Goal: Information Seeking & Learning: Learn about a topic

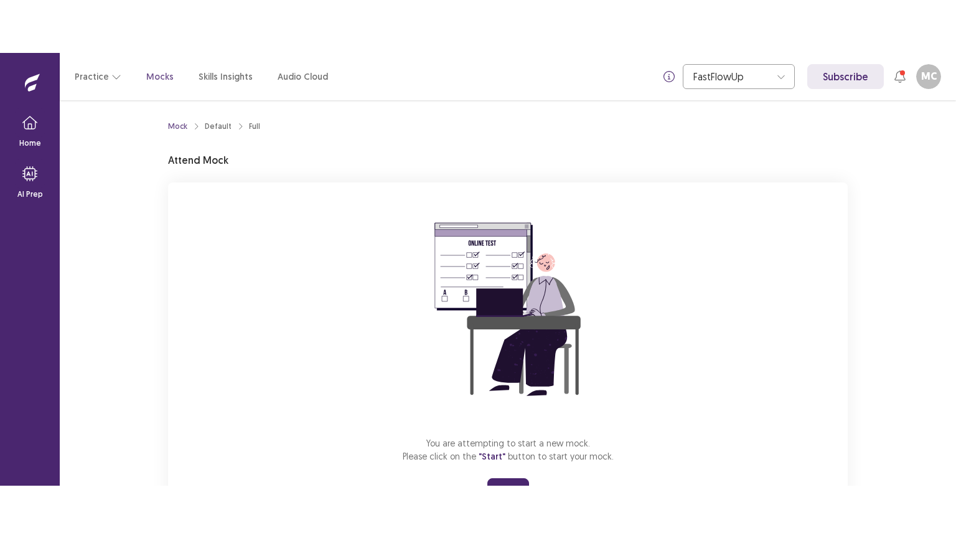
scroll to position [59, 0]
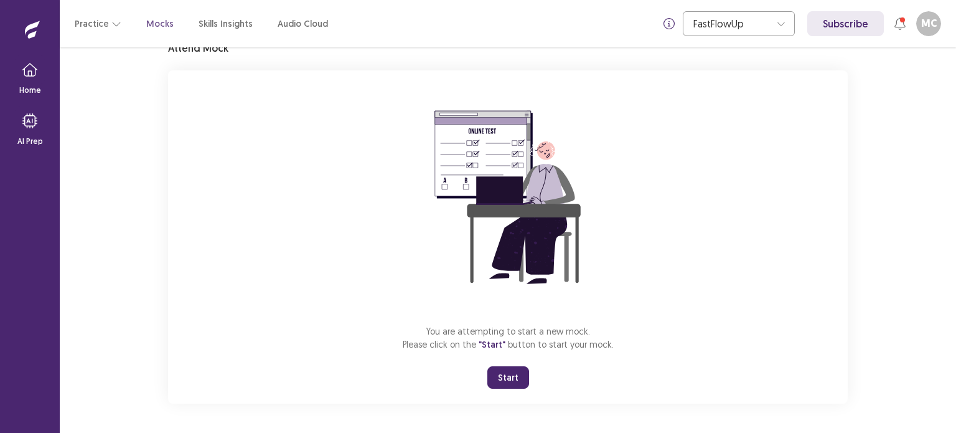
click at [509, 374] on button "Start" at bounding box center [509, 377] width 42 height 22
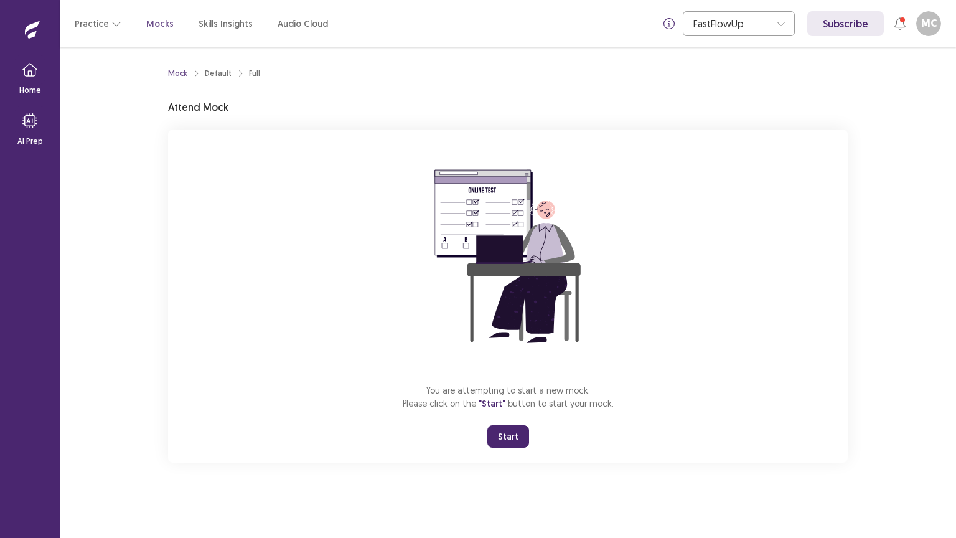
scroll to position [0, 0]
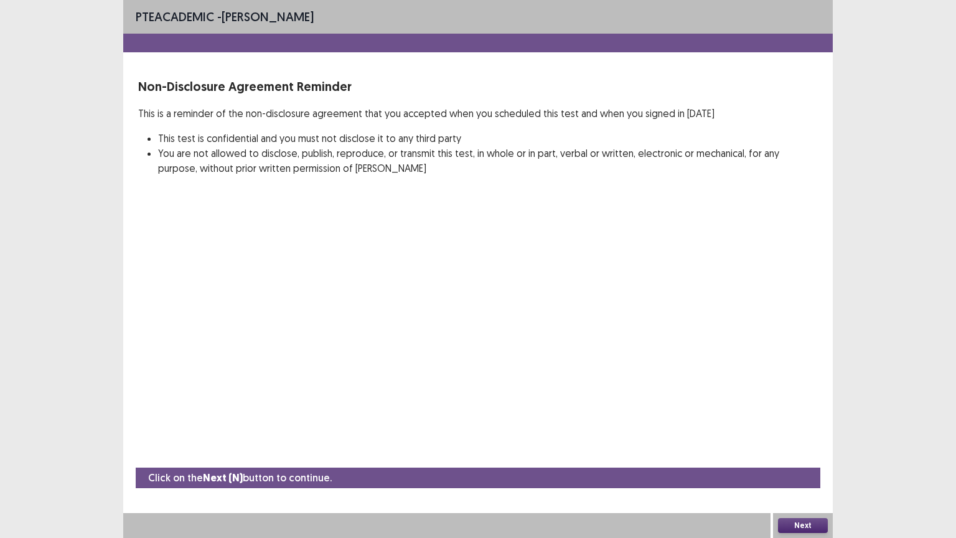
click at [809, 432] on button "Next" at bounding box center [803, 525] width 50 height 15
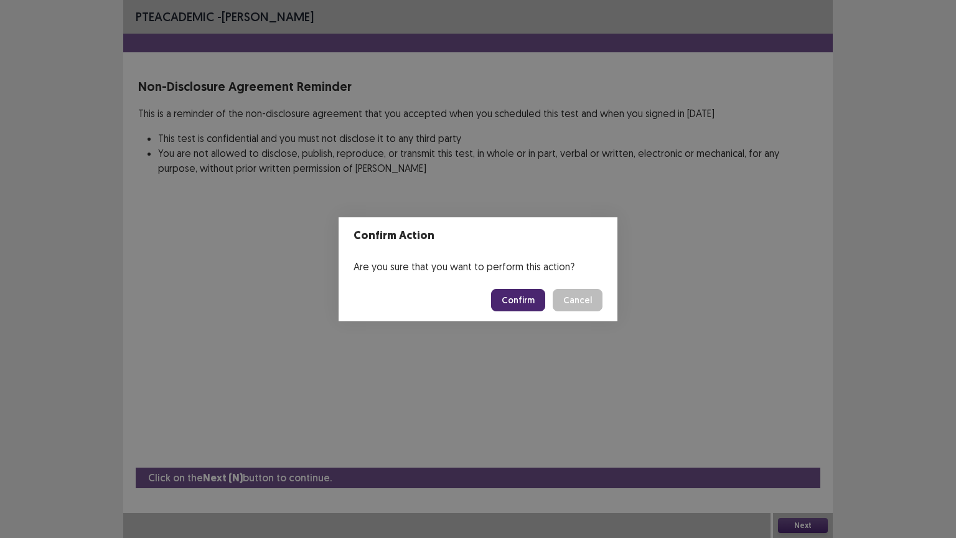
click at [529, 297] on button "Confirm" at bounding box center [518, 300] width 54 height 22
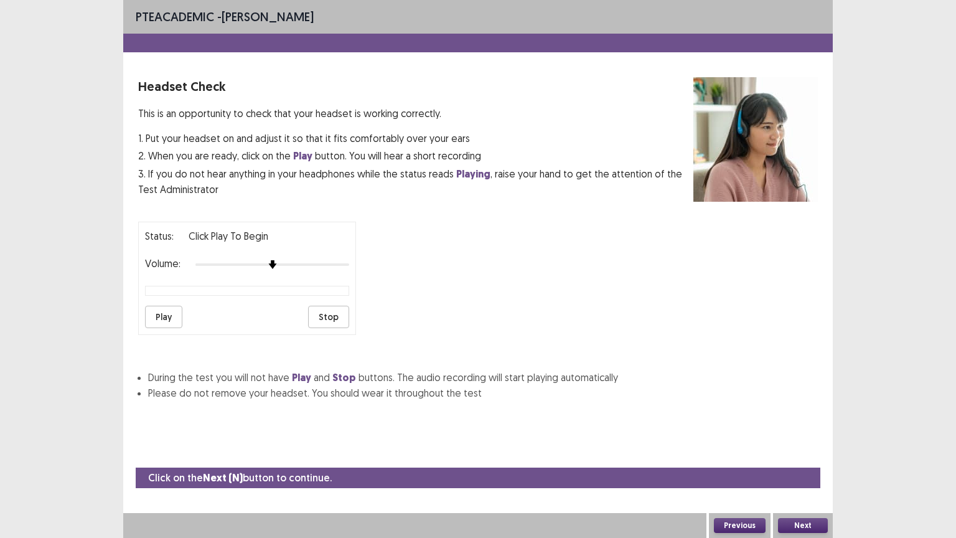
click at [796, 432] on button "Next" at bounding box center [803, 525] width 50 height 15
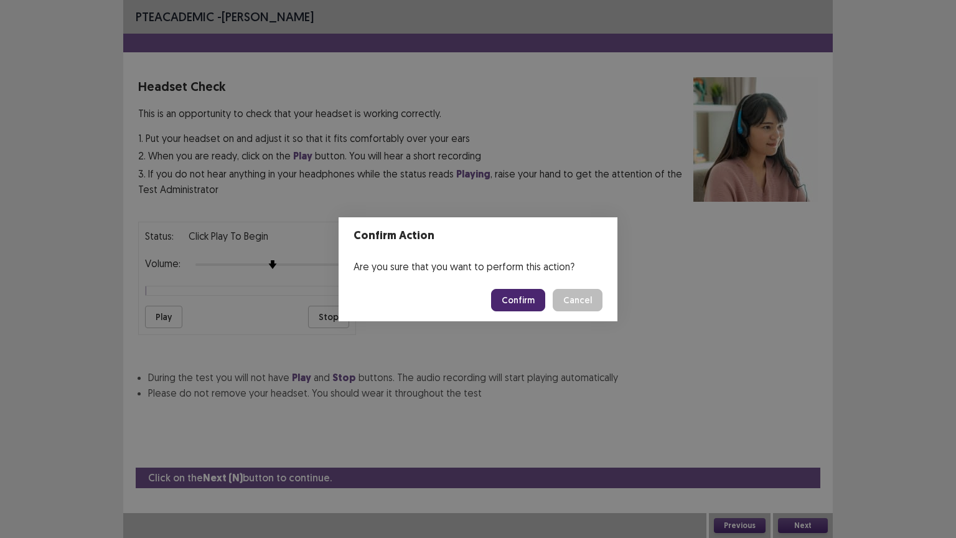
click at [518, 294] on button "Confirm" at bounding box center [518, 300] width 54 height 22
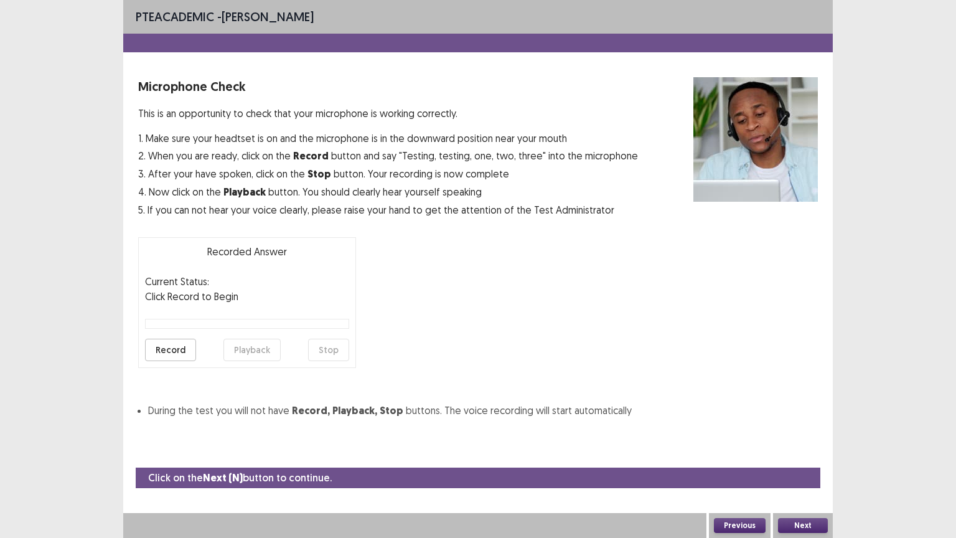
click at [804, 432] on button "Next" at bounding box center [803, 525] width 50 height 15
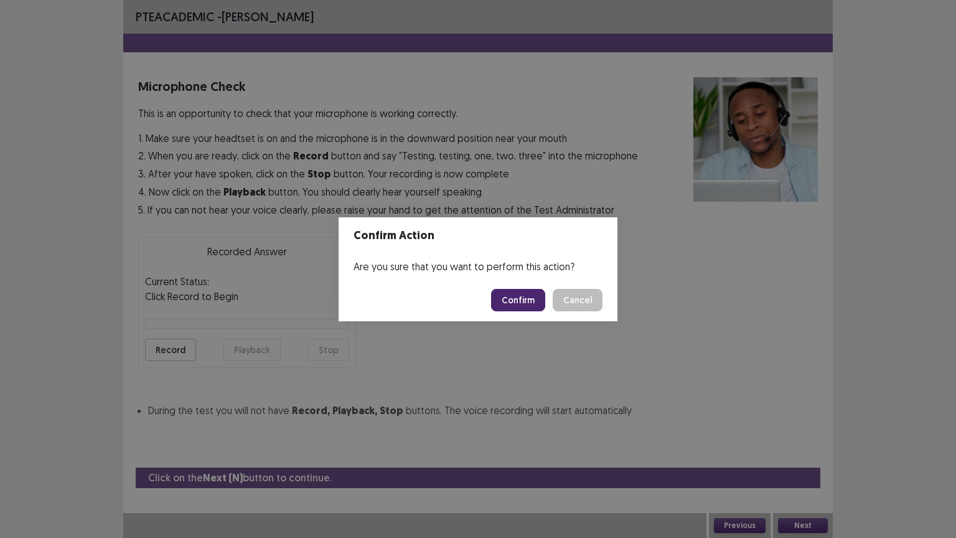
click at [523, 290] on button "Confirm" at bounding box center [518, 300] width 54 height 22
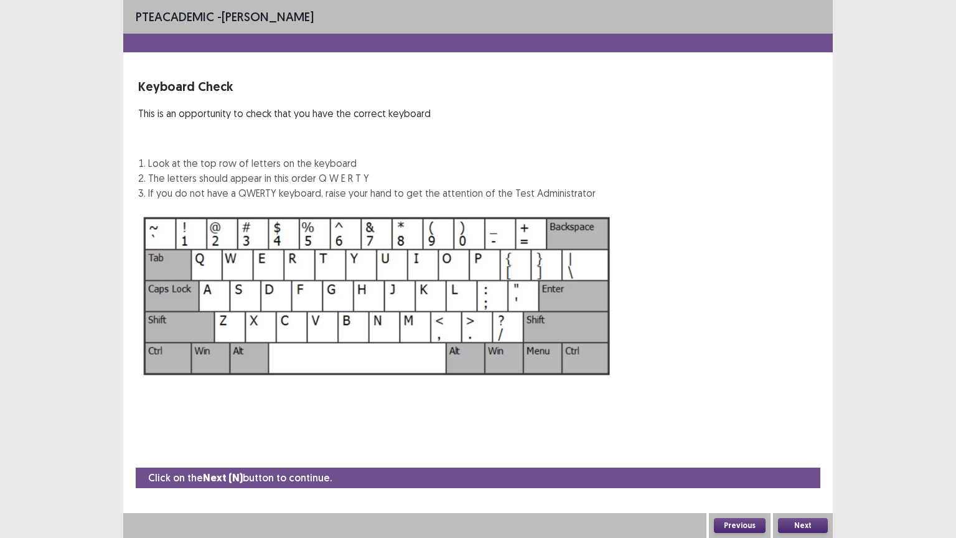
click at [790, 432] on button "Next" at bounding box center [803, 525] width 50 height 15
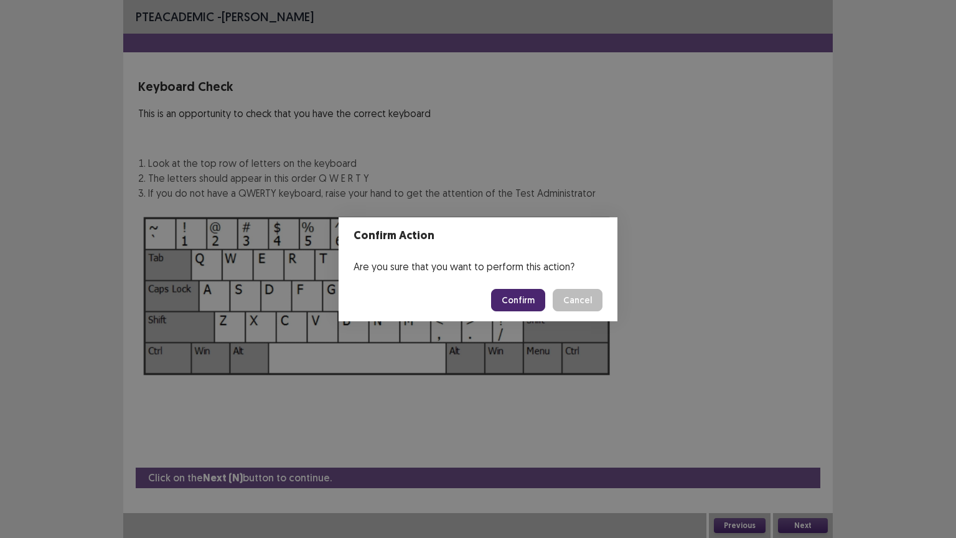
click at [502, 308] on button "Confirm" at bounding box center [518, 300] width 54 height 22
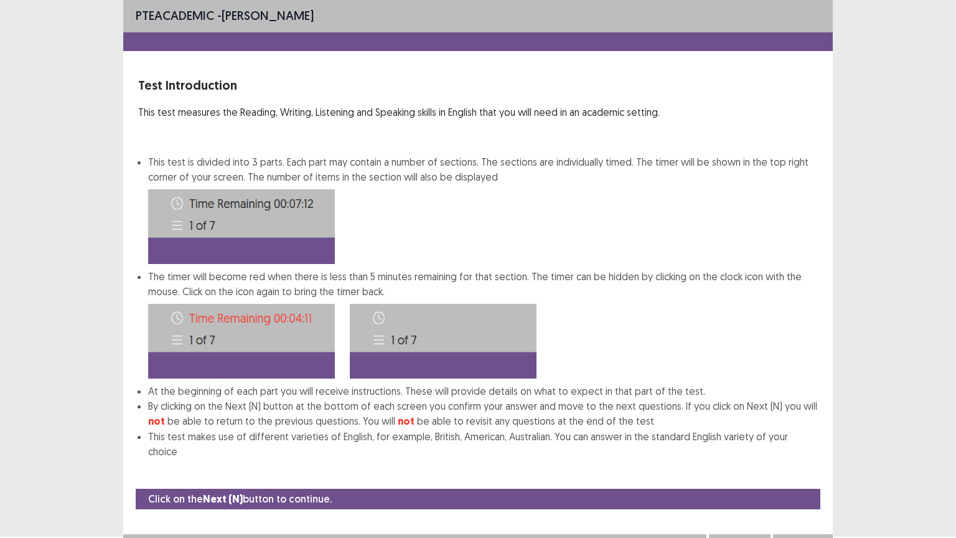
click at [817, 432] on button "Next" at bounding box center [803, 546] width 50 height 15
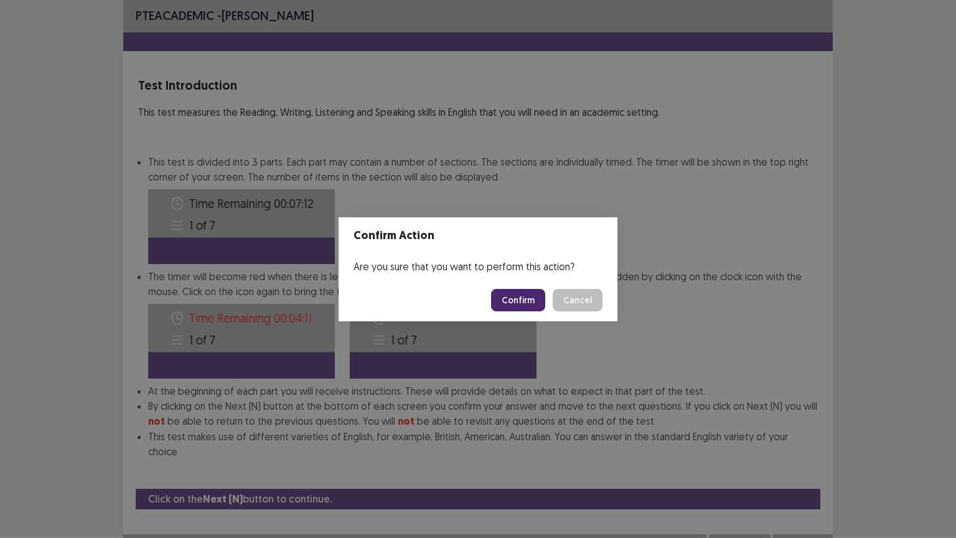
click at [532, 298] on button "Confirm" at bounding box center [518, 300] width 54 height 22
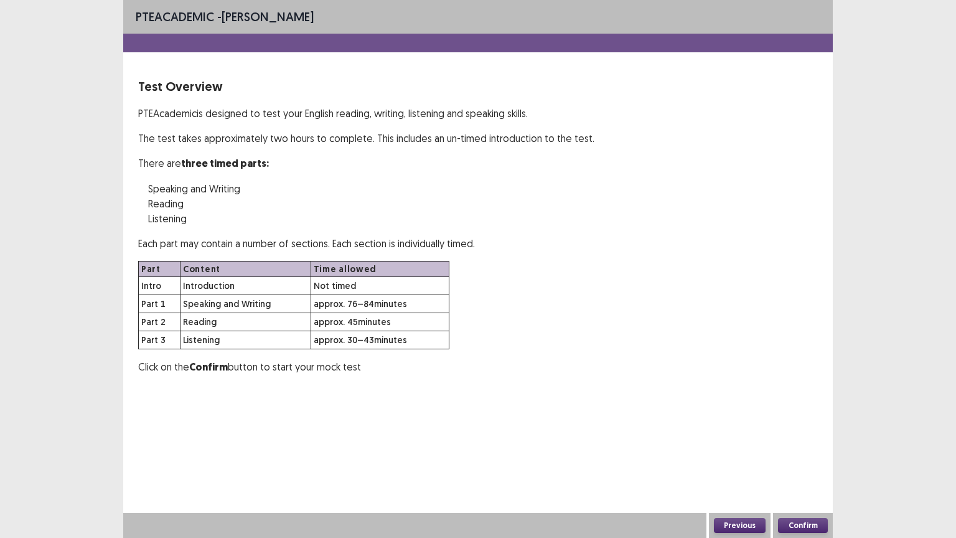
scroll to position [0, 0]
click at [790, 432] on button "Confirm" at bounding box center [803, 525] width 50 height 15
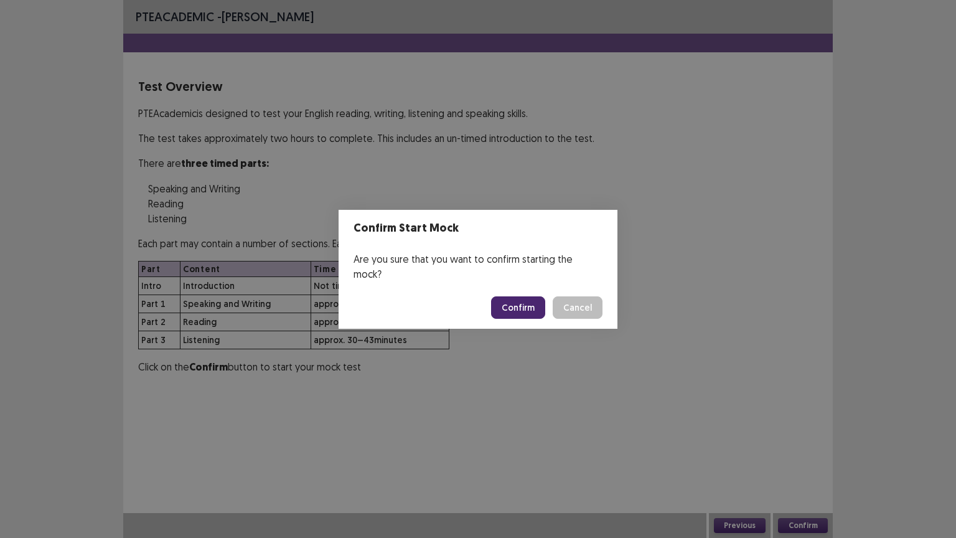
click at [513, 296] on button "Confirm" at bounding box center [518, 307] width 54 height 22
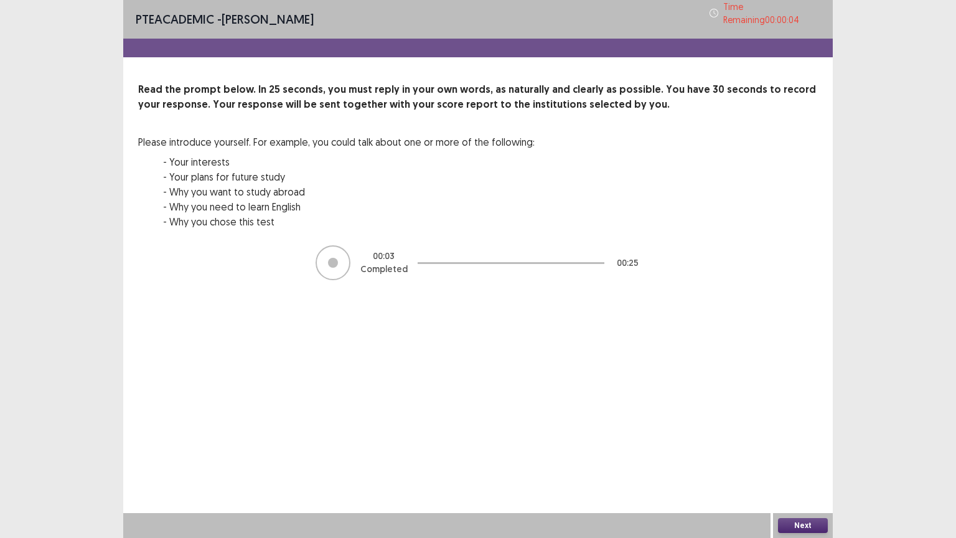
click at [603, 377] on div "PTE academic - [PERSON_NAME] Time Remaining 00 : 00 : 04 Read the prompt below.…" at bounding box center [478, 269] width 710 height 538
click at [603, 377] on div "PTE academic - [PERSON_NAME] Time Remaining 00 : 00 : 03 Read the prompt below.…" at bounding box center [478, 269] width 710 height 538
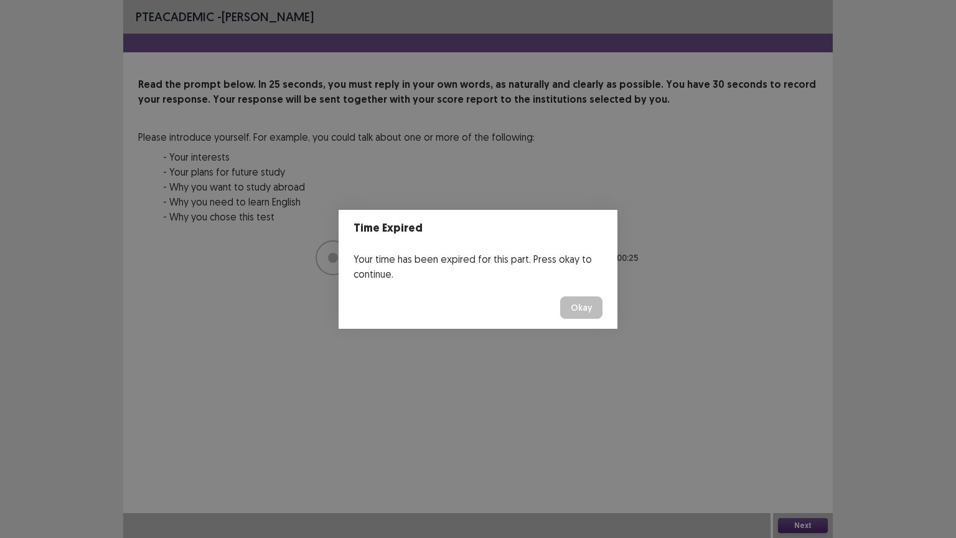
click at [587, 301] on button "Okay" at bounding box center [581, 307] width 42 height 22
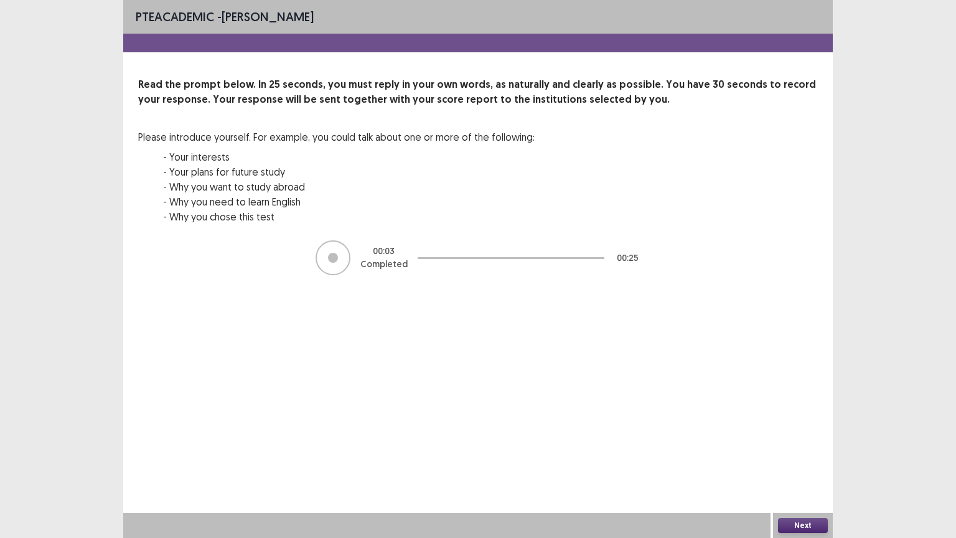
click at [817, 432] on button "Next" at bounding box center [803, 525] width 50 height 15
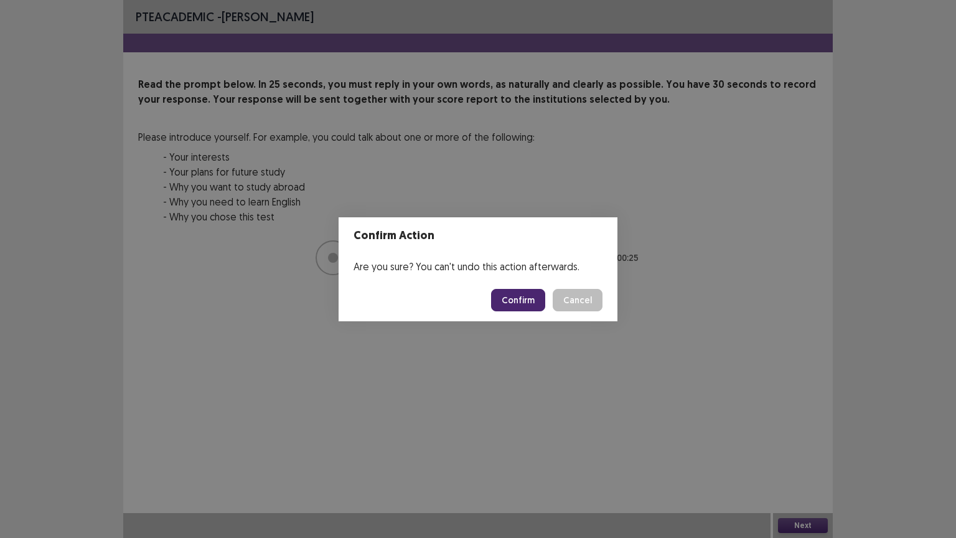
click at [518, 299] on button "Confirm" at bounding box center [518, 300] width 54 height 22
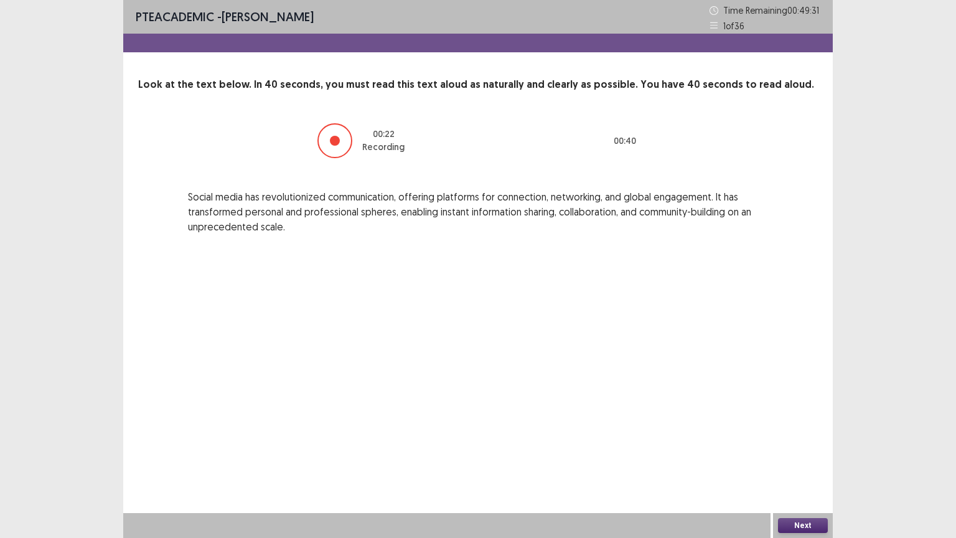
click at [804, 432] on button "Next" at bounding box center [803, 525] width 50 height 15
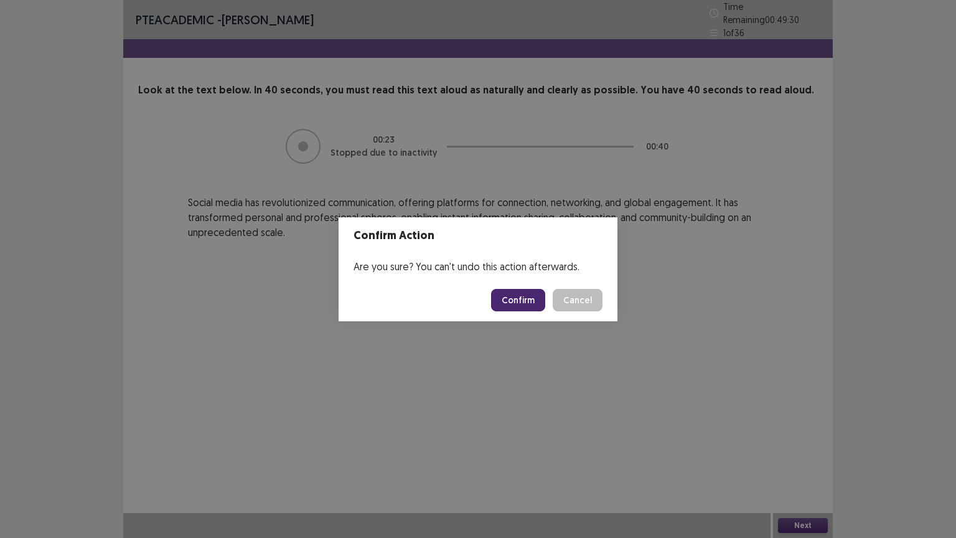
click at [539, 296] on button "Confirm" at bounding box center [518, 300] width 54 height 22
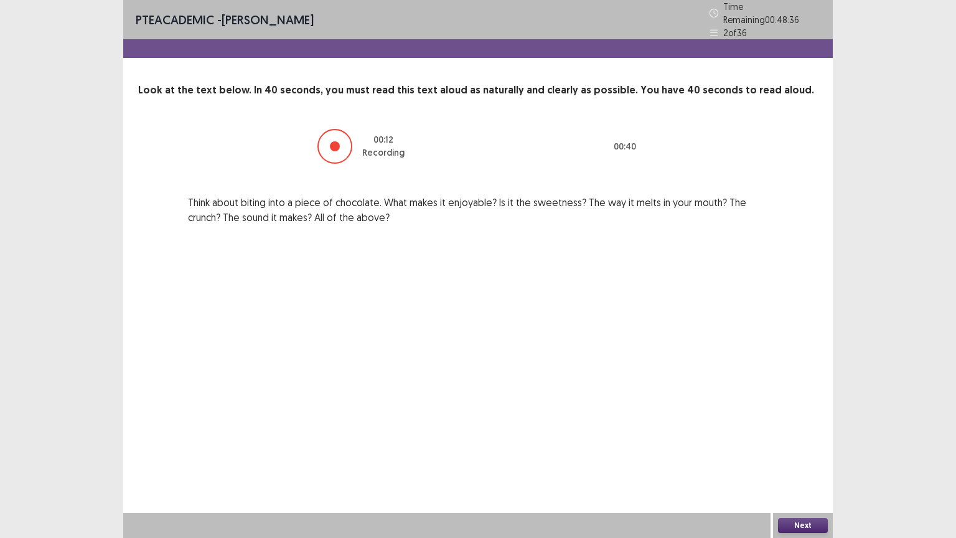
click at [797, 432] on button "Next" at bounding box center [803, 525] width 50 height 15
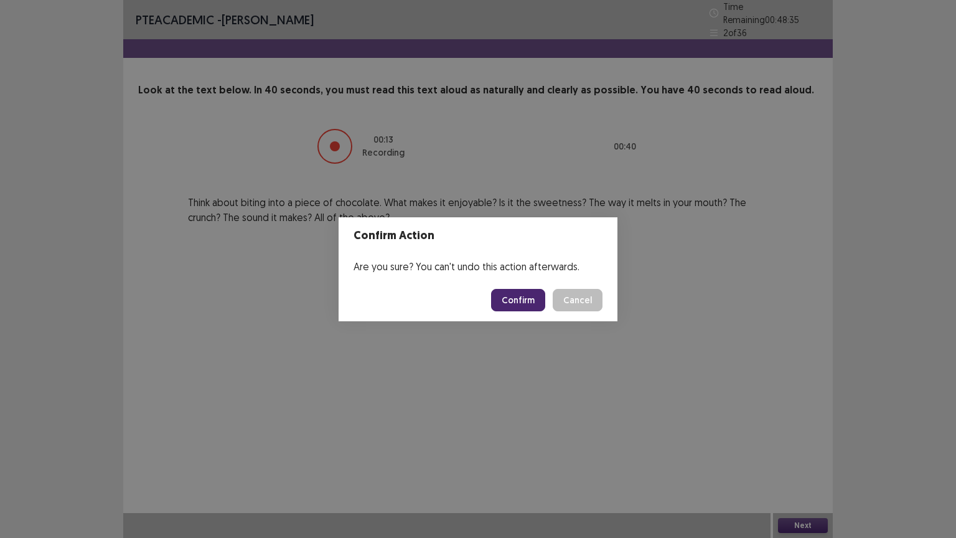
click at [538, 308] on button "Confirm" at bounding box center [518, 300] width 54 height 22
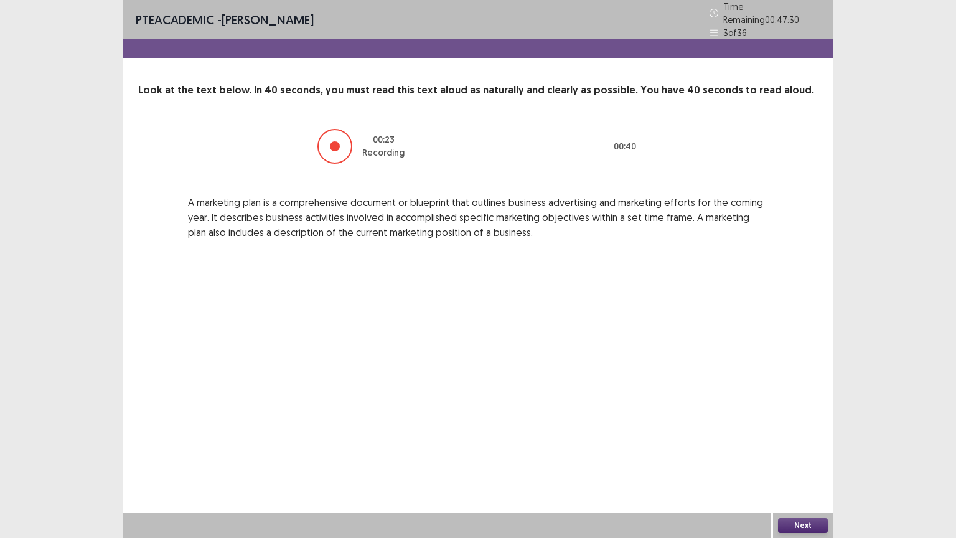
click at [818, 432] on div "Next" at bounding box center [803, 525] width 60 height 25
click at [806, 432] on button "Next" at bounding box center [803, 525] width 50 height 15
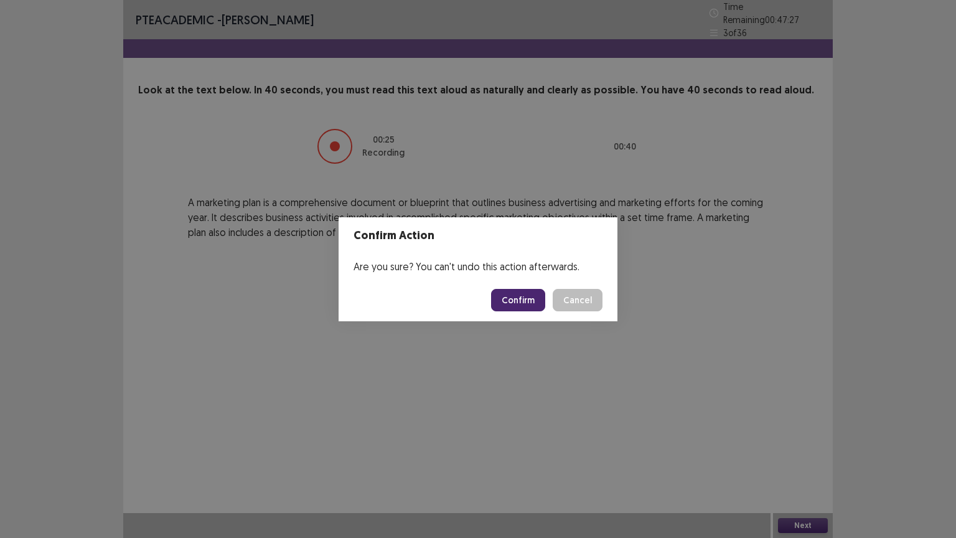
click at [537, 301] on button "Confirm" at bounding box center [518, 300] width 54 height 22
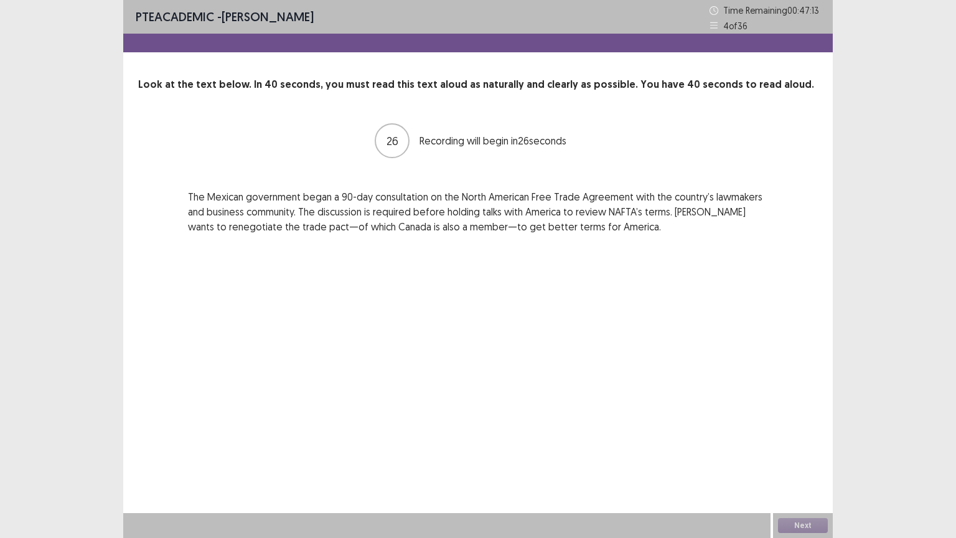
click at [537, 301] on div "PTE academic - [PERSON_NAME] Time Remaining 00 : 47 : 13 4 of 36 Look at the te…" at bounding box center [478, 269] width 710 height 538
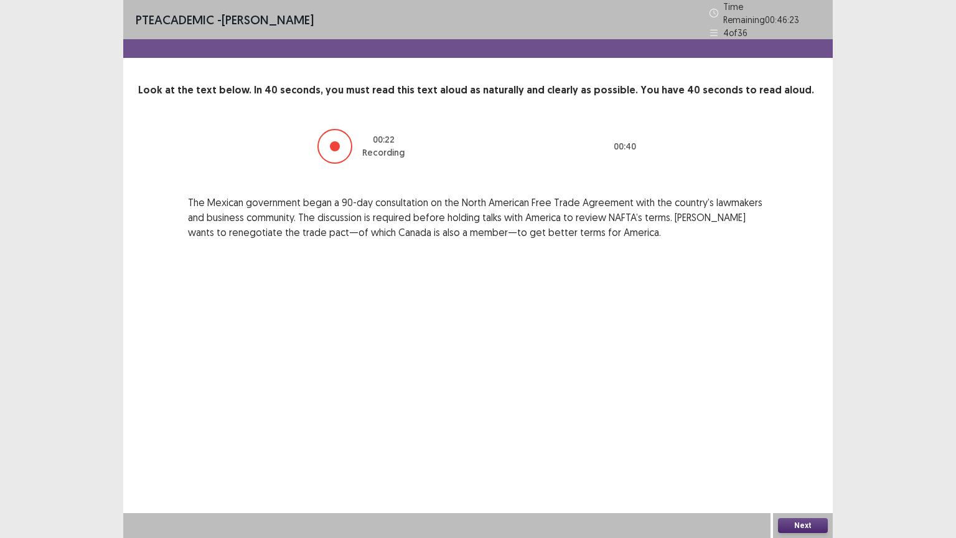
click at [794, 432] on button "Next" at bounding box center [803, 525] width 50 height 15
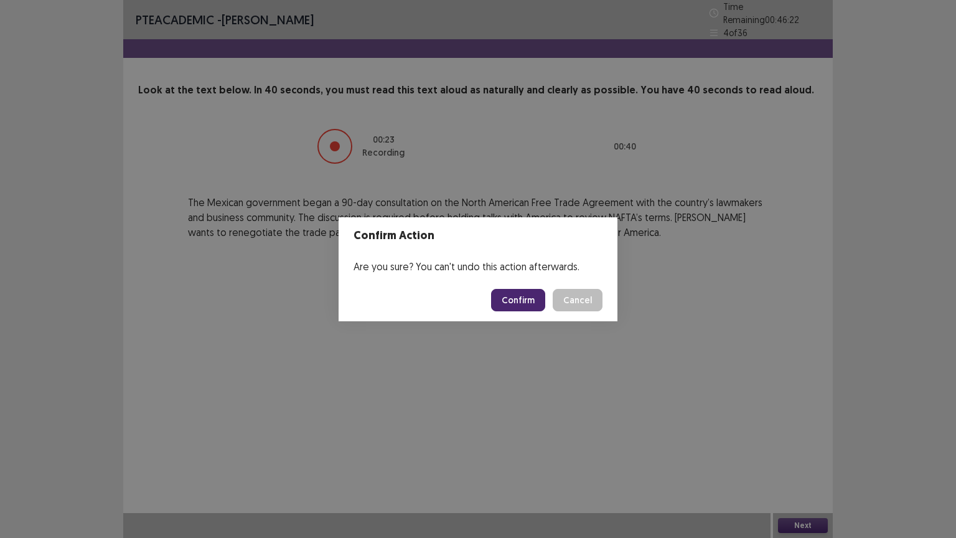
click at [504, 298] on button "Confirm" at bounding box center [518, 300] width 54 height 22
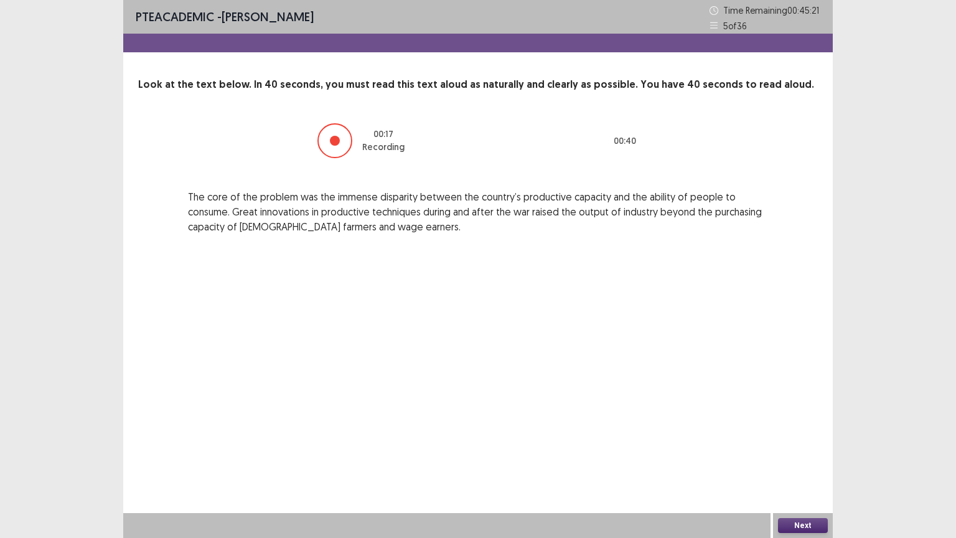
click at [793, 432] on button "Next" at bounding box center [803, 525] width 50 height 15
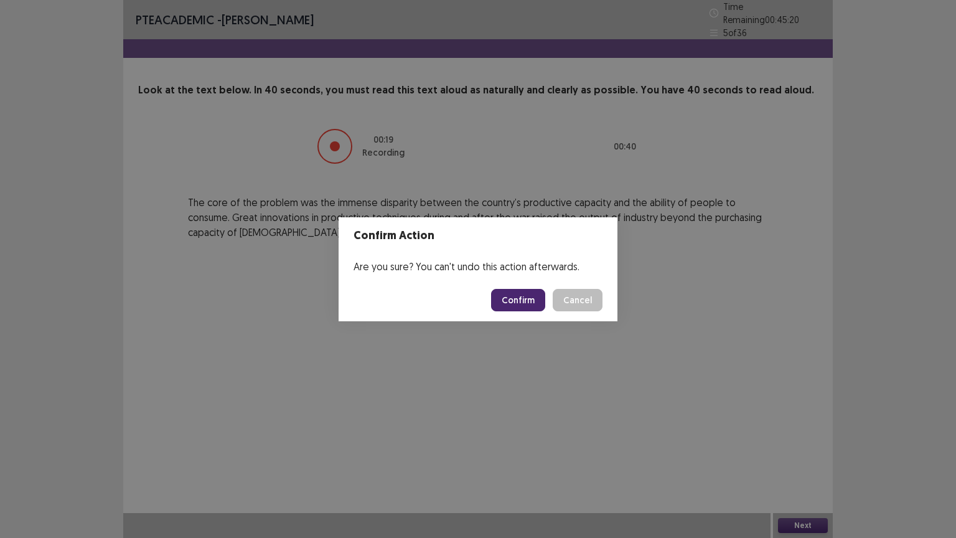
click at [535, 300] on button "Confirm" at bounding box center [518, 300] width 54 height 22
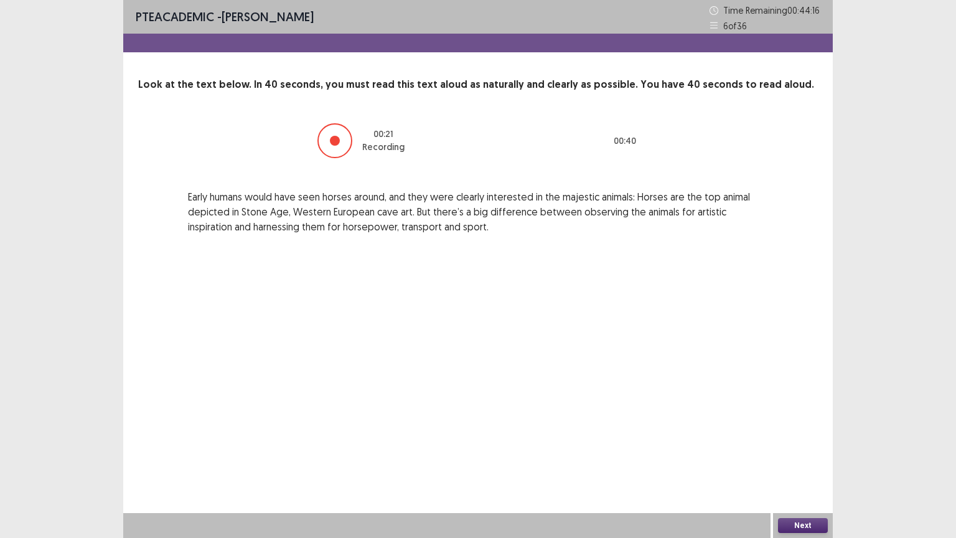
click at [797, 432] on button "Next" at bounding box center [803, 525] width 50 height 15
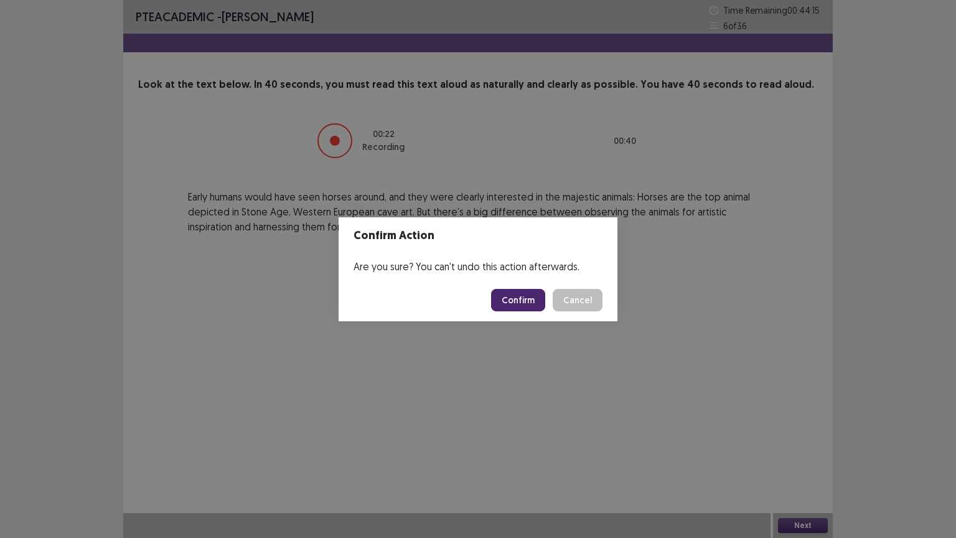
click at [517, 286] on footer "Confirm Cancel" at bounding box center [478, 300] width 279 height 42
click at [516, 292] on button "Confirm" at bounding box center [518, 300] width 54 height 22
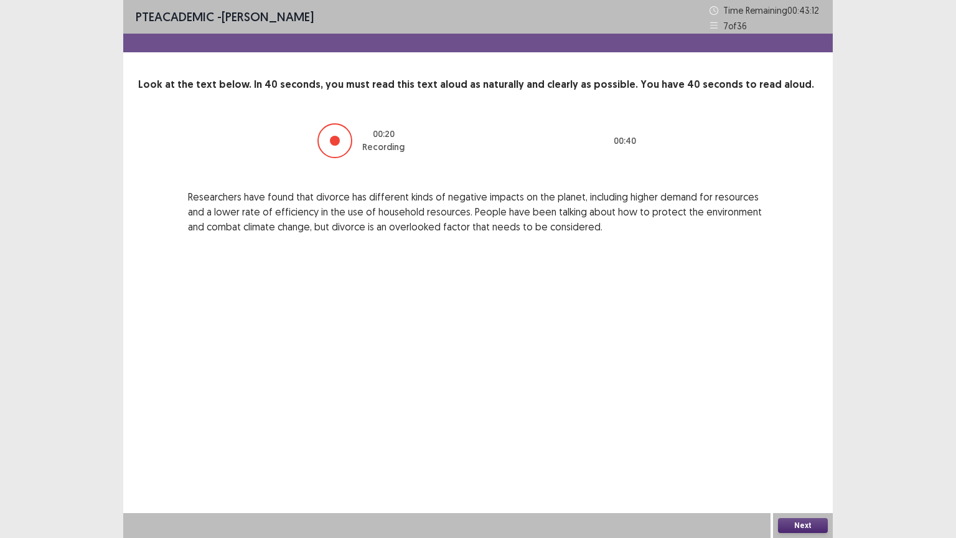
click at [799, 432] on button "Next" at bounding box center [803, 525] width 50 height 15
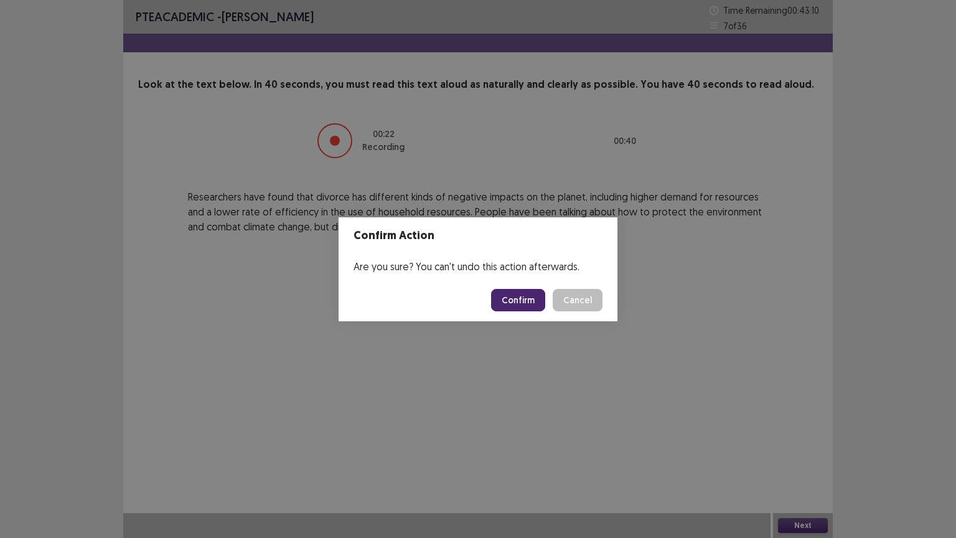
click at [521, 294] on button "Confirm" at bounding box center [518, 300] width 54 height 22
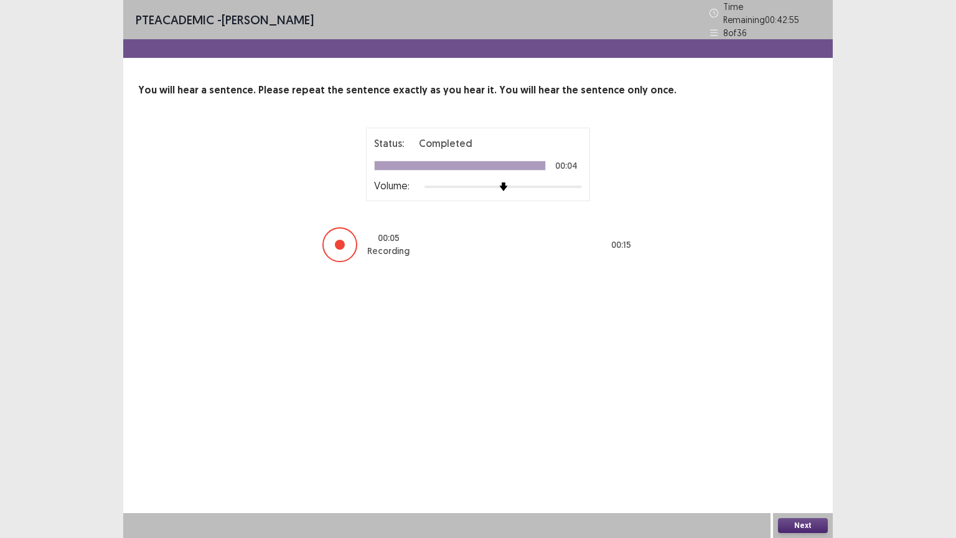
click at [798, 432] on button "Next" at bounding box center [803, 525] width 50 height 15
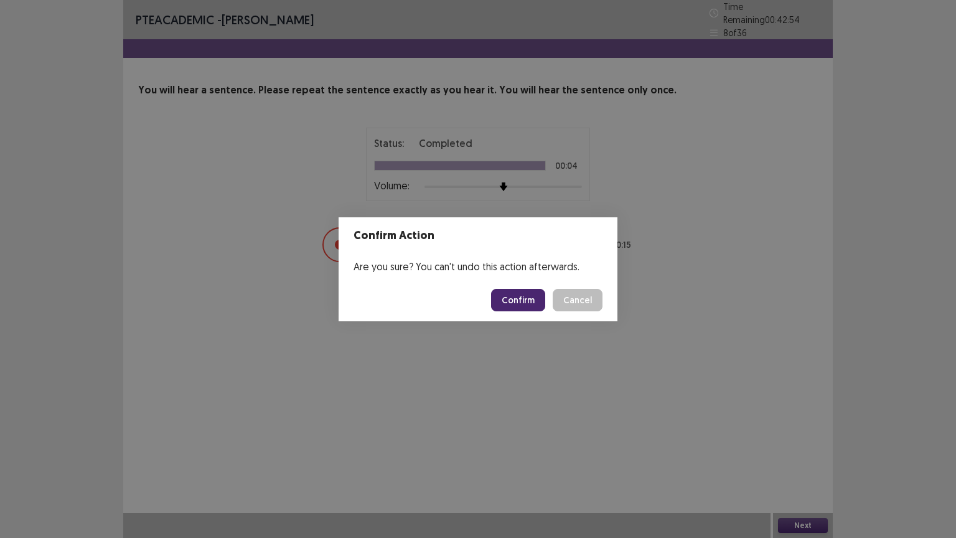
click at [539, 306] on button "Confirm" at bounding box center [518, 300] width 54 height 22
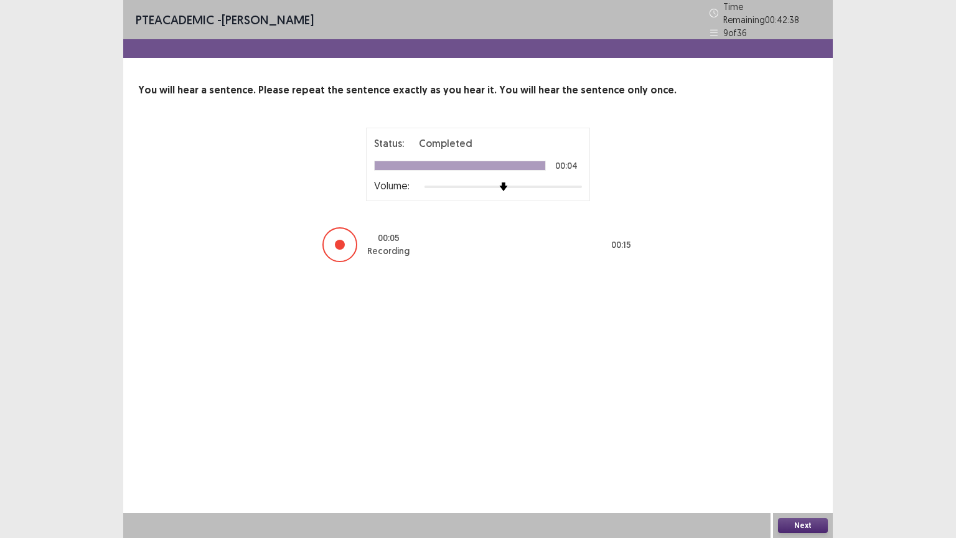
click at [785, 432] on button "Next" at bounding box center [803, 525] width 50 height 15
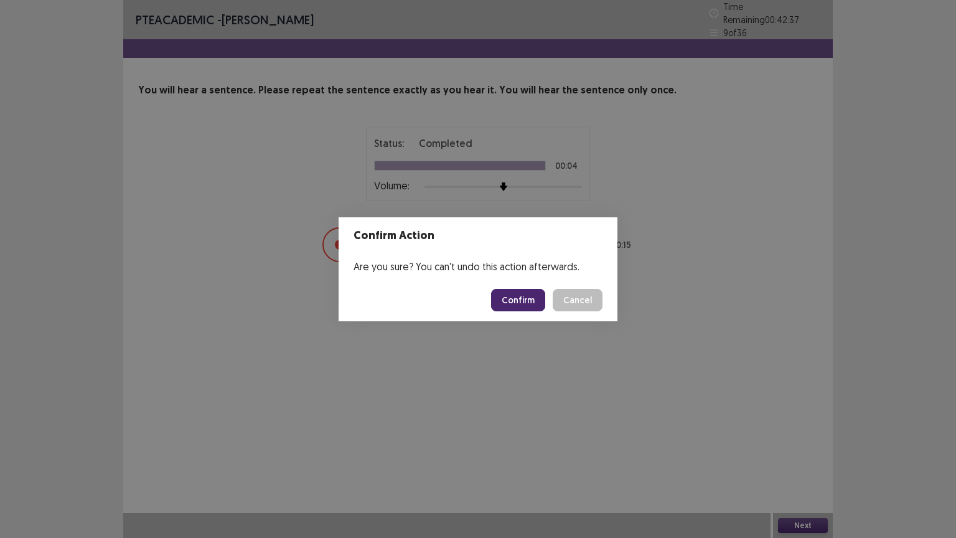
click at [530, 307] on button "Confirm" at bounding box center [518, 300] width 54 height 22
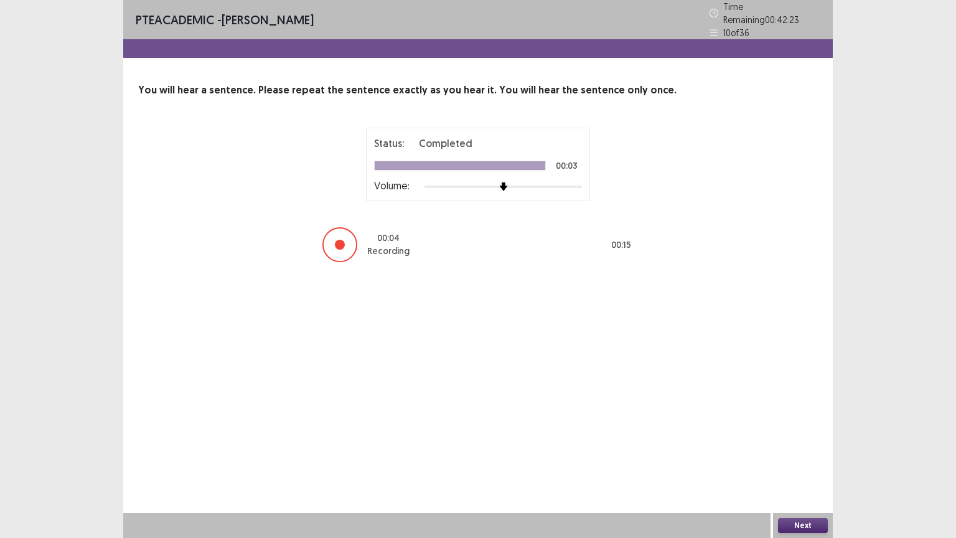
click at [811, 432] on button "Next" at bounding box center [803, 525] width 50 height 15
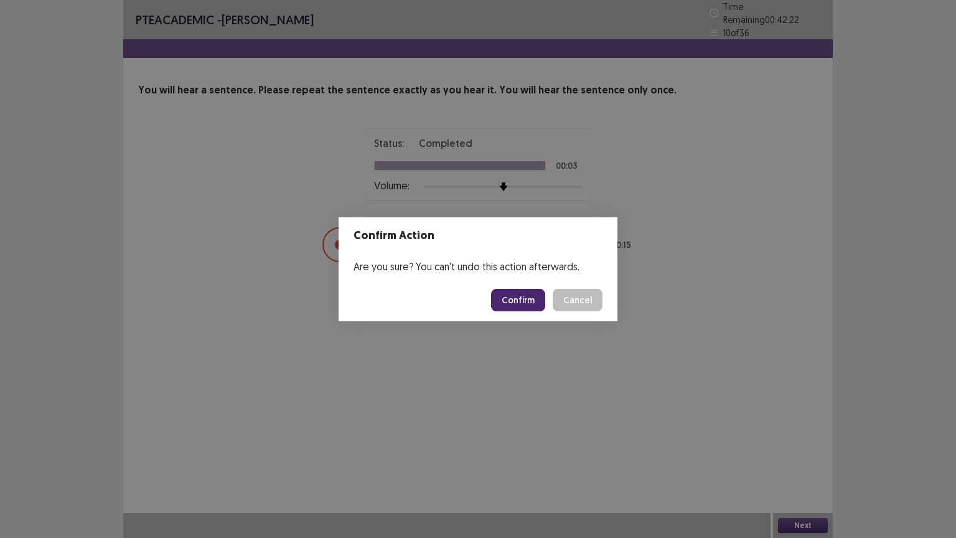
click at [522, 299] on button "Confirm" at bounding box center [518, 300] width 54 height 22
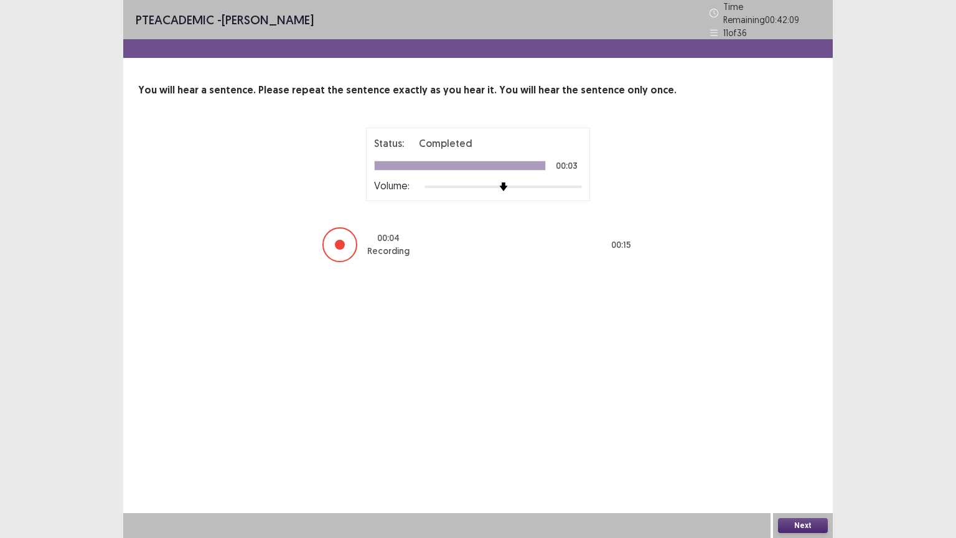
click at [793, 432] on button "Next" at bounding box center [803, 525] width 50 height 15
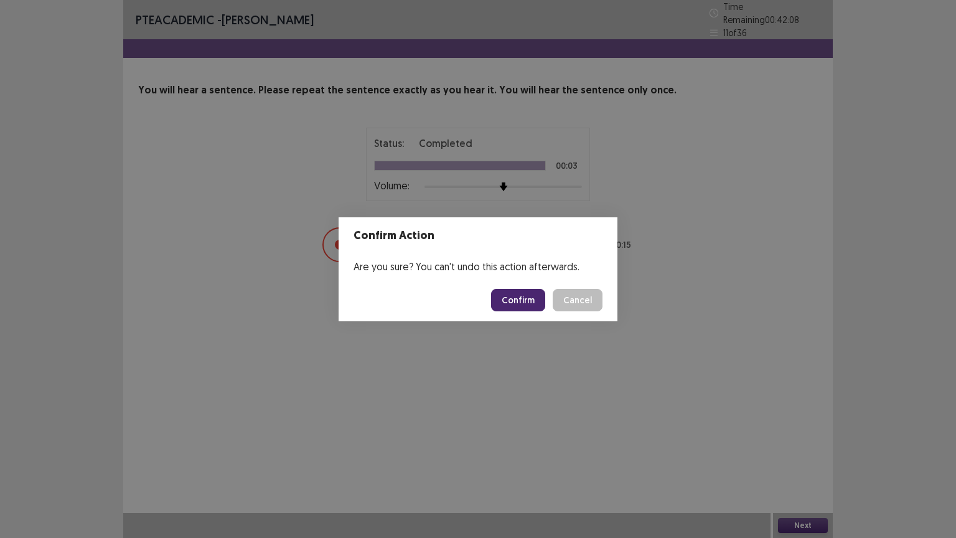
click at [527, 300] on button "Confirm" at bounding box center [518, 300] width 54 height 22
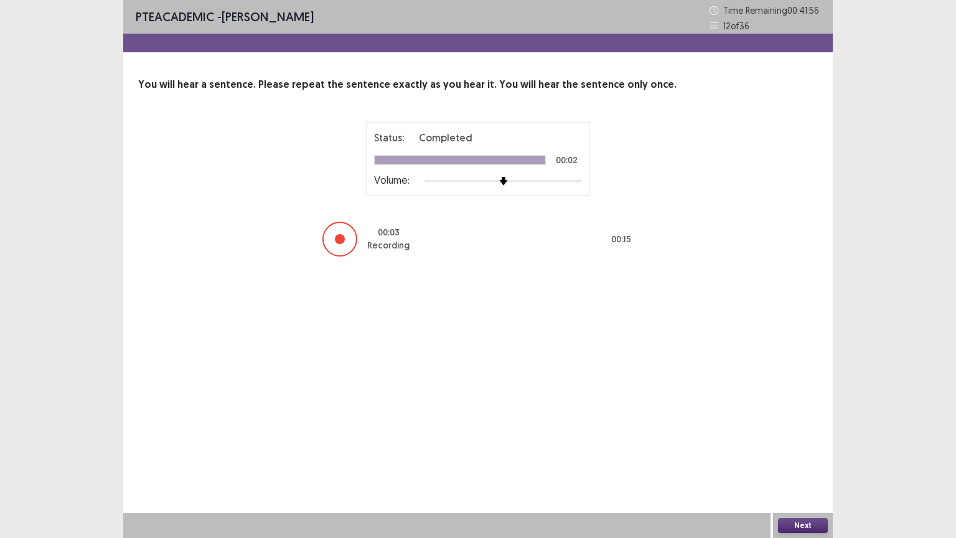
click at [800, 432] on button "Next" at bounding box center [803, 525] width 50 height 15
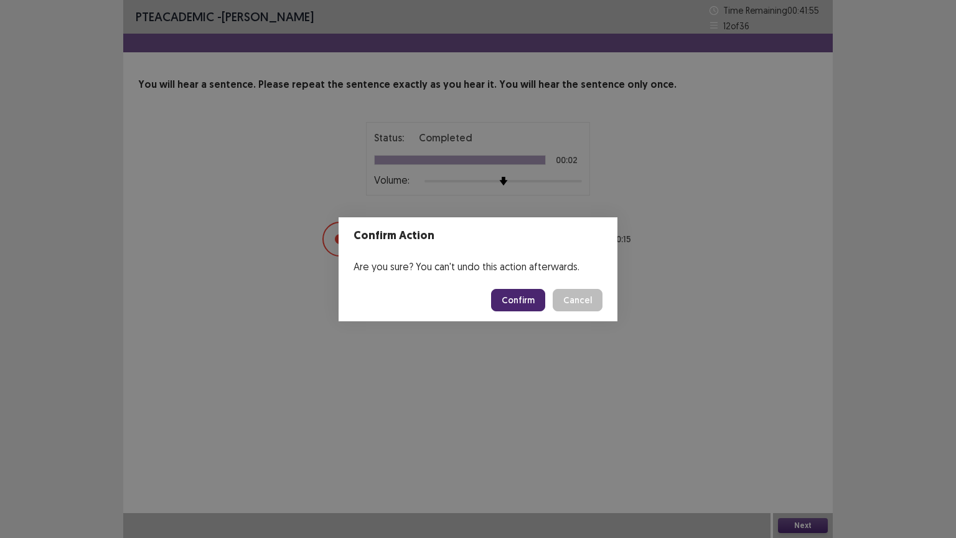
click at [528, 301] on button "Confirm" at bounding box center [518, 300] width 54 height 22
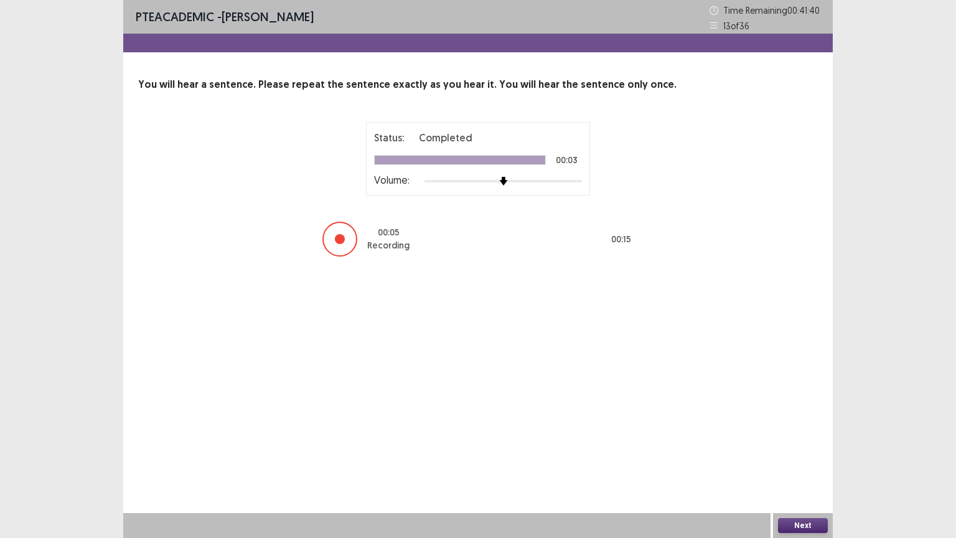
click at [802, 432] on button "Next" at bounding box center [803, 525] width 50 height 15
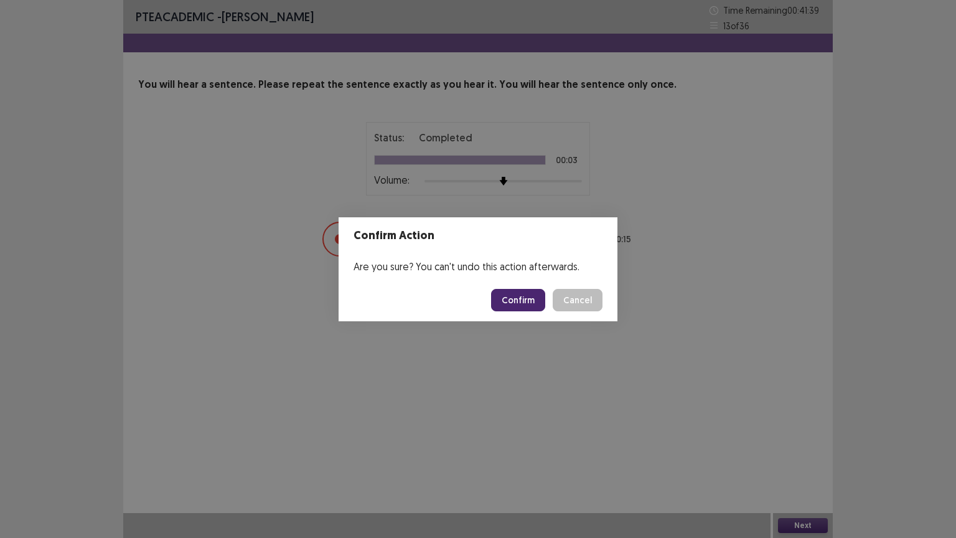
click at [528, 301] on button "Confirm" at bounding box center [518, 300] width 54 height 22
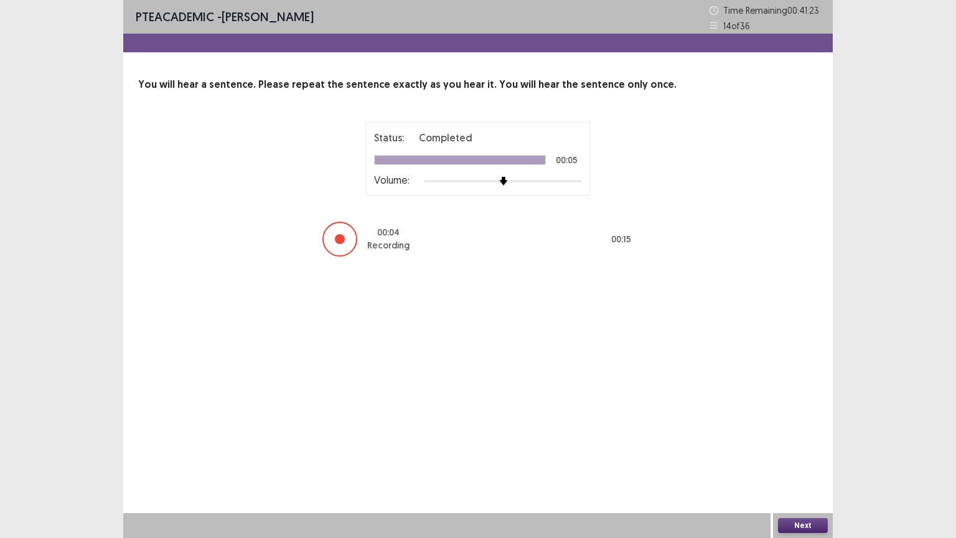
click at [805, 432] on button "Next" at bounding box center [803, 525] width 50 height 15
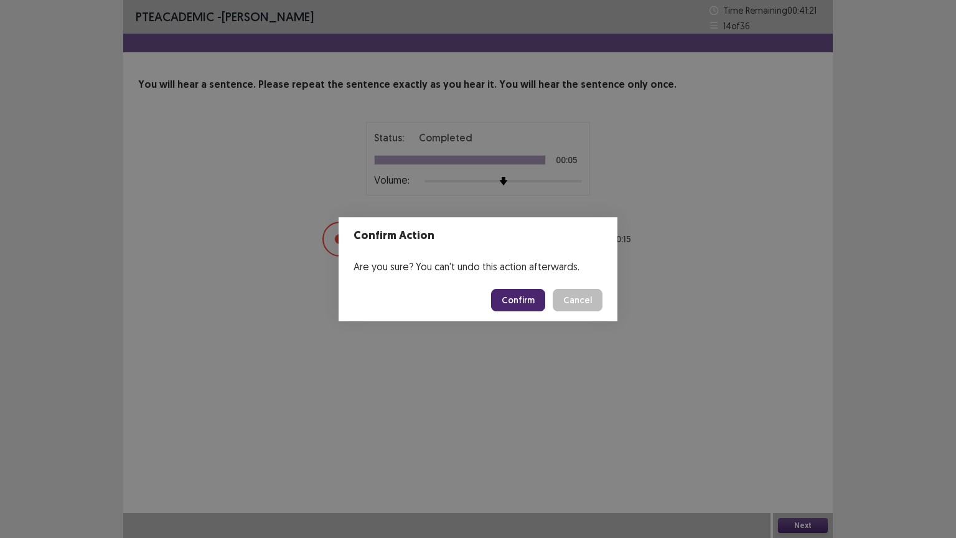
click at [527, 301] on button "Confirm" at bounding box center [518, 300] width 54 height 22
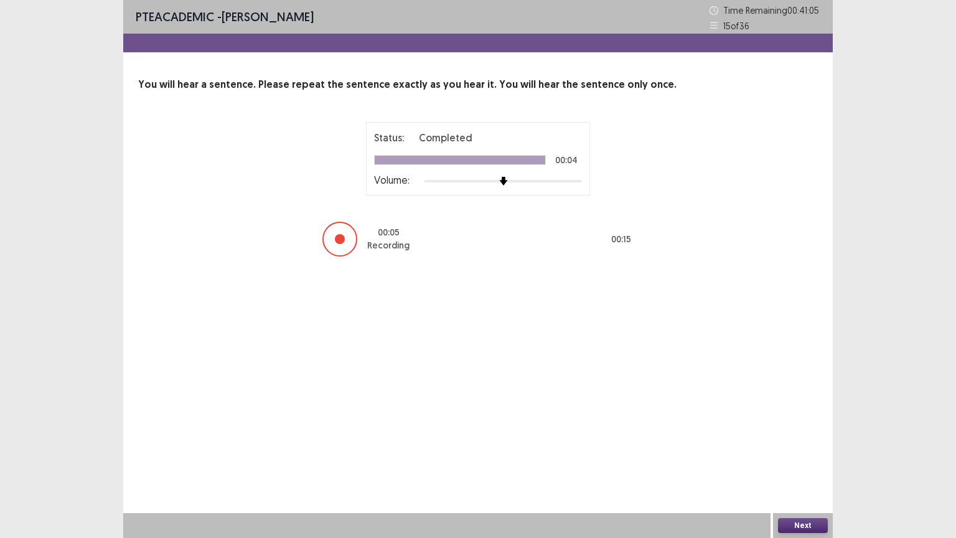
click at [821, 432] on button "Next" at bounding box center [803, 525] width 50 height 15
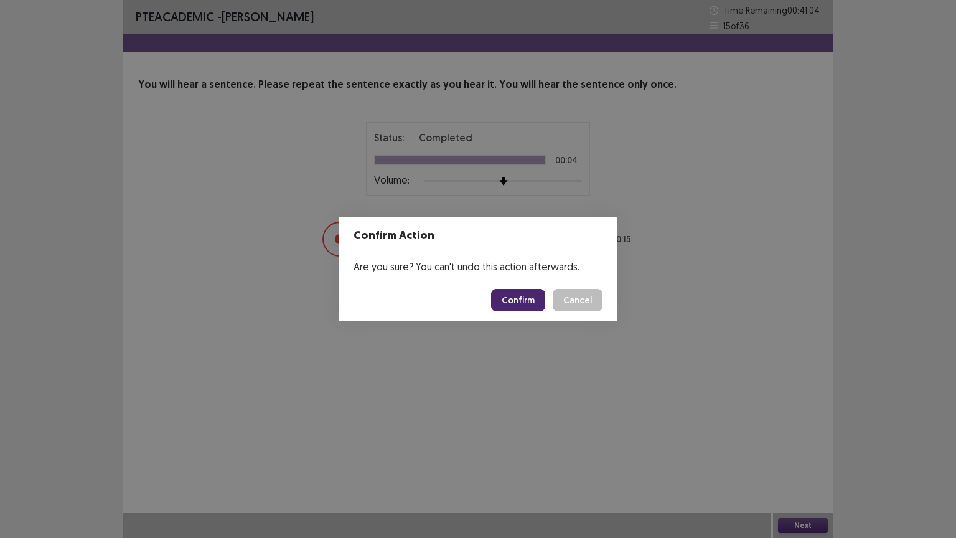
click at [539, 298] on button "Confirm" at bounding box center [518, 300] width 54 height 22
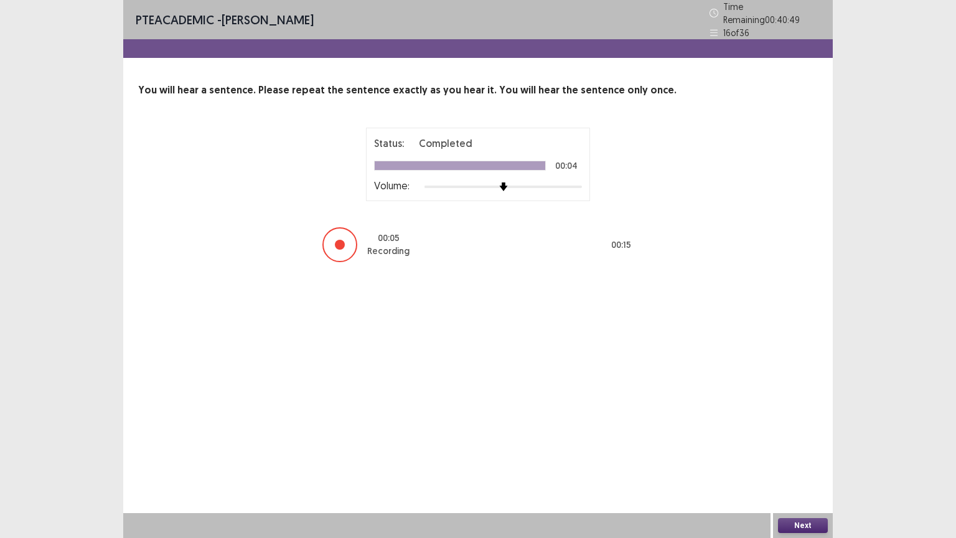
click at [804, 432] on div "Next" at bounding box center [803, 525] width 60 height 25
click at [804, 432] on button "Next" at bounding box center [803, 525] width 50 height 15
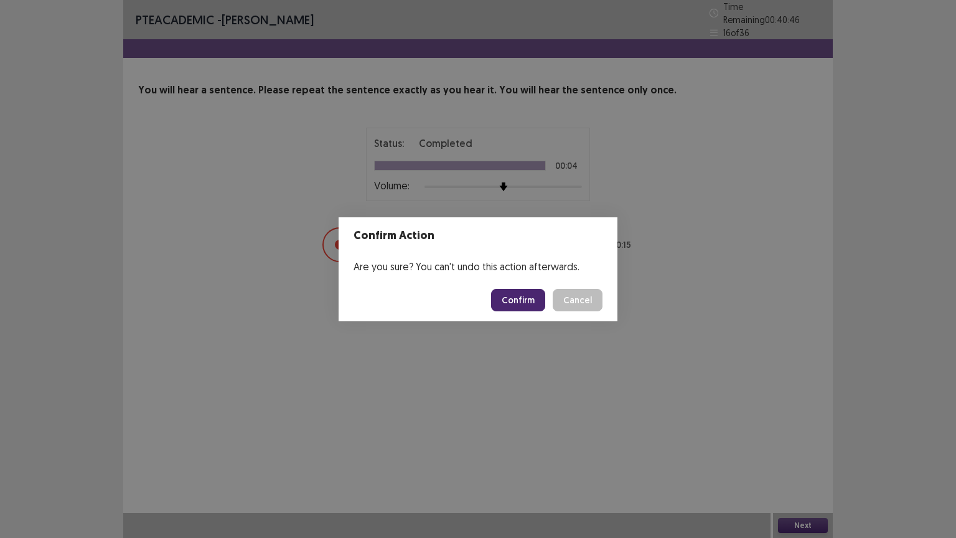
click at [515, 290] on button "Confirm" at bounding box center [518, 300] width 54 height 22
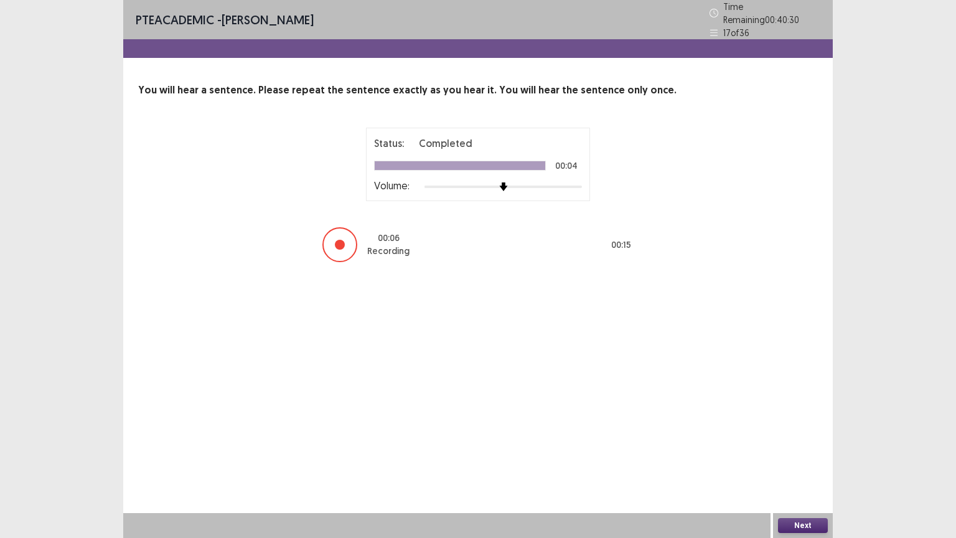
click at [798, 432] on button "Next" at bounding box center [803, 525] width 50 height 15
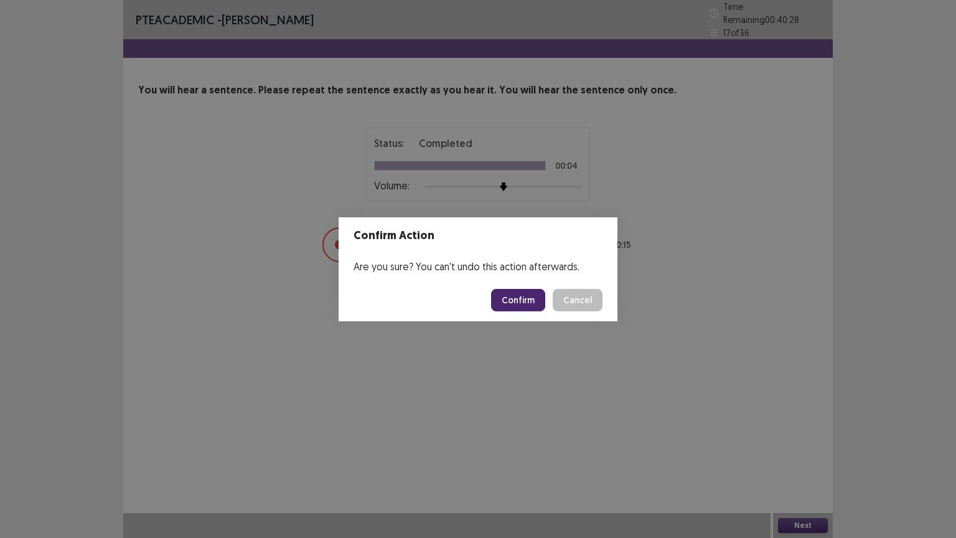
click at [518, 296] on button "Confirm" at bounding box center [518, 300] width 54 height 22
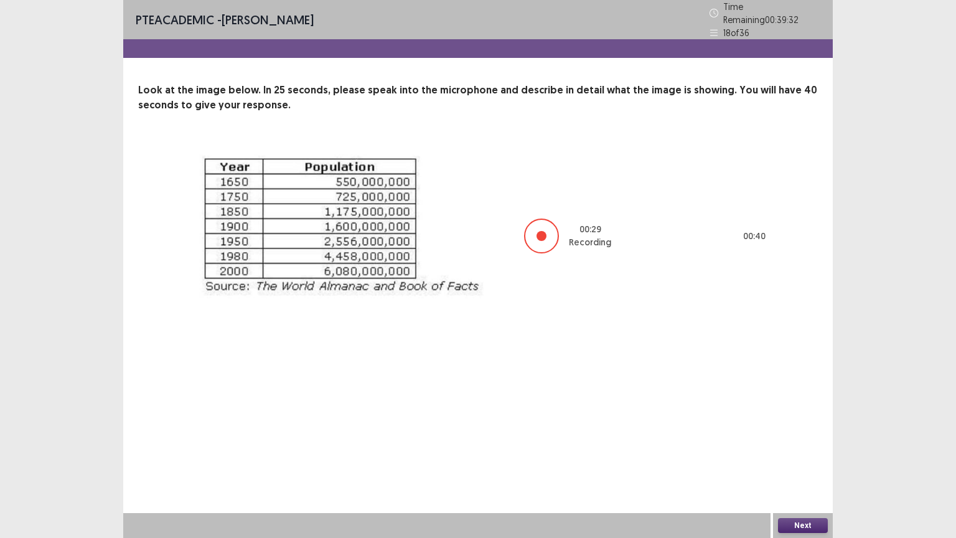
click at [796, 432] on button "Next" at bounding box center [803, 525] width 50 height 15
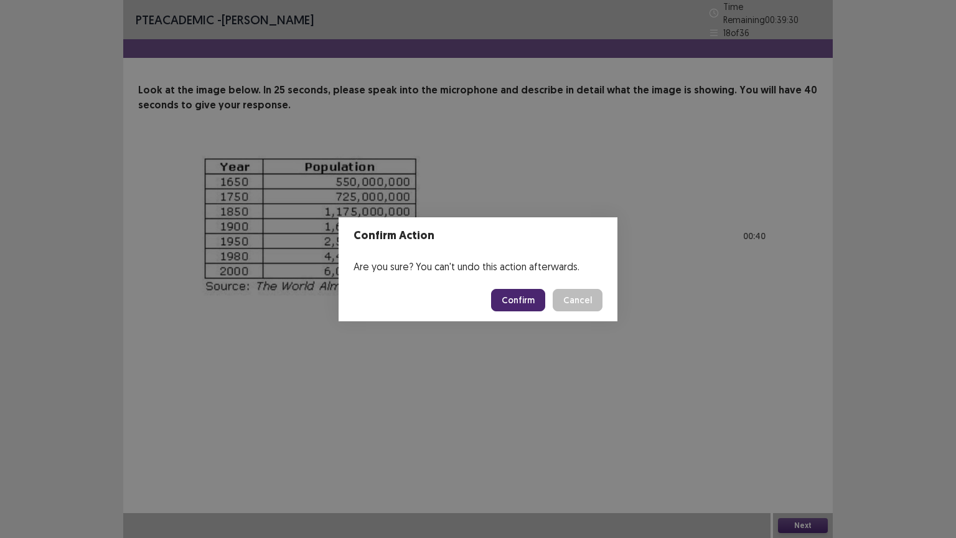
click at [533, 296] on button "Confirm" at bounding box center [518, 300] width 54 height 22
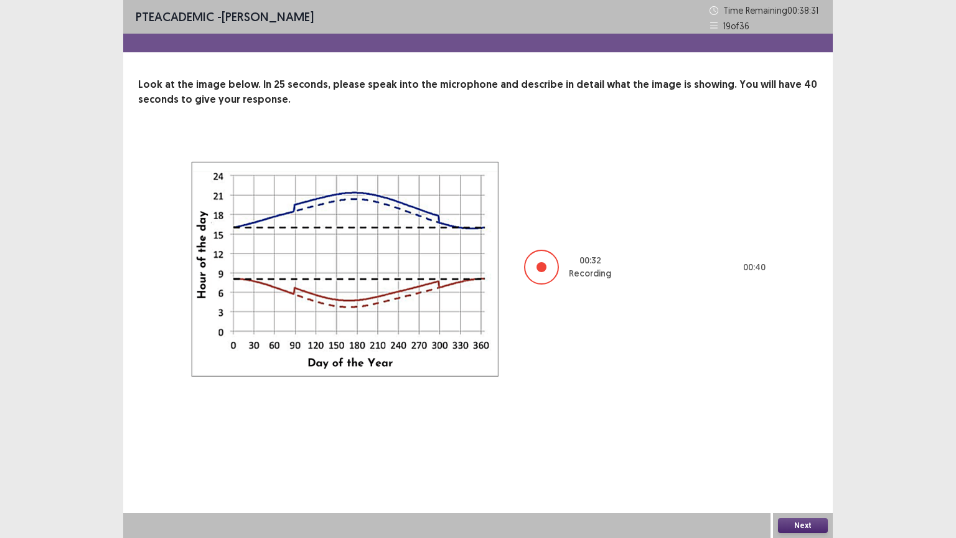
click at [792, 432] on button "Next" at bounding box center [803, 525] width 50 height 15
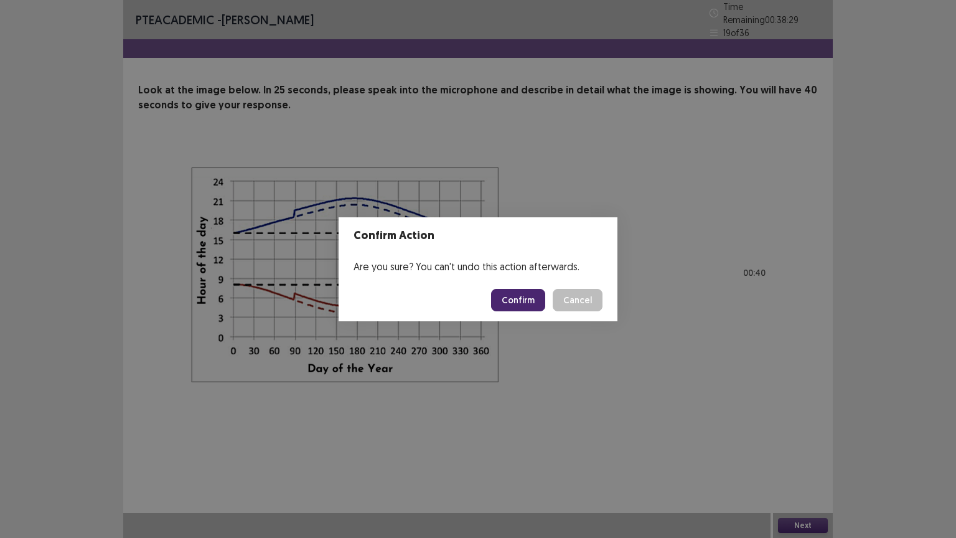
click at [533, 300] on button "Confirm" at bounding box center [518, 300] width 54 height 22
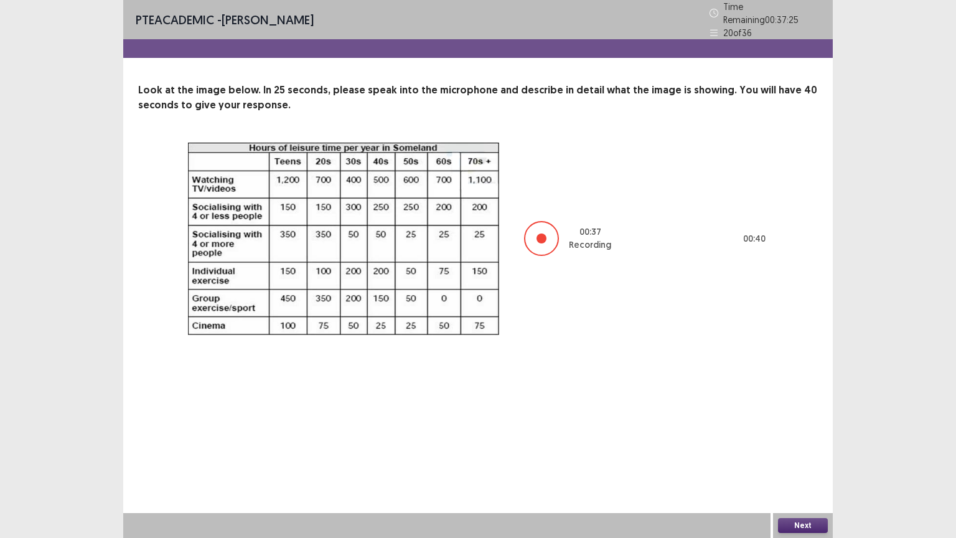
click at [792, 432] on button "Next" at bounding box center [803, 525] width 50 height 15
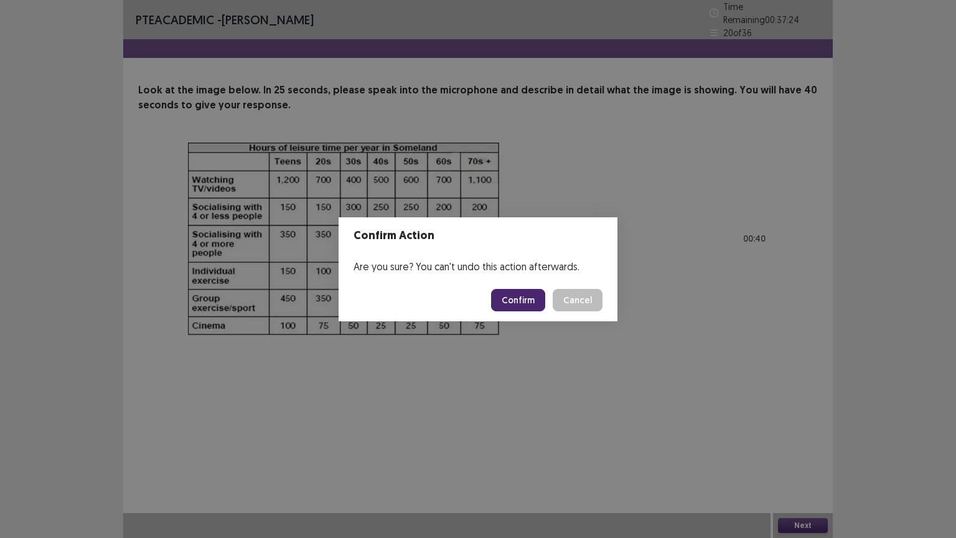
click at [520, 301] on button "Confirm" at bounding box center [518, 300] width 54 height 22
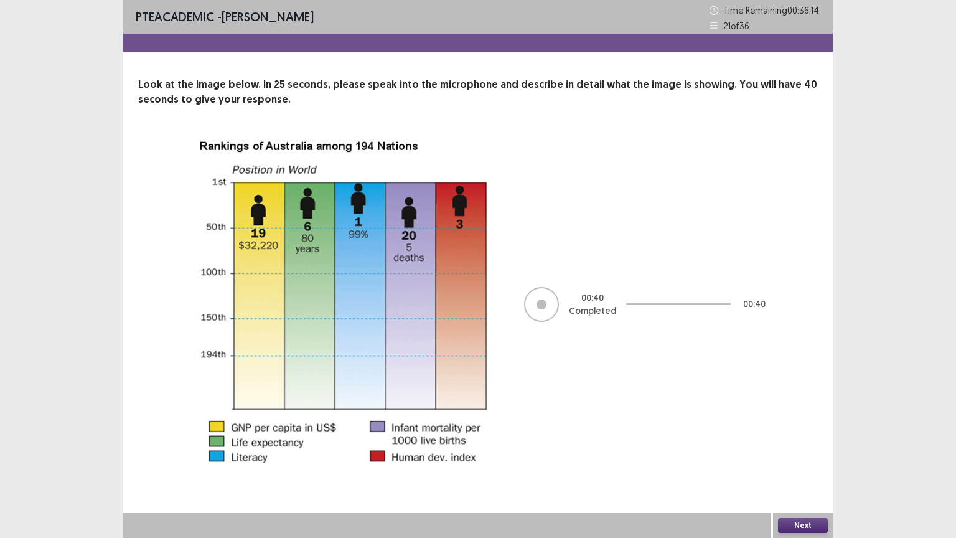
click at [799, 432] on button "Next" at bounding box center [803, 525] width 50 height 15
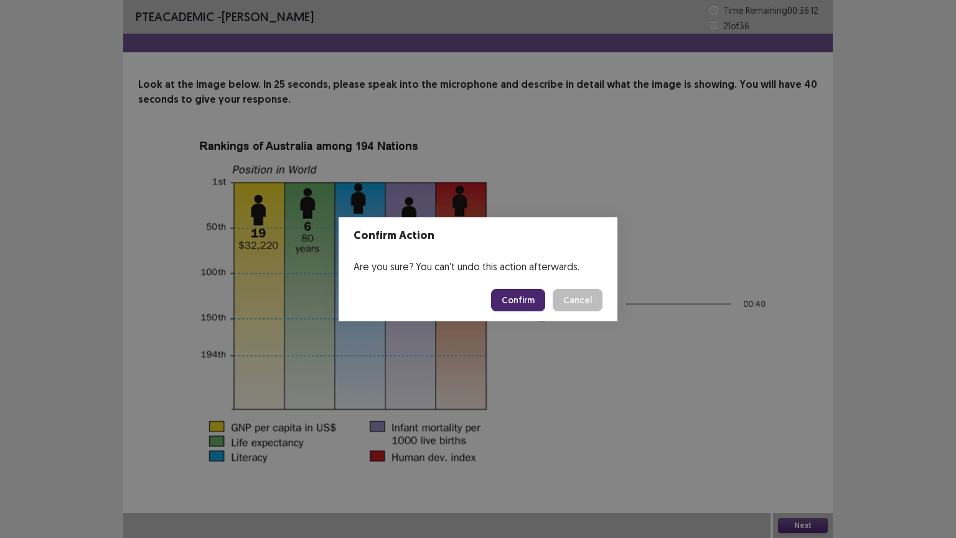
click at [511, 293] on button "Confirm" at bounding box center [518, 300] width 54 height 22
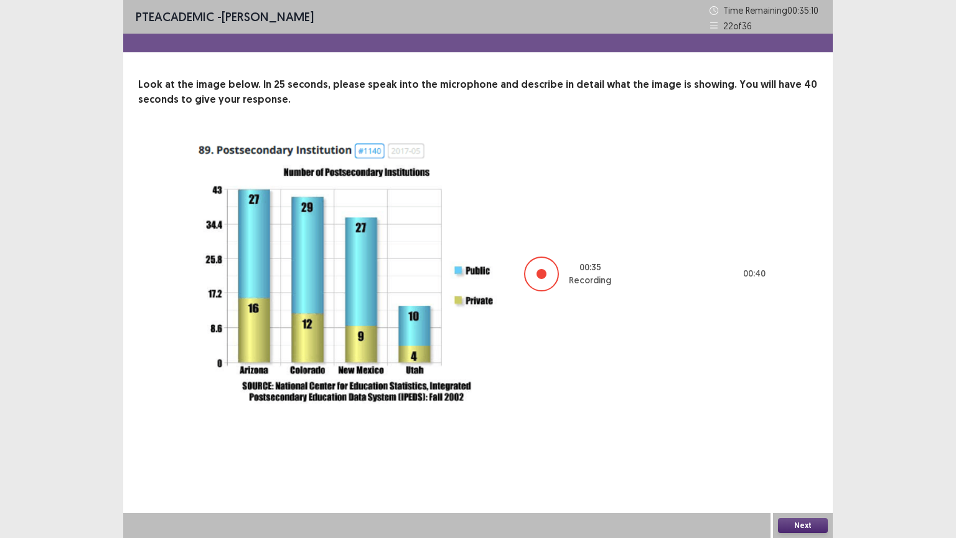
click at [796, 432] on button "Next" at bounding box center [803, 525] width 50 height 15
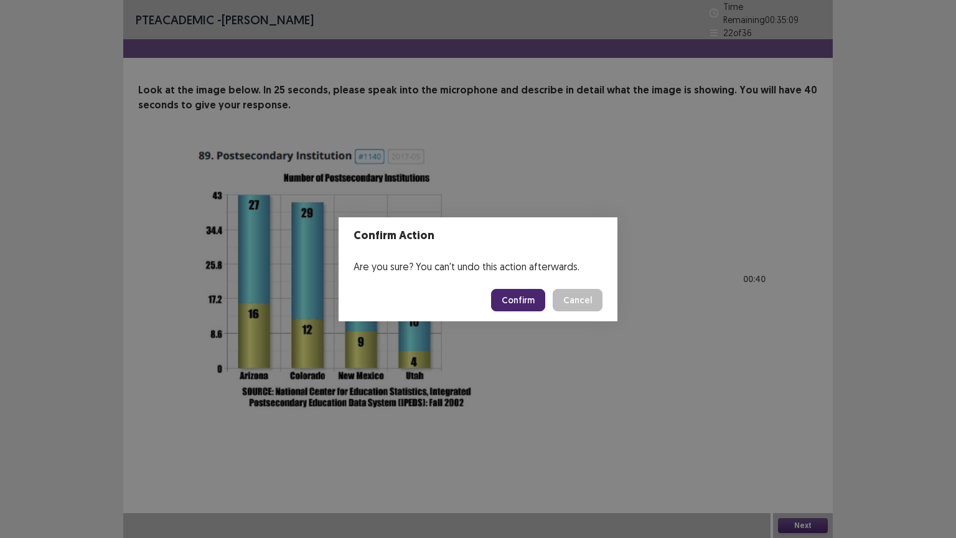
click at [530, 306] on button "Confirm" at bounding box center [518, 300] width 54 height 22
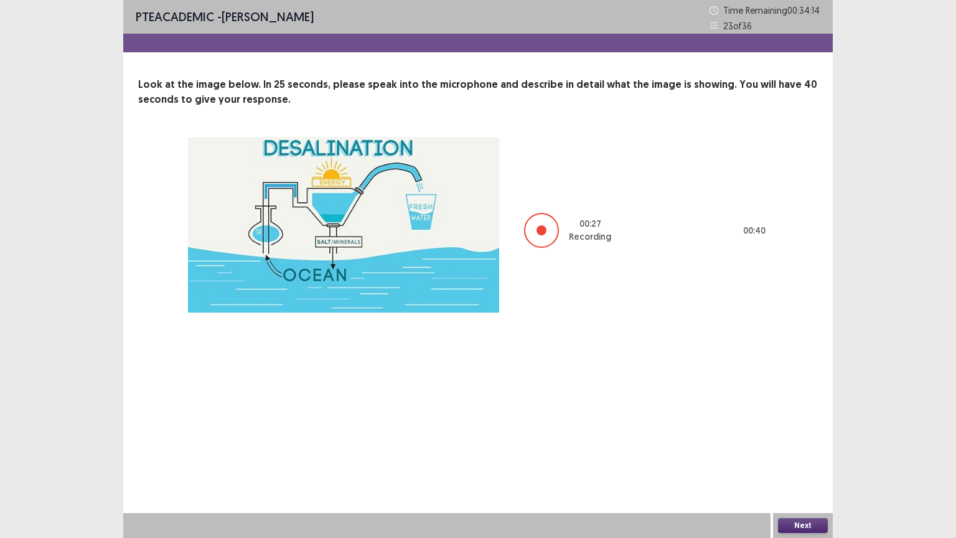
click at [810, 432] on button "Next" at bounding box center [803, 525] width 50 height 15
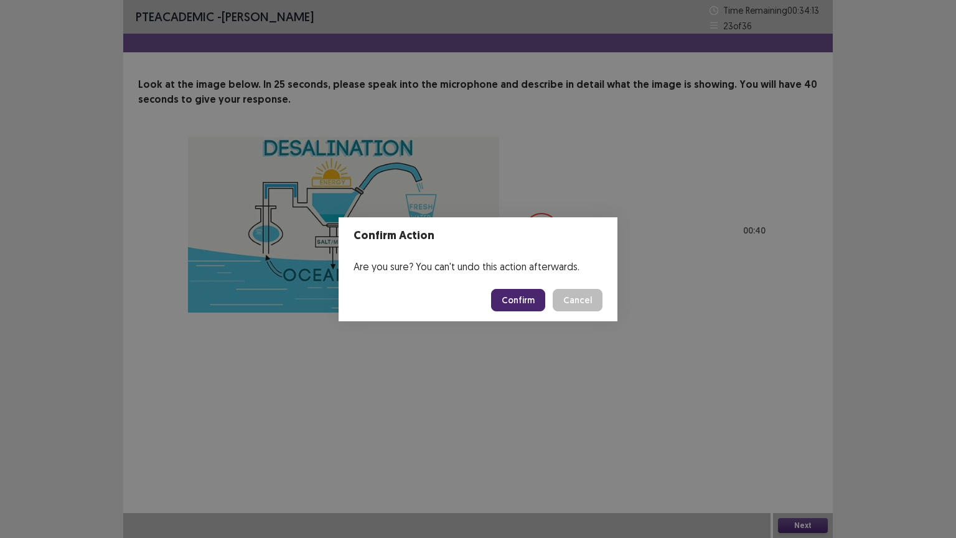
click at [515, 295] on button "Confirm" at bounding box center [518, 300] width 54 height 22
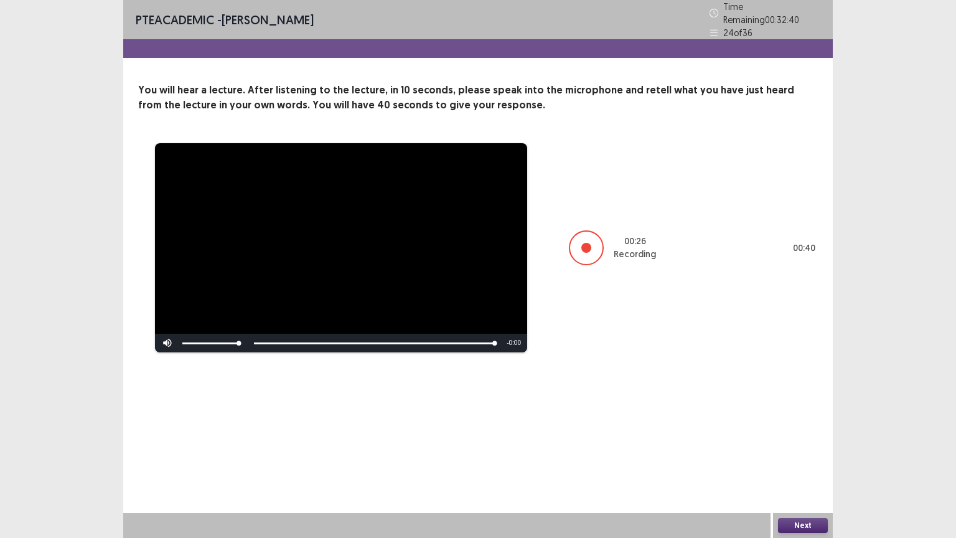
click at [813, 432] on button "Next" at bounding box center [803, 525] width 50 height 15
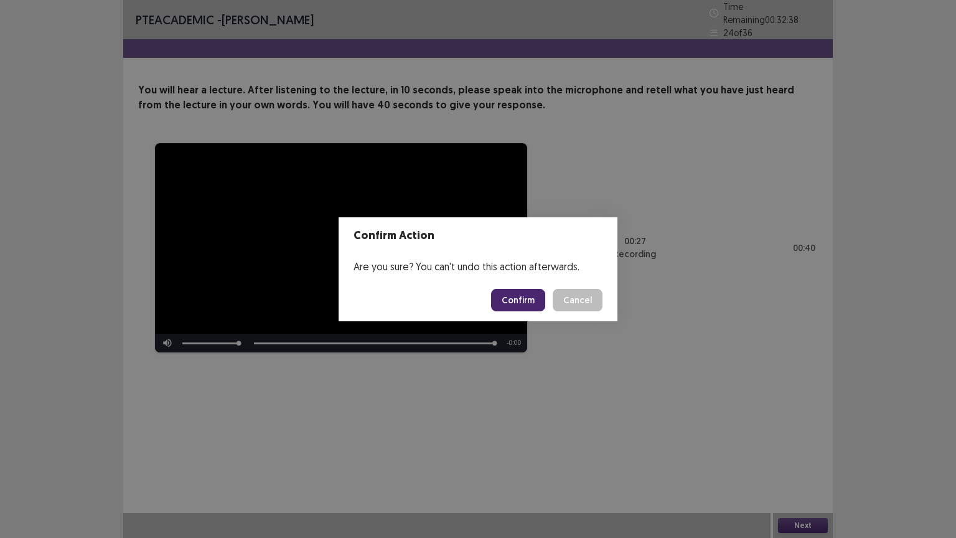
click at [530, 295] on button "Confirm" at bounding box center [518, 300] width 54 height 22
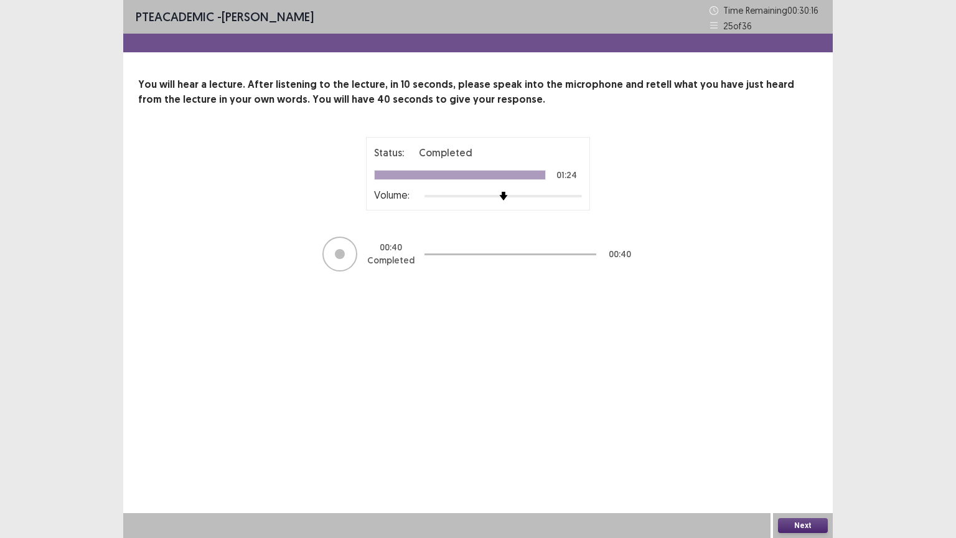
click at [801, 432] on button "Next" at bounding box center [803, 525] width 50 height 15
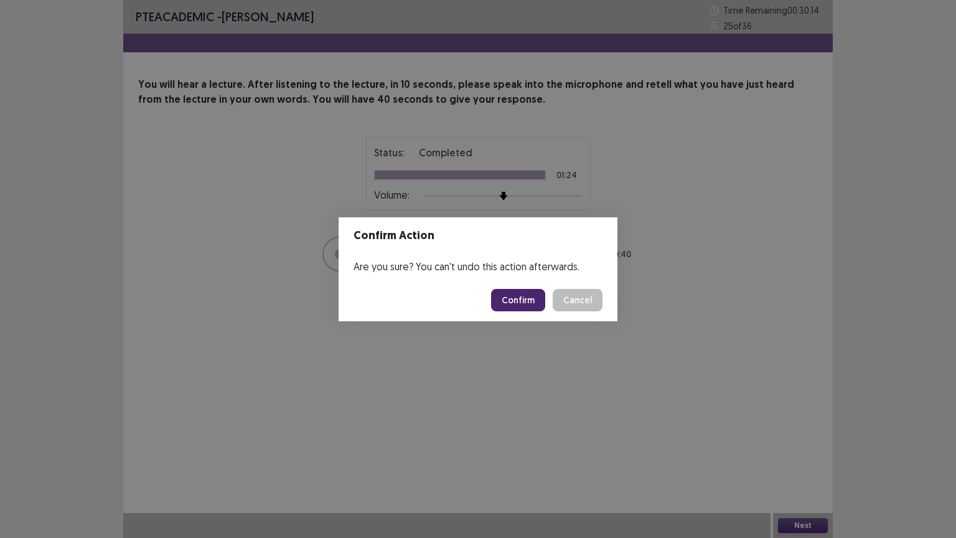
click at [528, 298] on button "Confirm" at bounding box center [518, 300] width 54 height 22
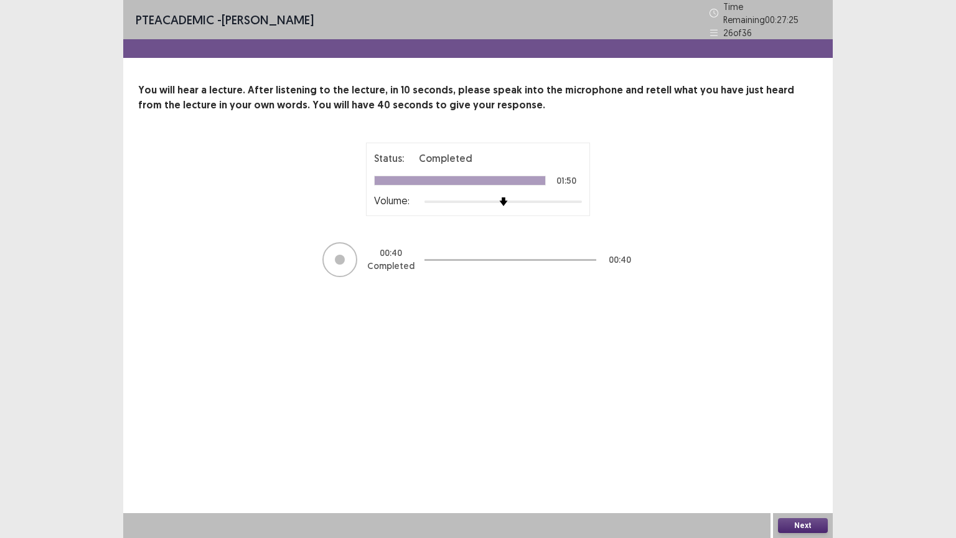
click at [804, 432] on button "Next" at bounding box center [803, 525] width 50 height 15
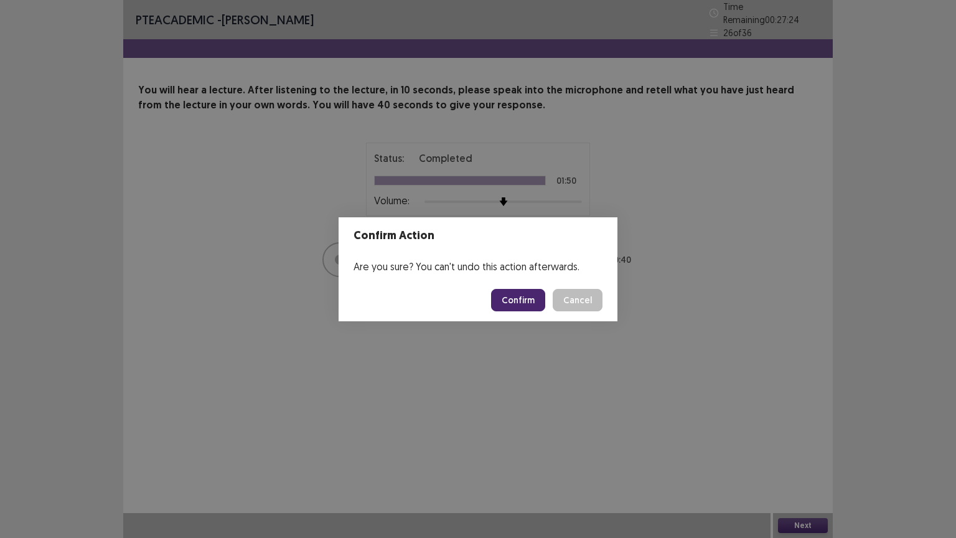
click at [505, 292] on button "Confirm" at bounding box center [518, 300] width 54 height 22
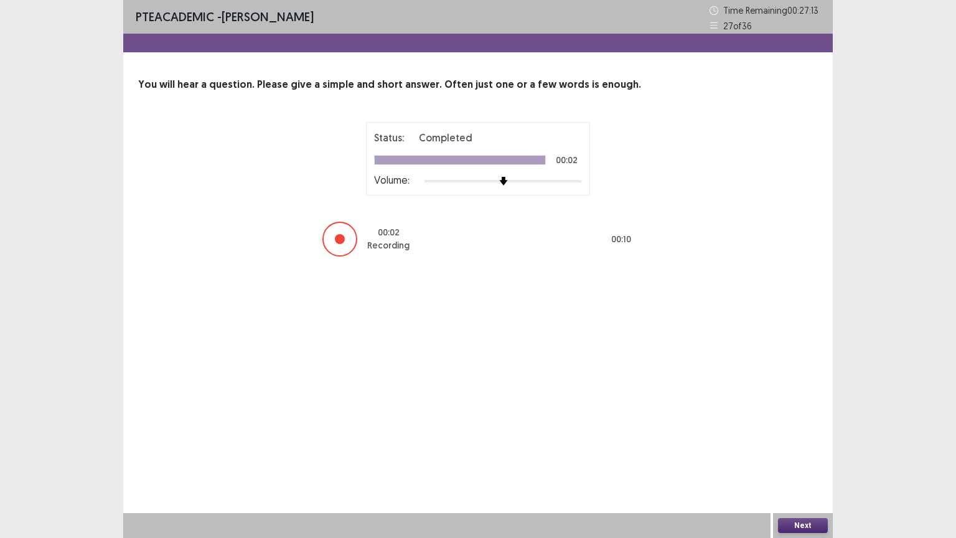
click at [793, 432] on button "Next" at bounding box center [803, 525] width 50 height 15
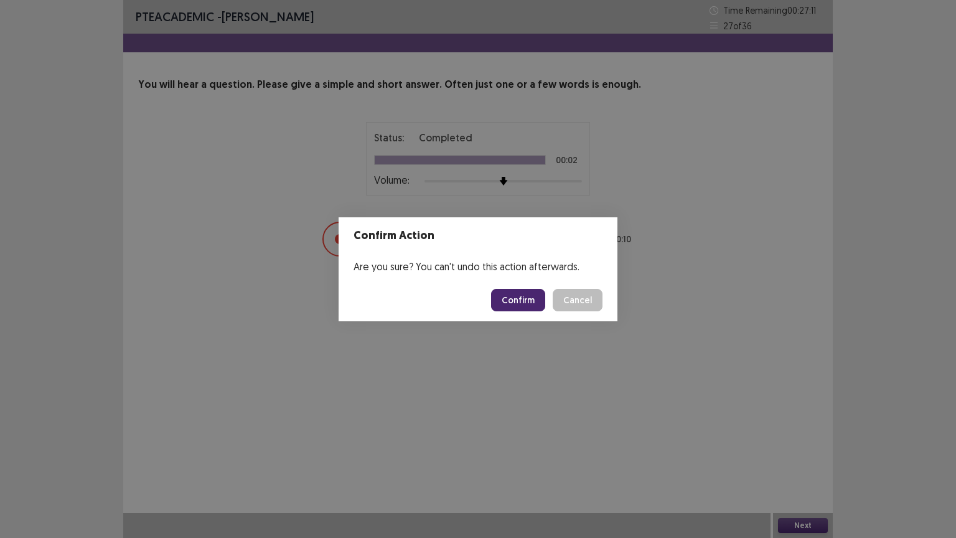
click at [519, 299] on button "Confirm" at bounding box center [518, 300] width 54 height 22
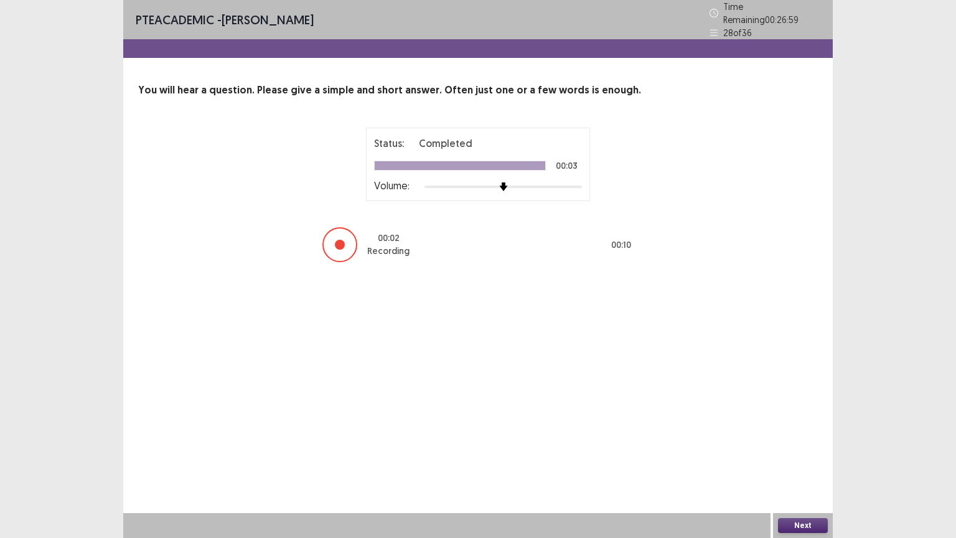
click at [809, 432] on button "Next" at bounding box center [803, 525] width 50 height 15
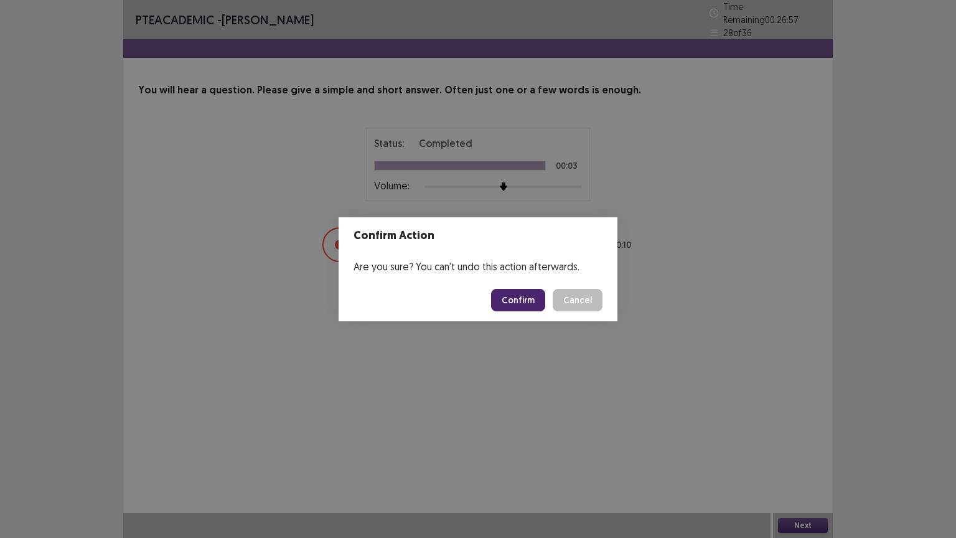
click at [523, 299] on button "Confirm" at bounding box center [518, 300] width 54 height 22
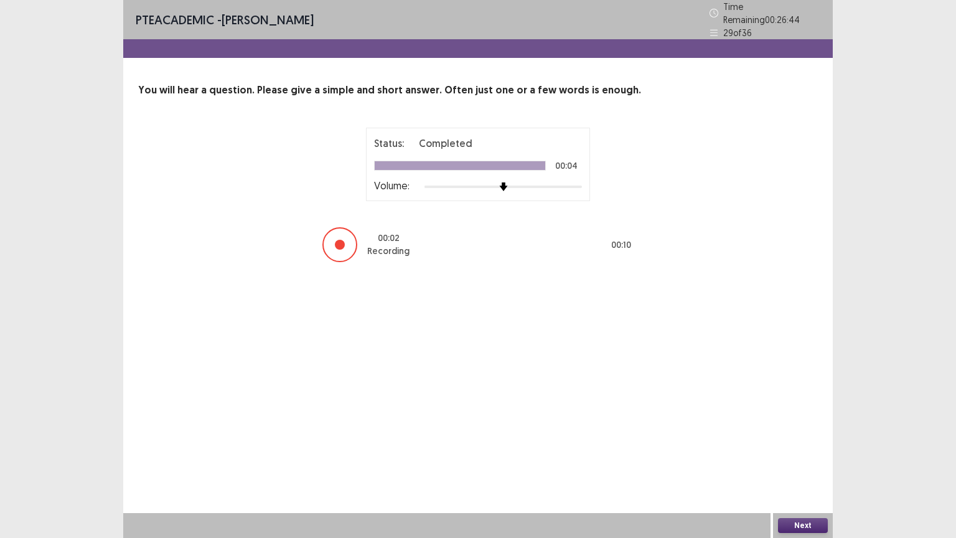
click at [800, 432] on button "Next" at bounding box center [803, 525] width 50 height 15
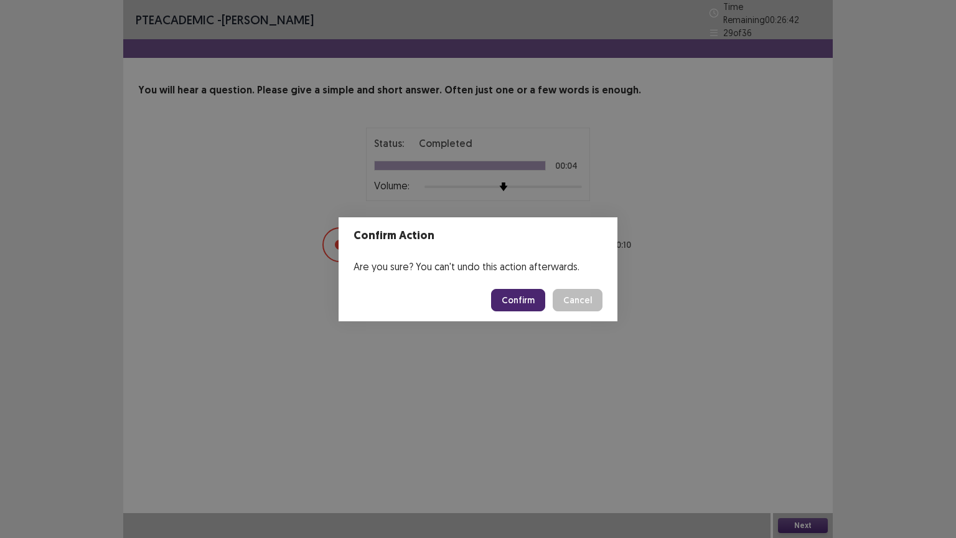
click at [539, 296] on button "Confirm" at bounding box center [518, 300] width 54 height 22
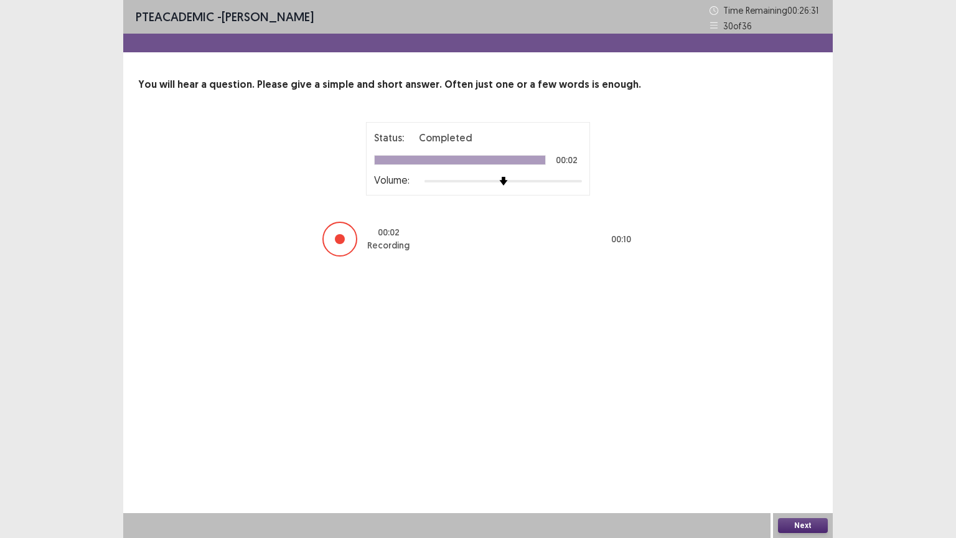
click at [805, 432] on button "Next" at bounding box center [803, 525] width 50 height 15
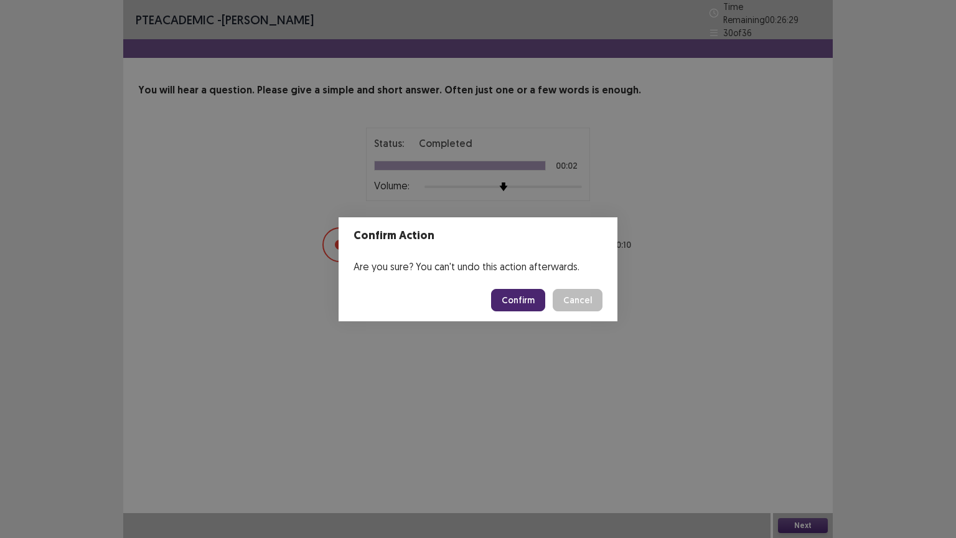
click at [540, 295] on button "Confirm" at bounding box center [518, 300] width 54 height 22
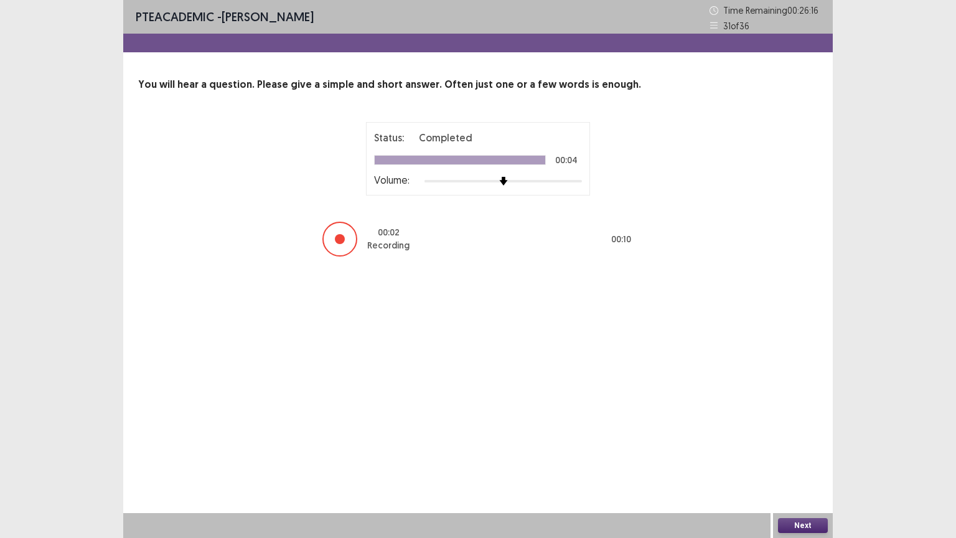
click at [798, 432] on button "Next" at bounding box center [803, 525] width 50 height 15
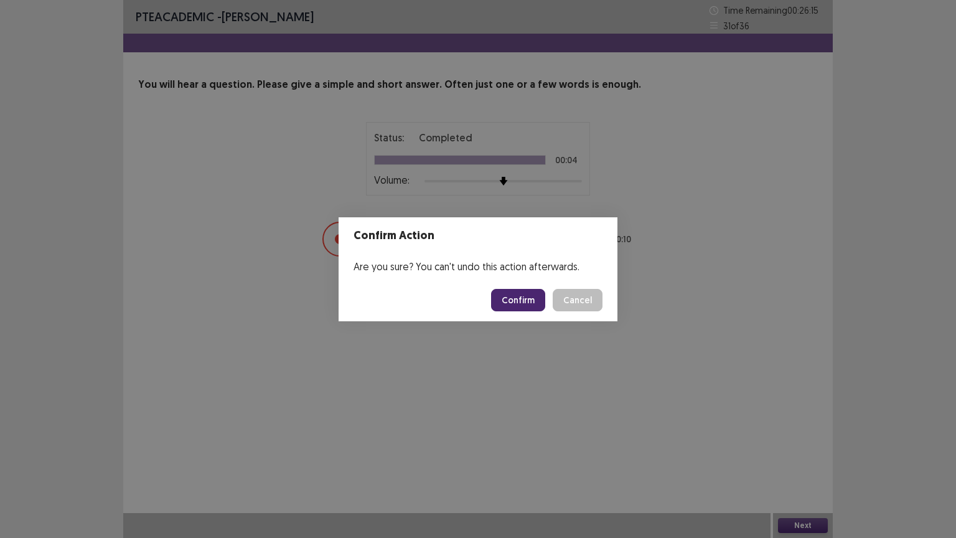
click at [520, 306] on button "Confirm" at bounding box center [518, 300] width 54 height 22
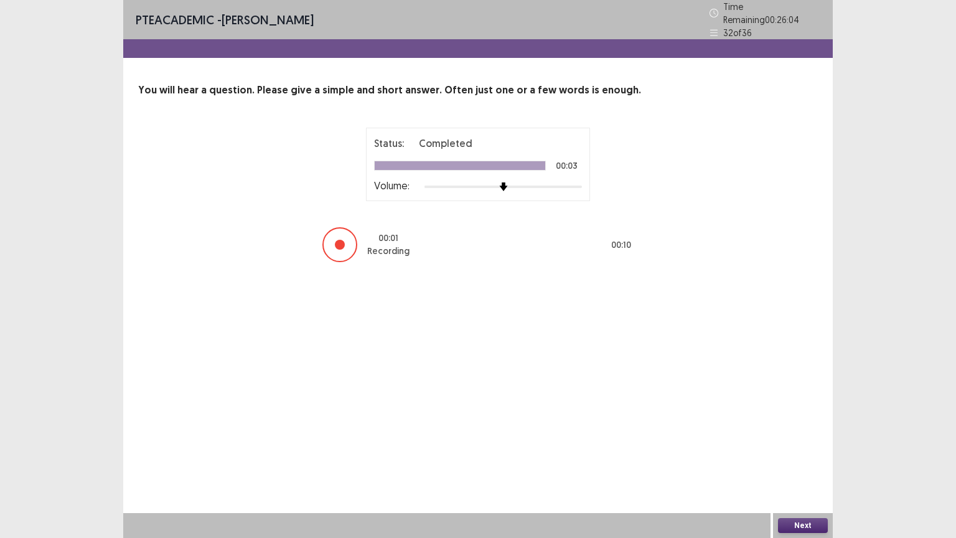
click at [804, 432] on button "Next" at bounding box center [803, 525] width 50 height 15
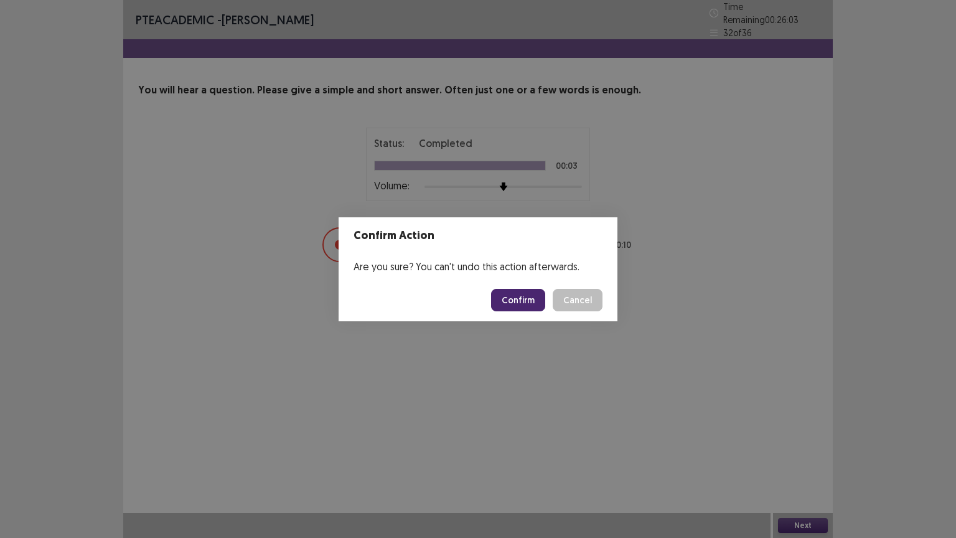
click at [526, 303] on button "Confirm" at bounding box center [518, 300] width 54 height 22
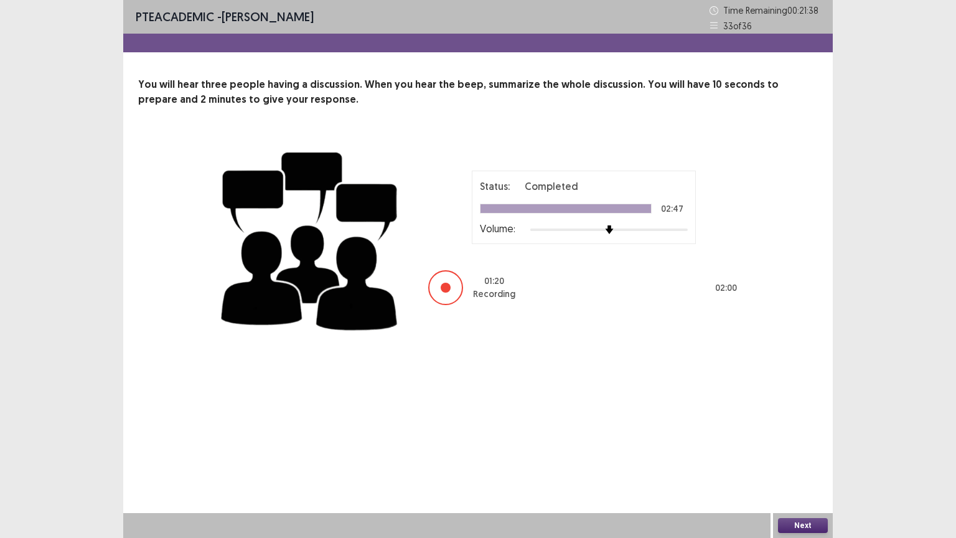
click at [788, 432] on button "Next" at bounding box center [803, 525] width 50 height 15
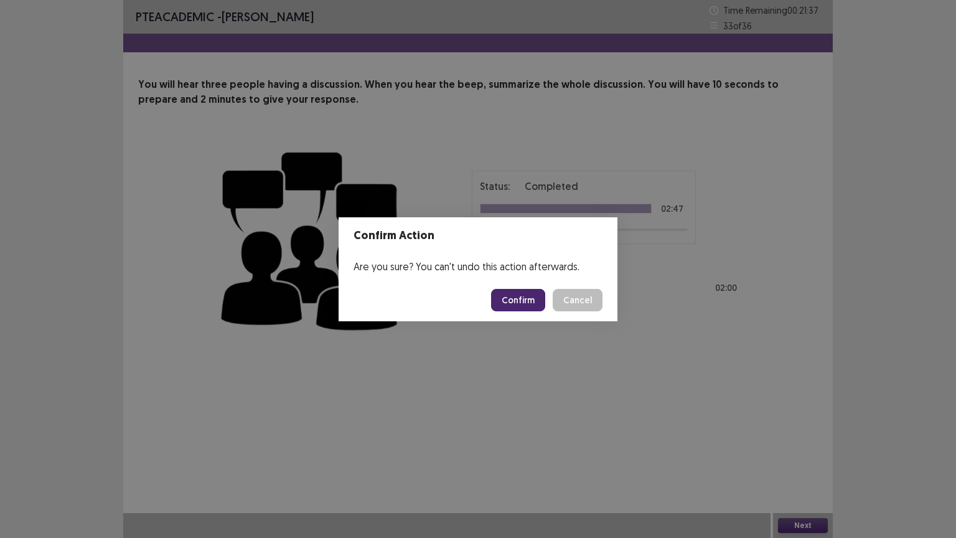
click at [528, 296] on button "Confirm" at bounding box center [518, 300] width 54 height 22
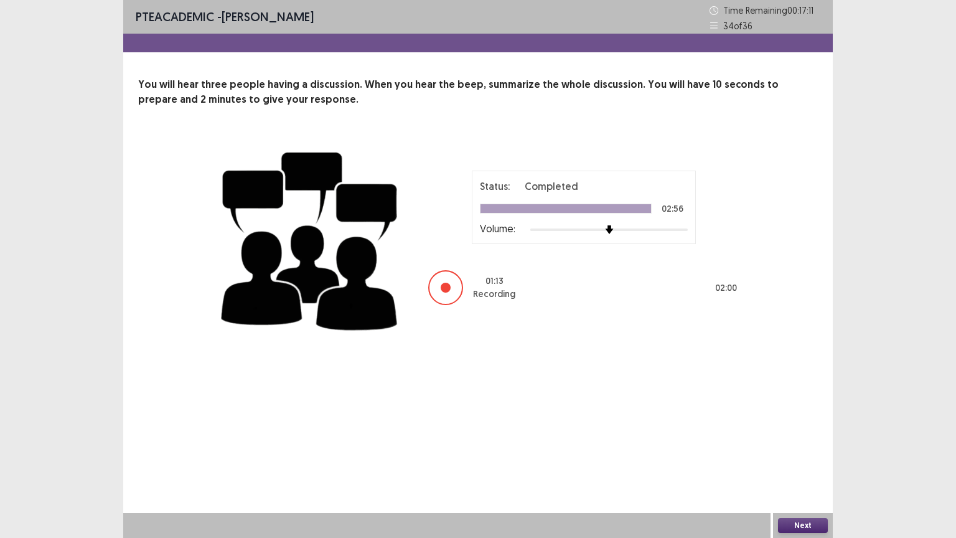
click at [792, 432] on button "Next" at bounding box center [803, 525] width 50 height 15
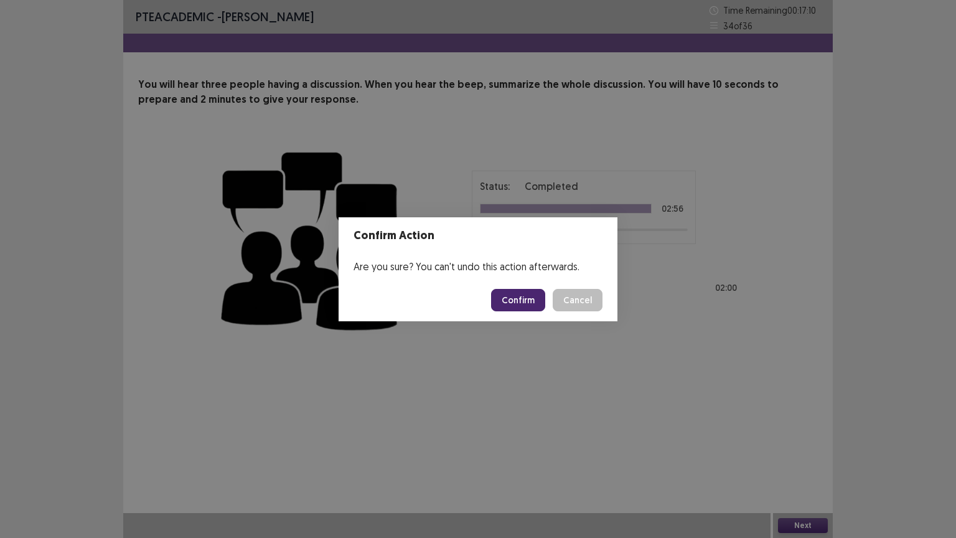
click at [523, 291] on button "Confirm" at bounding box center [518, 300] width 54 height 22
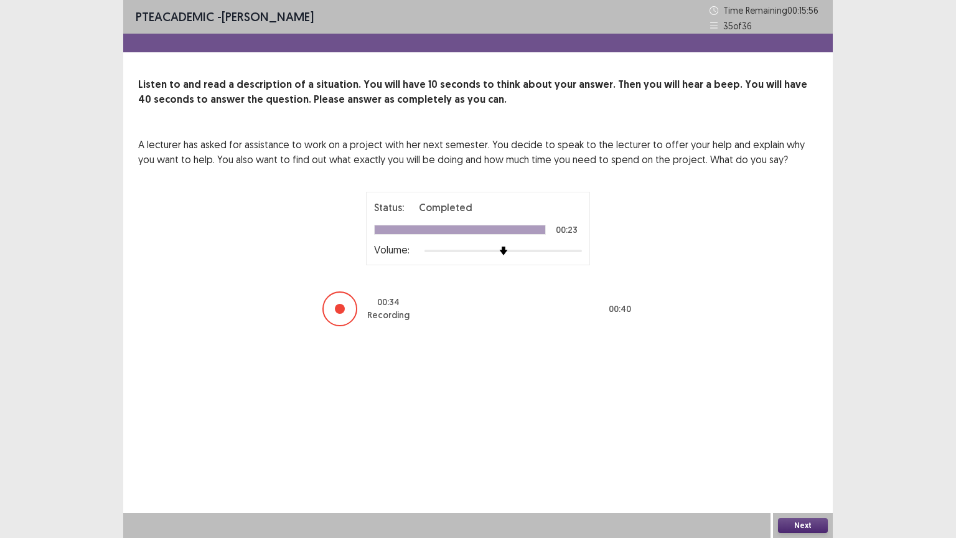
click at [792, 432] on button "Next" at bounding box center [803, 525] width 50 height 15
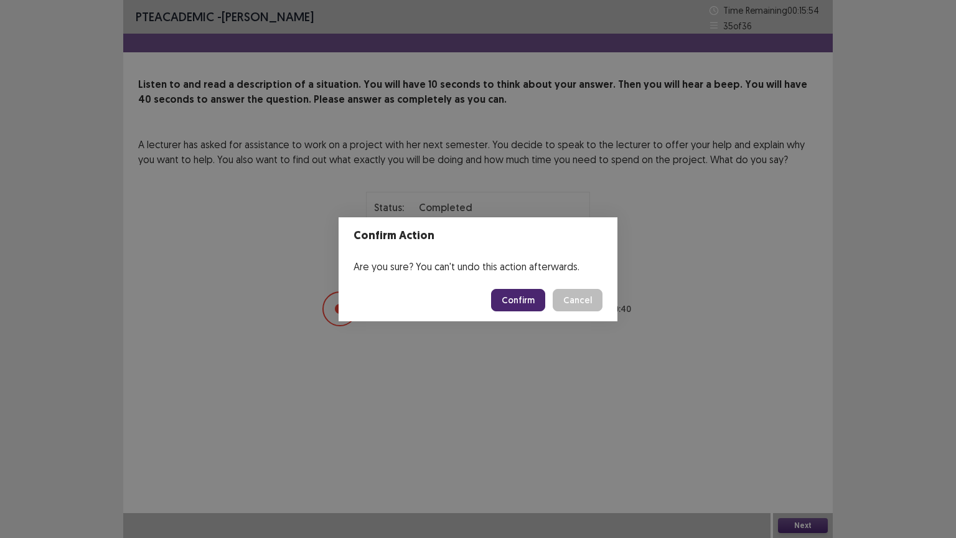
click at [517, 298] on button "Confirm" at bounding box center [518, 300] width 54 height 22
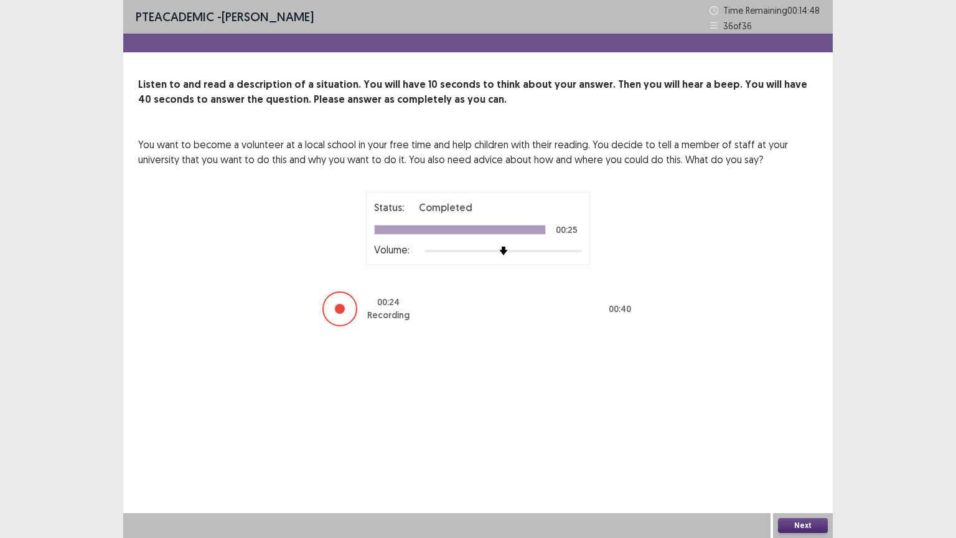
click at [809, 432] on button "Next" at bounding box center [803, 525] width 50 height 15
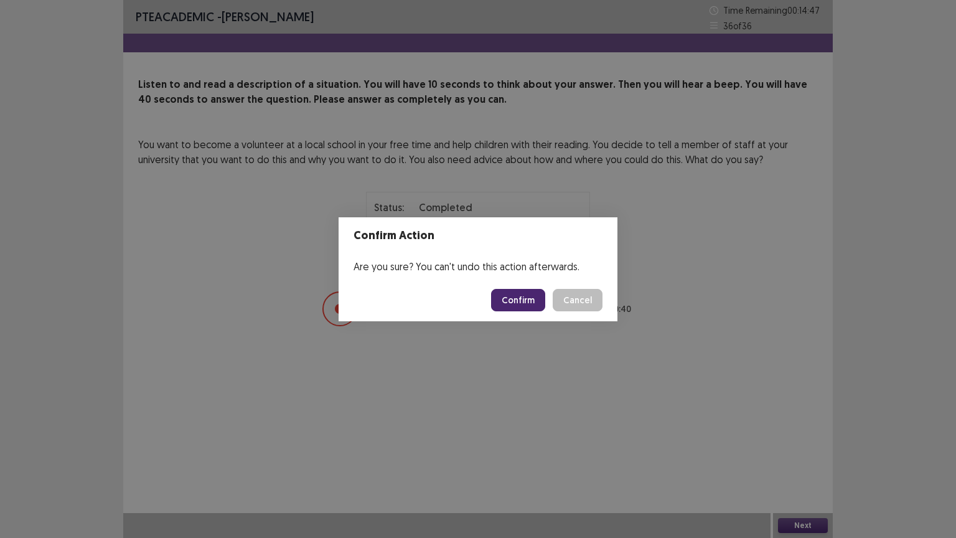
click at [535, 294] on button "Confirm" at bounding box center [518, 300] width 54 height 22
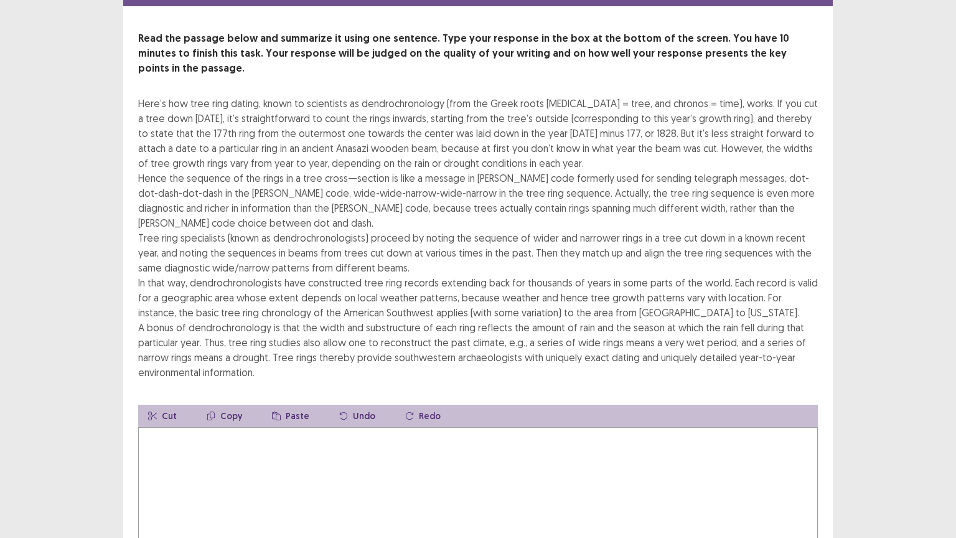
scroll to position [54, 0]
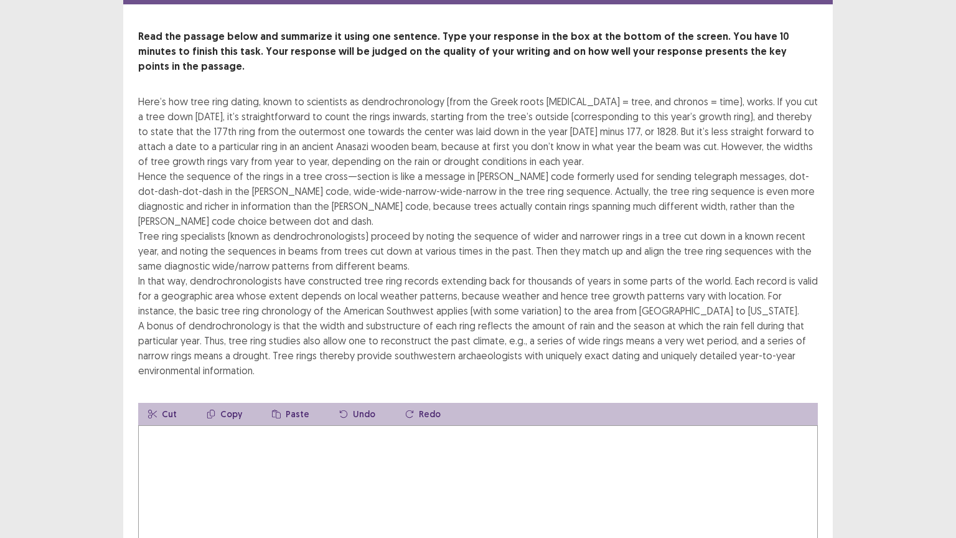
click at [172, 425] on textarea at bounding box center [478, 493] width 680 height 137
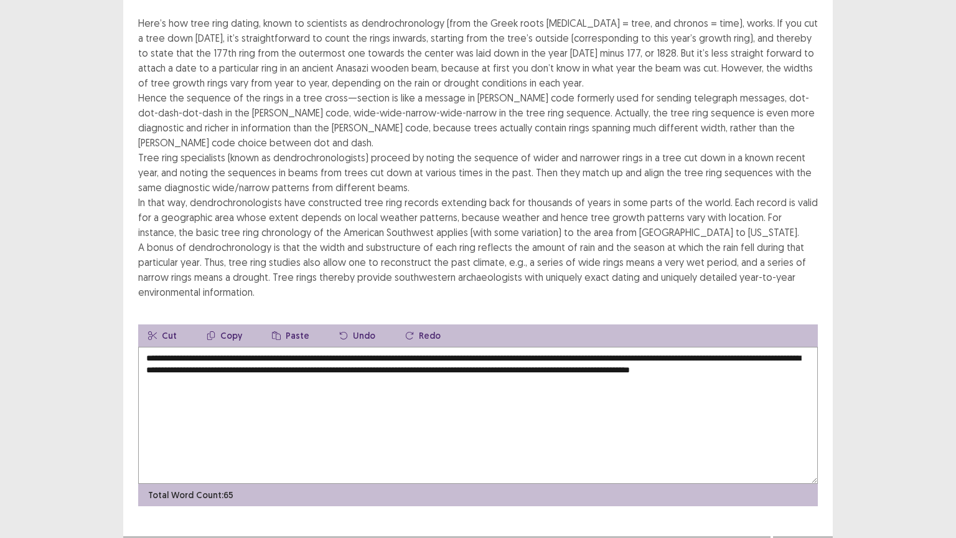
scroll to position [134, 0]
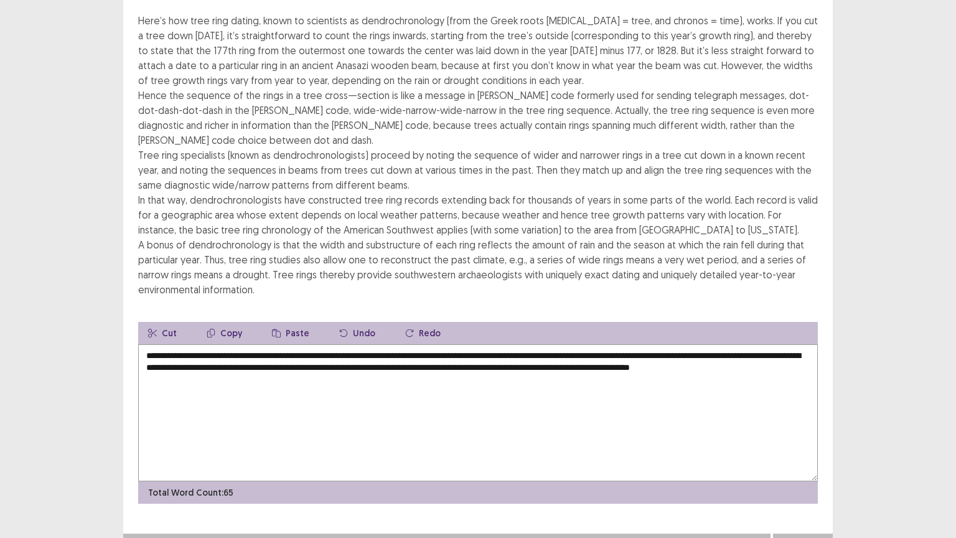
type textarea "**********"
click at [803, 432] on button "Next" at bounding box center [803, 546] width 50 height 15
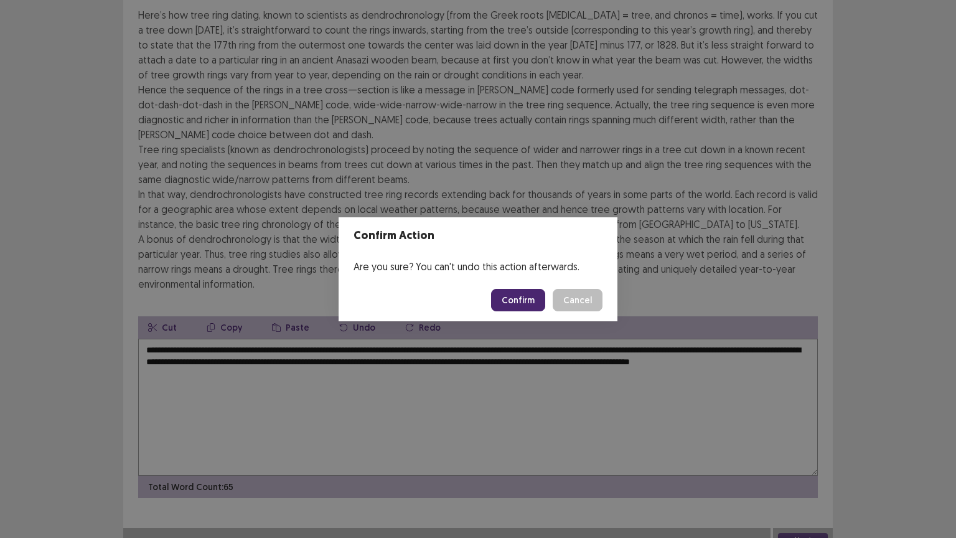
click at [542, 304] on button "Confirm" at bounding box center [518, 300] width 54 height 22
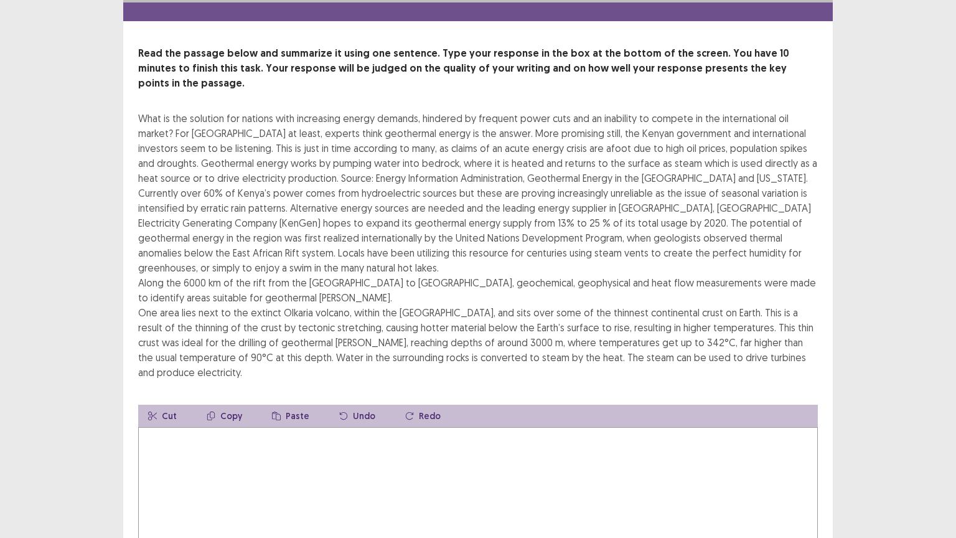
scroll to position [37, 0]
click at [209, 432] on textarea at bounding box center [478, 495] width 680 height 137
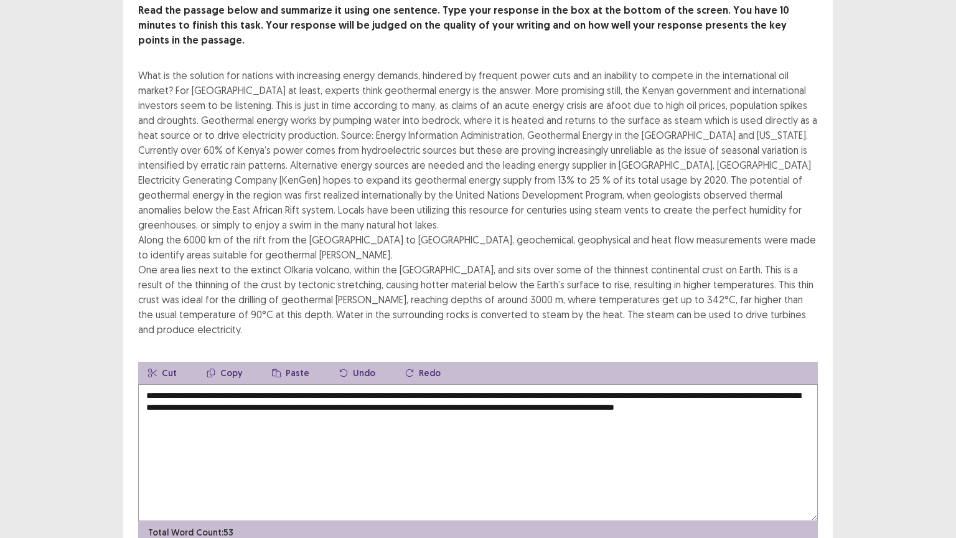
scroll to position [120, 0]
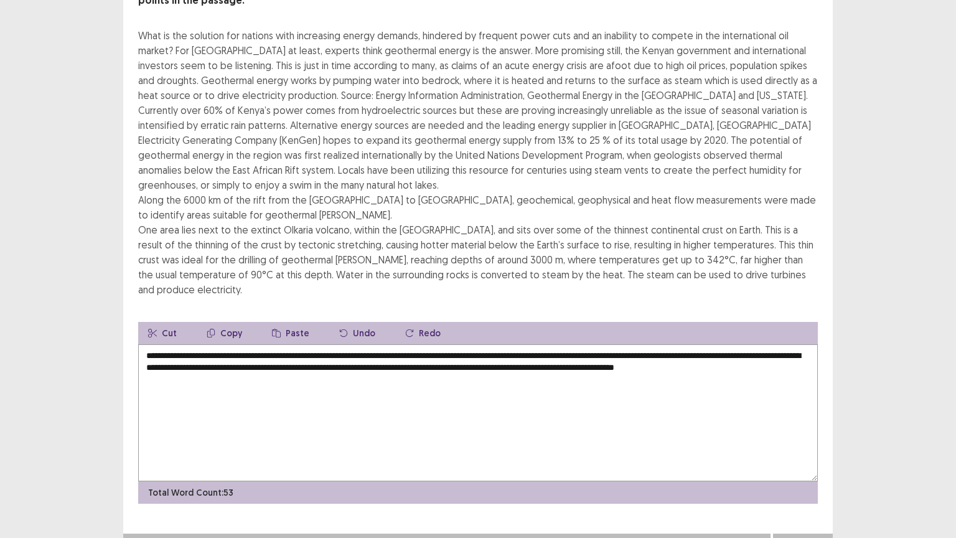
type textarea "**********"
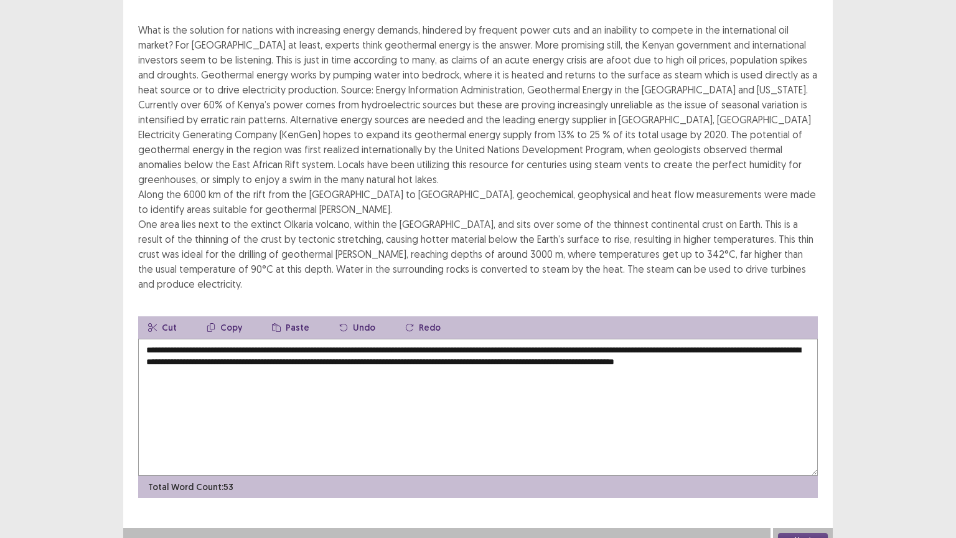
click at [786, 432] on button "Next" at bounding box center [803, 540] width 50 height 15
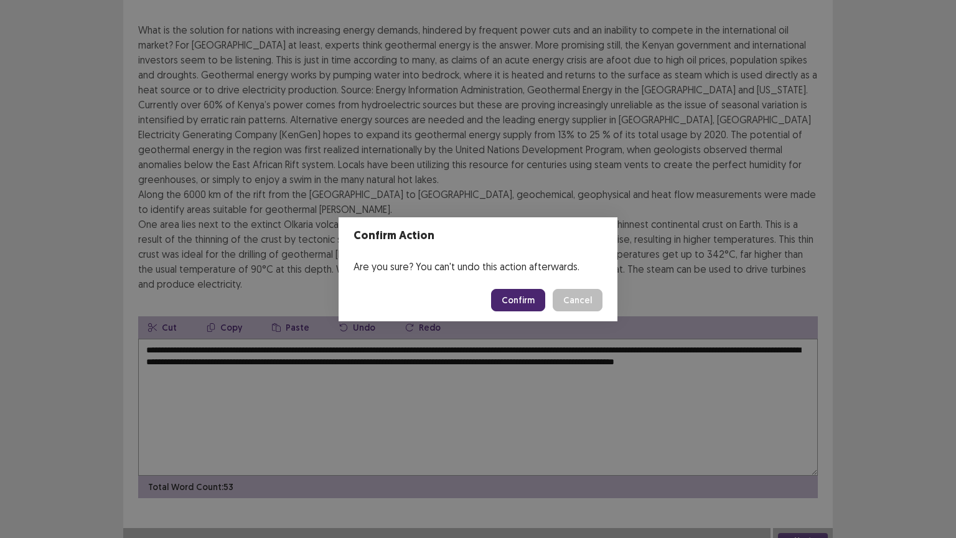
click at [516, 304] on button "Confirm" at bounding box center [518, 300] width 54 height 22
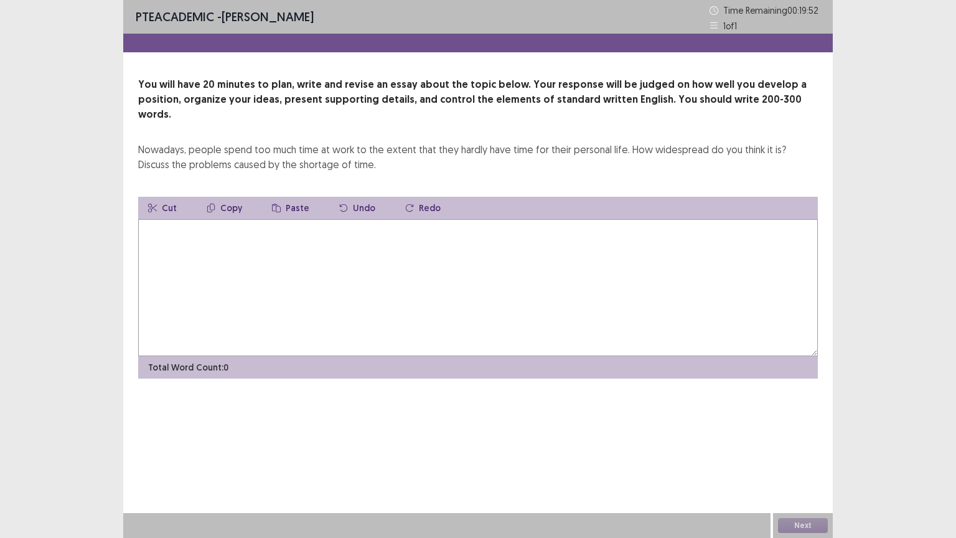
click at [356, 244] on textarea at bounding box center [478, 287] width 680 height 137
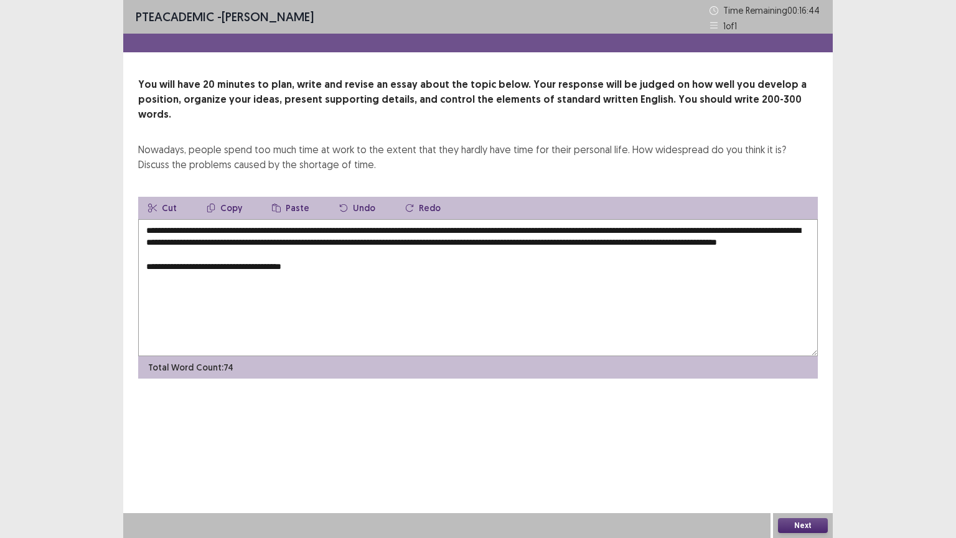
click at [179, 264] on textarea "**********" at bounding box center [478, 287] width 680 height 137
click at [321, 258] on textarea "**********" at bounding box center [478, 287] width 680 height 137
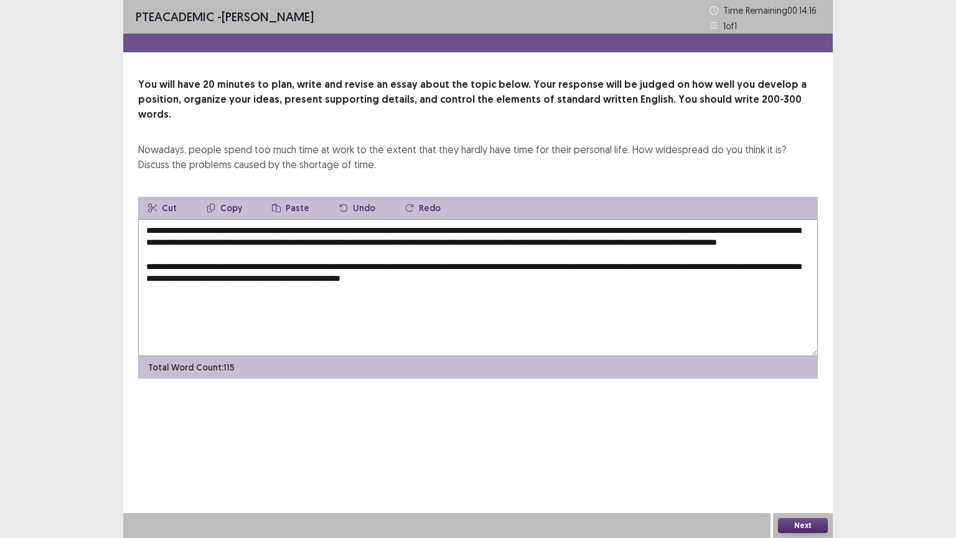
click at [286, 278] on textarea "**********" at bounding box center [478, 287] width 680 height 137
click at [514, 280] on textarea "**********" at bounding box center [478, 287] width 680 height 137
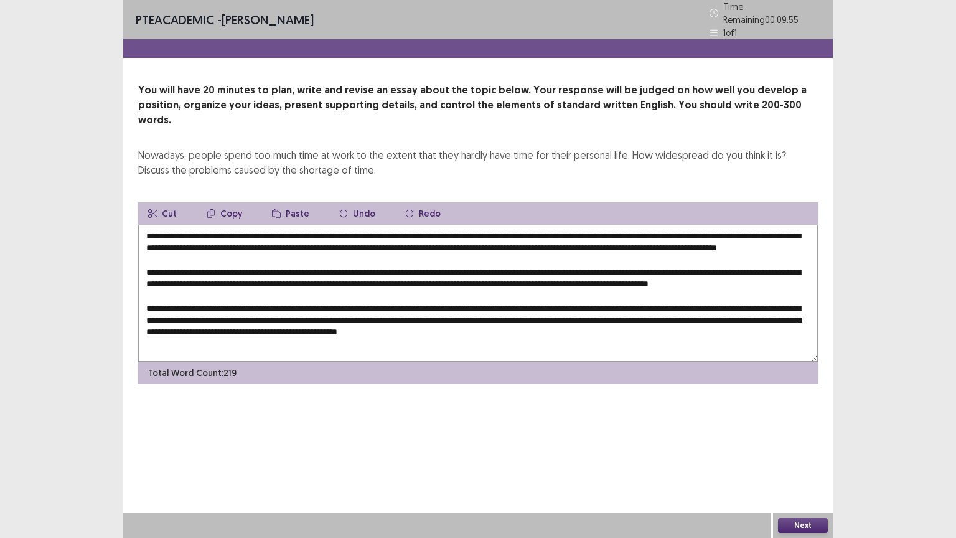
click at [514, 280] on textarea at bounding box center [478, 293] width 680 height 137
click at [748, 331] on textarea at bounding box center [478, 293] width 680 height 137
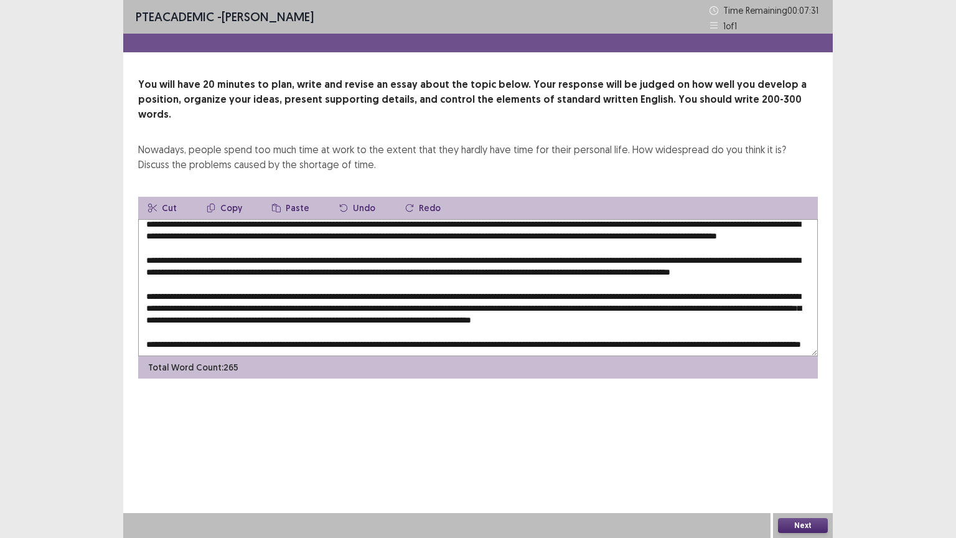
scroll to position [0, 0]
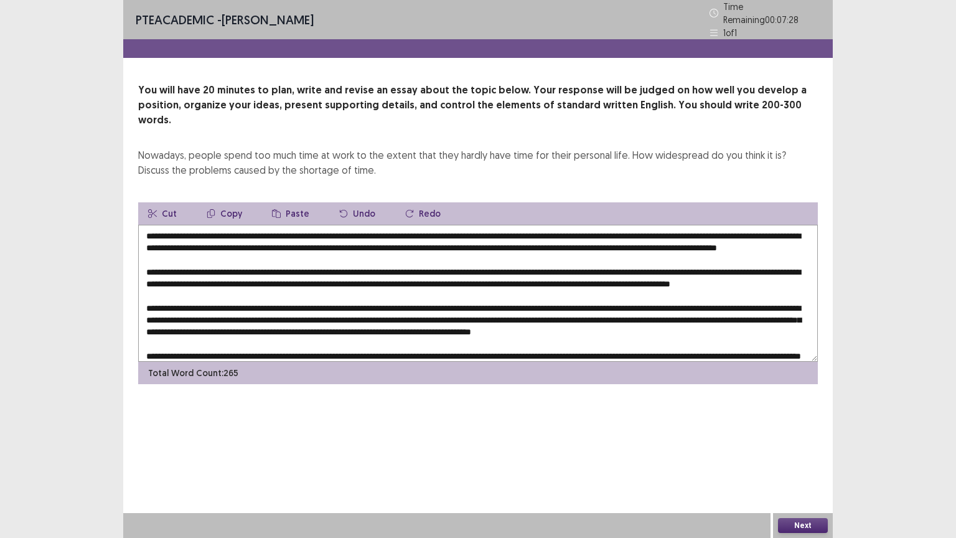
type textarea "**********"
click at [792, 432] on button "Next" at bounding box center [803, 525] width 50 height 15
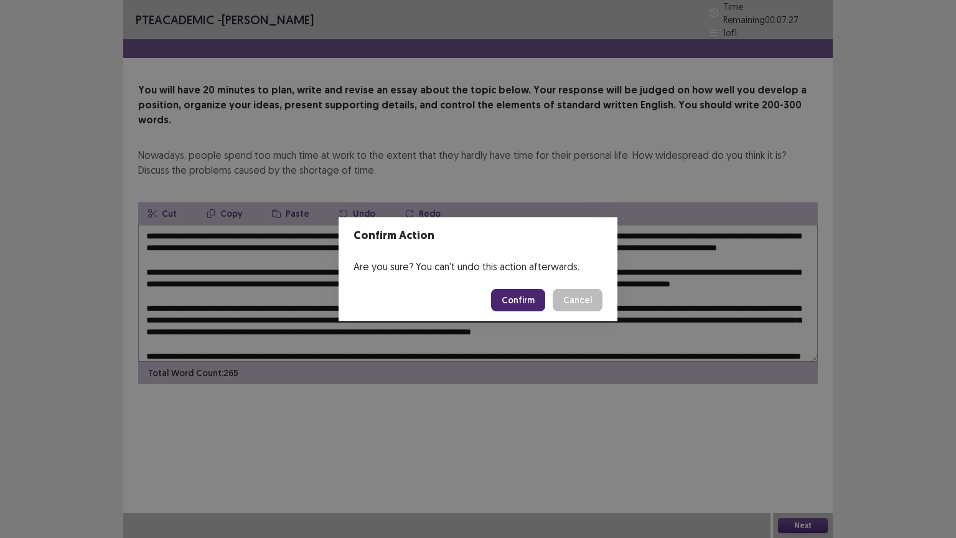
click at [526, 301] on button "Confirm" at bounding box center [518, 300] width 54 height 22
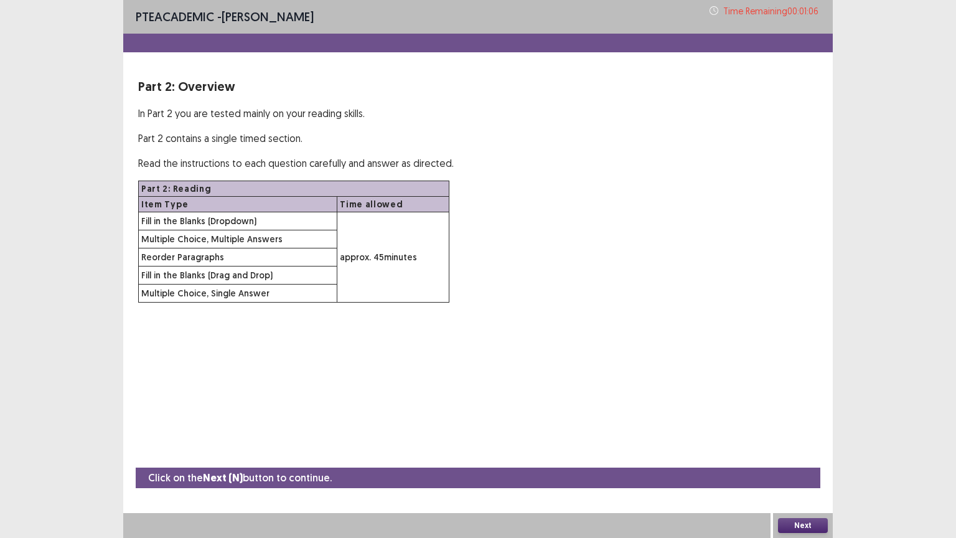
click at [786, 432] on button "Next" at bounding box center [803, 525] width 50 height 15
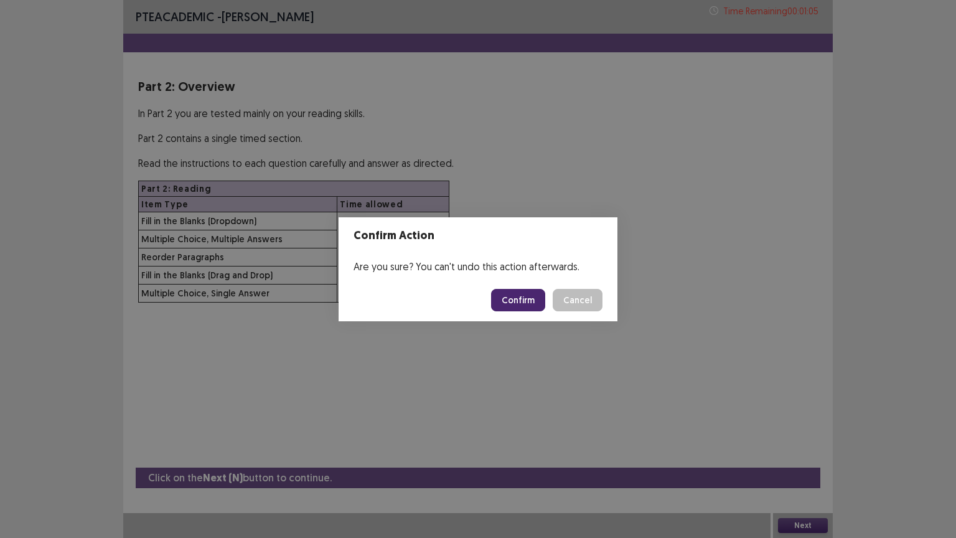
click at [515, 297] on button "Confirm" at bounding box center [518, 300] width 54 height 22
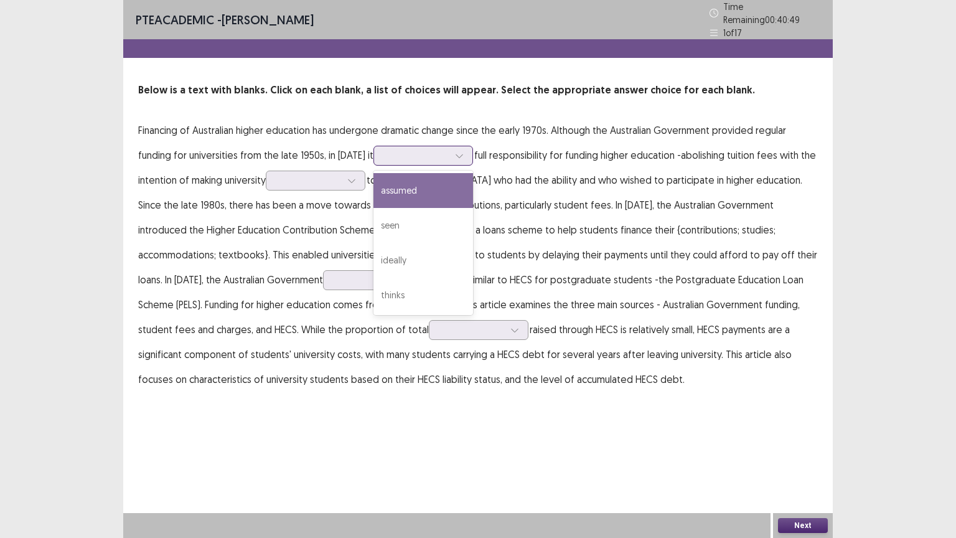
click at [455, 151] on icon at bounding box center [459, 155] width 9 height 9
click at [411, 199] on div "assumed" at bounding box center [424, 190] width 100 height 35
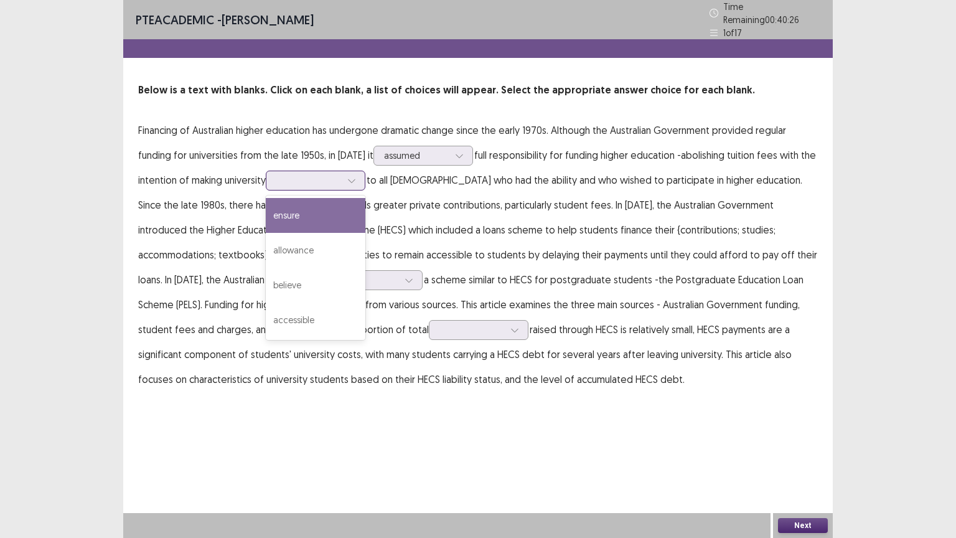
click at [341, 176] on div at bounding box center [308, 180] width 65 height 12
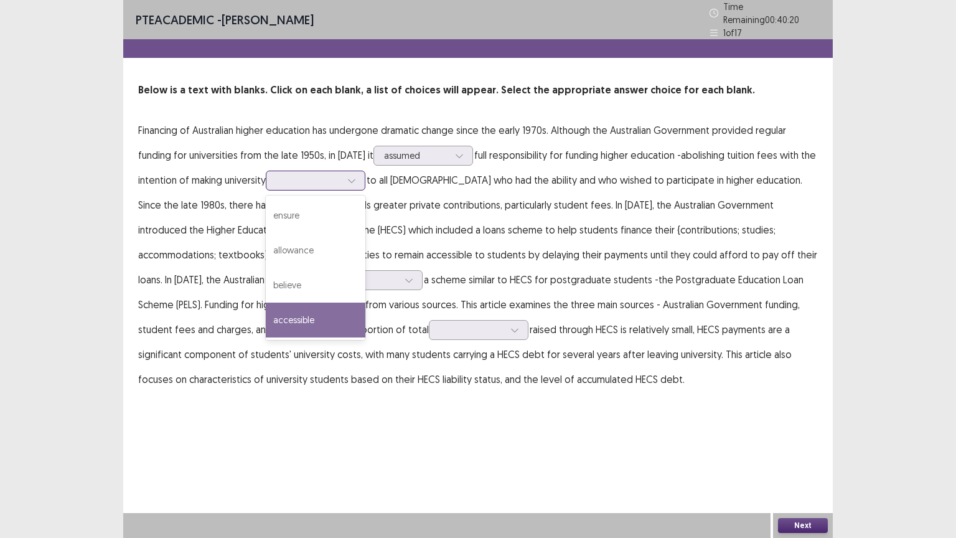
click at [296, 306] on div "accessible" at bounding box center [316, 320] width 100 height 35
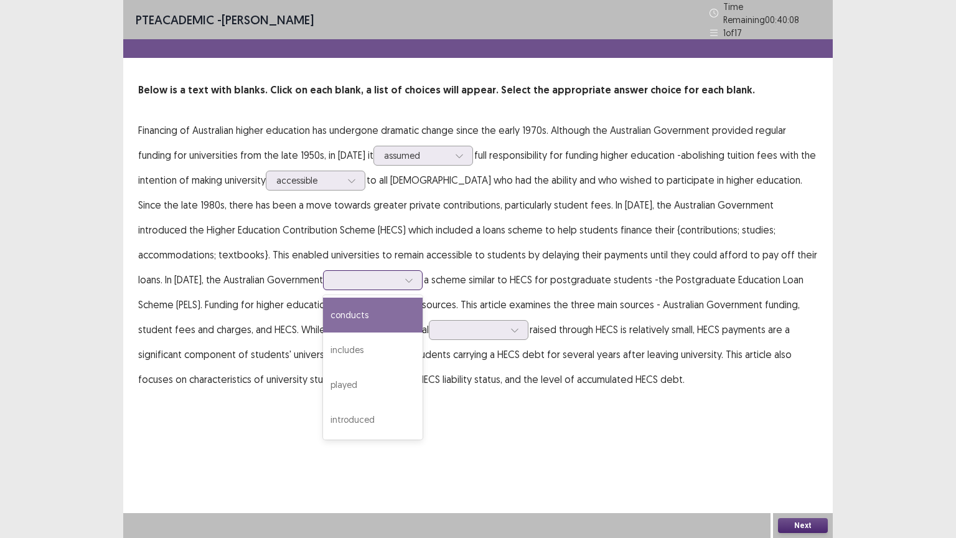
click at [400, 279] on div at bounding box center [409, 280] width 19 height 19
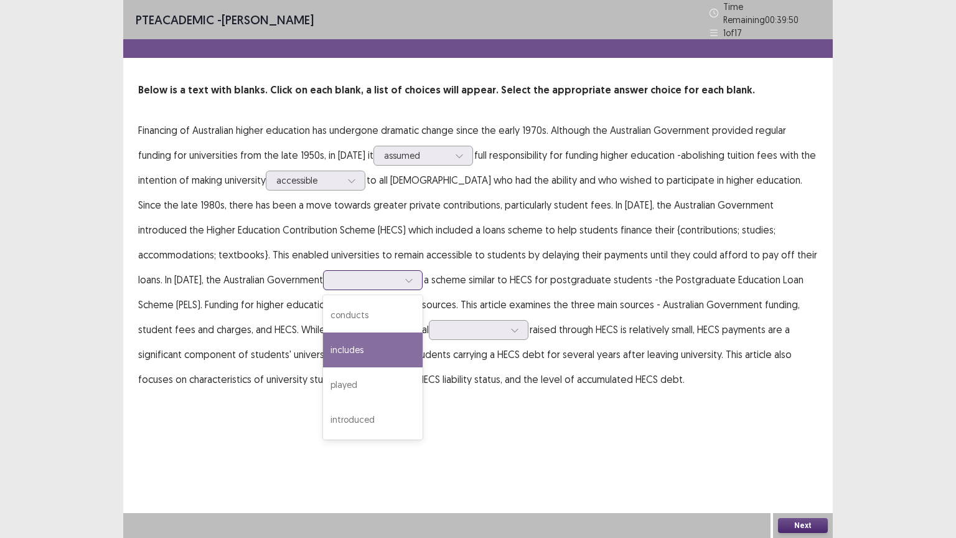
click at [323, 344] on div "includes" at bounding box center [373, 349] width 100 height 35
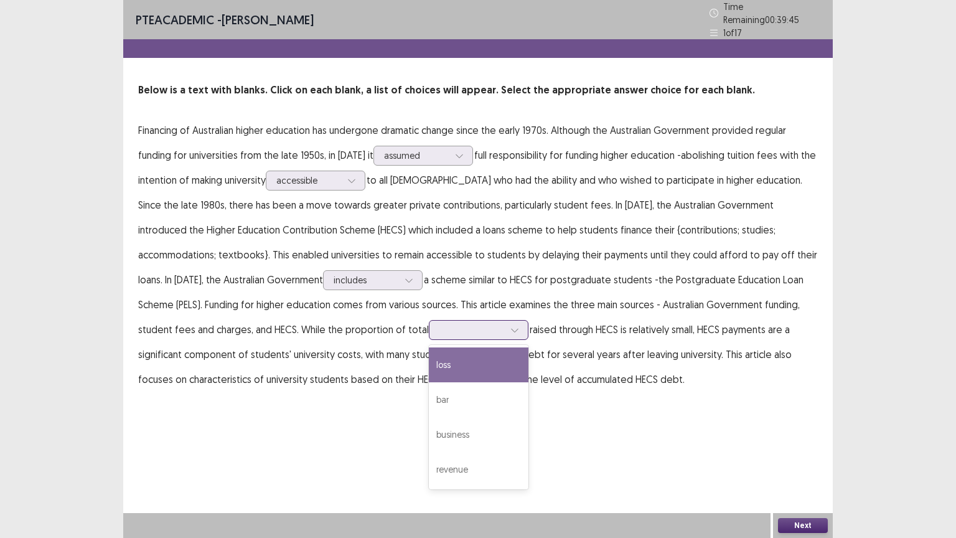
click at [511, 326] on icon at bounding box center [515, 330] width 9 height 9
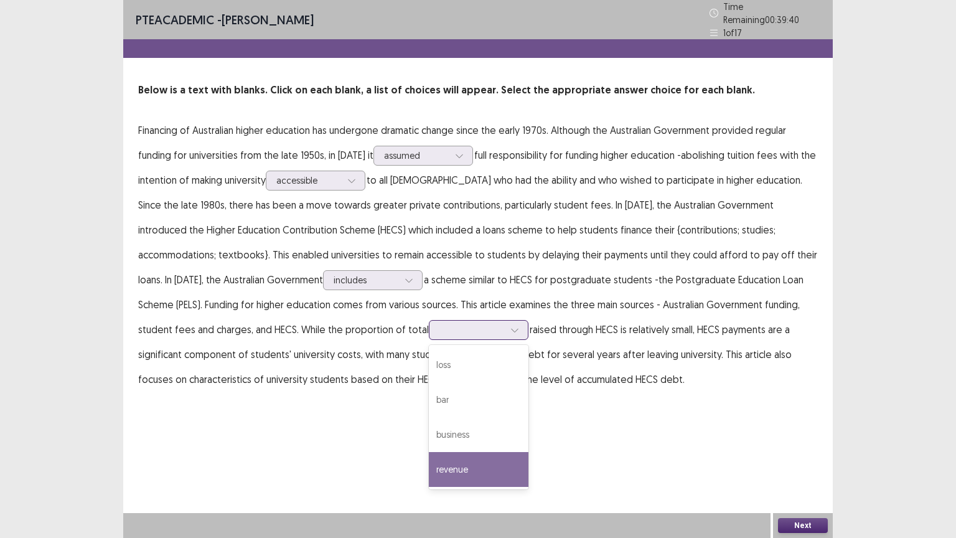
click at [429, 432] on div "revenue" at bounding box center [479, 469] width 100 height 35
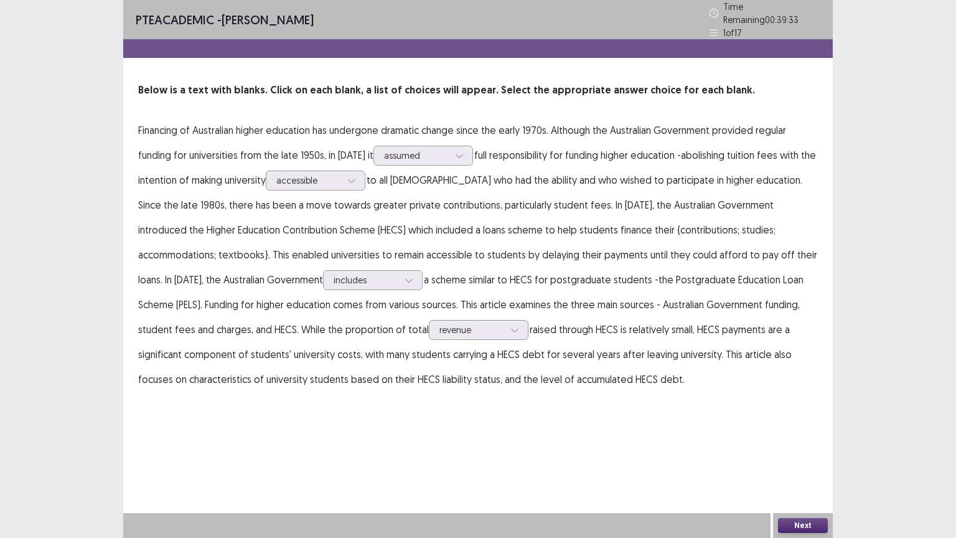
click at [809, 432] on button "Next" at bounding box center [803, 525] width 50 height 15
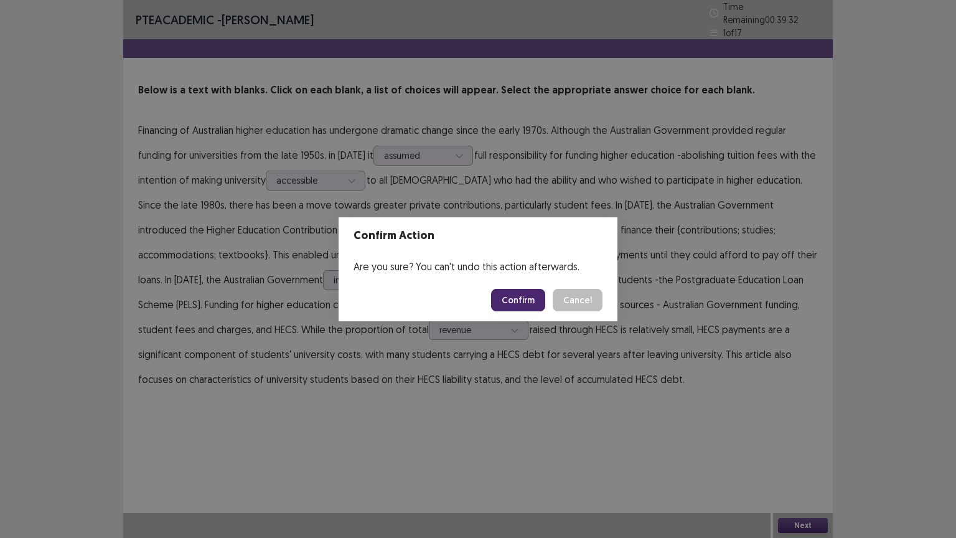
click at [512, 299] on button "Confirm" at bounding box center [518, 300] width 54 height 22
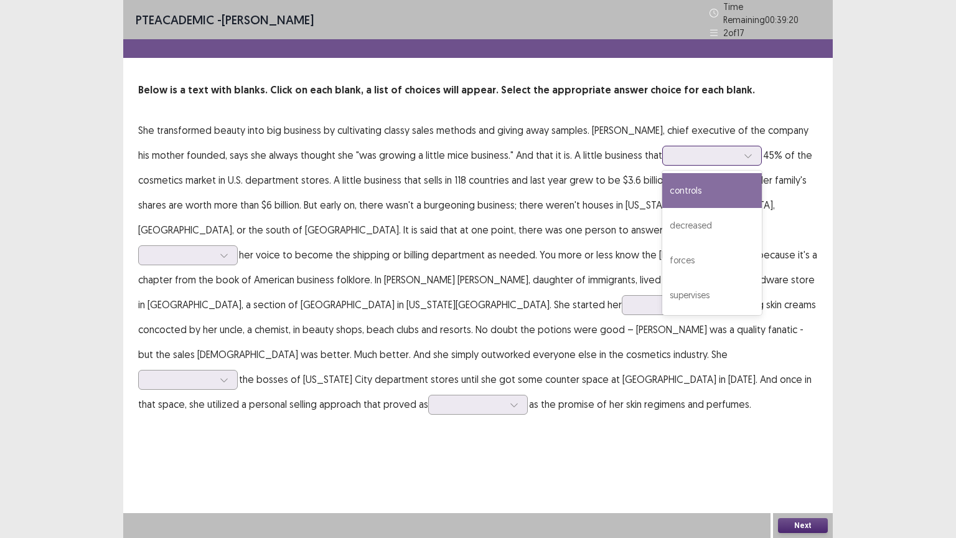
click at [681, 154] on div at bounding box center [705, 155] width 65 height 12
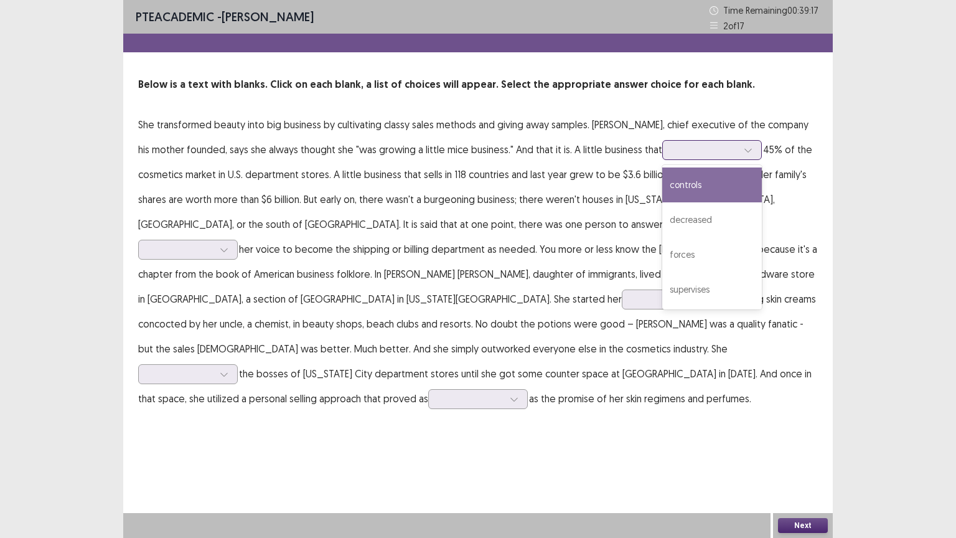
click at [671, 183] on div "controls" at bounding box center [712, 184] width 100 height 35
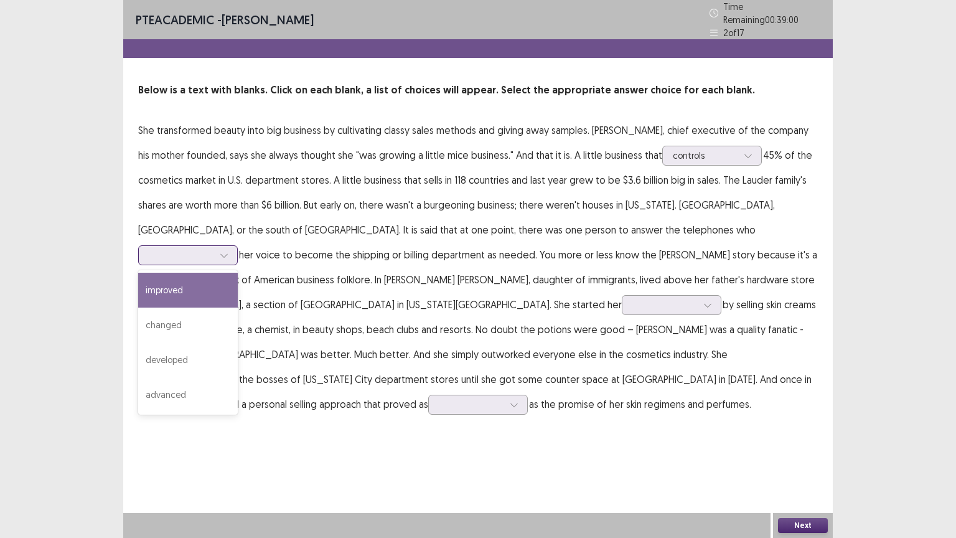
click at [214, 249] on div at bounding box center [181, 255] width 65 height 12
click at [238, 273] on div "improved" at bounding box center [188, 290] width 100 height 35
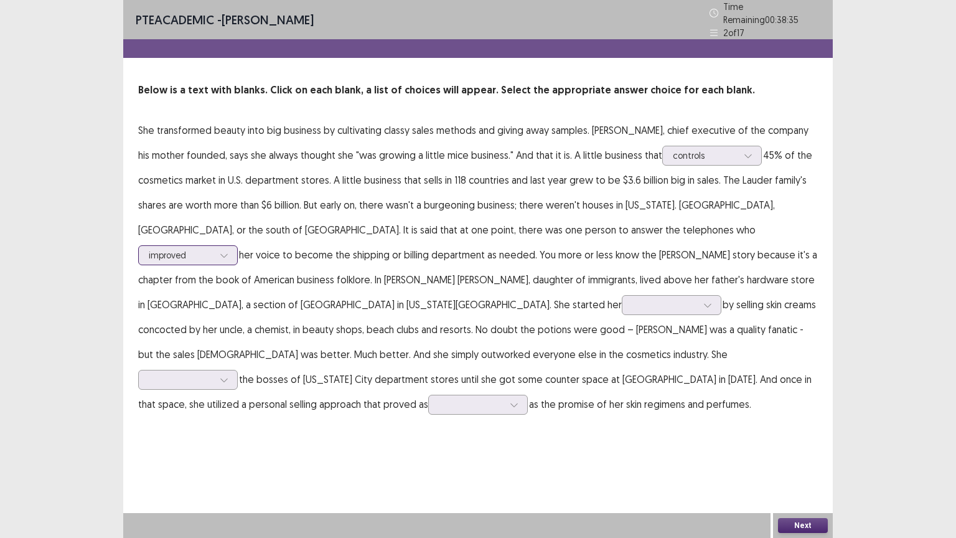
drag, startPoint x: 570, startPoint y: 248, endPoint x: 588, endPoint y: 222, distance: 31.8
click at [588, 222] on p "She transformed beauty into big business by cultivating classy sales methods an…" at bounding box center [478, 267] width 680 height 299
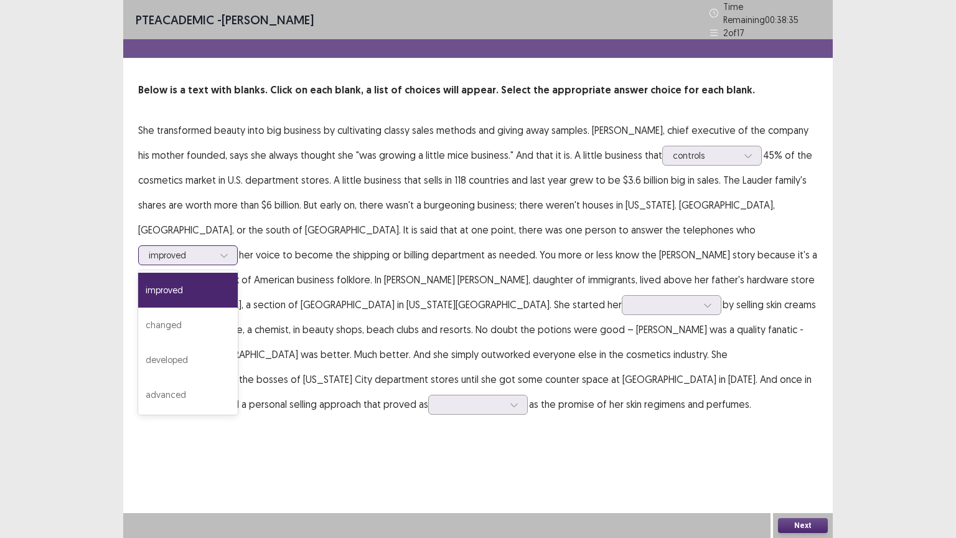
click at [214, 249] on div at bounding box center [181, 255] width 65 height 12
click at [238, 308] on div "changed" at bounding box center [188, 325] width 100 height 35
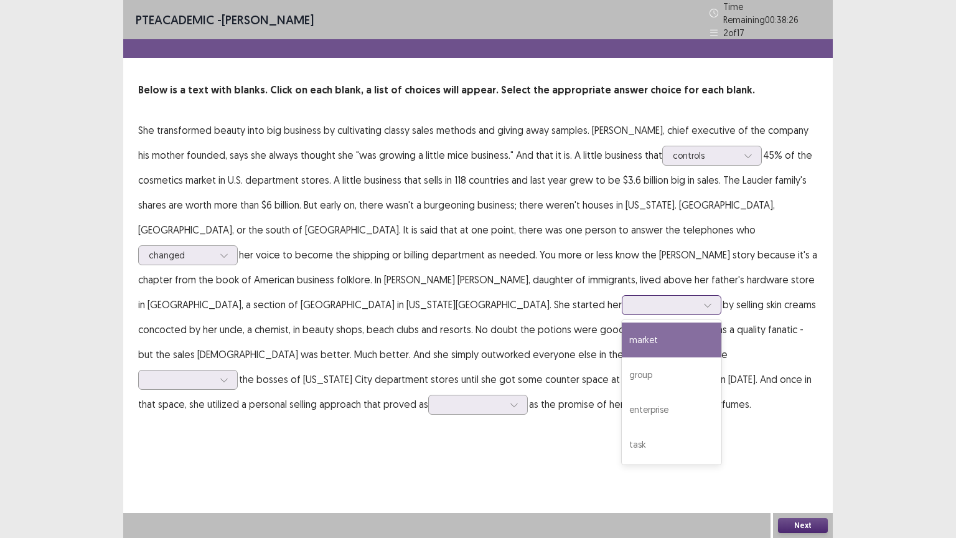
click at [699, 299] on div at bounding box center [708, 305] width 19 height 19
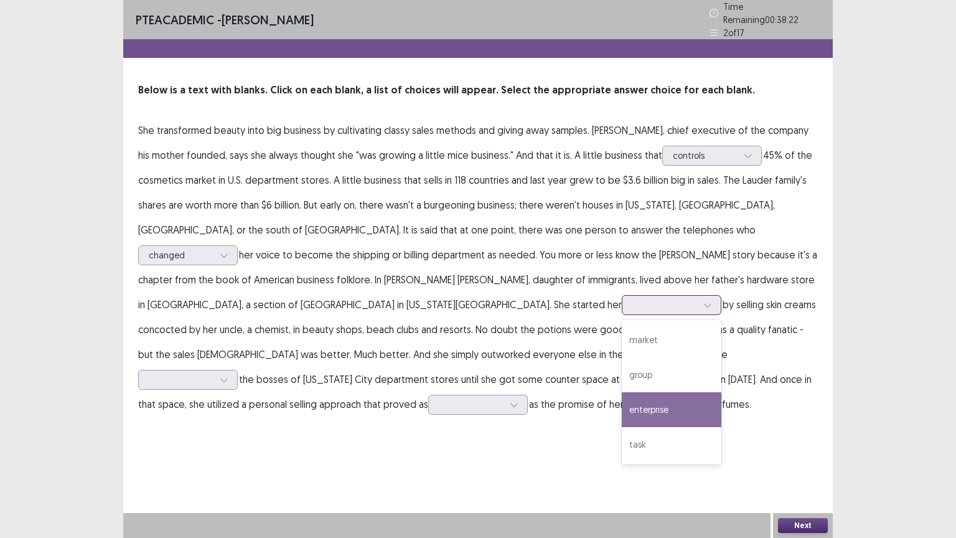
click at [622, 395] on div "enterprise" at bounding box center [672, 409] width 100 height 35
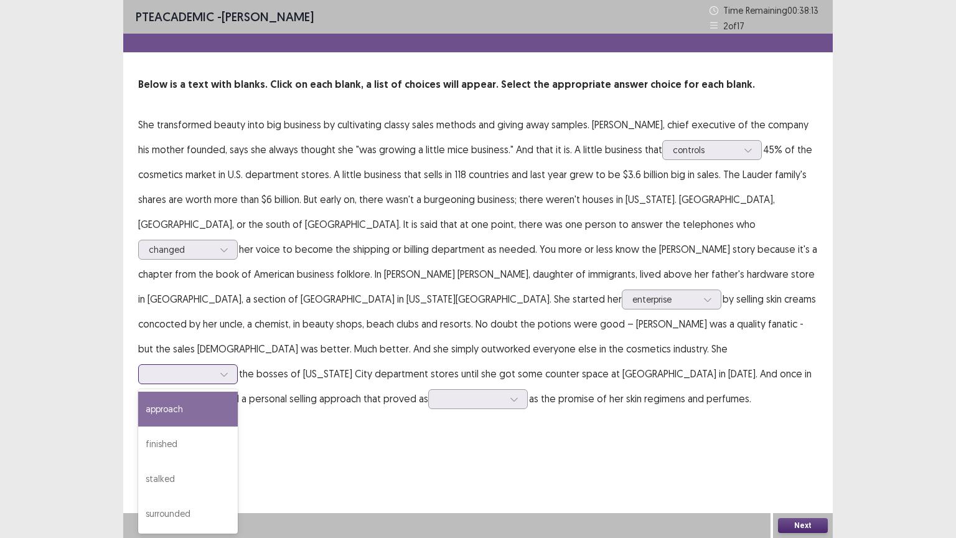
click at [229, 370] on icon at bounding box center [224, 374] width 9 height 9
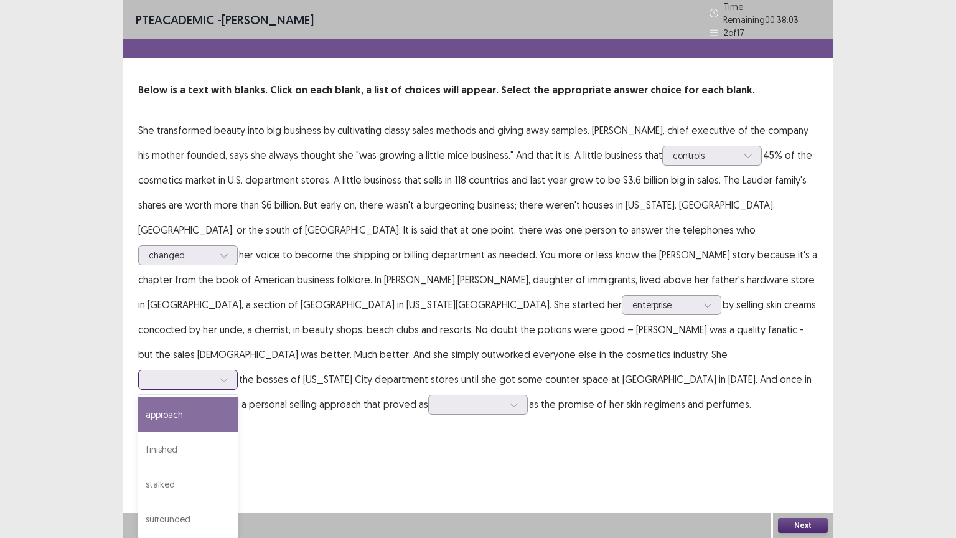
click at [219, 397] on div "approach" at bounding box center [188, 414] width 100 height 35
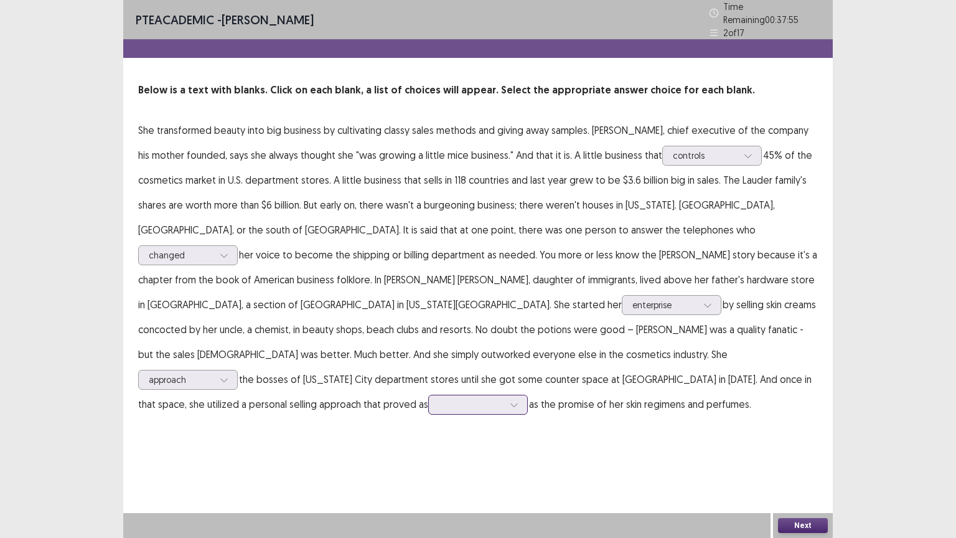
click at [468, 398] on div at bounding box center [471, 404] width 65 height 12
click at [437, 432] on div "possessive" at bounding box center [478, 509] width 100 height 35
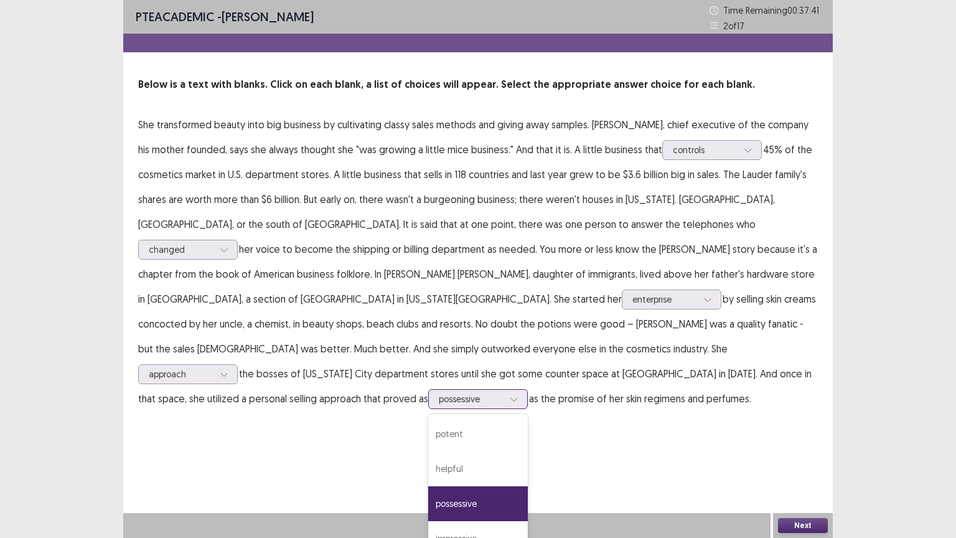
click at [505, 390] on div at bounding box center [514, 399] width 19 height 19
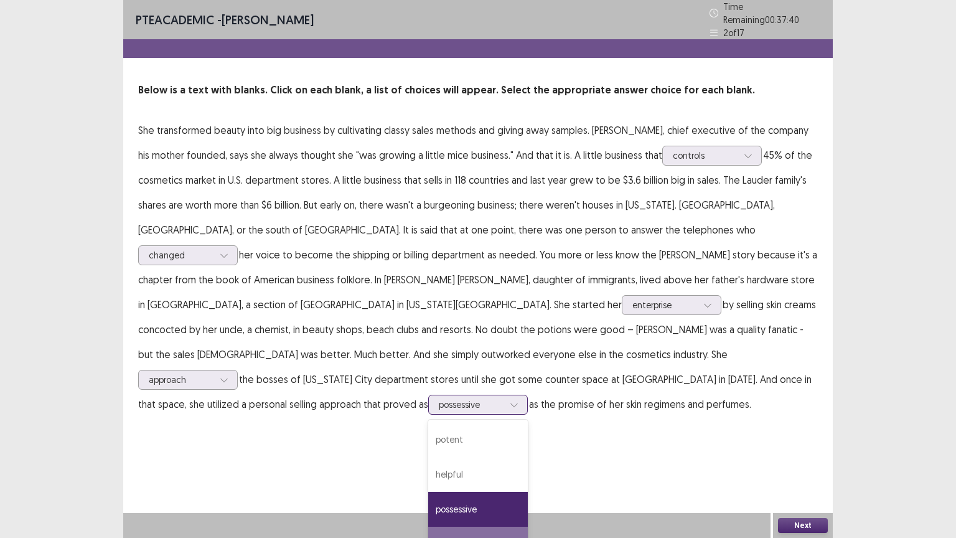
click at [449, 432] on div "impressive" at bounding box center [478, 544] width 100 height 35
click at [817, 432] on button "Next" at bounding box center [803, 525] width 50 height 15
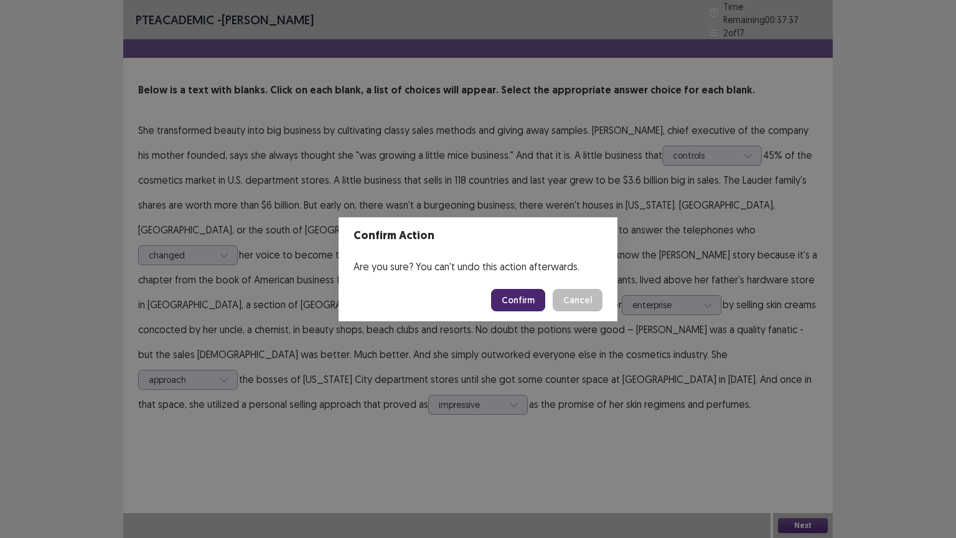
click at [533, 302] on button "Confirm" at bounding box center [518, 300] width 54 height 22
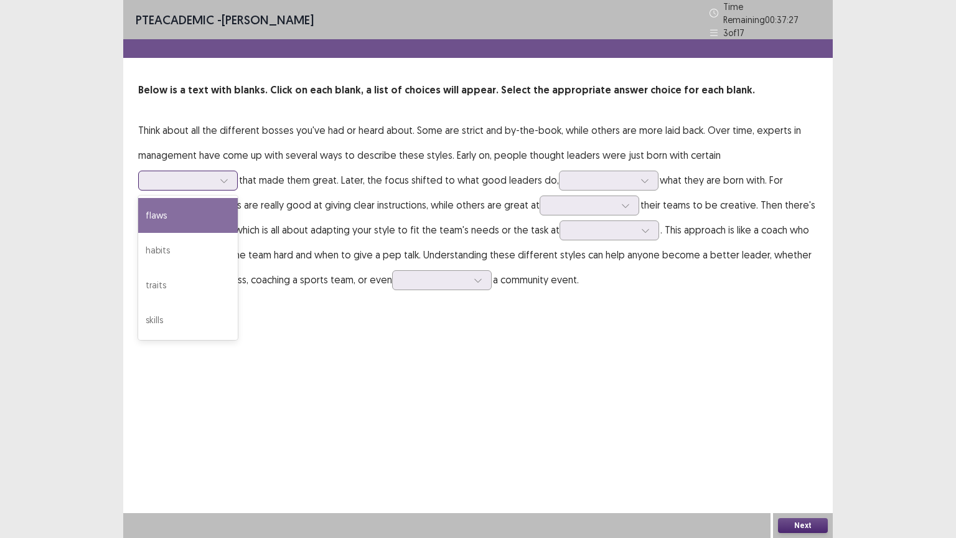
click at [214, 174] on div at bounding box center [181, 180] width 65 height 12
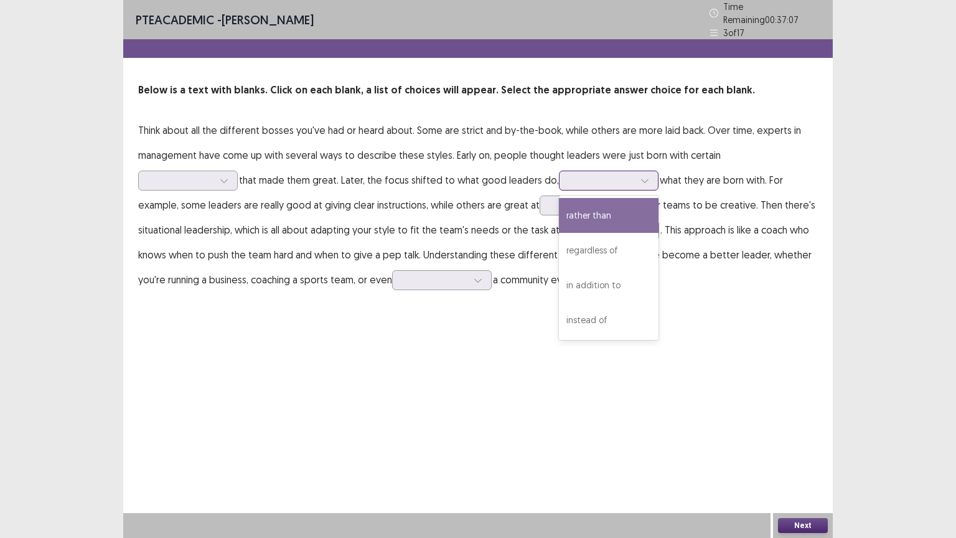
click at [641, 176] on icon at bounding box center [645, 180] width 9 height 9
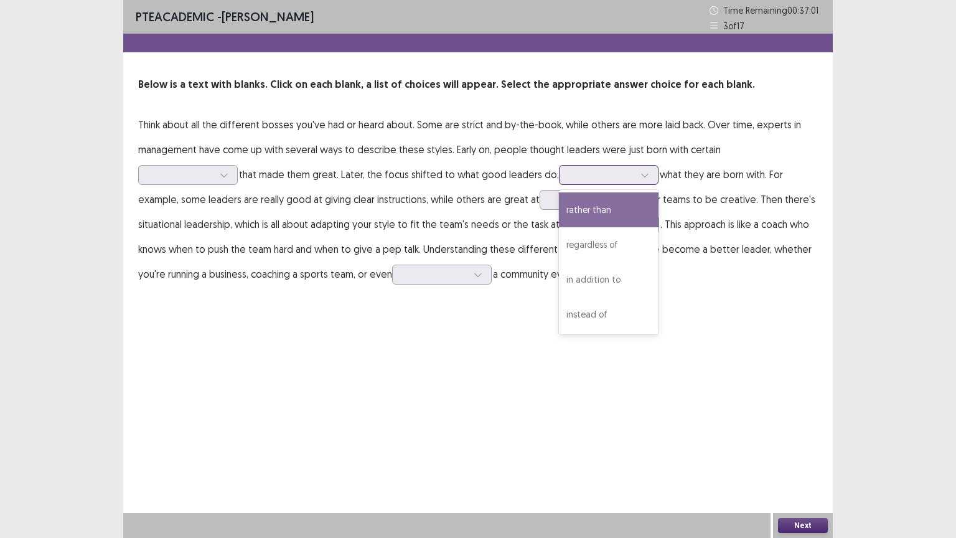
click at [559, 204] on div "rather than" at bounding box center [609, 209] width 100 height 35
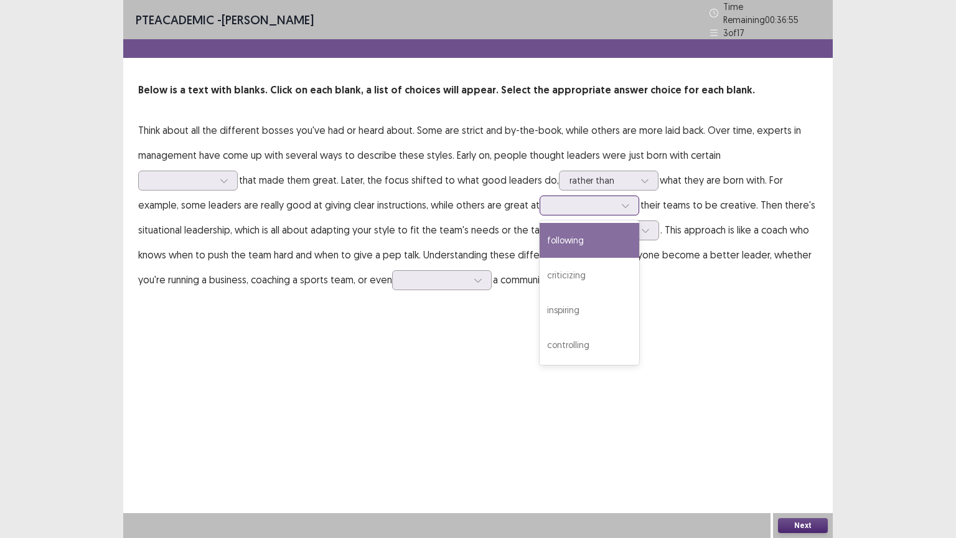
click at [550, 202] on div at bounding box center [582, 205] width 65 height 12
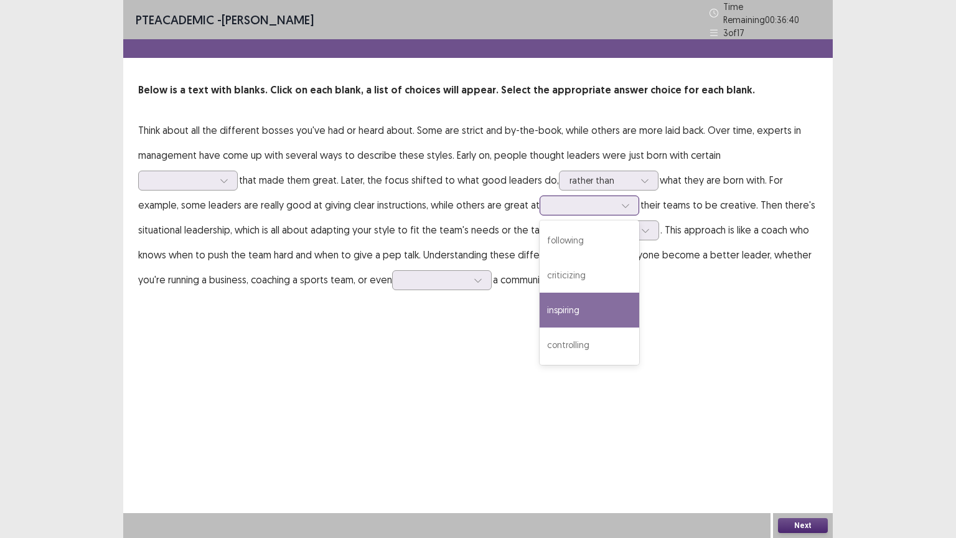
click at [540, 305] on div "inspiring" at bounding box center [590, 310] width 100 height 35
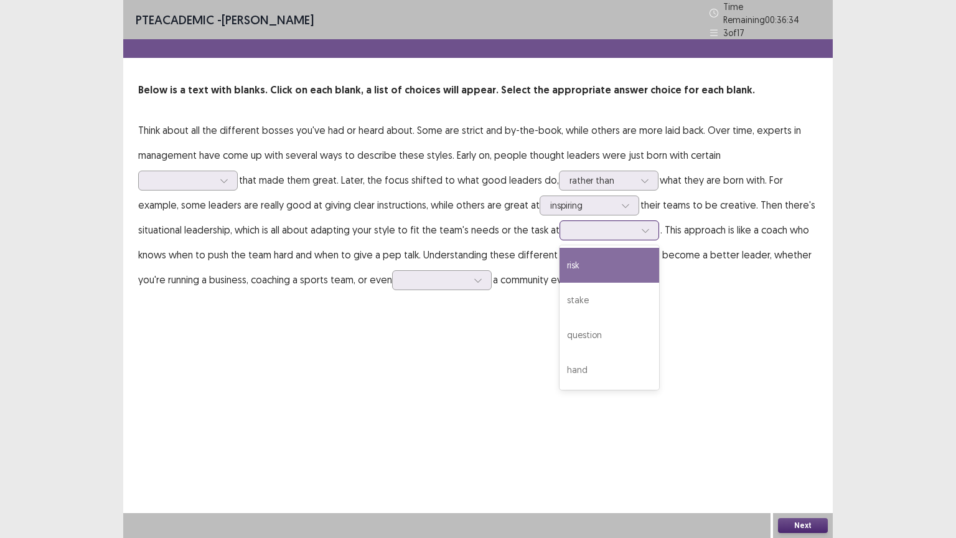
click at [636, 221] on div at bounding box center [645, 230] width 19 height 19
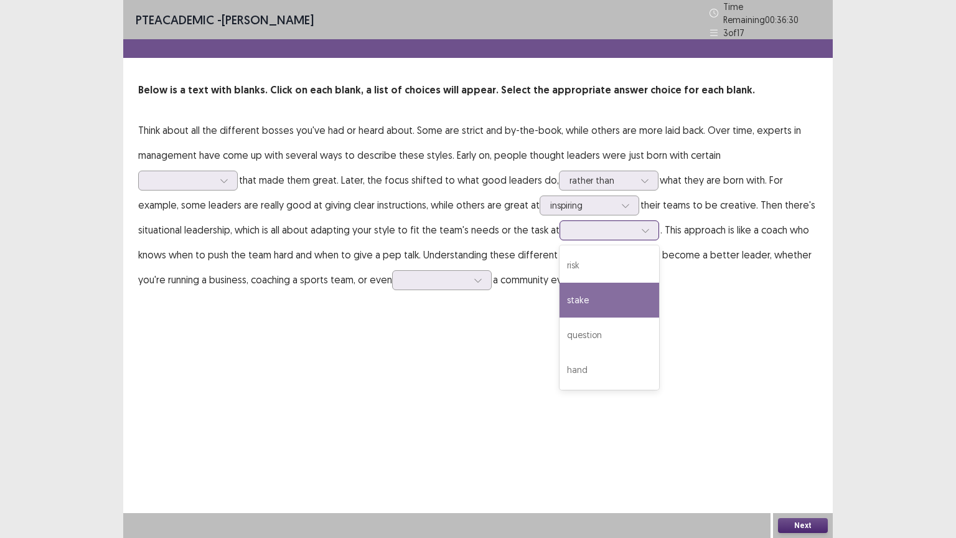
click at [560, 311] on div "stake" at bounding box center [610, 300] width 100 height 35
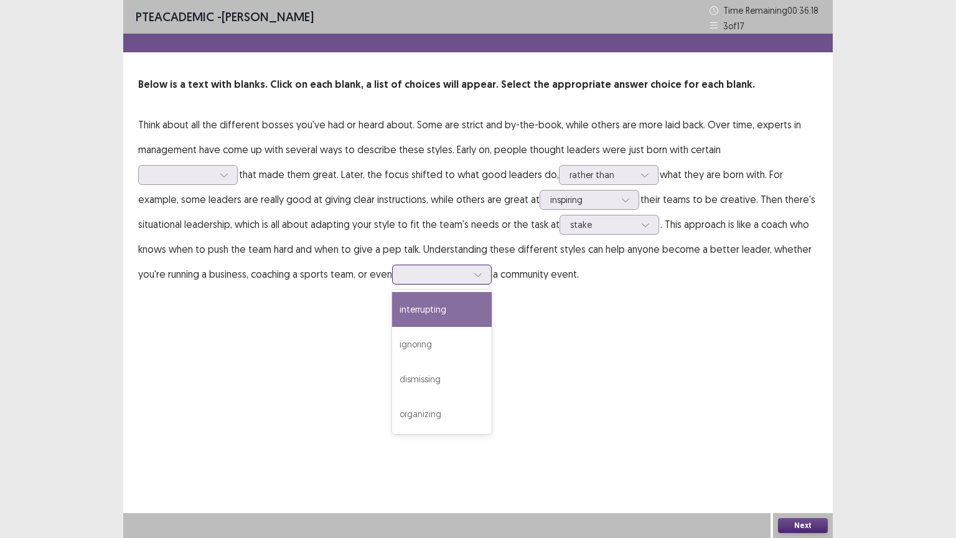
click at [403, 275] on div at bounding box center [435, 274] width 65 height 12
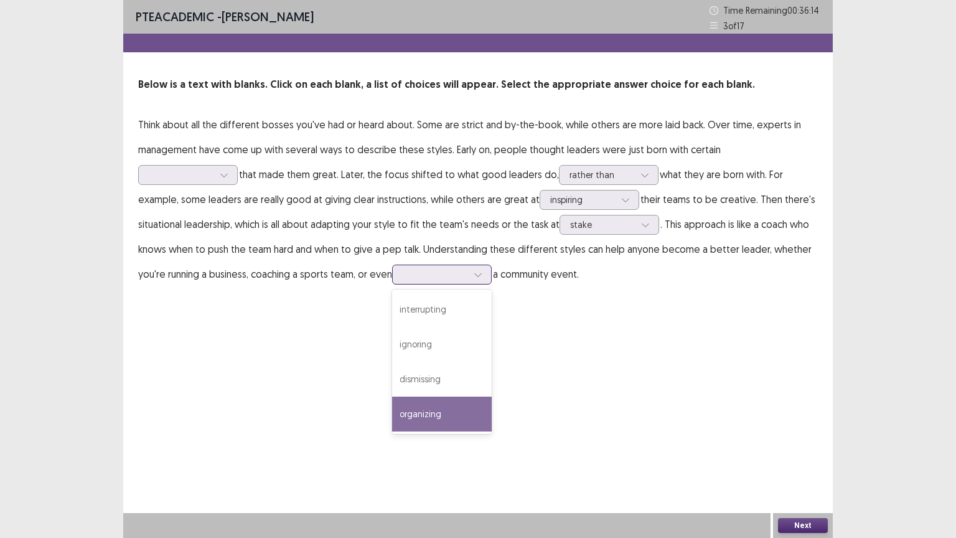
click at [392, 405] on div "organizing" at bounding box center [442, 414] width 100 height 35
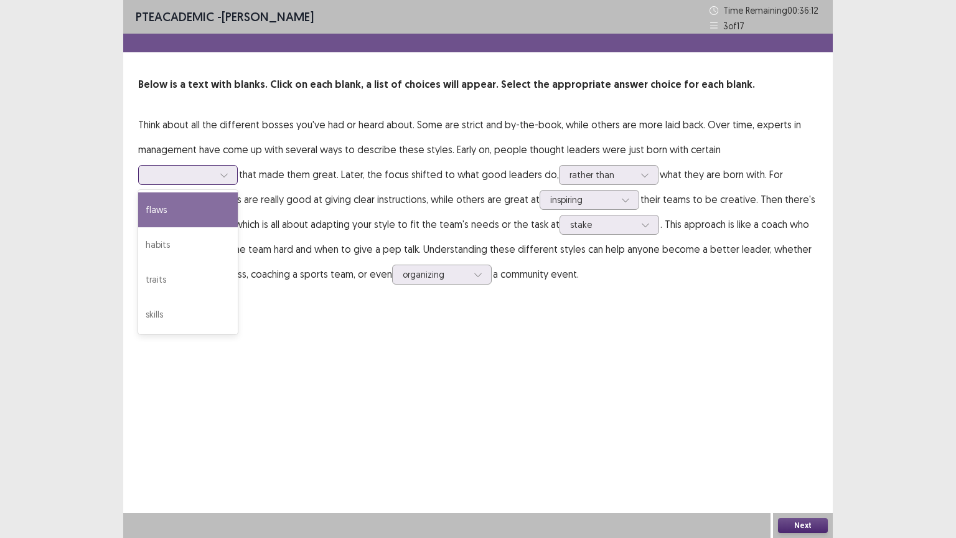
click at [238, 165] on div at bounding box center [188, 175] width 100 height 20
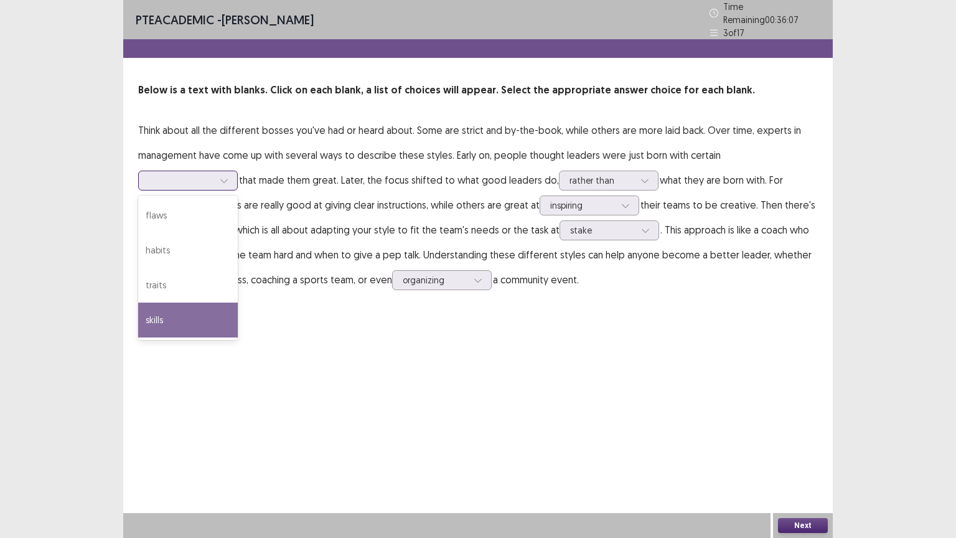
click at [238, 303] on div "skills" at bounding box center [188, 320] width 100 height 35
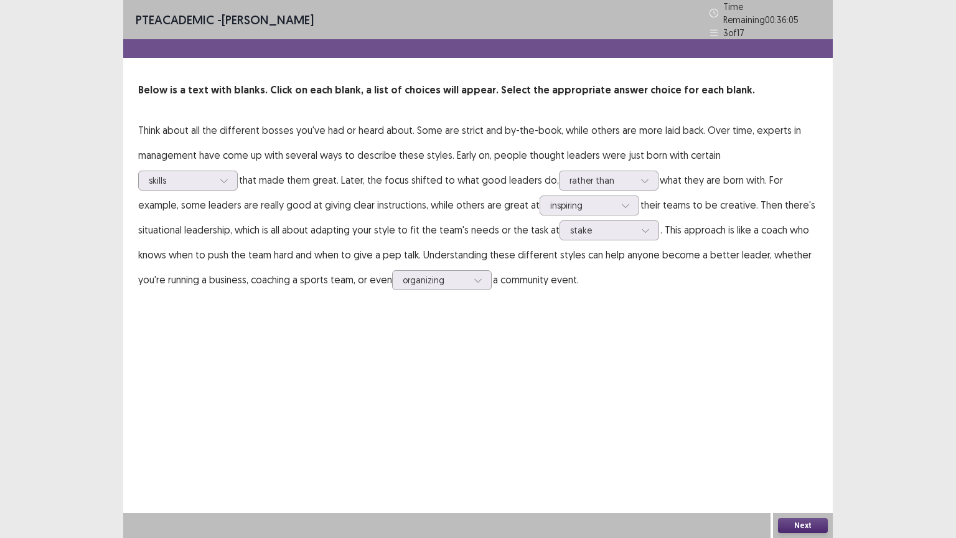
click at [817, 432] on button "Next" at bounding box center [803, 525] width 50 height 15
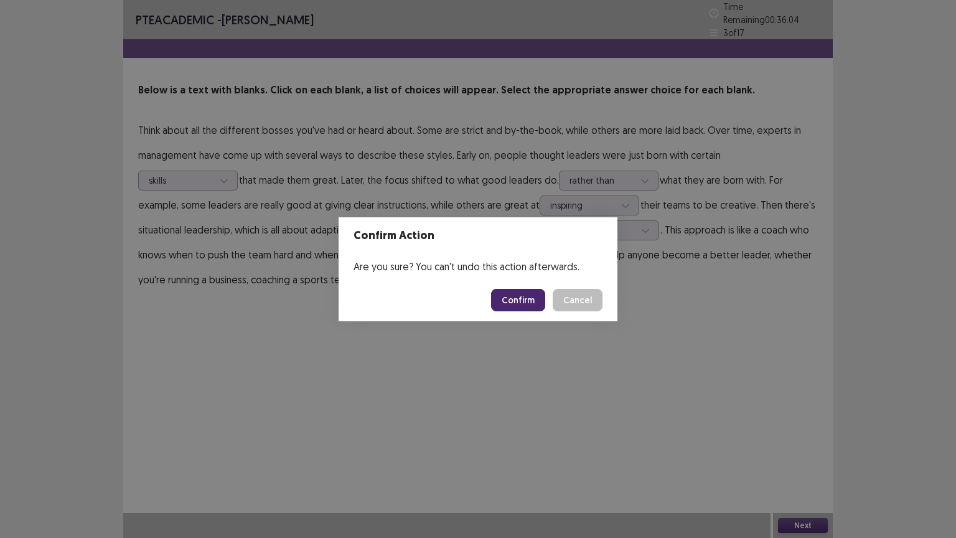
click at [523, 291] on button "Confirm" at bounding box center [518, 300] width 54 height 22
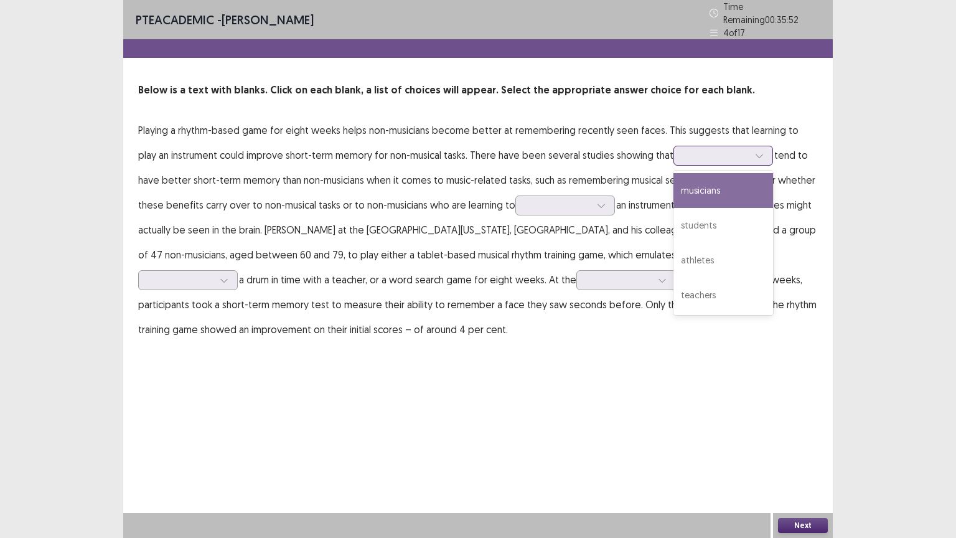
click at [684, 149] on div at bounding box center [716, 155] width 65 height 12
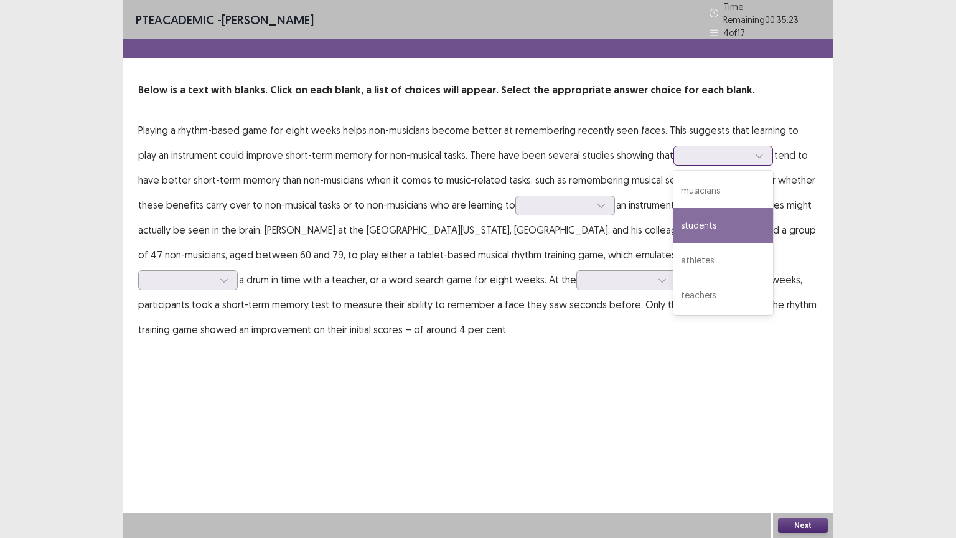
click at [693, 227] on div "students" at bounding box center [724, 225] width 100 height 35
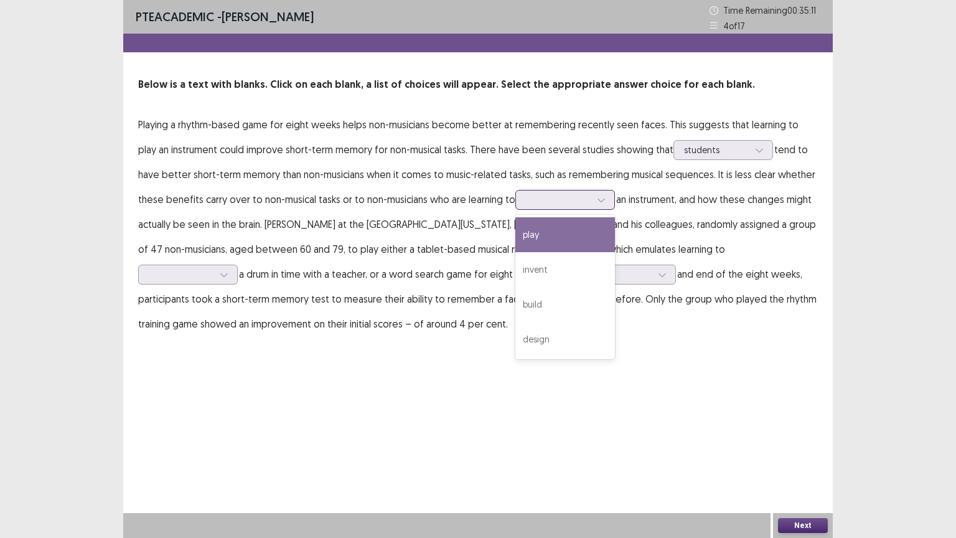
click at [526, 203] on div at bounding box center [558, 200] width 65 height 12
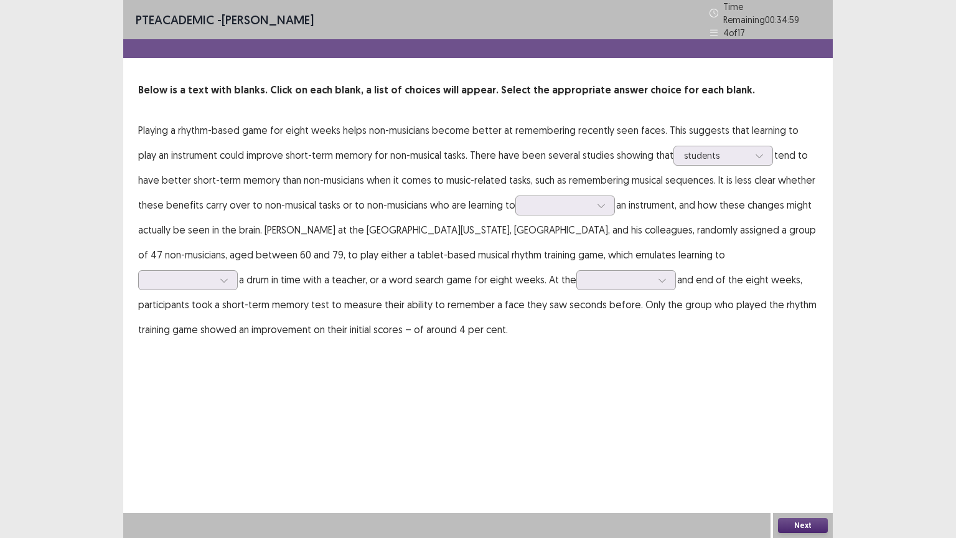
click at [413, 377] on div "PTE academic - [PERSON_NAME] Time Remaining 00 : 34 : 59 4 of 17 Below is a tex…" at bounding box center [478, 269] width 710 height 538
click at [557, 199] on div at bounding box center [558, 205] width 65 height 12
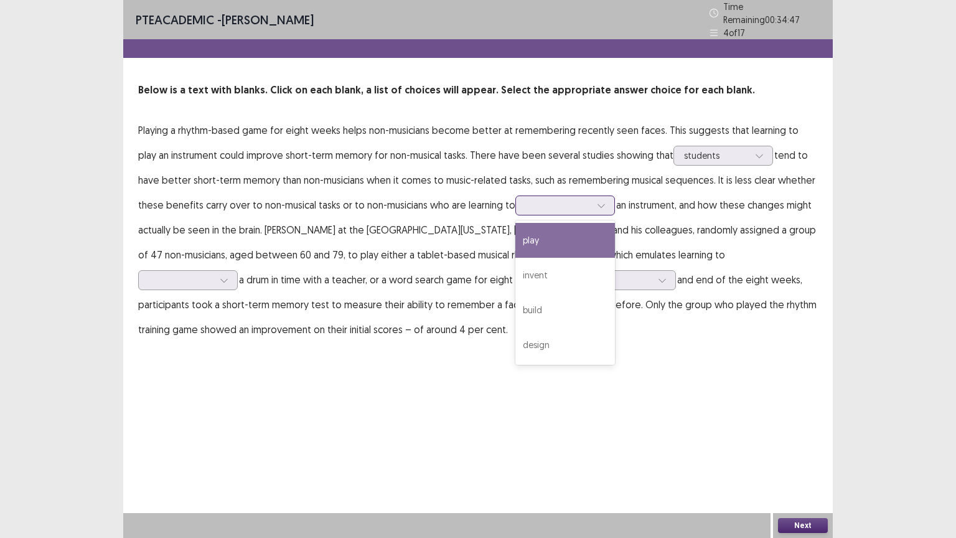
click at [521, 245] on div "play" at bounding box center [566, 240] width 100 height 35
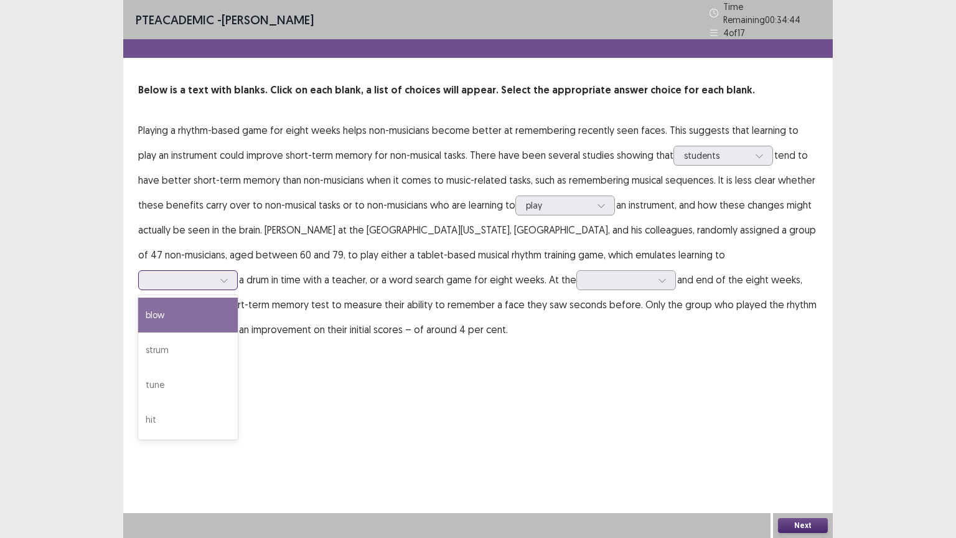
click at [214, 274] on div at bounding box center [181, 280] width 65 height 12
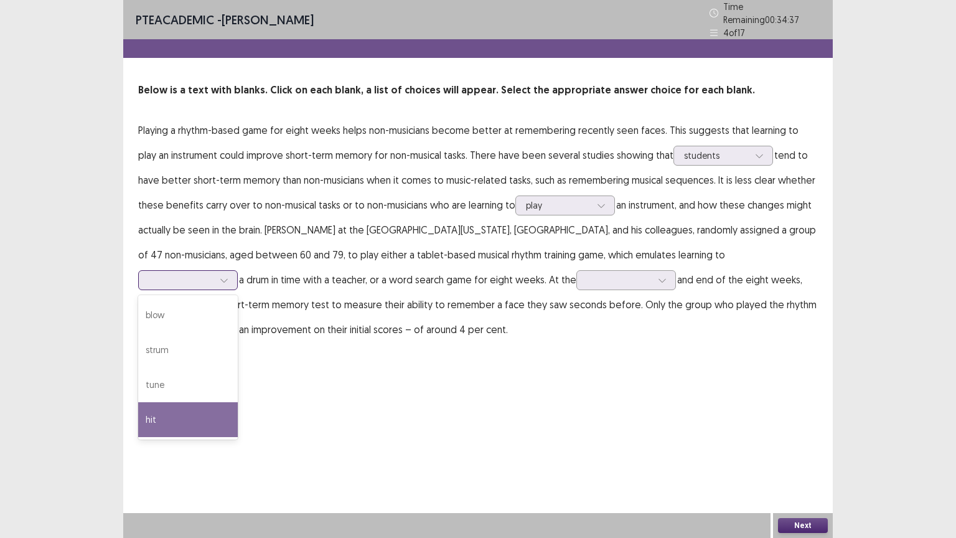
click at [238, 402] on div "hit" at bounding box center [188, 419] width 100 height 35
click at [229, 276] on icon at bounding box center [224, 280] width 9 height 9
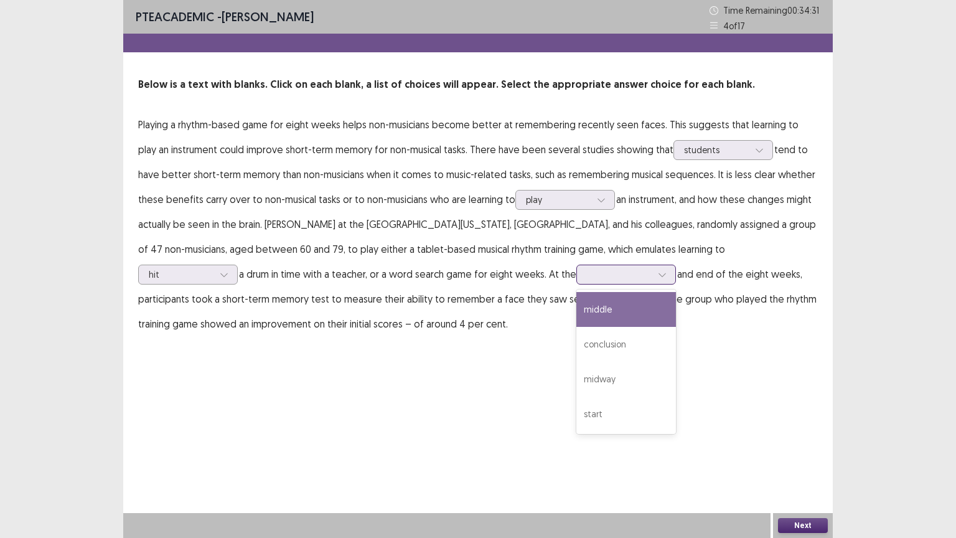
click at [577, 282] on div at bounding box center [627, 275] width 100 height 20
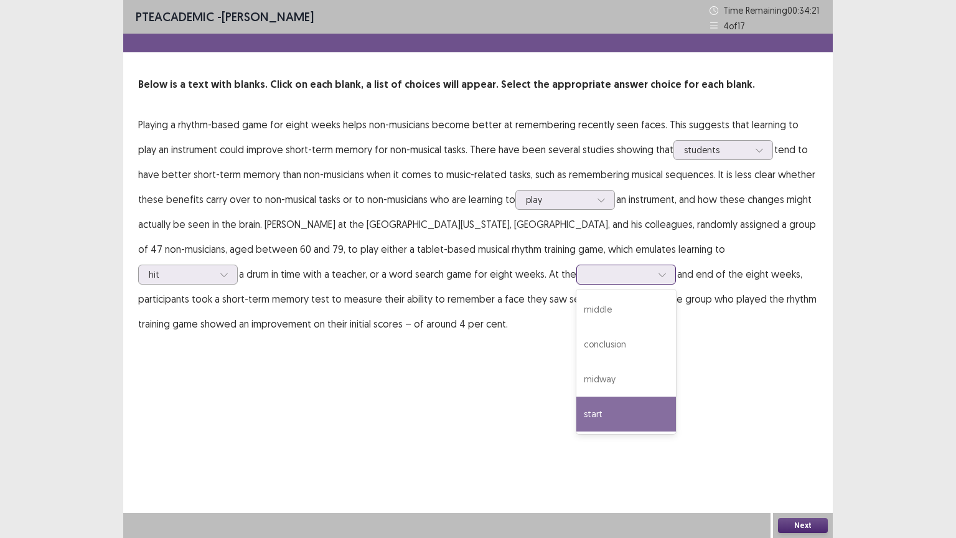
click at [577, 403] on div "start" at bounding box center [627, 414] width 100 height 35
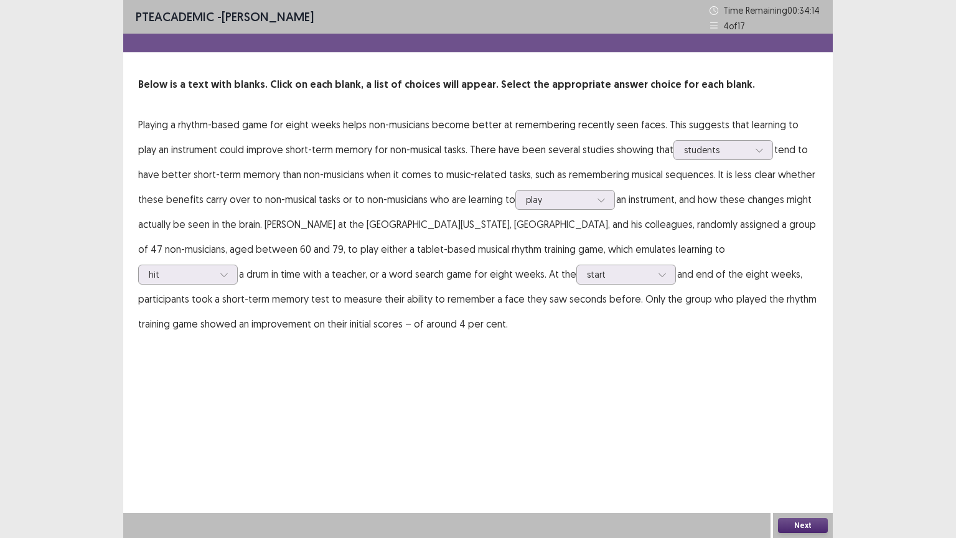
click at [799, 432] on button "Next" at bounding box center [803, 525] width 50 height 15
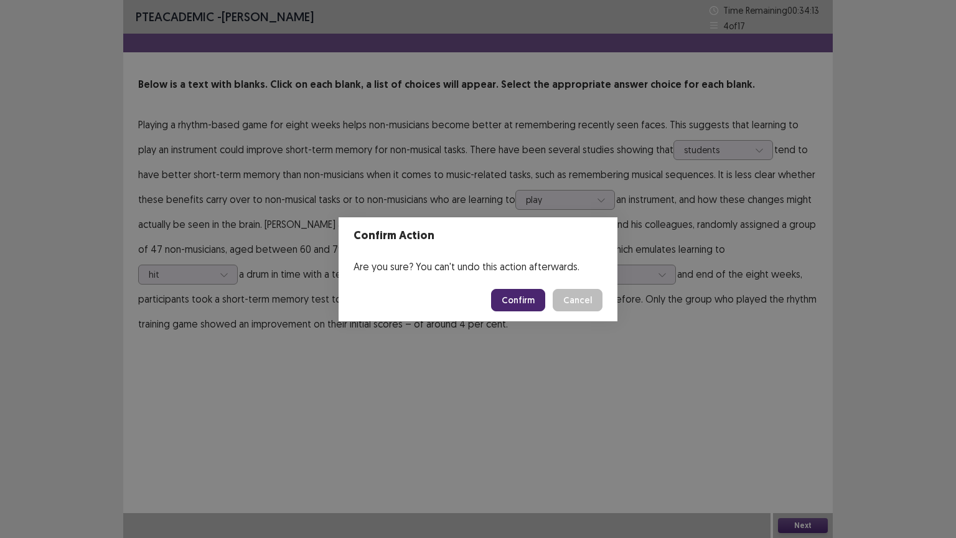
click at [504, 301] on button "Confirm" at bounding box center [518, 300] width 54 height 22
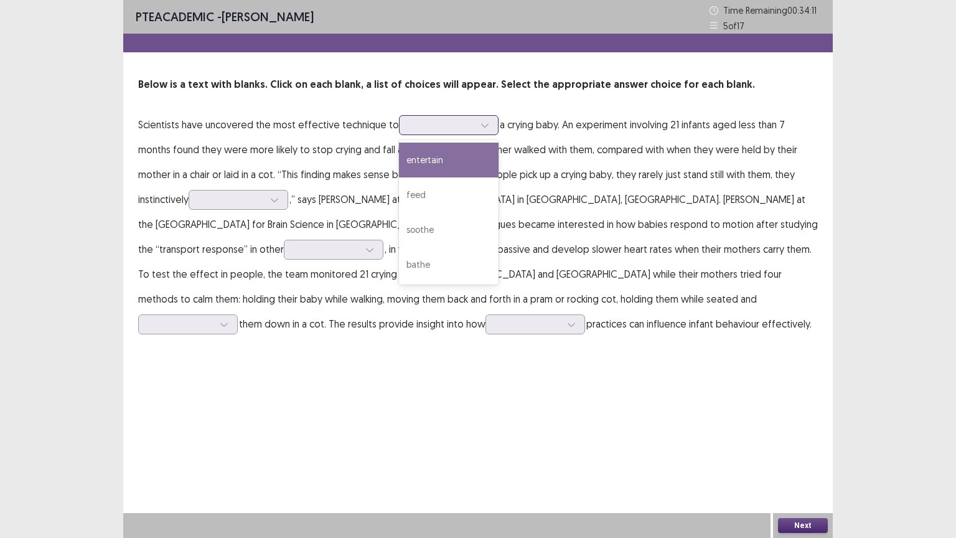
click at [415, 123] on div at bounding box center [442, 125] width 65 height 12
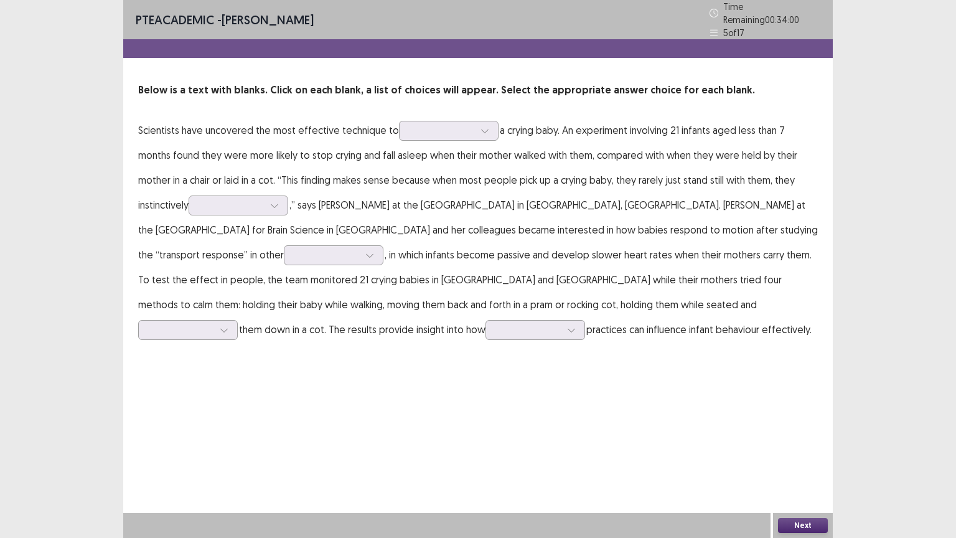
click at [284, 432] on div "PTE academic - [PERSON_NAME] Time Remaining 00 : 34 : 00 5 of 17 Below is a tex…" at bounding box center [478, 269] width 710 height 538
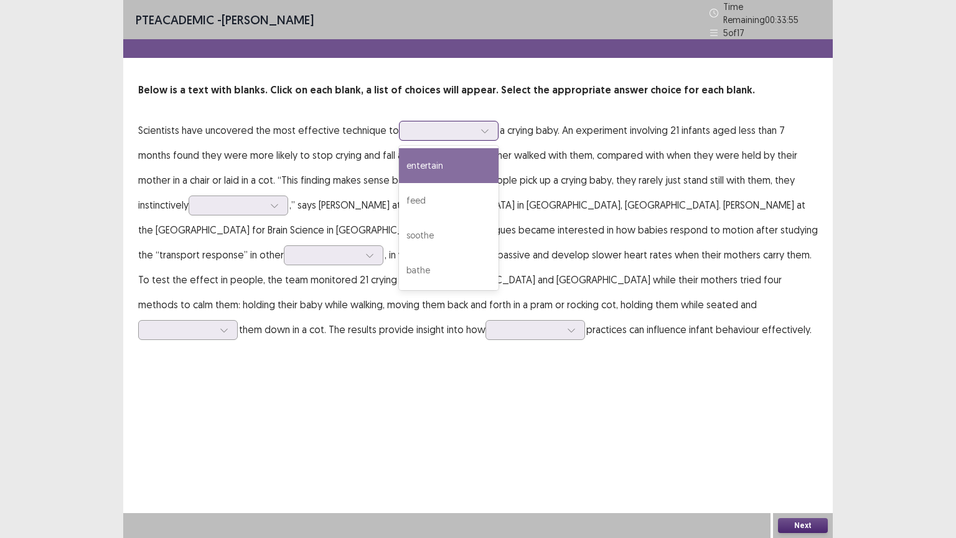
drag, startPoint x: 429, startPoint y: 124, endPoint x: 411, endPoint y: 163, distance: 43.2
click at [411, 141] on div "4 results available. Use Up and Down to choose options, press Enter to select t…" at bounding box center [449, 131] width 100 height 20
click at [411, 163] on div "entertain" at bounding box center [449, 165] width 100 height 35
click at [486, 121] on div at bounding box center [485, 130] width 19 height 19
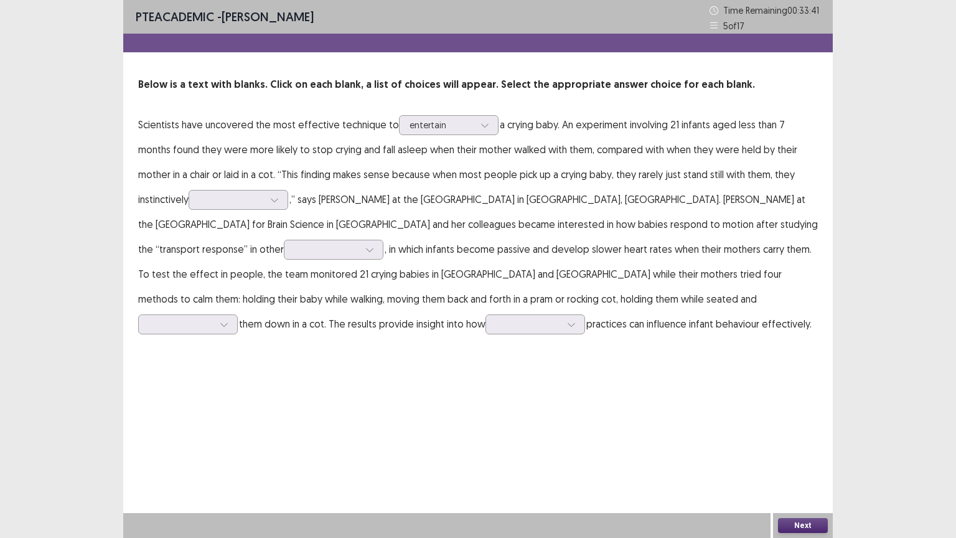
click at [323, 410] on div "PTE academic - [PERSON_NAME] Time Remaining 00 : 33 : 41 5 of 17 Below is a tex…" at bounding box center [478, 269] width 710 height 538
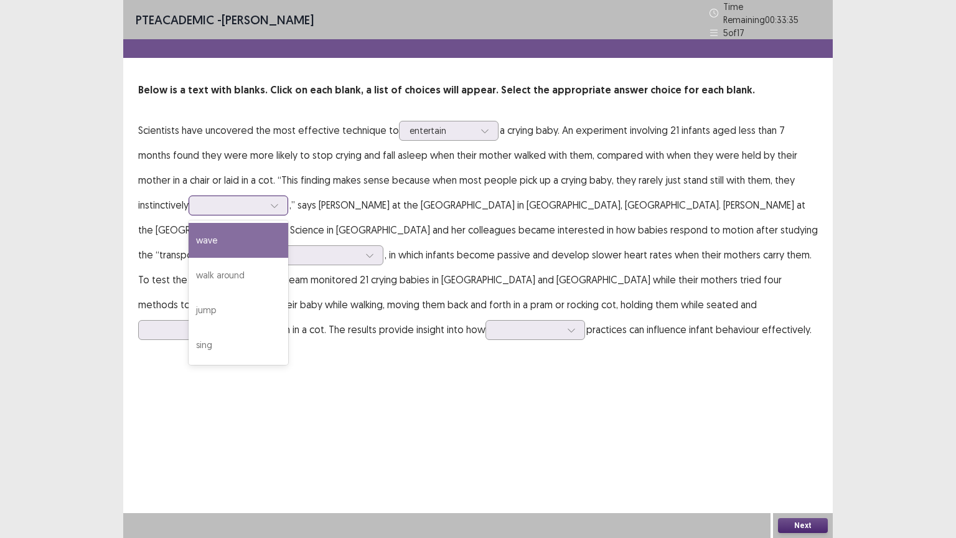
click at [270, 201] on icon at bounding box center [274, 205] width 9 height 9
click at [194, 245] on div "wave" at bounding box center [239, 240] width 100 height 35
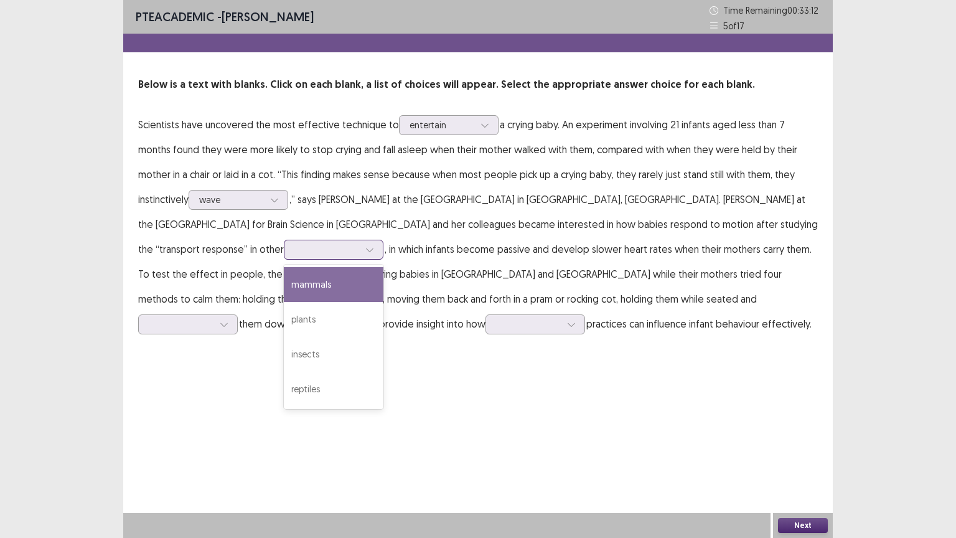
click at [384, 240] on div at bounding box center [334, 250] width 100 height 20
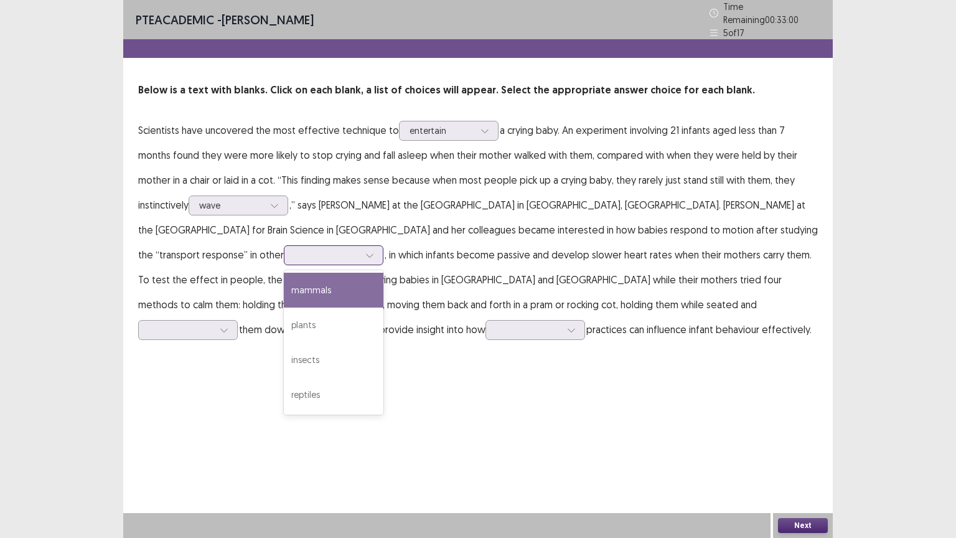
click at [384, 273] on div "mammals" at bounding box center [334, 290] width 100 height 35
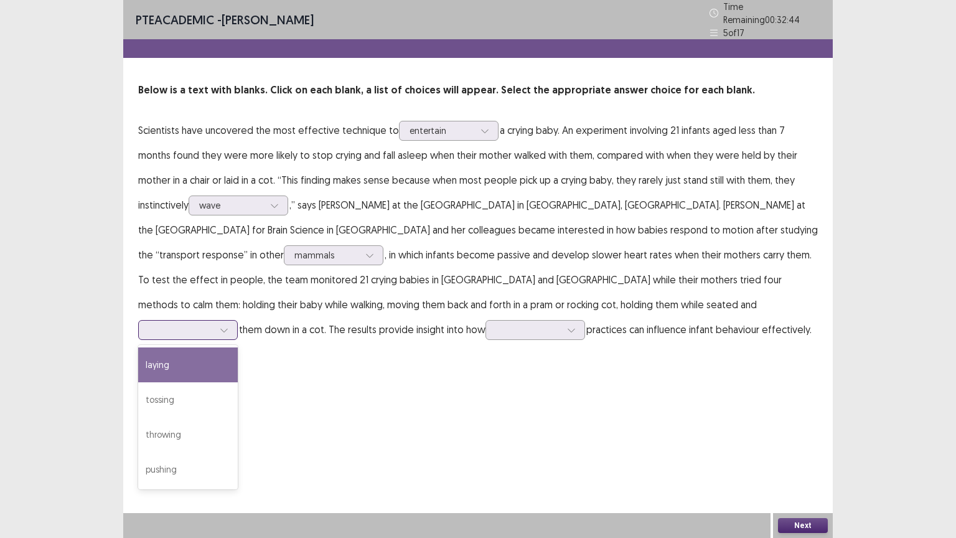
click at [214, 324] on div at bounding box center [181, 330] width 65 height 12
click at [238, 347] on div "laying" at bounding box center [188, 364] width 100 height 35
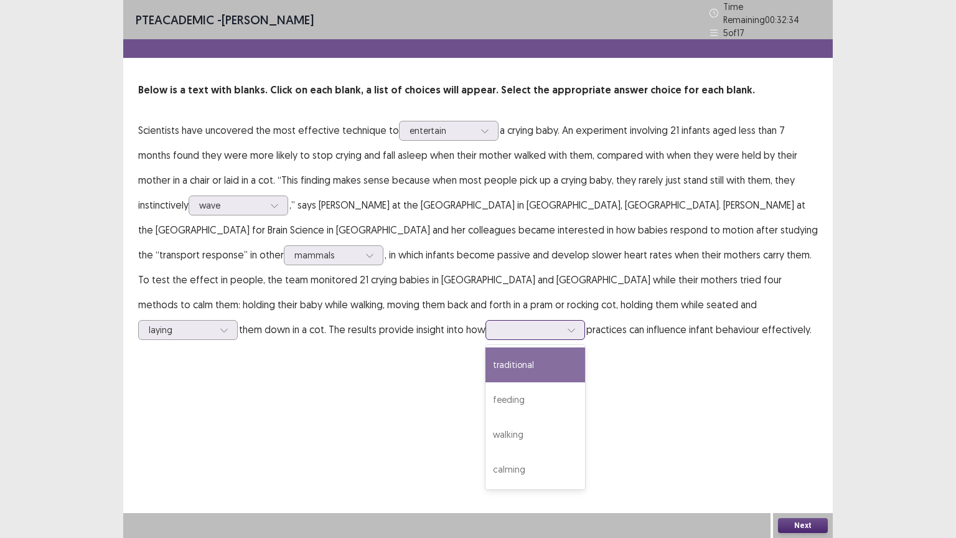
click at [561, 324] on div at bounding box center [528, 330] width 65 height 12
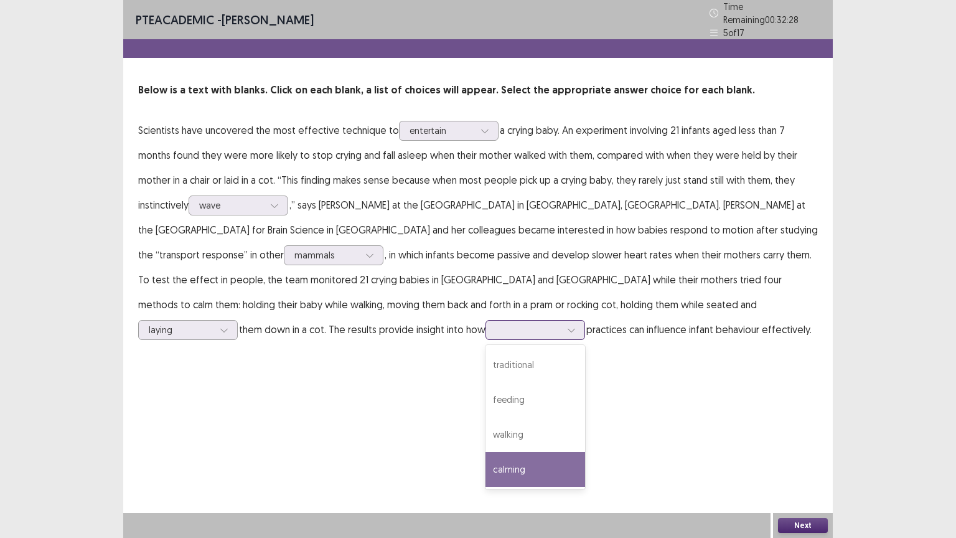
click at [585, 432] on div "calming" at bounding box center [536, 469] width 100 height 35
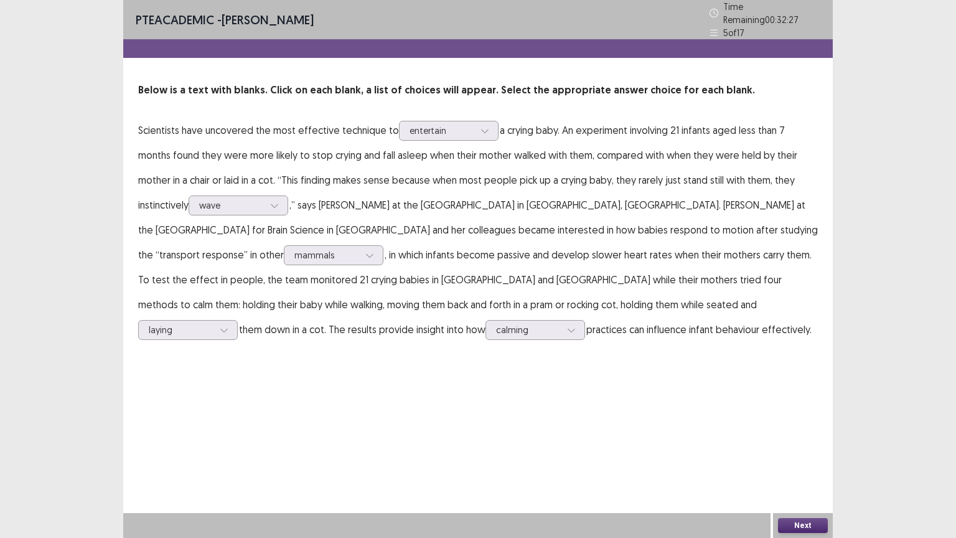
click at [783, 432] on button "Next" at bounding box center [803, 525] width 50 height 15
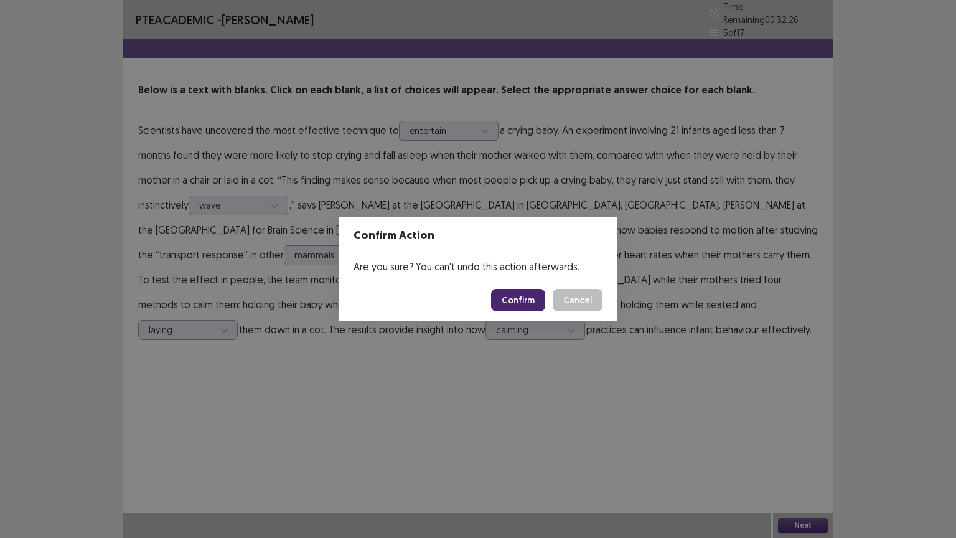
click at [513, 291] on button "Confirm" at bounding box center [518, 300] width 54 height 22
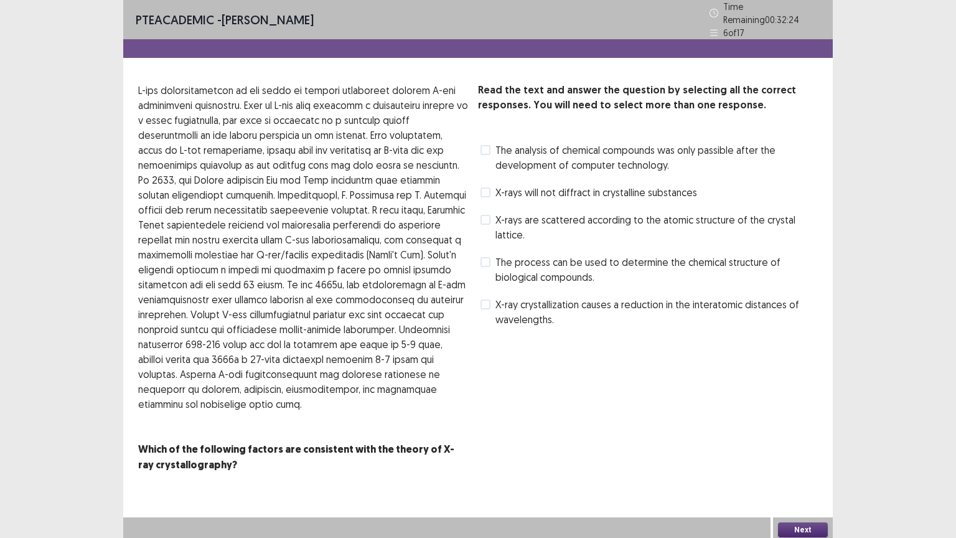
click at [513, 297] on span "X-ray crystallization causes a reduction in the interatomic distances of wavele…" at bounding box center [657, 312] width 323 height 30
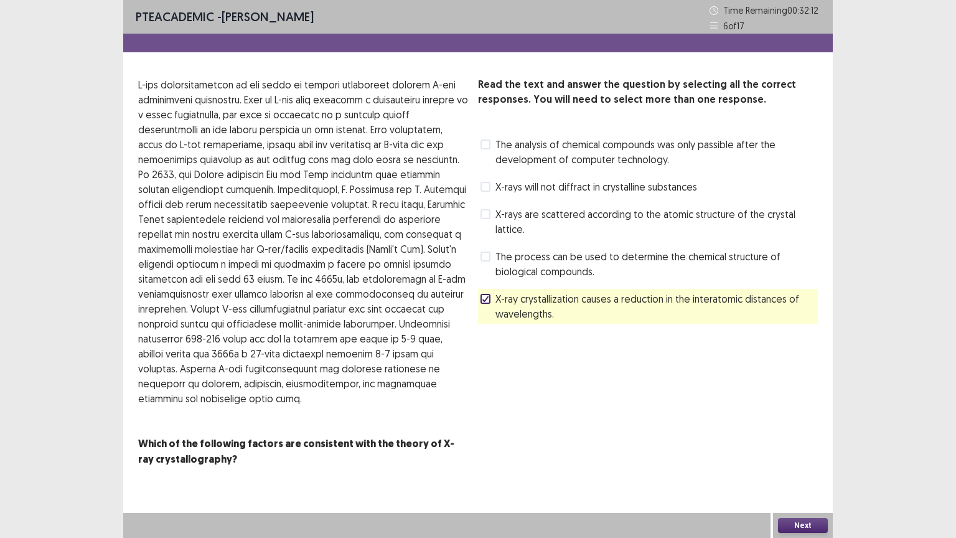
click at [488, 296] on icon at bounding box center [485, 299] width 7 height 6
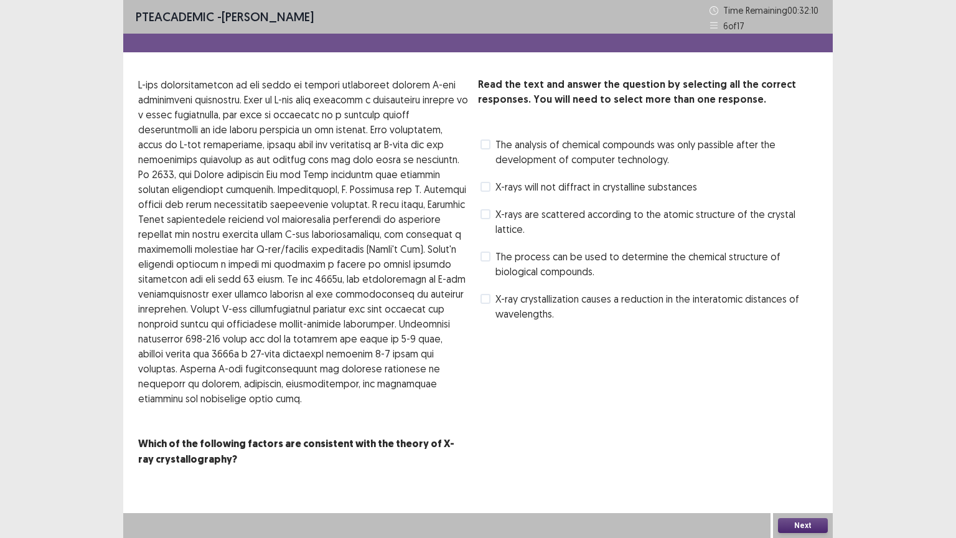
click at [806, 432] on button "Next" at bounding box center [803, 525] width 50 height 15
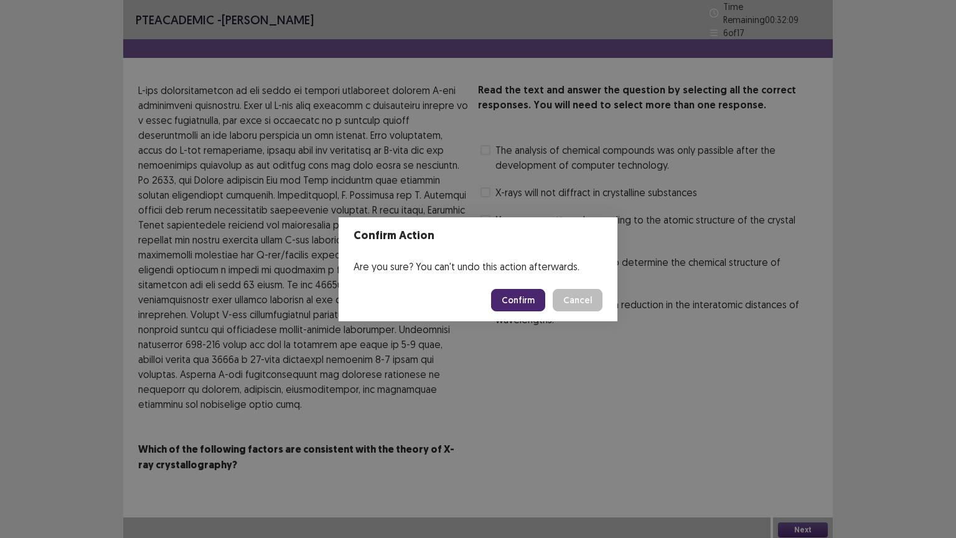
click at [523, 300] on button "Confirm" at bounding box center [518, 300] width 54 height 22
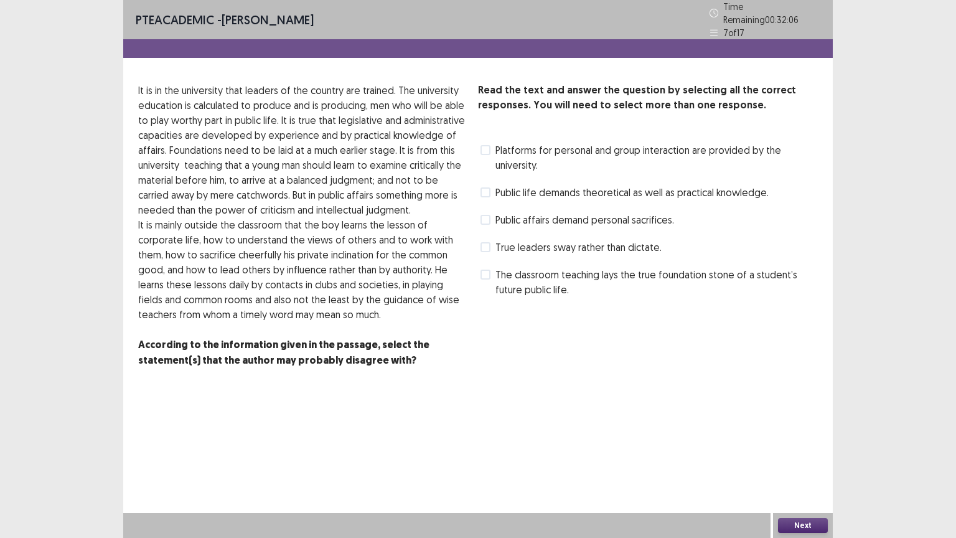
click at [792, 432] on button "Next" at bounding box center [803, 525] width 50 height 15
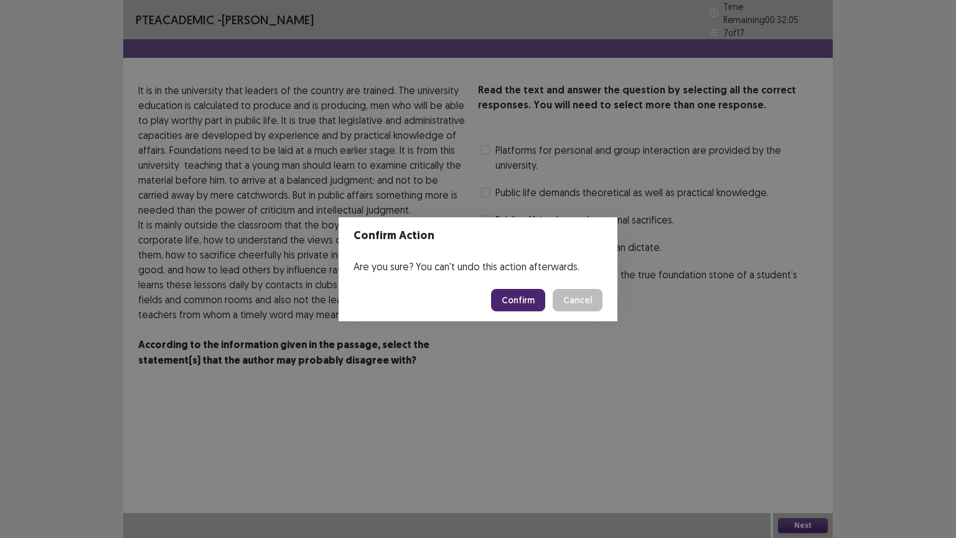
click at [519, 294] on button "Confirm" at bounding box center [518, 300] width 54 height 22
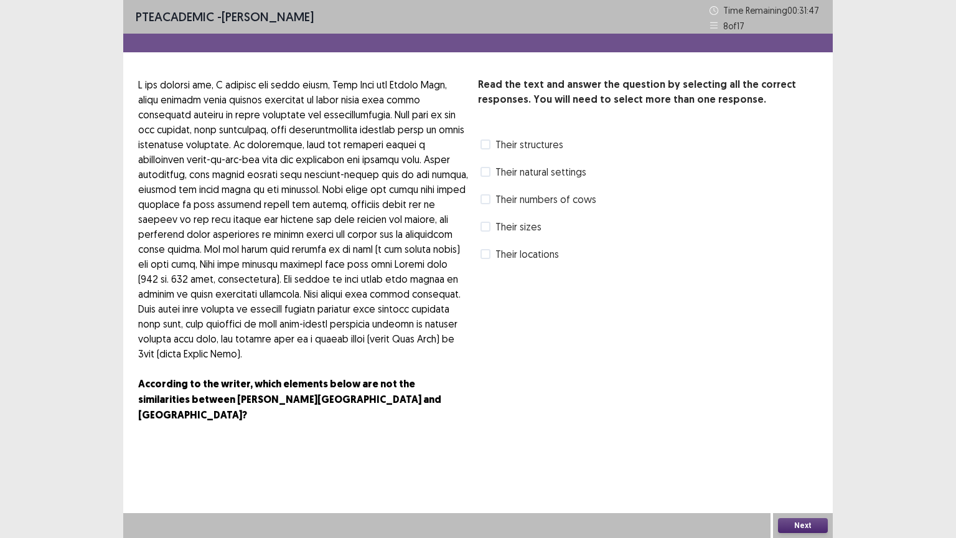
click at [488, 144] on span at bounding box center [486, 144] width 10 height 10
click at [788, 432] on button "Next" at bounding box center [803, 525] width 50 height 15
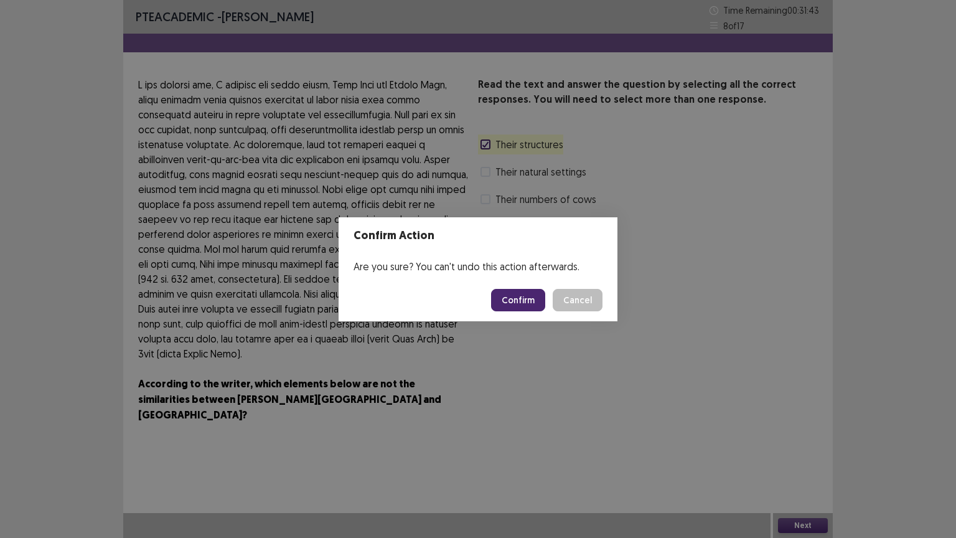
click at [528, 298] on button "Confirm" at bounding box center [518, 300] width 54 height 22
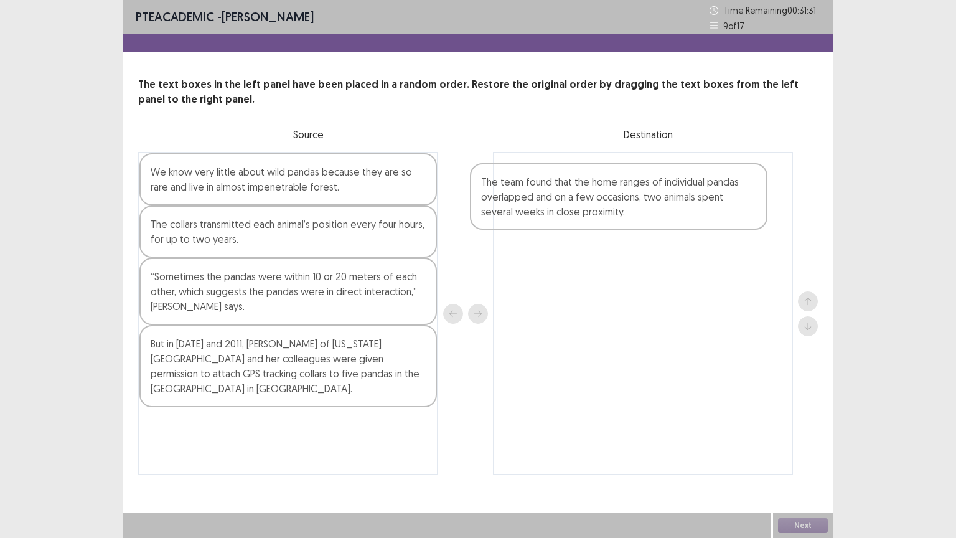
drag, startPoint x: 271, startPoint y: 197, endPoint x: 606, endPoint y: 207, distance: 334.5
click at [606, 207] on div "The team found that the home ranges of individual pandas overlapped and on a fe…" at bounding box center [478, 313] width 680 height 323
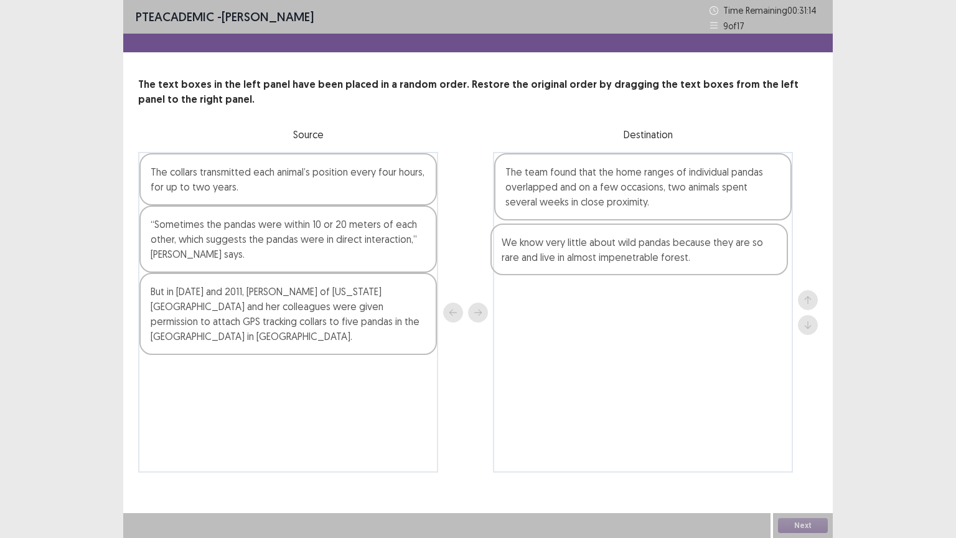
drag, startPoint x: 355, startPoint y: 189, endPoint x: 710, endPoint y: 261, distance: 362.1
click at [710, 261] on div "We know very little about wild pandas because they are so rare and live in almo…" at bounding box center [478, 312] width 680 height 321
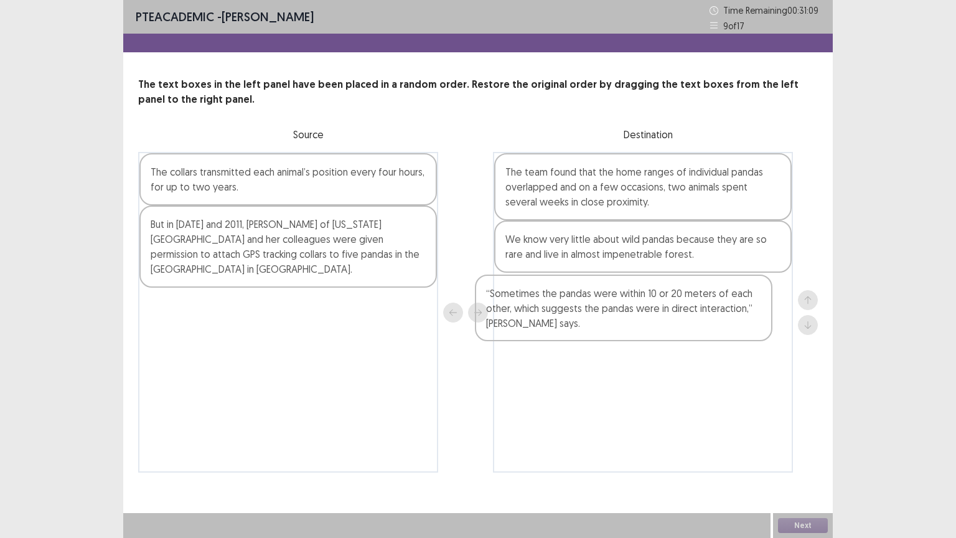
drag, startPoint x: 358, startPoint y: 234, endPoint x: 688, endPoint y: 304, distance: 337.4
click at [688, 304] on div "The collars transmitted each animal’s position every four hours, for up to two …" at bounding box center [478, 312] width 680 height 321
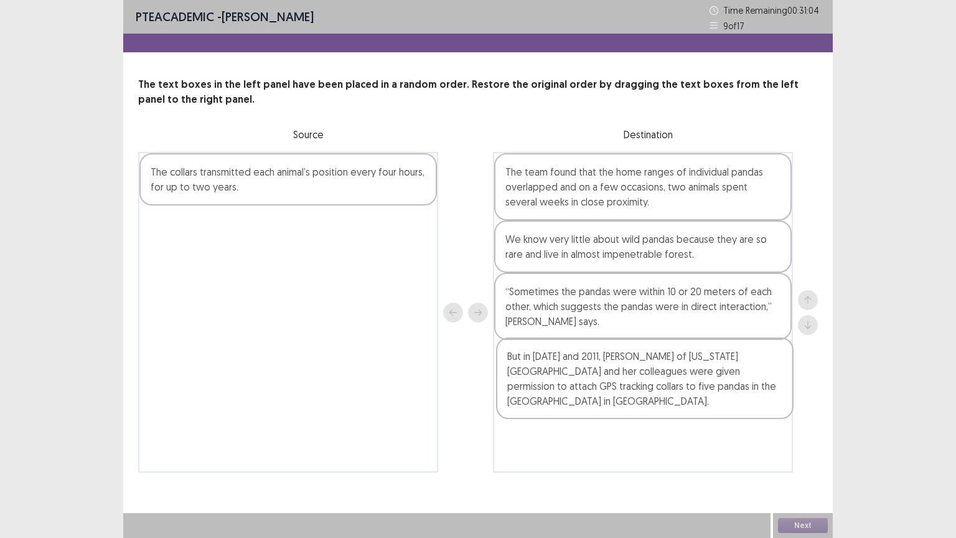
drag, startPoint x: 278, startPoint y: 248, endPoint x: 638, endPoint y: 380, distance: 383.3
click at [638, 380] on div "The collars transmitted each animal’s position every four hours, for up to two …" at bounding box center [478, 312] width 680 height 321
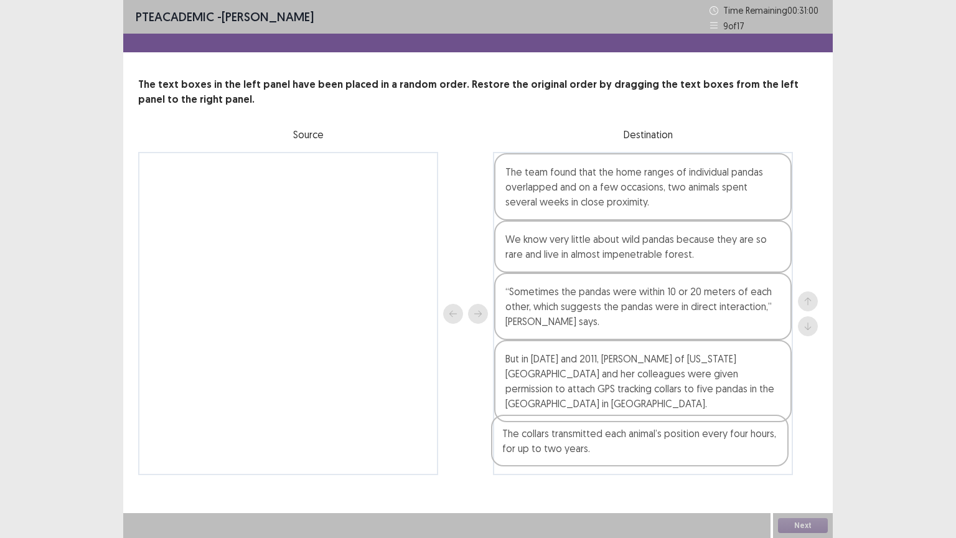
drag, startPoint x: 365, startPoint y: 170, endPoint x: 719, endPoint y: 433, distance: 441.0
click at [719, 432] on div "The collars transmitted each animal’s position every four hours, for up to two …" at bounding box center [478, 313] width 680 height 323
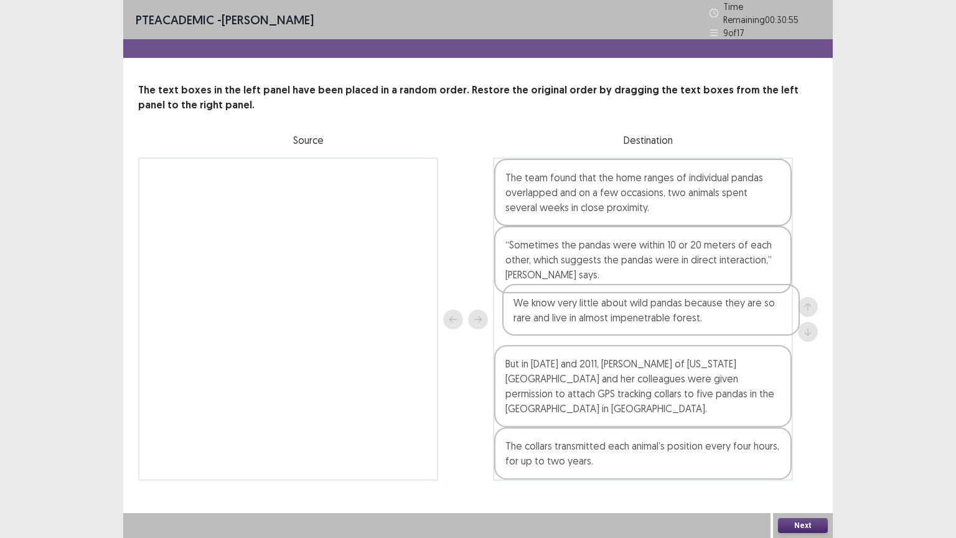
drag, startPoint x: 633, startPoint y: 258, endPoint x: 644, endPoint y: 326, distance: 68.2
click at [644, 326] on div "The team found that the home ranges of individual pandas overlapped and on a fe…" at bounding box center [643, 319] width 300 height 323
click at [716, 177] on div "The team found that the home ranges of individual pandas overlapped and on a fe…" at bounding box center [643, 192] width 298 height 67
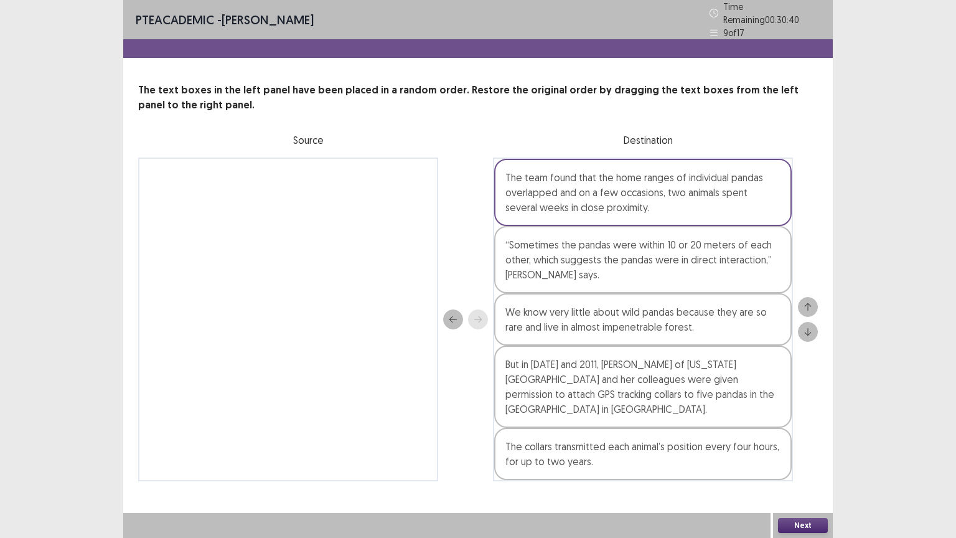
drag, startPoint x: 689, startPoint y: 460, endPoint x: 664, endPoint y: 440, distance: 31.9
drag, startPoint x: 664, startPoint y: 440, endPoint x: 585, endPoint y: 448, distance: 79.6
click at [585, 432] on div "The collars transmitted each animal’s position every four hours, for up to two …" at bounding box center [643, 454] width 298 height 52
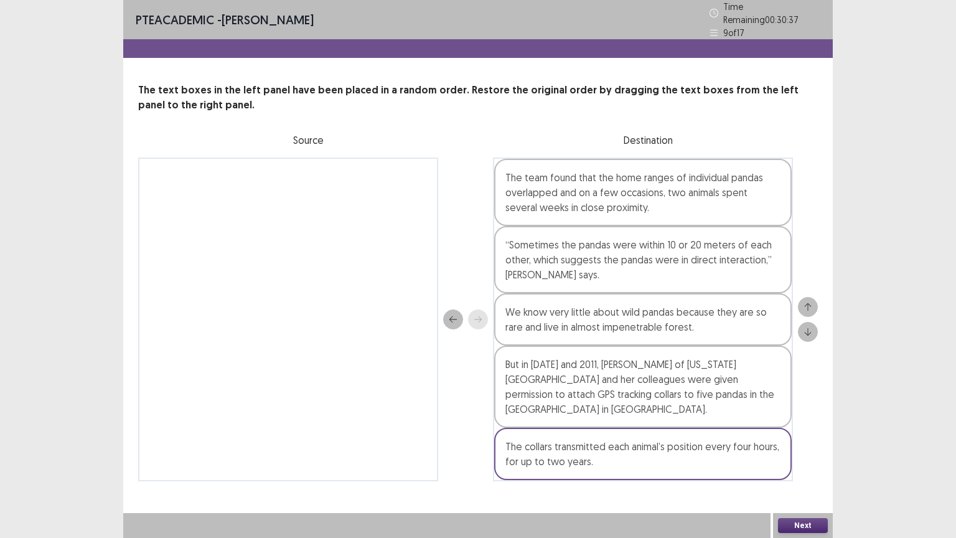
drag, startPoint x: 585, startPoint y: 448, endPoint x: 643, endPoint y: 453, distance: 58.1
drag, startPoint x: 643, startPoint y: 453, endPoint x: 609, endPoint y: 464, distance: 36.0
click at [609, 432] on div "The collars transmitted each animal’s position every four hours, for up to two …" at bounding box center [643, 454] width 298 height 52
drag, startPoint x: 609, startPoint y: 464, endPoint x: 654, endPoint y: 470, distance: 45.8
drag, startPoint x: 654, startPoint y: 470, endPoint x: 799, endPoint y: 527, distance: 155.7
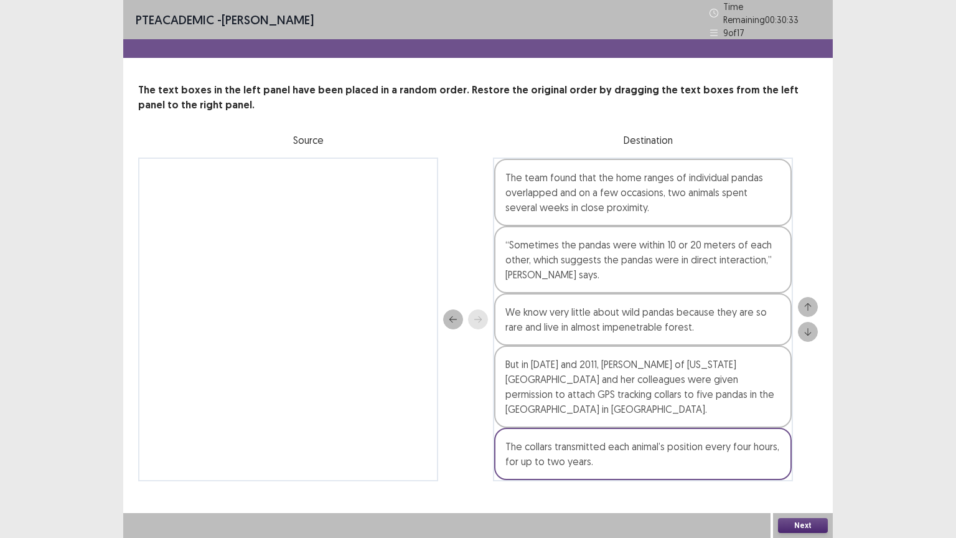
click at [799, 432] on button "Next" at bounding box center [803, 525] width 50 height 15
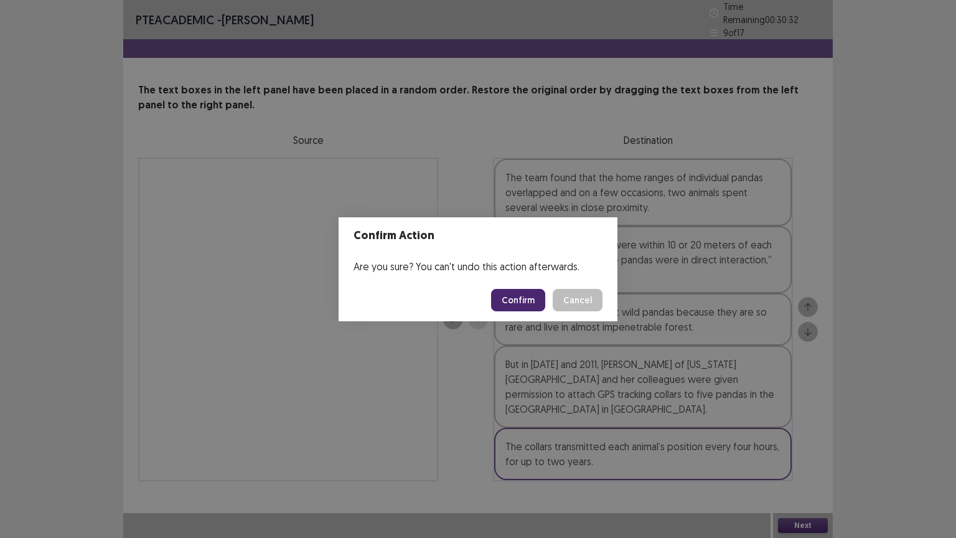
click at [517, 301] on button "Confirm" at bounding box center [518, 300] width 54 height 22
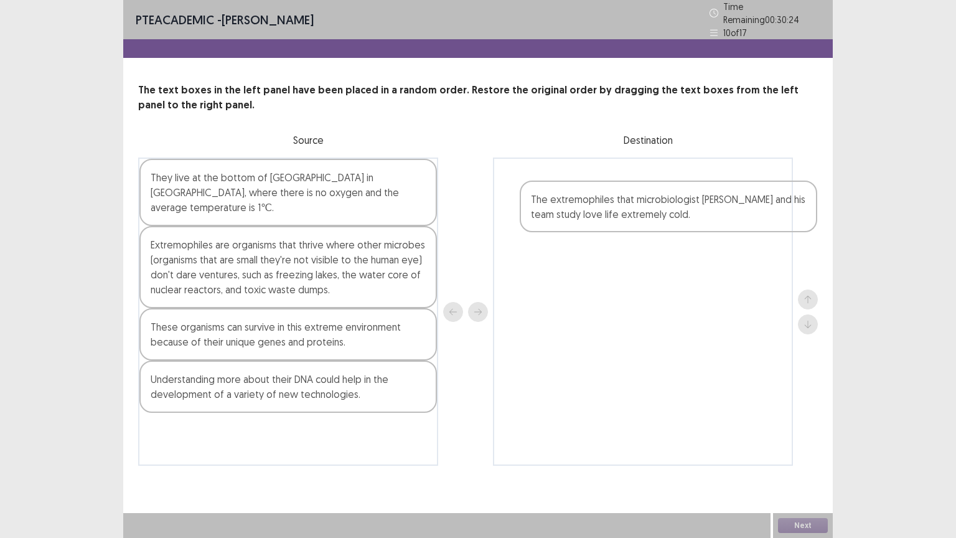
drag, startPoint x: 204, startPoint y: 354, endPoint x: 546, endPoint y: 189, distance: 379.3
click at [546, 189] on div "They live at the bottom of [GEOGRAPHIC_DATA] in [GEOGRAPHIC_DATA], where there …" at bounding box center [478, 312] width 680 height 308
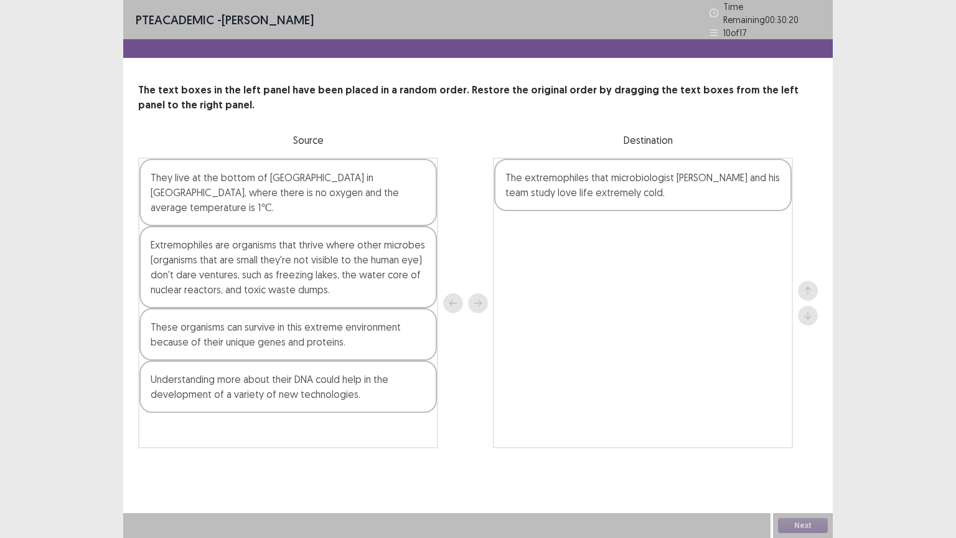
click at [359, 329] on div "These organisms can survive in this extreme environment because of their unique…" at bounding box center [288, 334] width 298 height 52
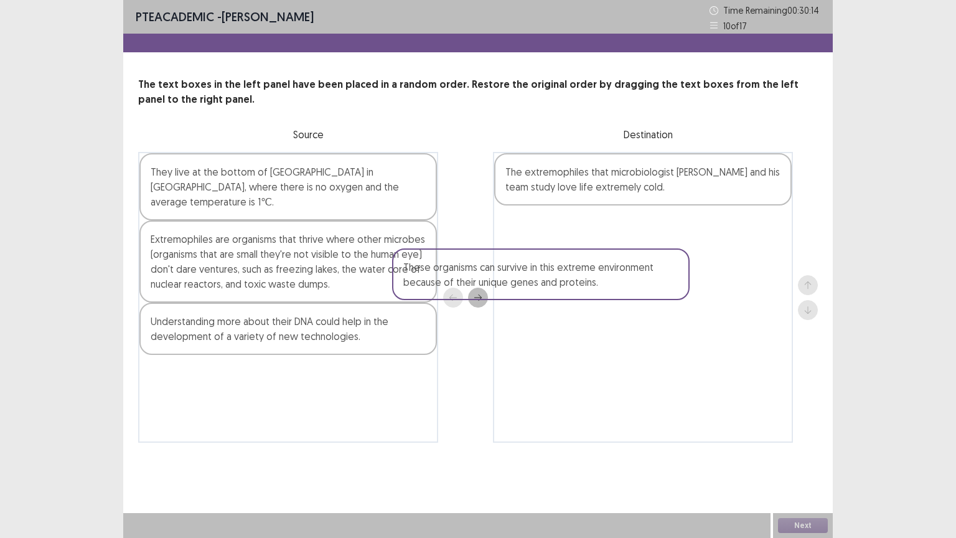
drag, startPoint x: 359, startPoint y: 329, endPoint x: 617, endPoint y: 291, distance: 261.2
click at [617, 291] on div "They live at the bottom of [GEOGRAPHIC_DATA] in [GEOGRAPHIC_DATA], where there …" at bounding box center [478, 297] width 680 height 291
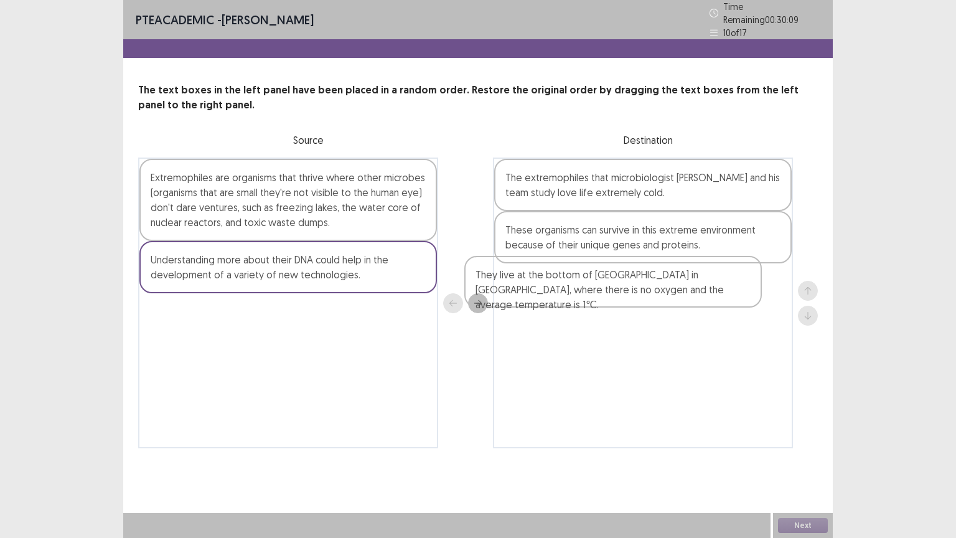
drag, startPoint x: 259, startPoint y: 174, endPoint x: 584, endPoint y: 276, distance: 340.5
click at [584, 276] on div "They live at the bottom of [GEOGRAPHIC_DATA] in [GEOGRAPHIC_DATA], where there …" at bounding box center [478, 303] width 680 height 291
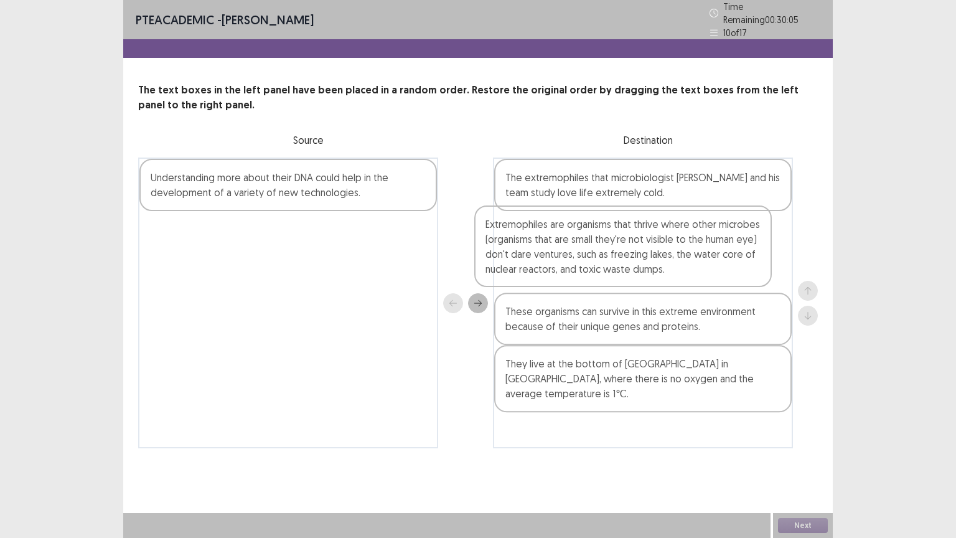
drag, startPoint x: 328, startPoint y: 176, endPoint x: 667, endPoint y: 226, distance: 342.4
click at [667, 226] on div "Extremophiles are organisms that thrive where other microbes (organisms that ar…" at bounding box center [478, 303] width 680 height 291
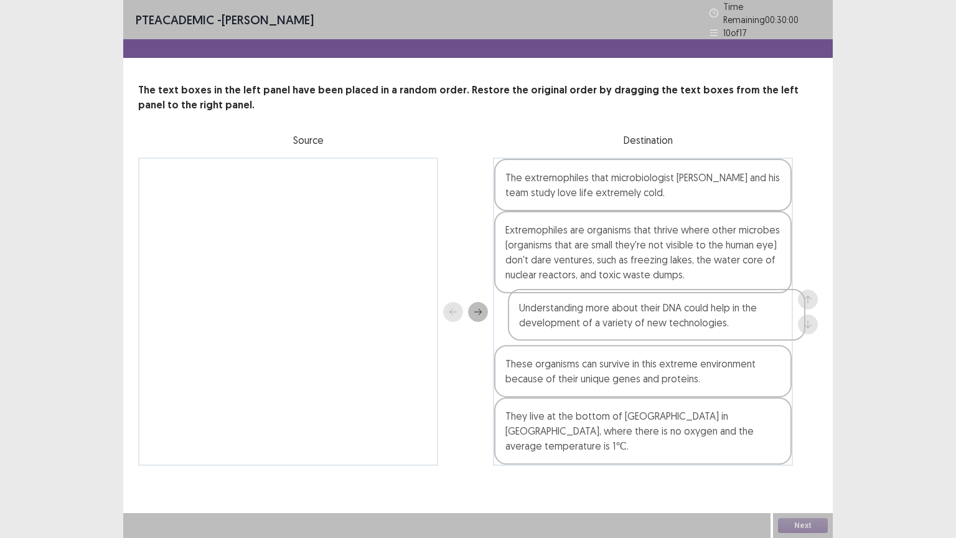
drag, startPoint x: 330, startPoint y: 174, endPoint x: 700, endPoint y: 312, distance: 394.6
click at [700, 312] on div "Understanding more about their DNA could help in the development of a variety o…" at bounding box center [478, 312] width 680 height 308
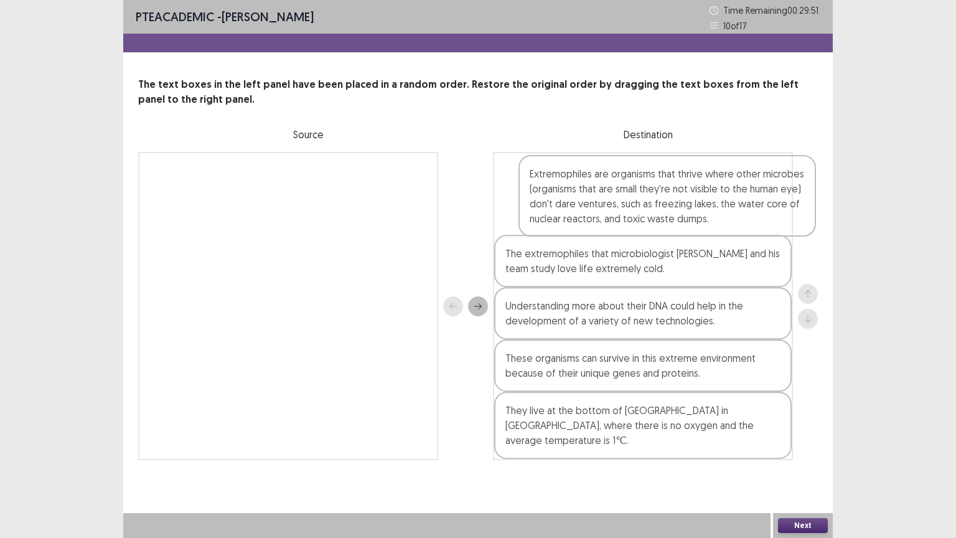
drag, startPoint x: 707, startPoint y: 264, endPoint x: 732, endPoint y: 215, distance: 54.9
click at [732, 215] on div "The extremophiles that microbiologist [PERSON_NAME] and his team study love lif…" at bounding box center [643, 306] width 300 height 308
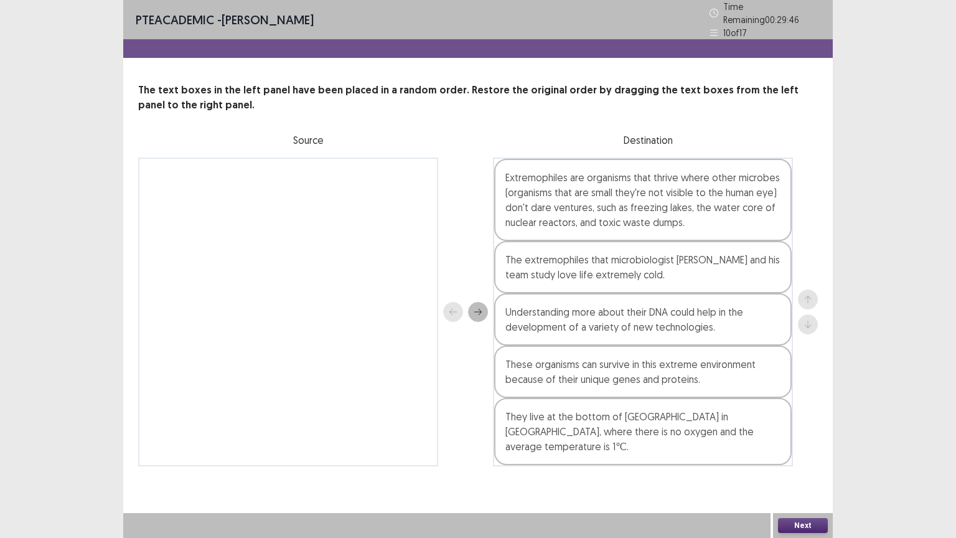
click at [789, 432] on button "Next" at bounding box center [803, 525] width 50 height 15
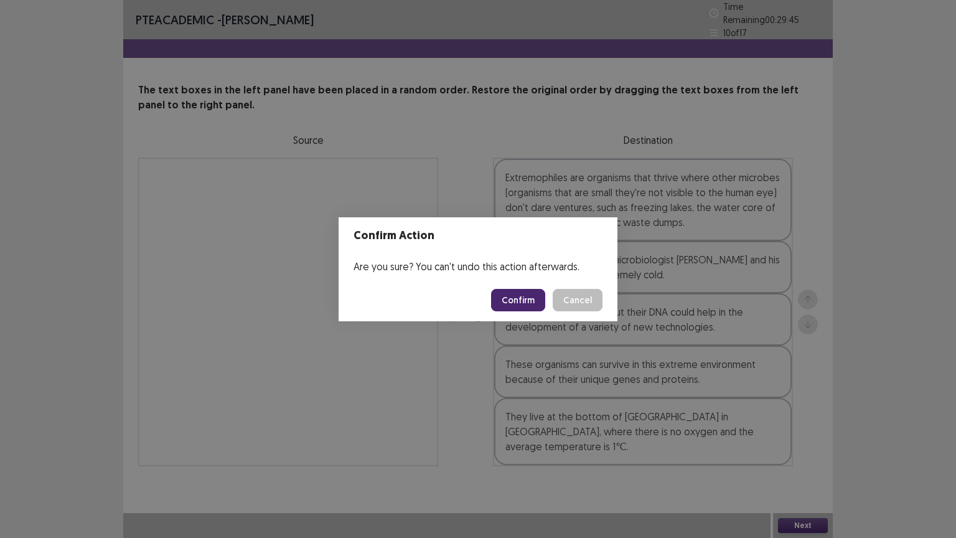
click at [528, 301] on button "Confirm" at bounding box center [518, 300] width 54 height 22
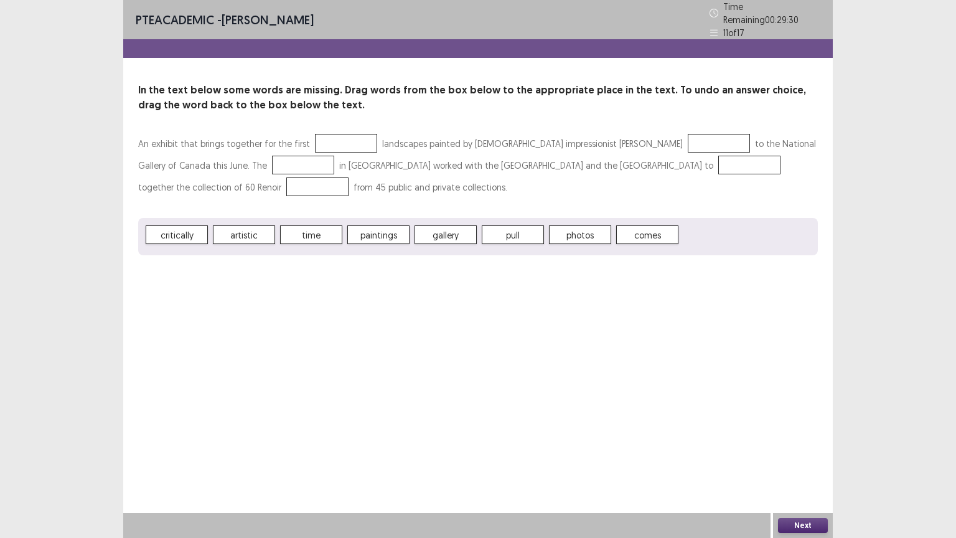
drag, startPoint x: 676, startPoint y: 169, endPoint x: 306, endPoint y: 192, distance: 371.2
click at [306, 192] on div "An exhibit that brings together for the first landscapes painted by [DEMOGRAPHI…" at bounding box center [478, 168] width 680 height 70
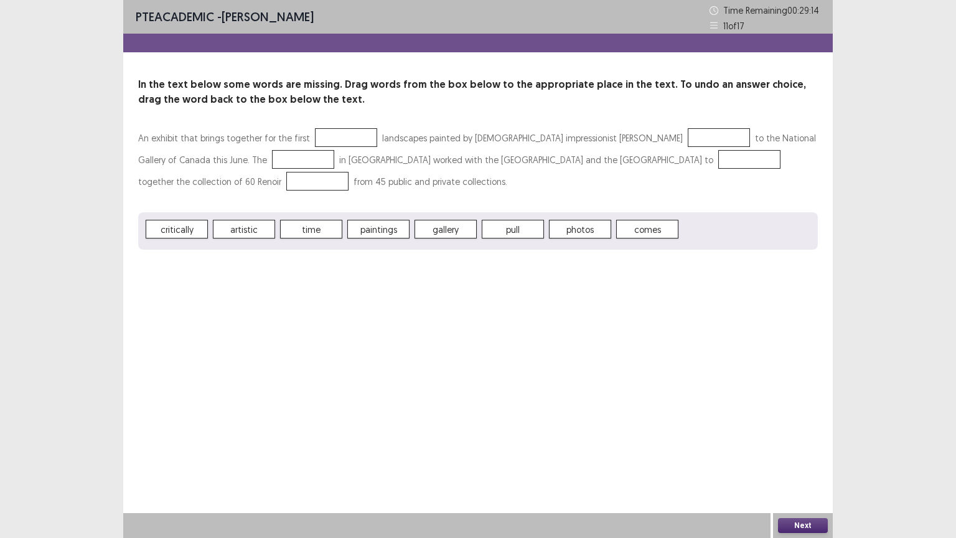
drag, startPoint x: 311, startPoint y: 227, endPoint x: 329, endPoint y: 243, distance: 23.8
drag, startPoint x: 329, startPoint y: 243, endPoint x: 291, endPoint y: 276, distance: 49.8
click at [291, 276] on div "PTE academic - [PERSON_NAME] Time Remaining 00 : 29 : 13 11 of 17 In the text b…" at bounding box center [478, 269] width 710 height 538
drag, startPoint x: 319, startPoint y: 221, endPoint x: 316, endPoint y: 288, distance: 67.3
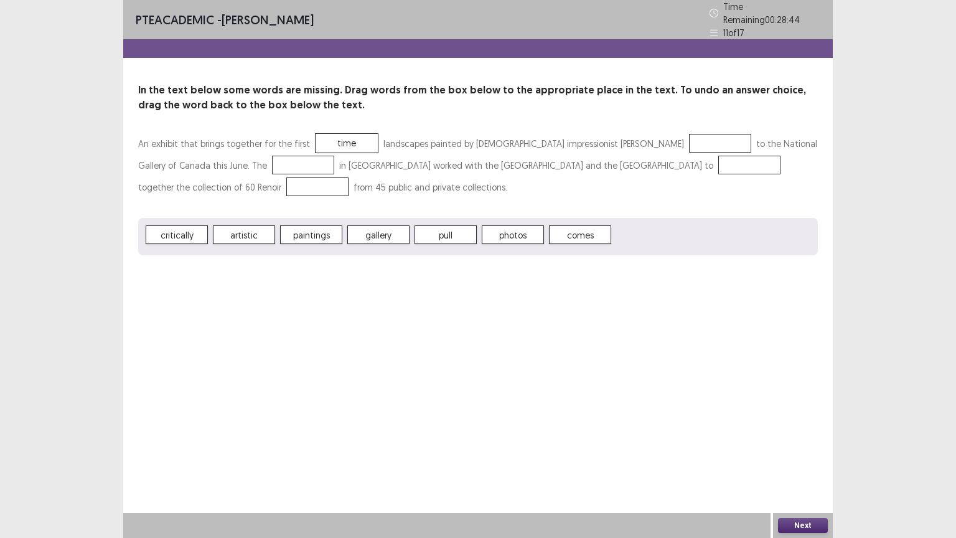
drag, startPoint x: 329, startPoint y: 229, endPoint x: 321, endPoint y: 281, distance: 53.5
drag, startPoint x: 321, startPoint y: 281, endPoint x: 253, endPoint y: 290, distance: 69.0
click at [253, 290] on div "PTE academic - [PERSON_NAME] Time Remaining 00 : 28 : 42 11 of 17 In the text b…" at bounding box center [478, 269] width 710 height 538
drag, startPoint x: 293, startPoint y: 230, endPoint x: 297, endPoint y: 303, distance: 72.3
drag, startPoint x: 297, startPoint y: 303, endPoint x: 247, endPoint y: 301, distance: 50.4
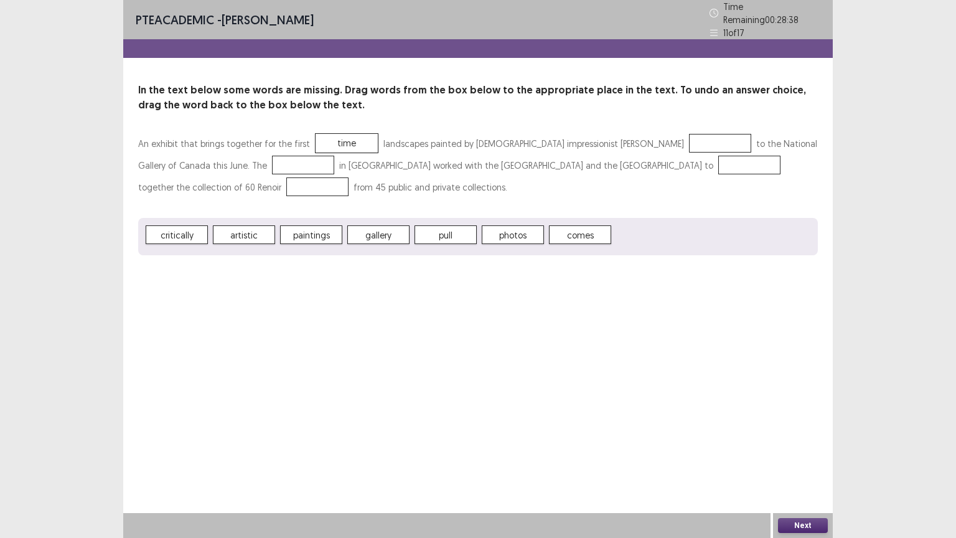
click at [247, 301] on div "PTE academic - [PERSON_NAME] Time Remaining 00 : 28 : 38 11 of 17 In the text b…" at bounding box center [478, 269] width 710 height 538
click at [274, 163] on span "paintings" at bounding box center [304, 165] width 62 height 19
drag, startPoint x: 251, startPoint y: 154, endPoint x: 238, endPoint y: 202, distance: 48.9
drag, startPoint x: 238, startPoint y: 202, endPoint x: 183, endPoint y: 285, distance: 99.6
click at [183, 285] on div "PTE academic - [PERSON_NAME] Time Remaining 00 : 28 : 05 11 of 17 In the text b…" at bounding box center [478, 269] width 710 height 538
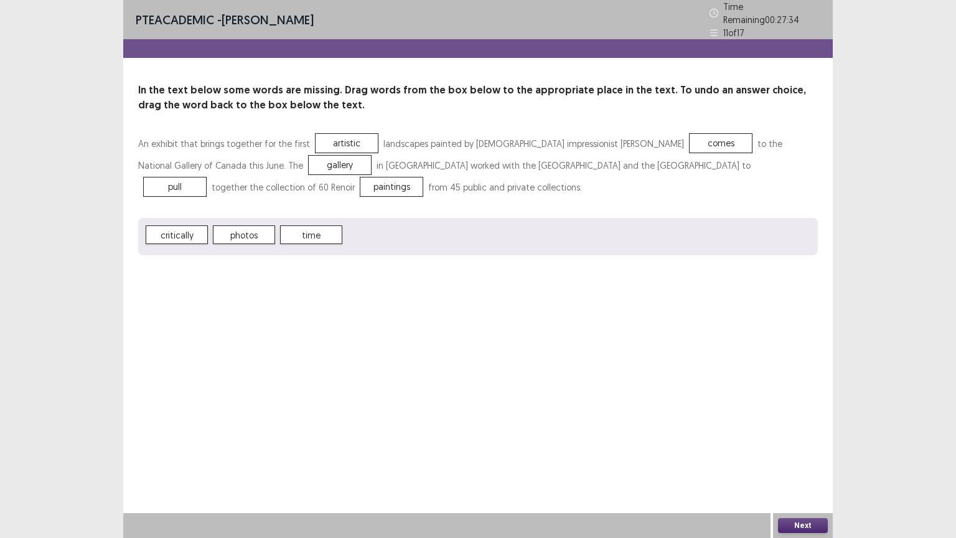
click at [690, 144] on span "comes" at bounding box center [721, 143] width 62 height 19
click at [788, 432] on button "Next" at bounding box center [803, 525] width 50 height 15
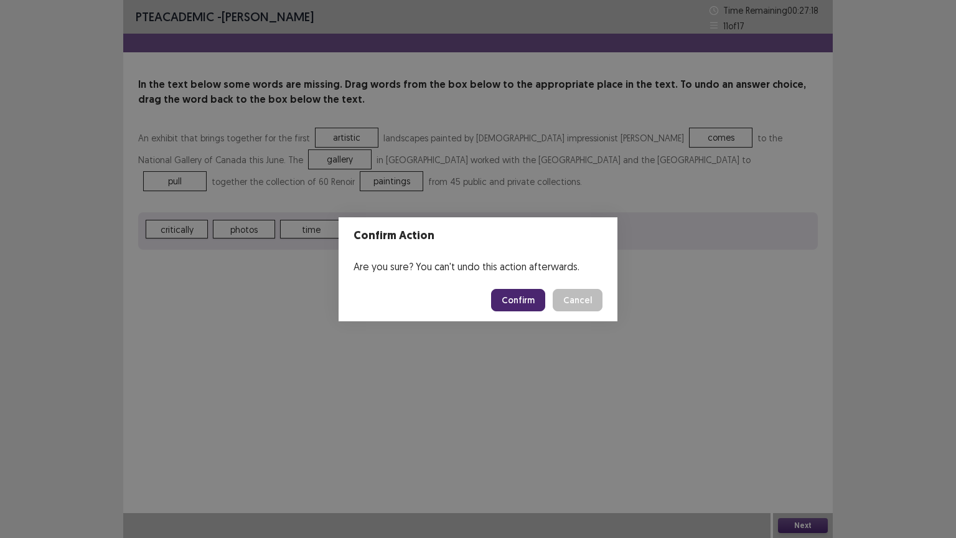
click at [508, 308] on button "Confirm" at bounding box center [518, 300] width 54 height 22
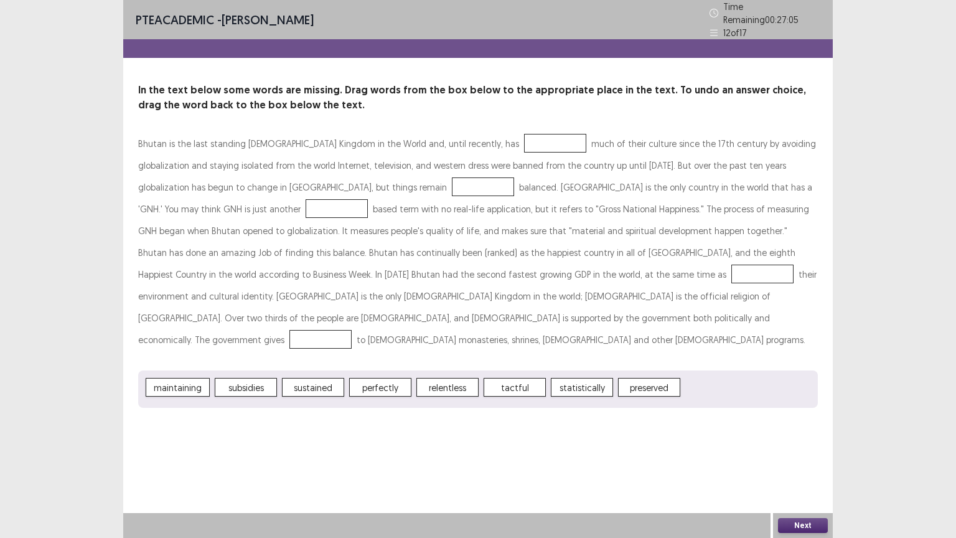
click at [384, 148] on p "Bhutan is the last standing [DEMOGRAPHIC_DATA] Kingdom in the World and, until …" at bounding box center [478, 242] width 680 height 218
drag, startPoint x: 446, startPoint y: 355, endPoint x: 289, endPoint y: 425, distance: 171.7
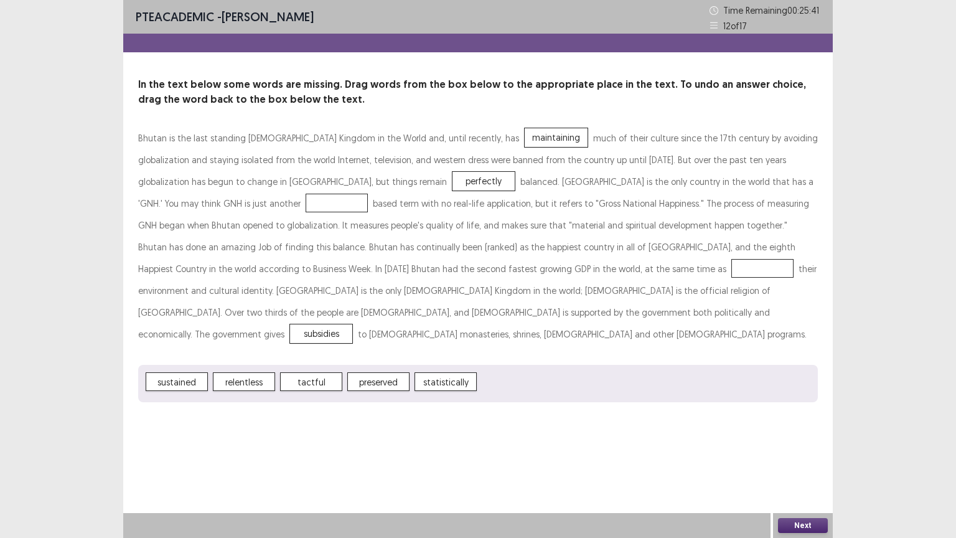
drag, startPoint x: 289, startPoint y: 425, endPoint x: 229, endPoint y: 448, distance: 64.1
click at [229, 432] on div "PTE academic - [PERSON_NAME] Time Remaining 00 : 25 : 41 12 of 17 In the text b…" at bounding box center [478, 269] width 710 height 538
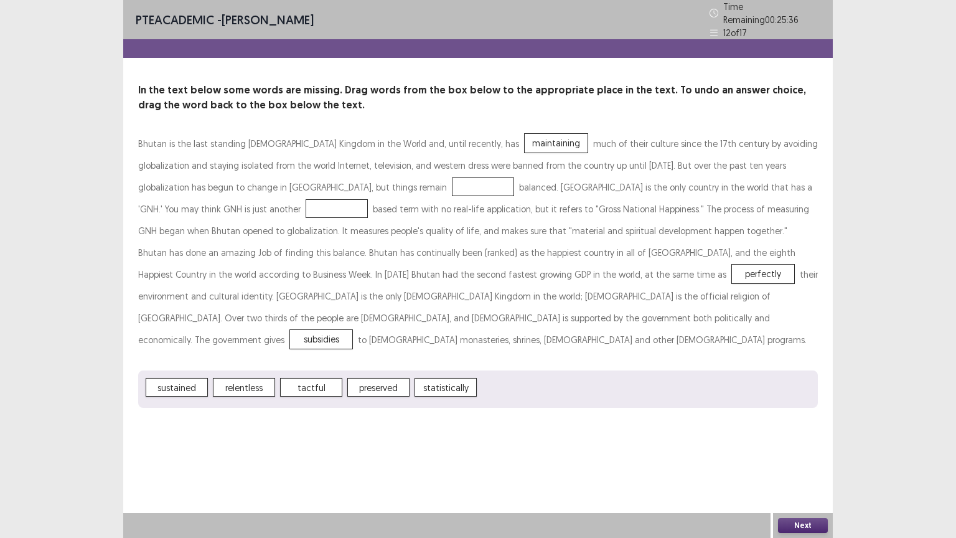
drag, startPoint x: 313, startPoint y: 184, endPoint x: 384, endPoint y: 406, distance: 232.7
drag, startPoint x: 384, startPoint y: 406, endPoint x: 269, endPoint y: 455, distance: 124.7
click at [269, 432] on div "PTE academic - [PERSON_NAME] Time Remaining 00 : 25 : 34 12 of 17 In the text b…" at bounding box center [478, 269] width 710 height 538
click at [732, 266] on span "perfectly" at bounding box center [763, 274] width 62 height 19
drag, startPoint x: 304, startPoint y: 266, endPoint x: 318, endPoint y: 386, distance: 121.0
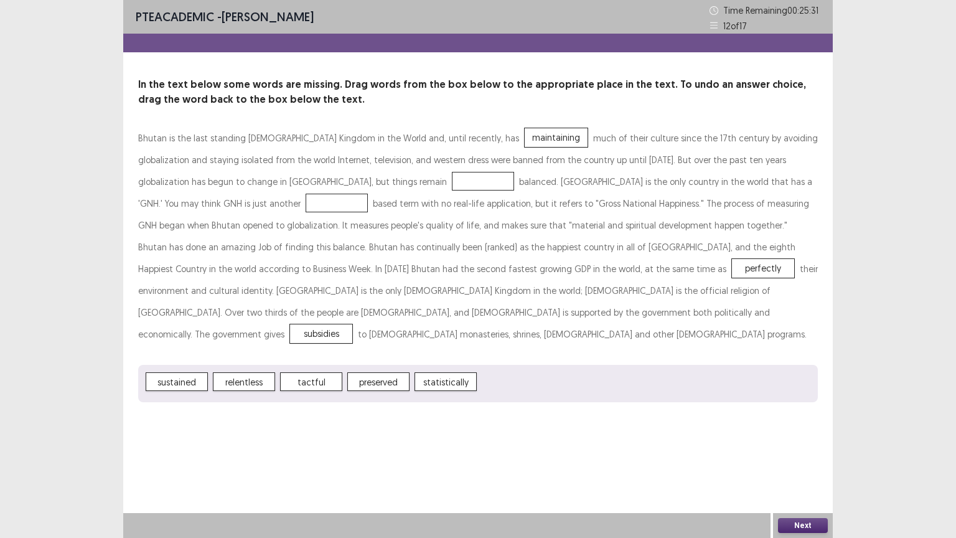
click at [318, 386] on div "PTE academic - [PERSON_NAME] Time Remaining 00 : 25 : 31 12 of 17 In the text b…" at bounding box center [478, 213] width 710 height 427
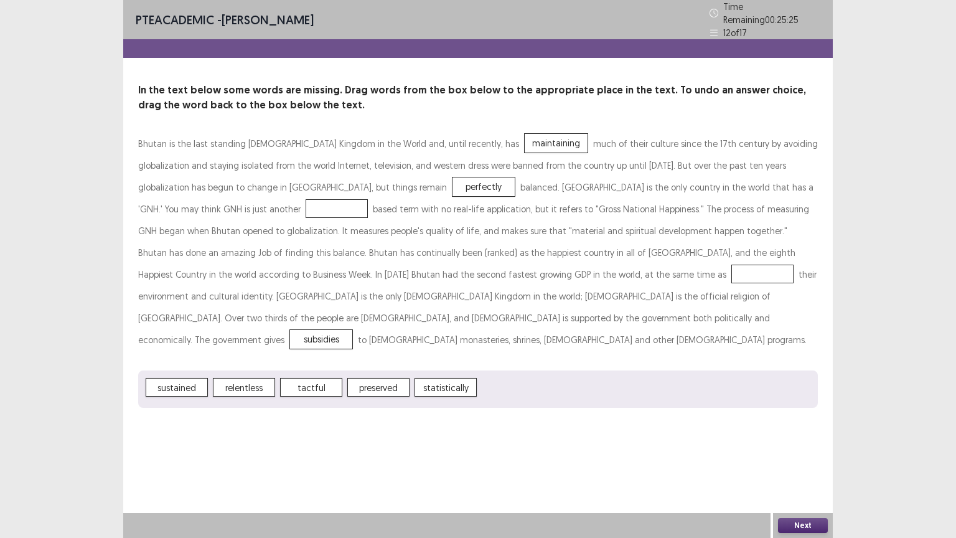
drag, startPoint x: 383, startPoint y: 363, endPoint x: 369, endPoint y: 440, distance: 78.5
drag, startPoint x: 369, startPoint y: 440, endPoint x: 309, endPoint y: 457, distance: 62.1
click at [309, 432] on div "PTE academic - [PERSON_NAME] Time Remaining 00 : 25 : 24 12 of 17 In the text b…" at bounding box center [478, 269] width 710 height 538
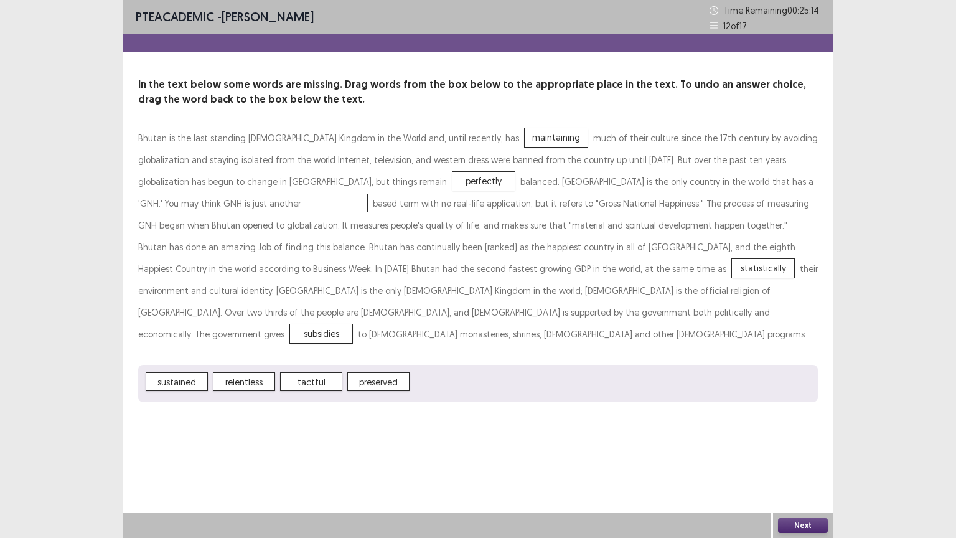
drag, startPoint x: 258, startPoint y: 363, endPoint x: 575, endPoint y: 294, distance: 323.8
drag, startPoint x: 575, startPoint y: 294, endPoint x: 491, endPoint y: 495, distance: 217.7
drag, startPoint x: 491, startPoint y: 495, endPoint x: 272, endPoint y: 392, distance: 242.3
click at [272, 392] on div "PTE academic - [PERSON_NAME] Time Remaining 00 : 25 : 13 12 of 17 In the text b…" at bounding box center [478, 213] width 710 height 427
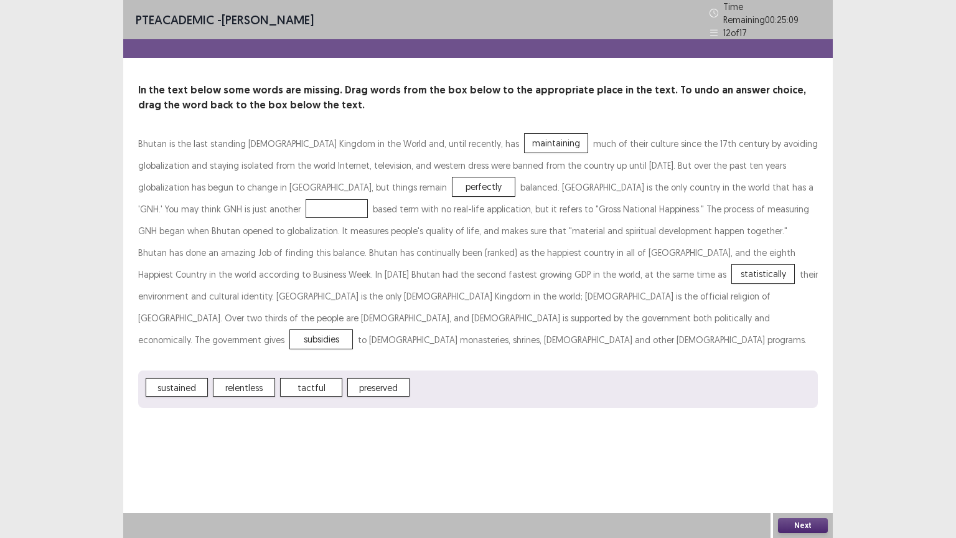
drag, startPoint x: 185, startPoint y: 311, endPoint x: 359, endPoint y: 460, distance: 228.7
click at [359, 432] on div "PTE academic - [PERSON_NAME] Time Remaining 00 : 25 : 09 12 of 17 In the text b…" at bounding box center [478, 269] width 710 height 538
click at [802, 432] on button "Next" at bounding box center [803, 525] width 50 height 15
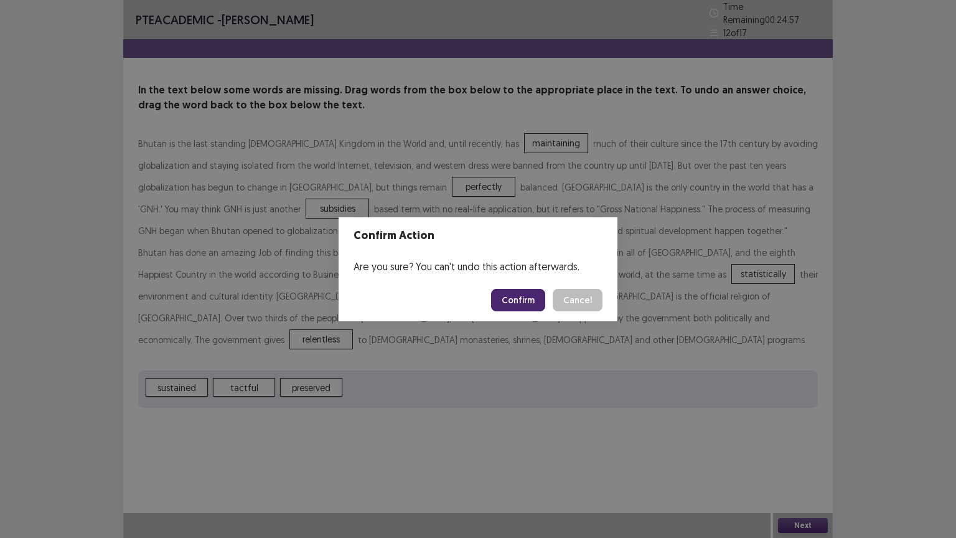
click at [538, 296] on button "Confirm" at bounding box center [518, 300] width 54 height 22
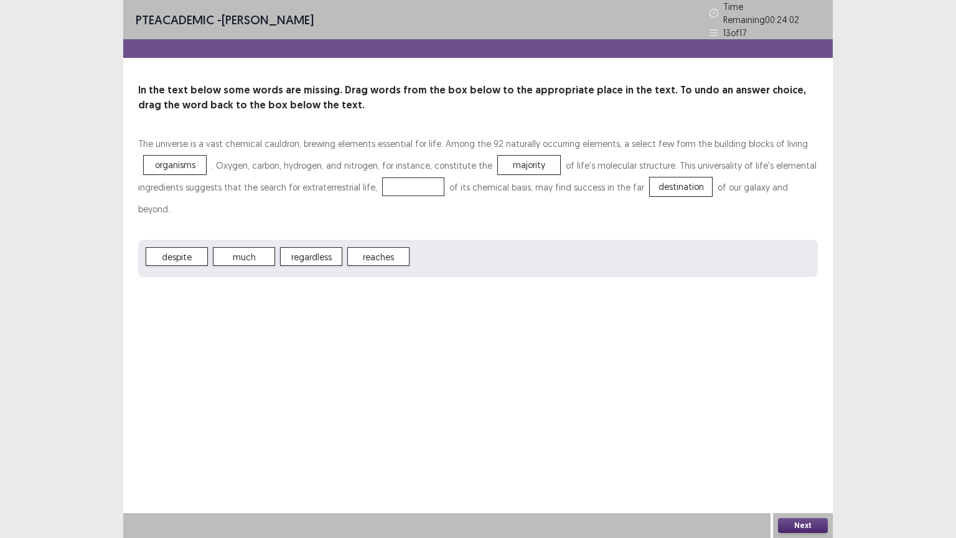
drag, startPoint x: 296, startPoint y: 227, endPoint x: 331, endPoint y: 285, distance: 68.4
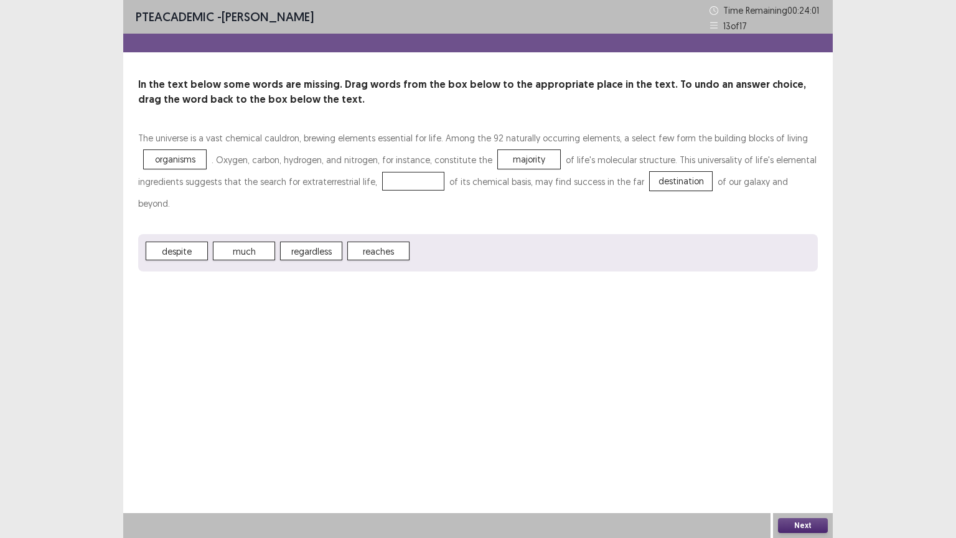
drag, startPoint x: 331, startPoint y: 285, endPoint x: 276, endPoint y: 299, distance: 57.2
click at [276, 299] on div "PTE academic - [PERSON_NAME] Time Remaining 00 : 24 : 01 13 of 17 In the text b…" at bounding box center [478, 269] width 710 height 538
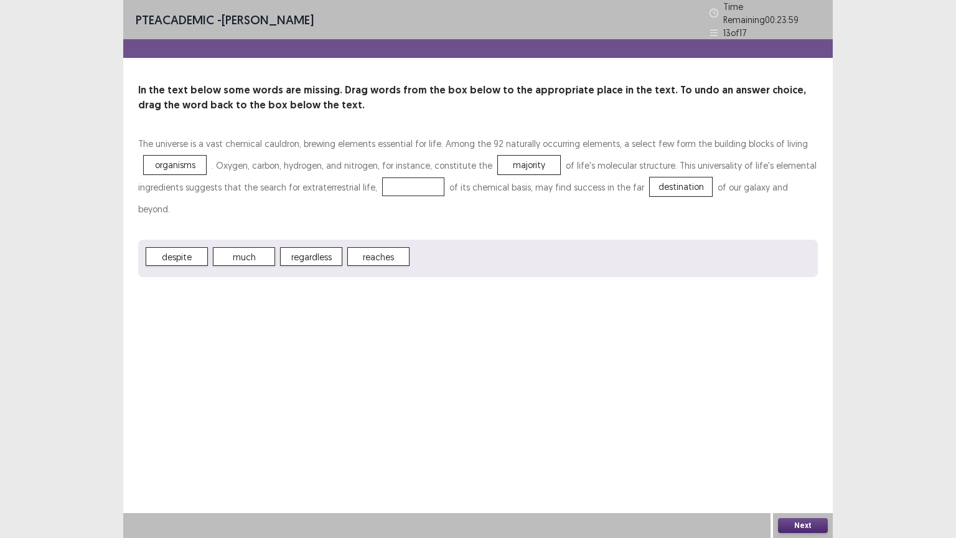
drag, startPoint x: 310, startPoint y: 225, endPoint x: 325, endPoint y: 273, distance: 50.2
drag, startPoint x: 325, startPoint y: 273, endPoint x: 282, endPoint y: 291, distance: 46.6
click at [282, 291] on div "PTE academic - [PERSON_NAME] Time Remaining 00 : 23 : 58 13 of 17 In the text b…" at bounding box center [478, 269] width 710 height 538
drag, startPoint x: 298, startPoint y: 227, endPoint x: 318, endPoint y: 276, distance: 53.4
drag, startPoint x: 318, startPoint y: 276, endPoint x: 248, endPoint y: 311, distance: 77.4
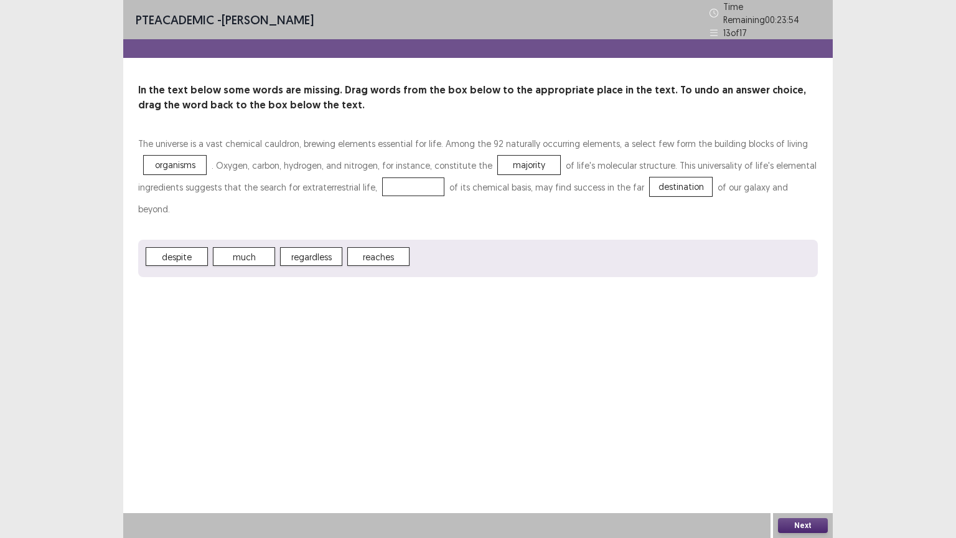
click at [248, 311] on div "PTE academic - [PERSON_NAME] Time Remaining 00 : 23 : 54 13 of 17 In the text b…" at bounding box center [478, 269] width 710 height 538
click at [799, 432] on button "Next" at bounding box center [803, 525] width 50 height 15
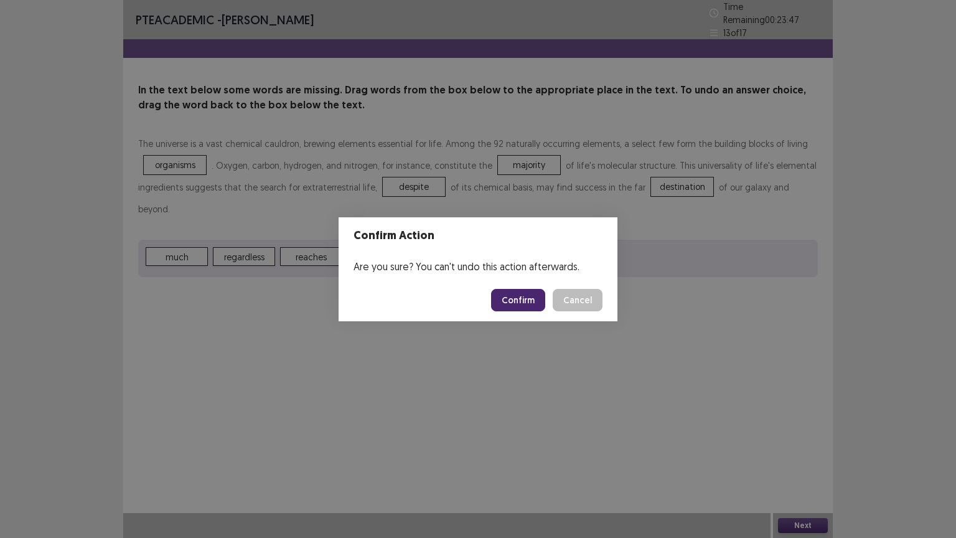
click at [518, 298] on button "Confirm" at bounding box center [518, 300] width 54 height 22
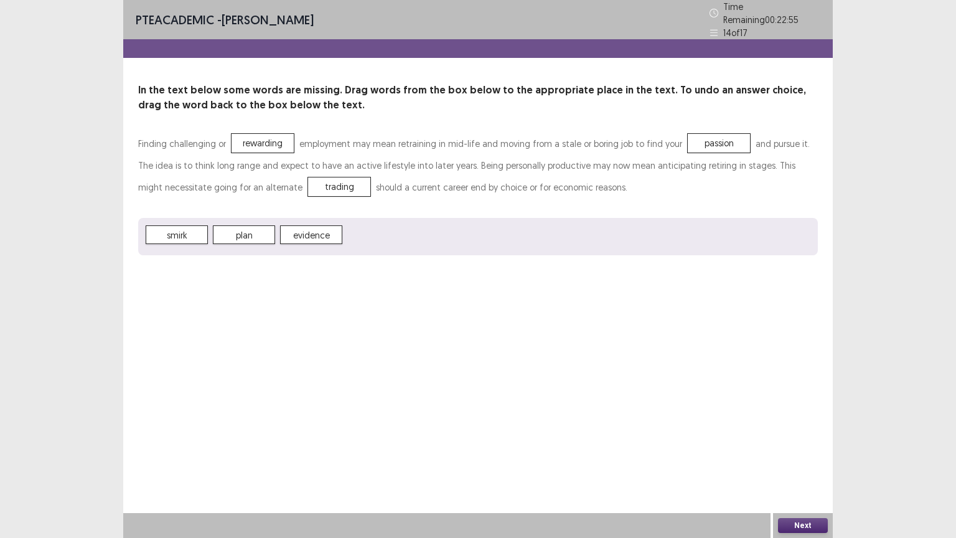
click at [785, 432] on button "Next" at bounding box center [803, 525] width 50 height 15
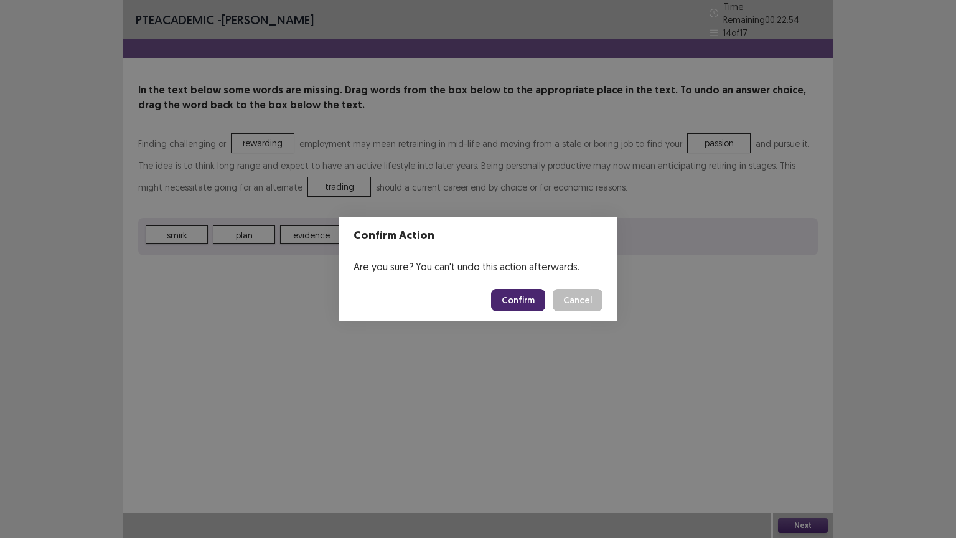
click at [531, 297] on button "Confirm" at bounding box center [518, 300] width 54 height 22
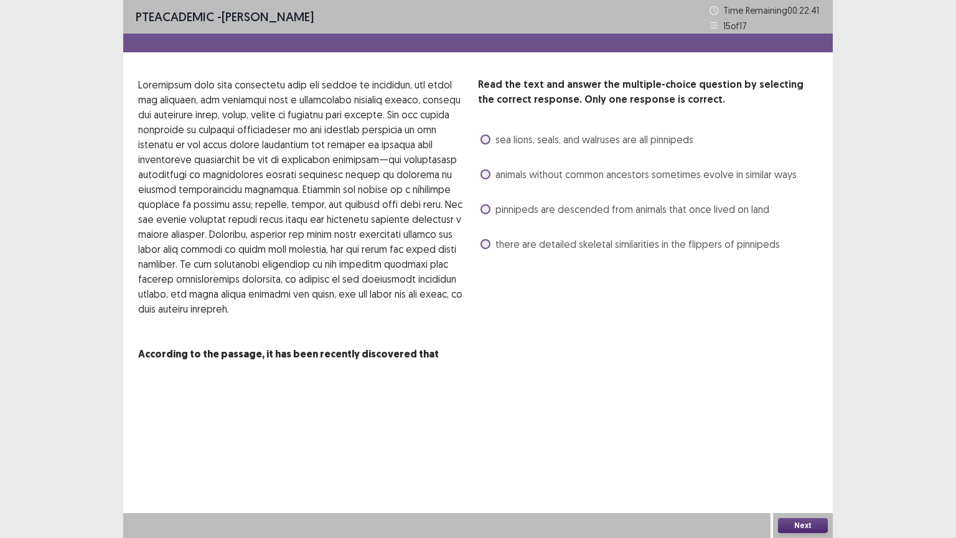
click at [483, 149] on div "Read the text and answer the multiple-choice question by selecting the correct …" at bounding box center [648, 165] width 340 height 177
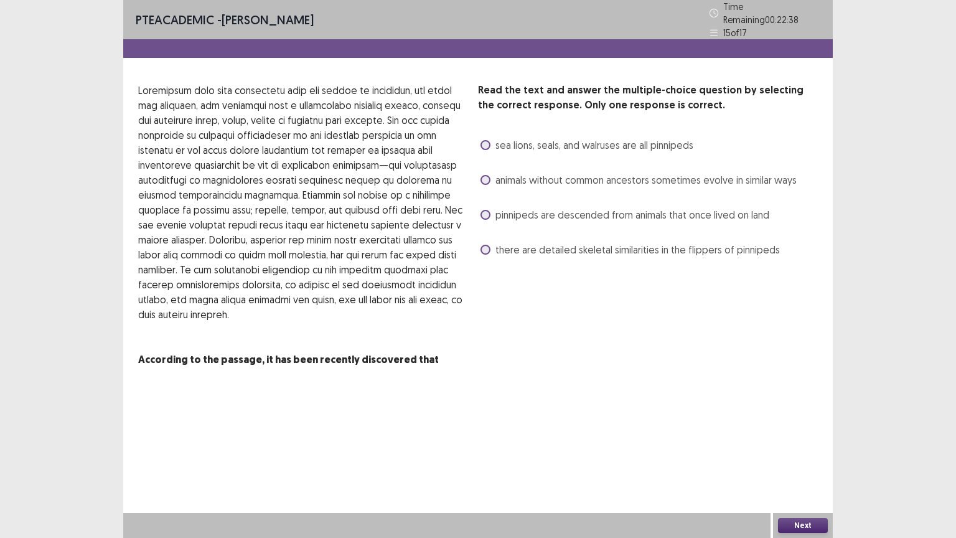
click at [481, 147] on div "sea lions, seals, and walruses are all pinnipeds" at bounding box center [585, 145] width 215 height 20
click at [487, 207] on label "pinnipeds are descended from animals that once lived on land" at bounding box center [625, 214] width 289 height 15
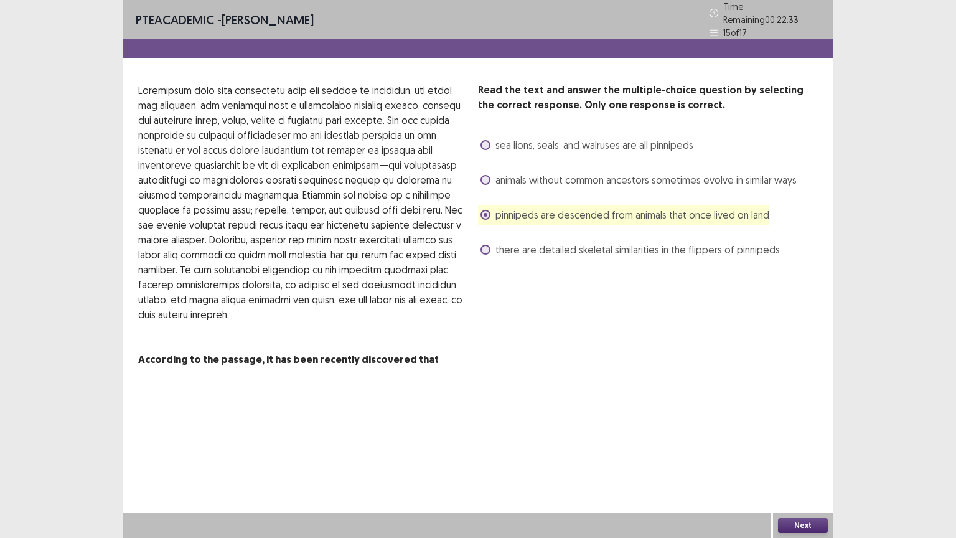
click at [796, 432] on button "Next" at bounding box center [803, 525] width 50 height 15
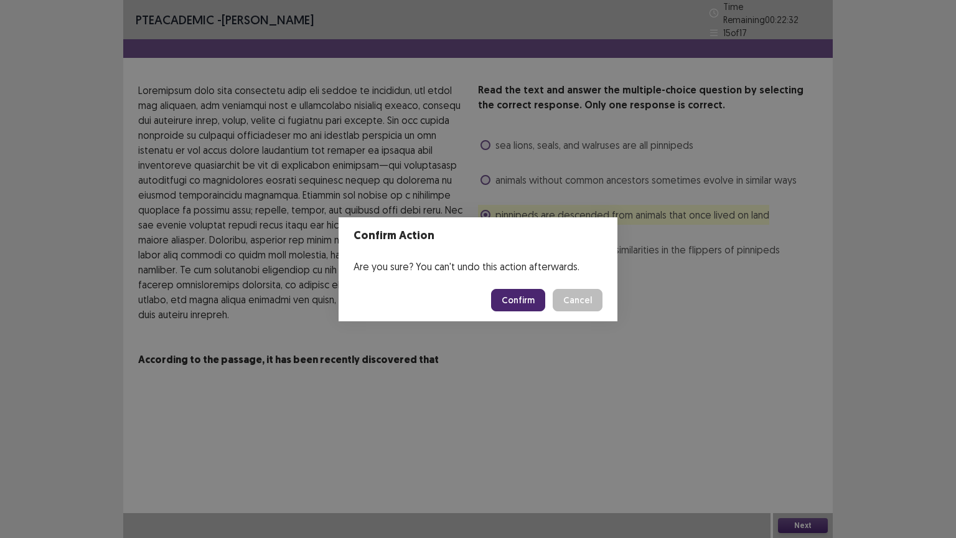
click at [517, 298] on button "Confirm" at bounding box center [518, 300] width 54 height 22
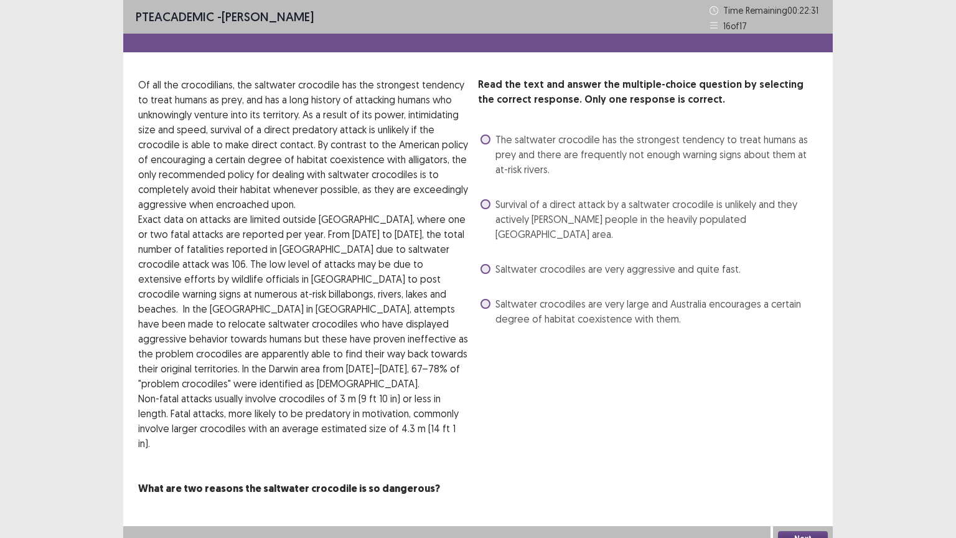
click at [489, 200] on span at bounding box center [486, 204] width 10 height 10
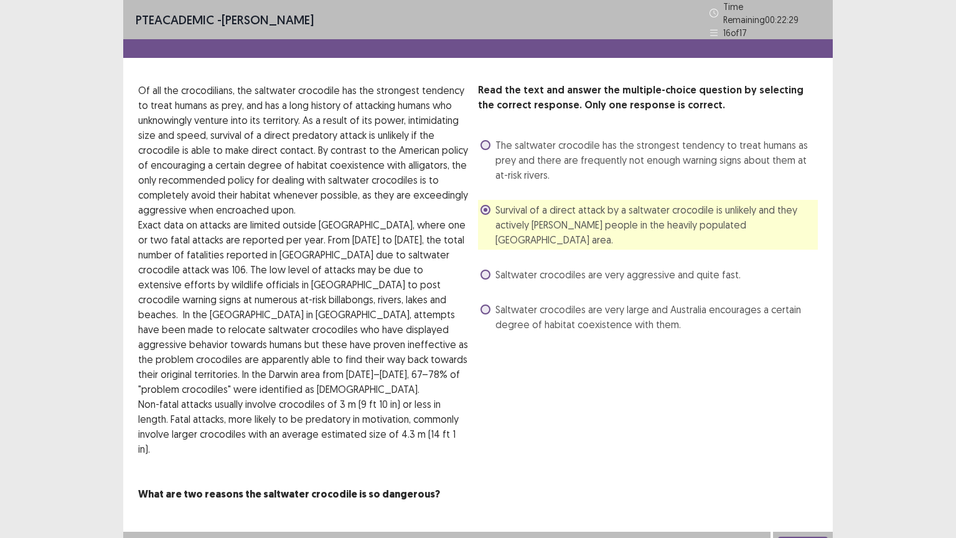
click at [790, 432] on button "Next" at bounding box center [803, 544] width 50 height 15
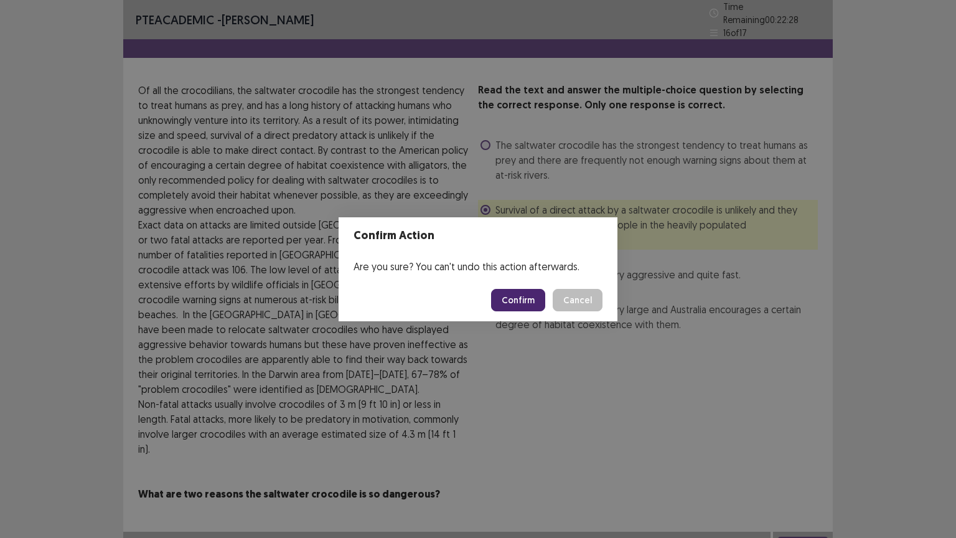
click at [510, 296] on button "Confirm" at bounding box center [518, 300] width 54 height 22
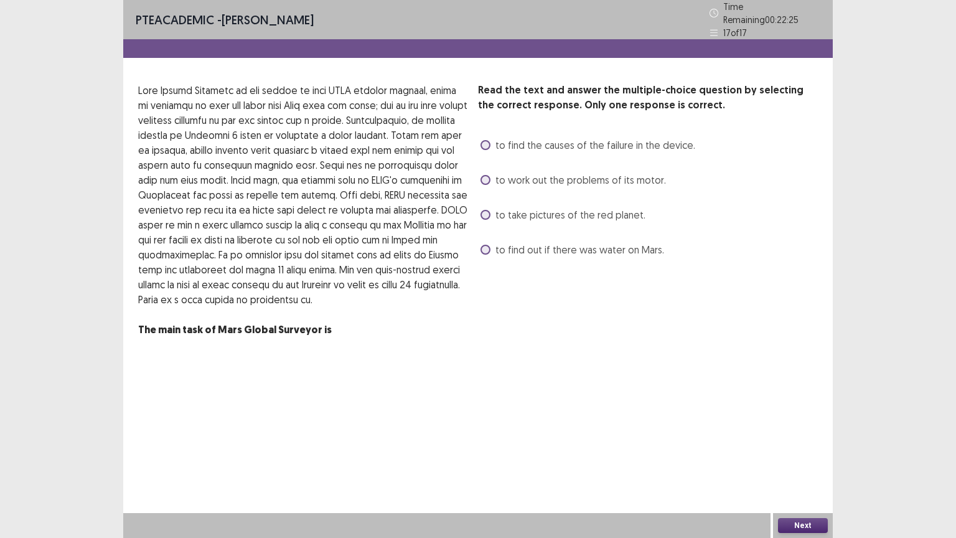
click at [482, 146] on label "to find the causes of the failure in the device." at bounding box center [588, 145] width 215 height 15
click at [799, 432] on button "Next" at bounding box center [803, 525] width 50 height 15
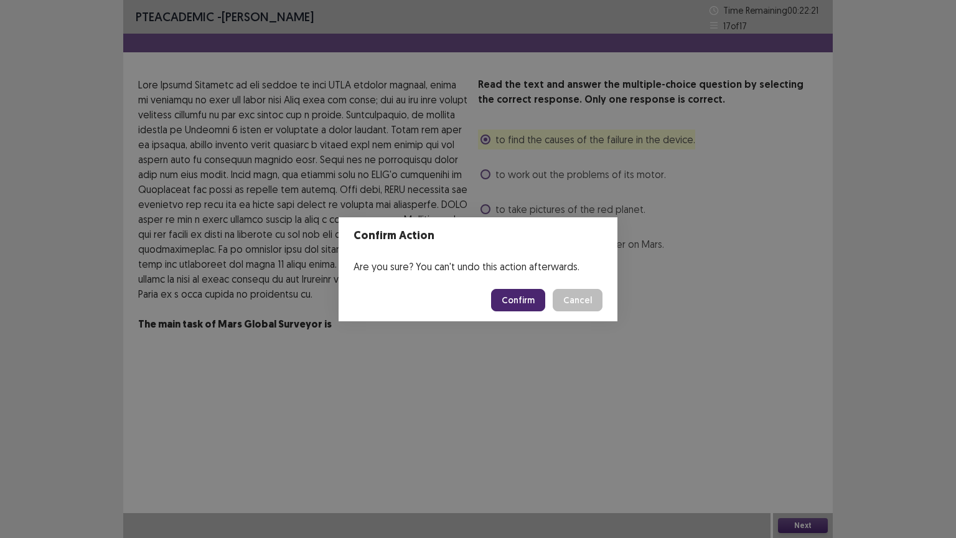
drag, startPoint x: 516, startPoint y: 287, endPoint x: 517, endPoint y: 301, distance: 14.4
click at [517, 301] on footer "Confirm Cancel" at bounding box center [478, 300] width 279 height 42
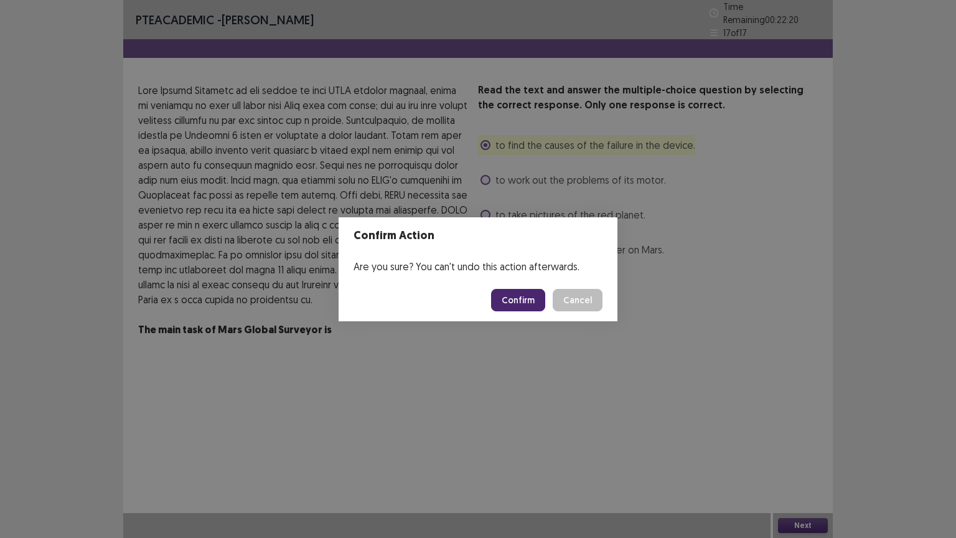
click at [517, 301] on button "Confirm" at bounding box center [518, 300] width 54 height 22
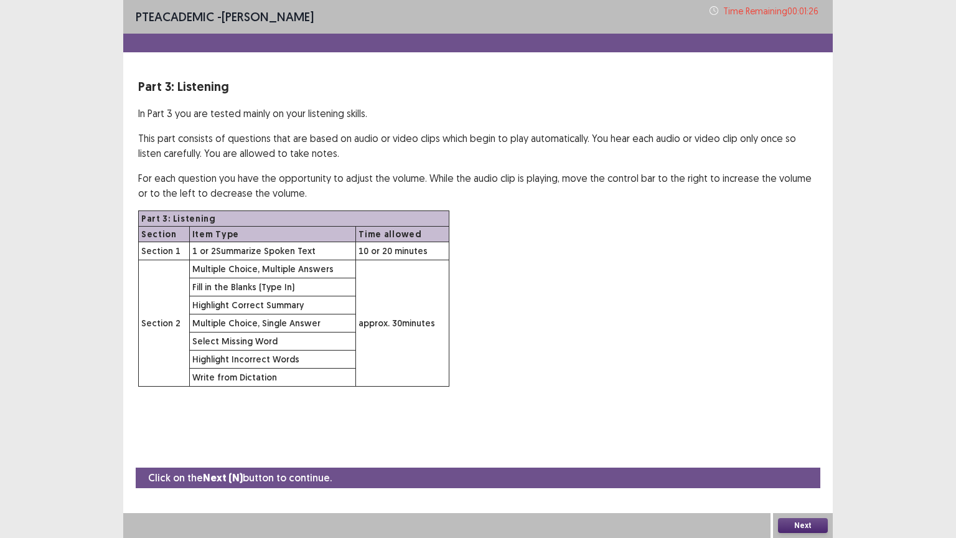
click at [795, 432] on button "Next" at bounding box center [803, 525] width 50 height 15
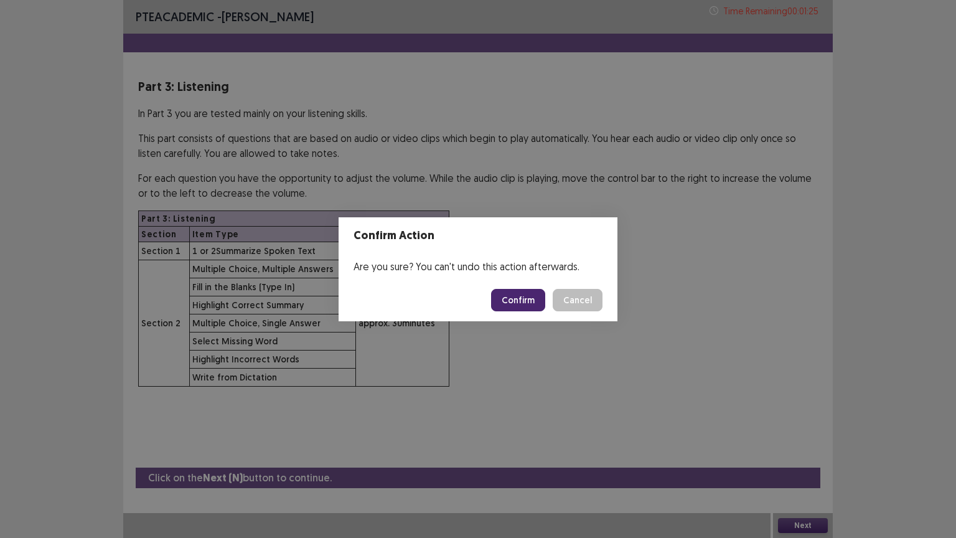
click at [533, 296] on button "Confirm" at bounding box center [518, 300] width 54 height 22
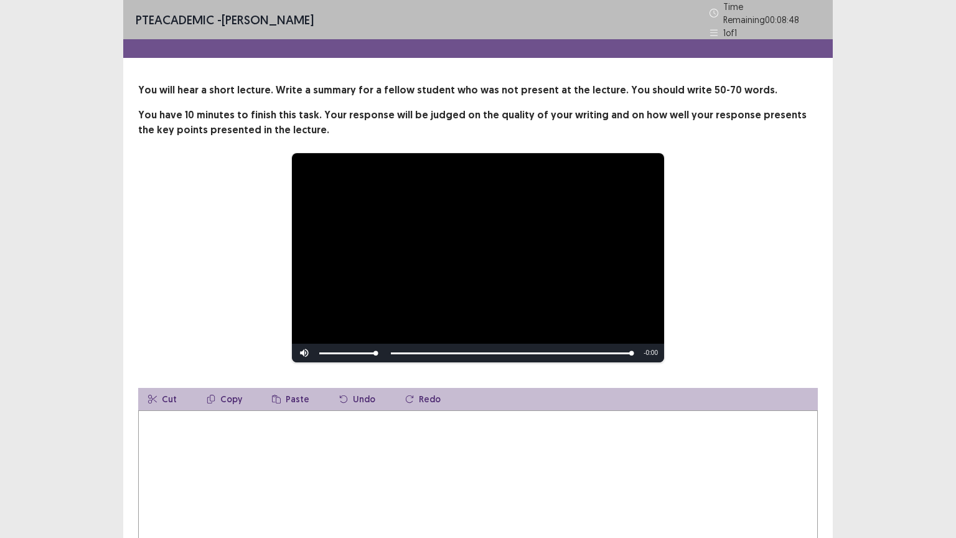
click at [179, 432] on textarea at bounding box center [478, 478] width 680 height 137
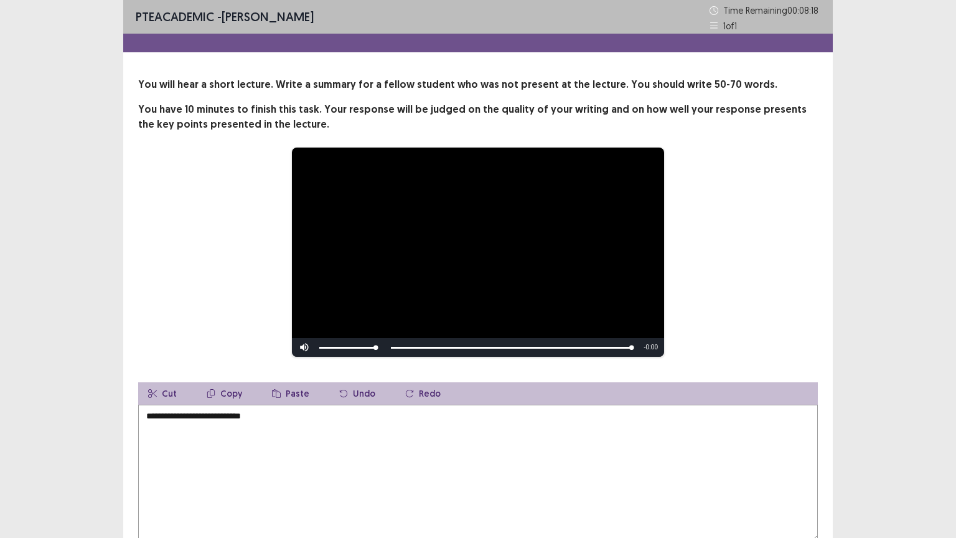
click at [242, 417] on textarea "**********" at bounding box center [478, 473] width 680 height 137
click at [299, 426] on textarea "**********" at bounding box center [478, 473] width 680 height 137
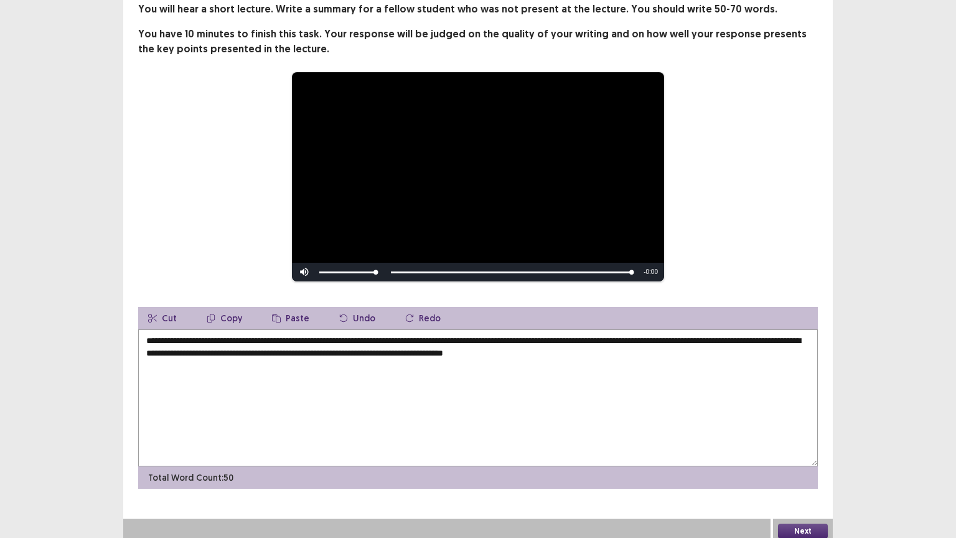
scroll to position [80, 0]
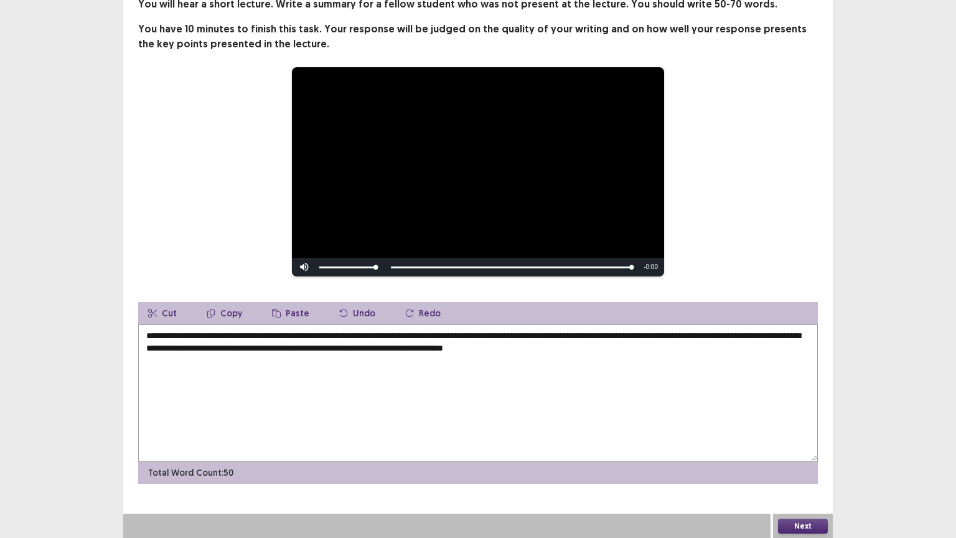
type textarea "**********"
click at [804, 432] on button "Next" at bounding box center [803, 526] width 50 height 15
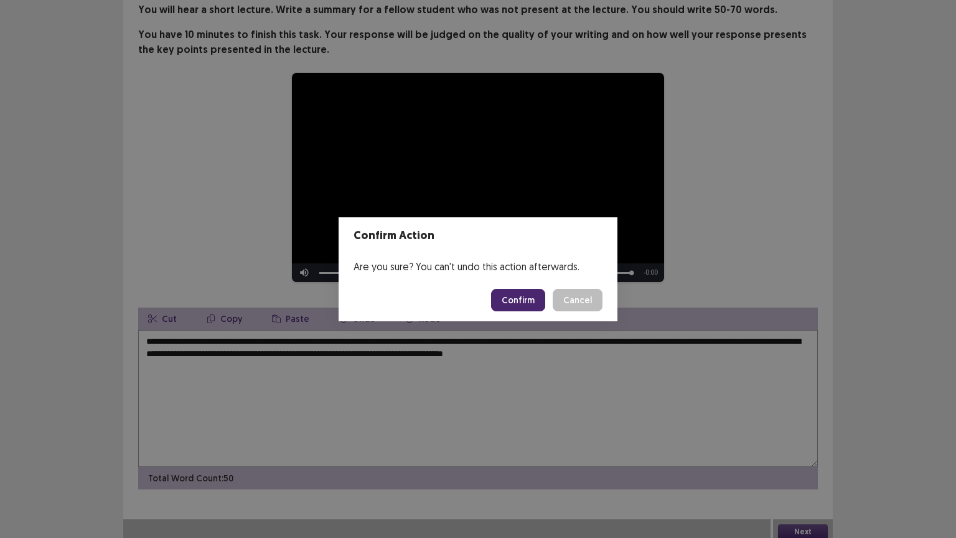
click at [510, 298] on button "Confirm" at bounding box center [518, 300] width 54 height 22
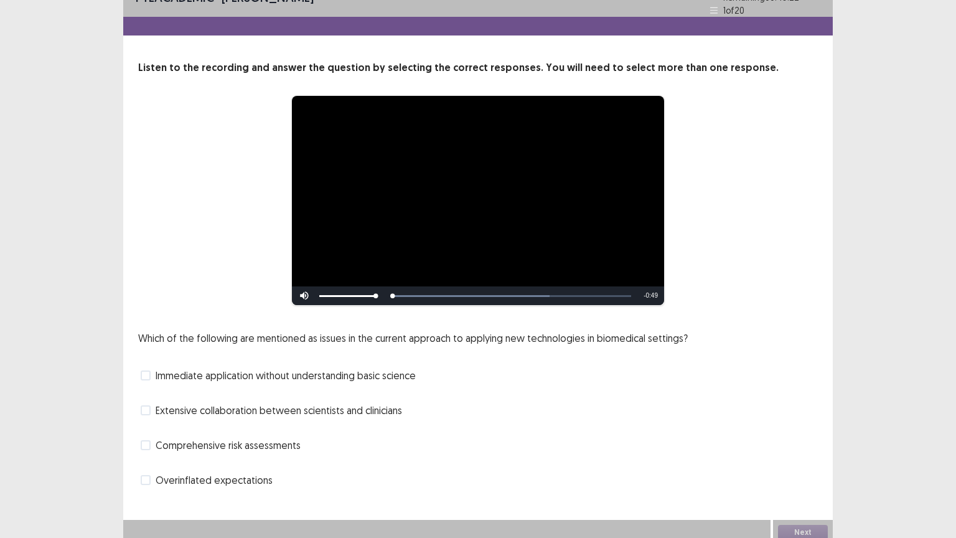
scroll to position [24, 0]
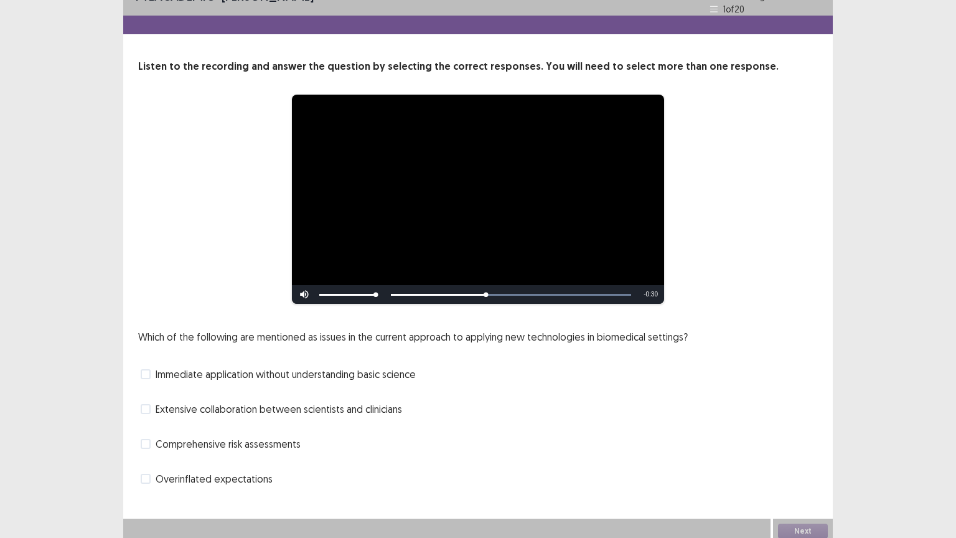
click at [398, 310] on div "**********" at bounding box center [478, 274] width 710 height 430
click at [145, 432] on span at bounding box center [146, 479] width 10 height 10
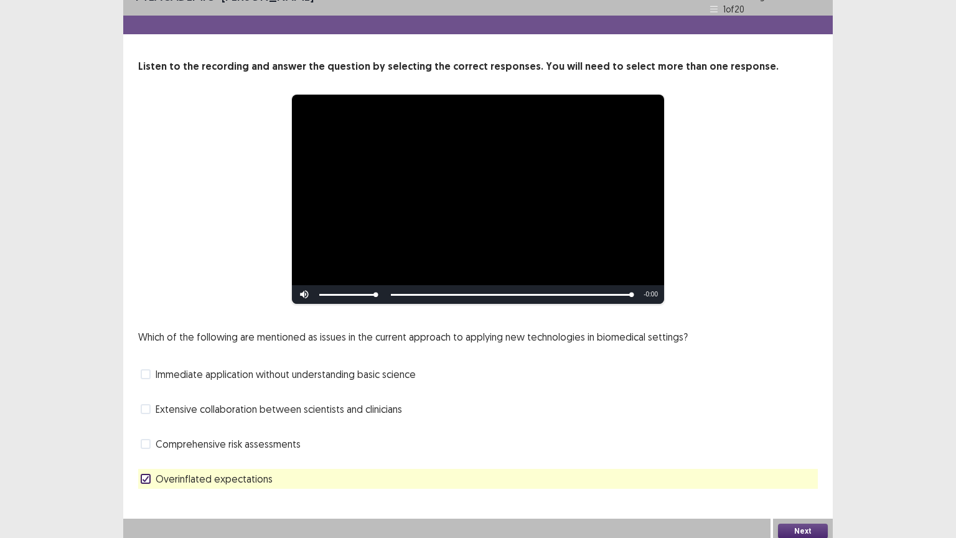
click at [792, 432] on button "Next" at bounding box center [803, 531] width 50 height 15
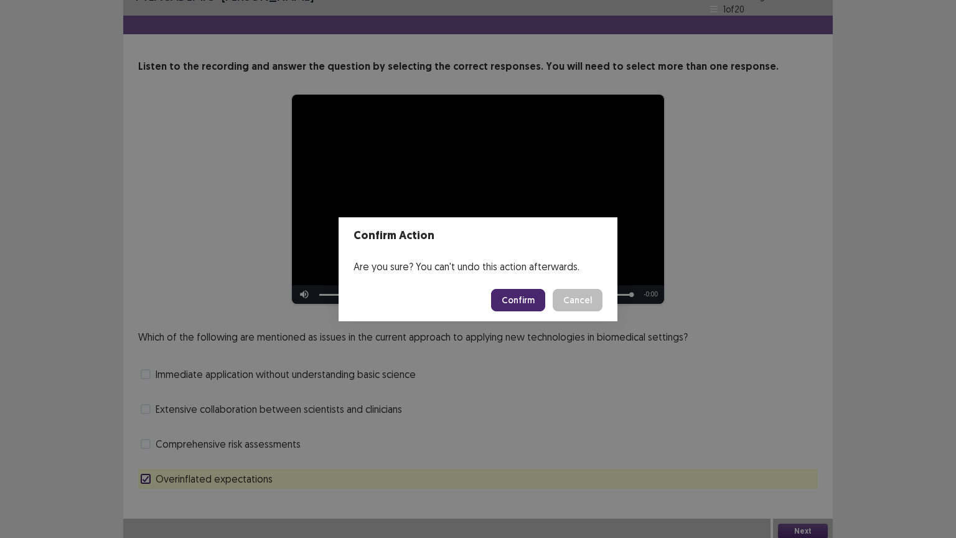
click at [526, 291] on button "Confirm" at bounding box center [518, 300] width 54 height 22
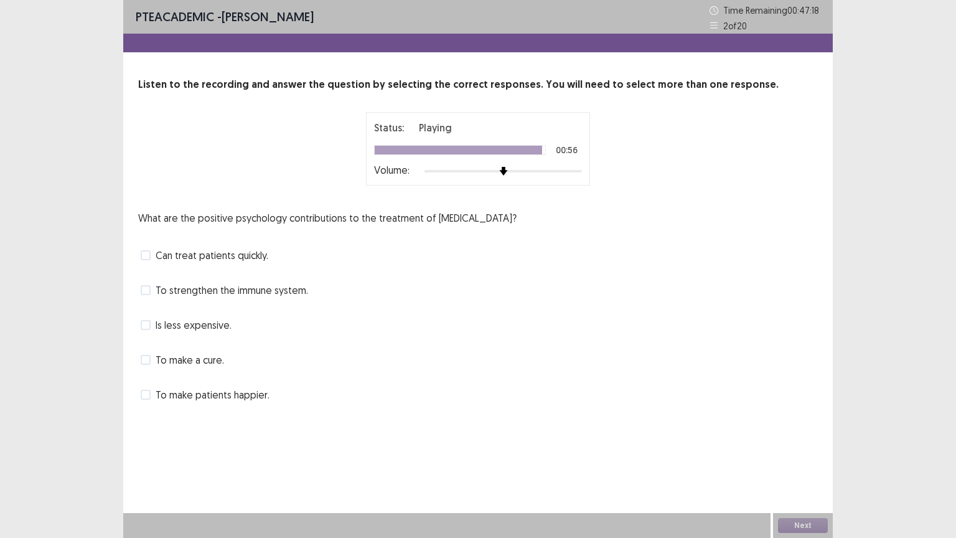
click at [141, 289] on span at bounding box center [146, 290] width 10 height 10
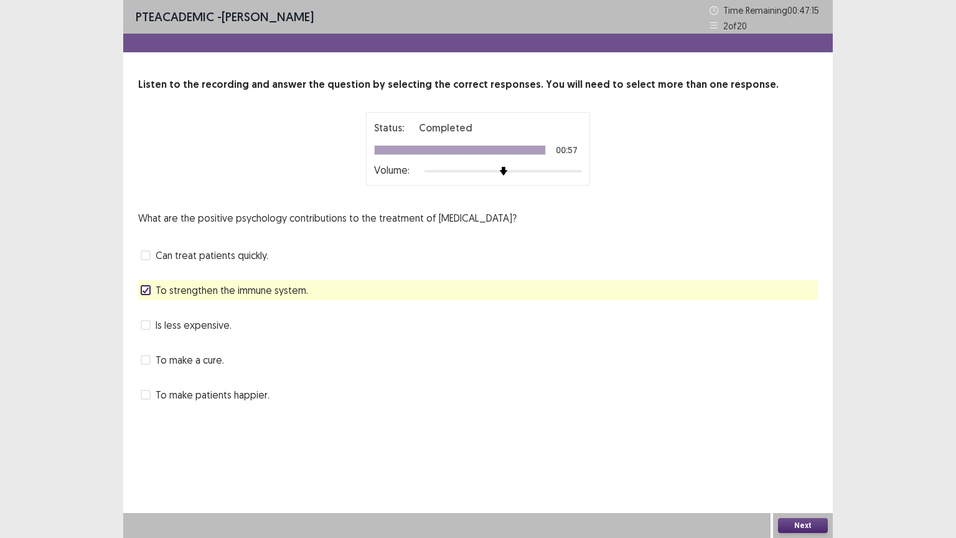
click at [803, 432] on button "Next" at bounding box center [803, 525] width 50 height 15
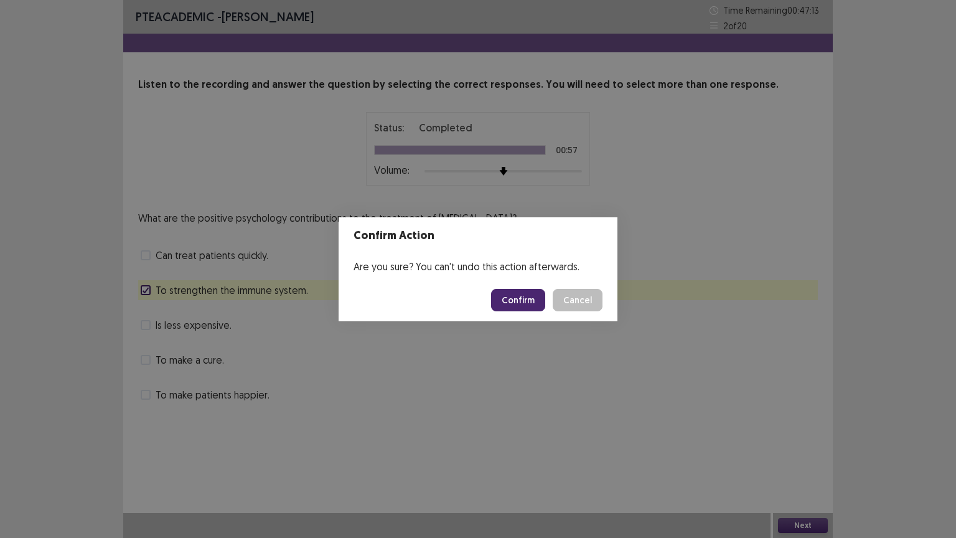
click at [528, 304] on button "Confirm" at bounding box center [518, 300] width 54 height 22
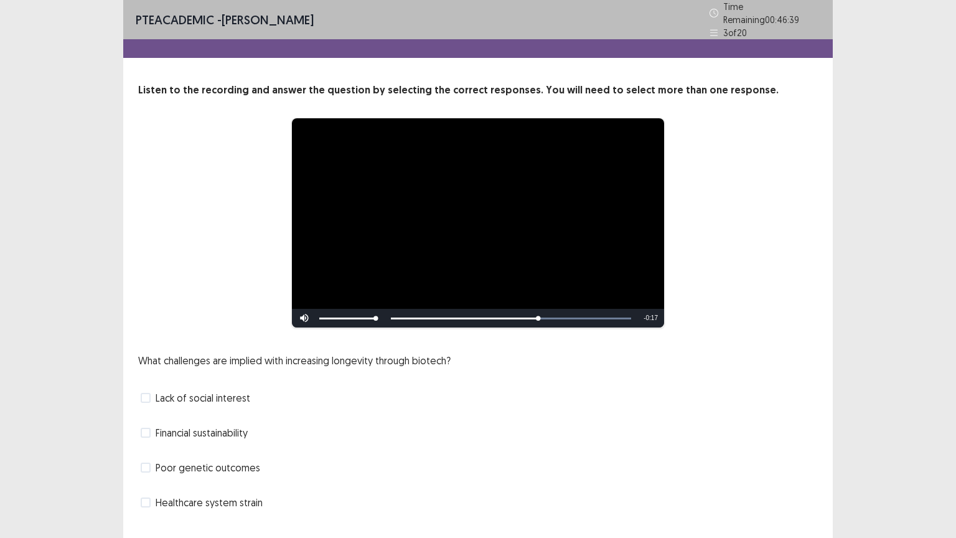
scroll to position [24, 0]
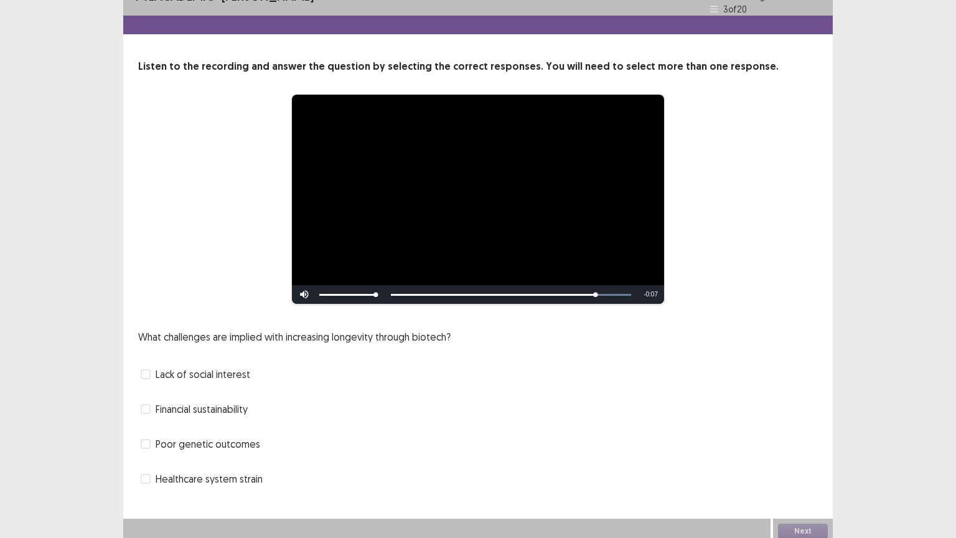
click at [149, 405] on span at bounding box center [146, 409] width 10 height 10
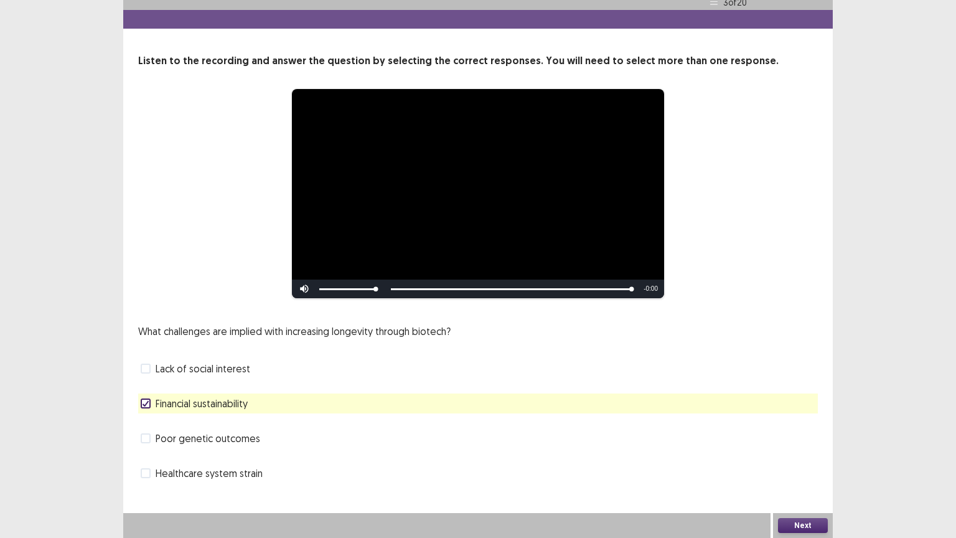
click at [790, 432] on button "Next" at bounding box center [803, 525] width 50 height 15
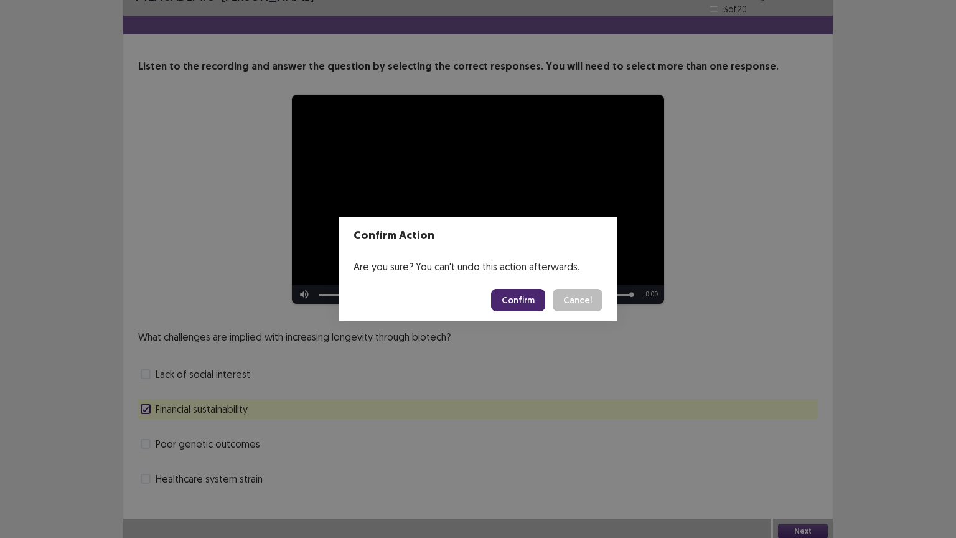
click at [522, 302] on button "Confirm" at bounding box center [518, 300] width 54 height 22
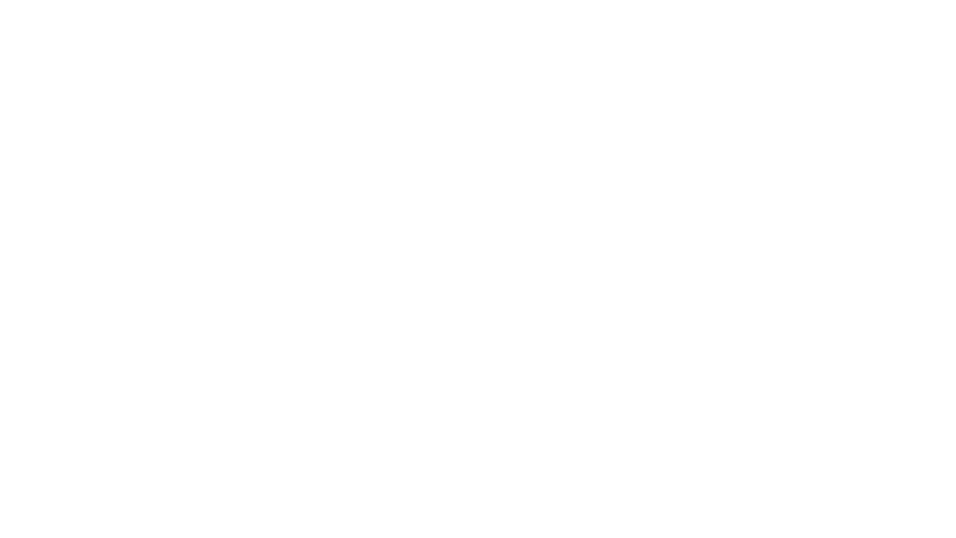
scroll to position [0, 0]
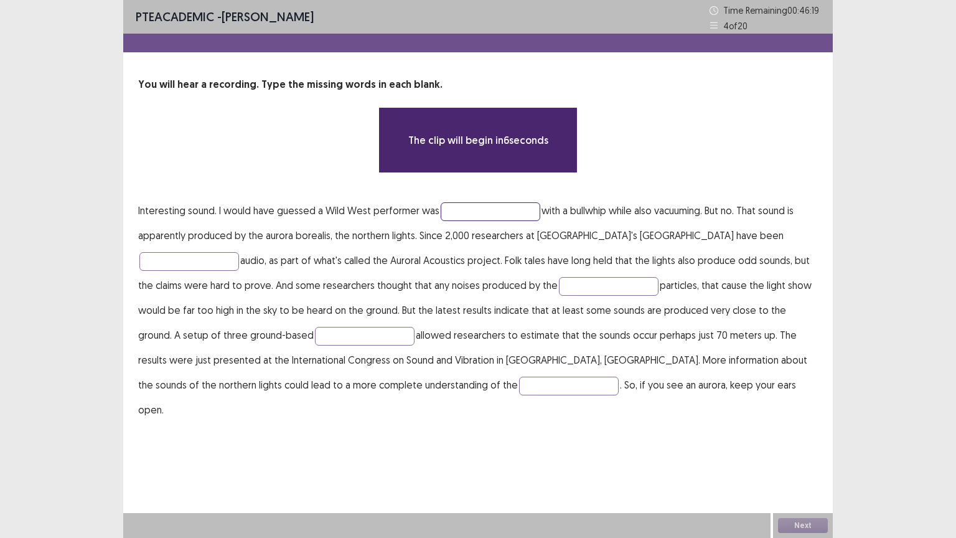
click at [463, 209] on input "text" at bounding box center [491, 211] width 100 height 19
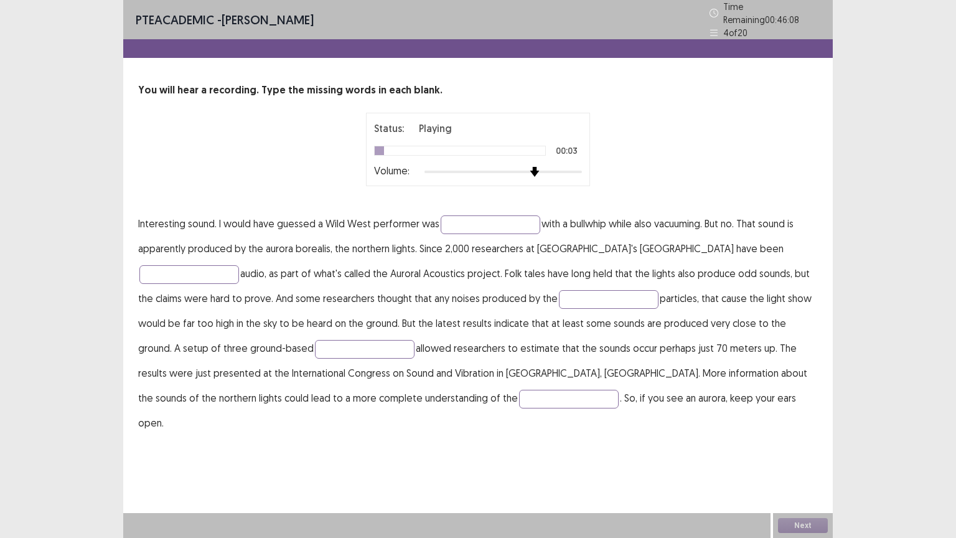
click at [540, 167] on div at bounding box center [504, 172] width 158 height 10
click at [575, 167] on div at bounding box center [504, 172] width 158 height 10
click at [239, 265] on input "text" at bounding box center [189, 274] width 100 height 19
type input "**********"
click at [559, 299] on input "text" at bounding box center [609, 299] width 100 height 19
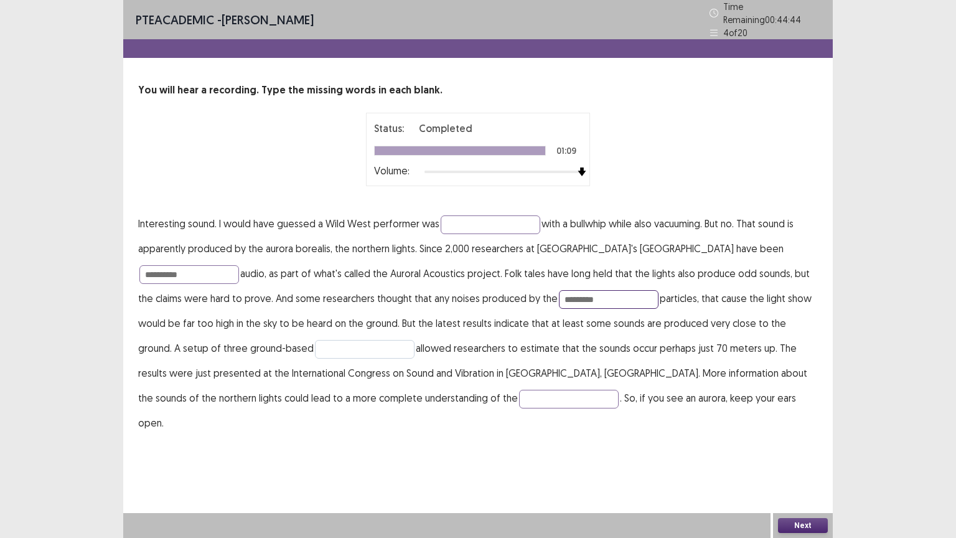
type input "*********"
click at [315, 340] on input "text" at bounding box center [365, 349] width 100 height 19
type input "**********"
click at [519, 395] on input "text" at bounding box center [569, 399] width 100 height 19
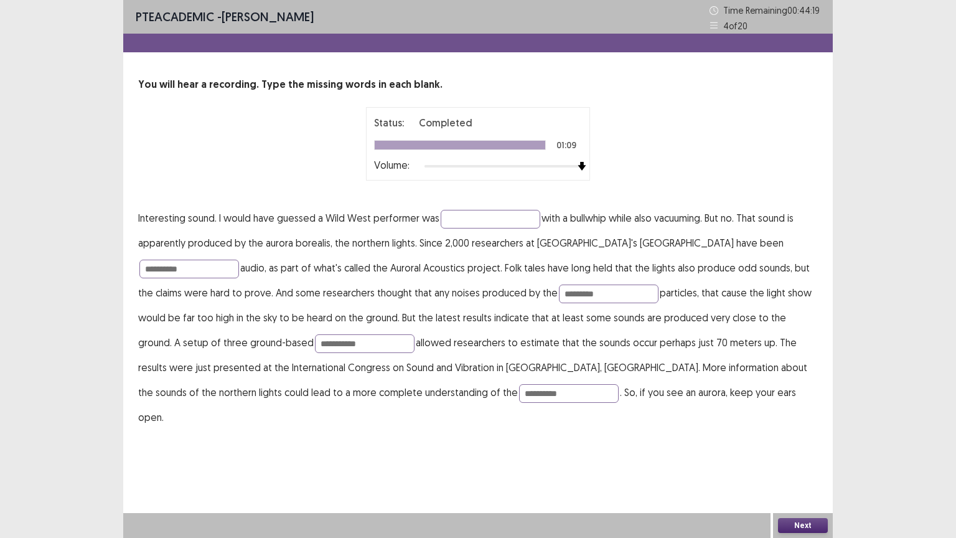
click at [326, 432] on div "**********" at bounding box center [478, 269] width 710 height 538
click at [519, 393] on input "**********" at bounding box center [569, 393] width 100 height 19
type input "*********"
click at [813, 432] on button "Next" at bounding box center [803, 525] width 50 height 15
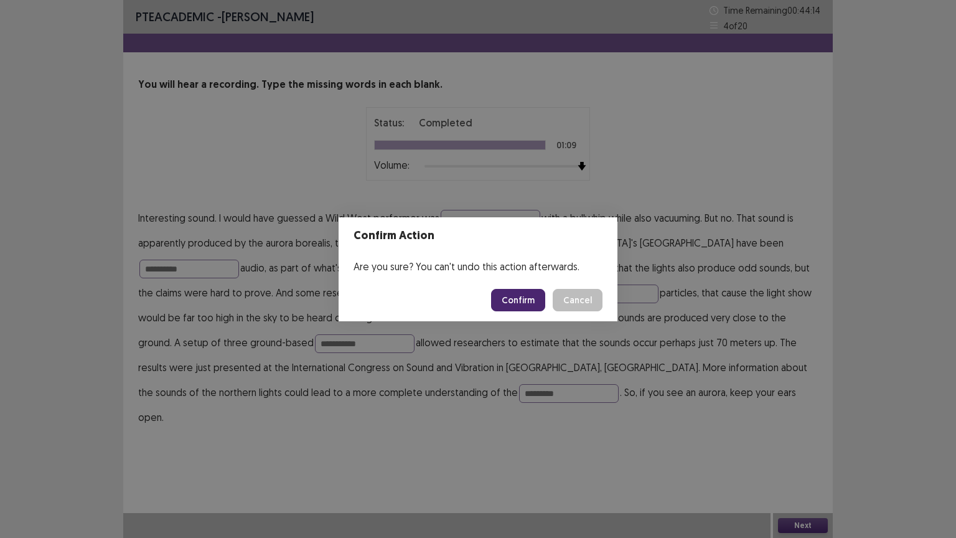
click at [526, 301] on button "Confirm" at bounding box center [518, 300] width 54 height 22
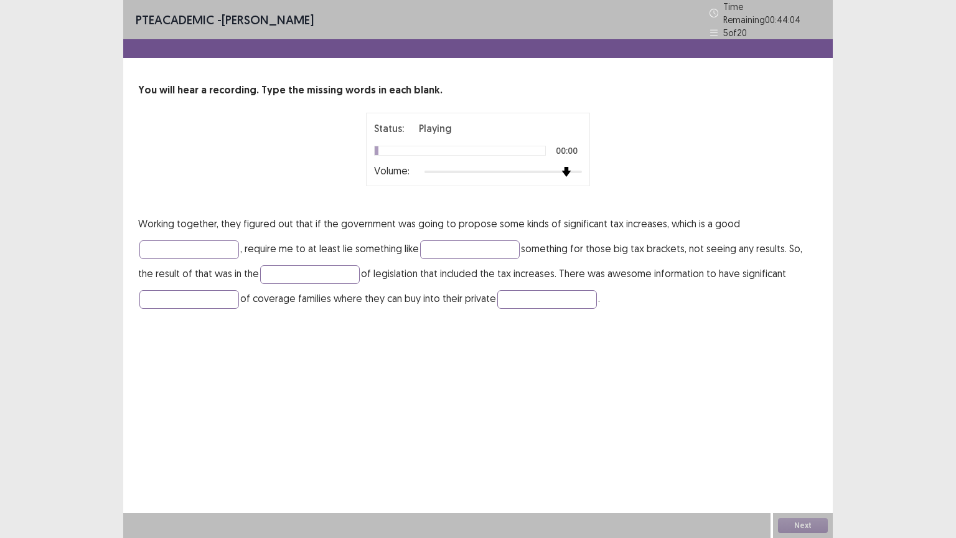
click at [574, 167] on div at bounding box center [504, 172] width 158 height 10
click at [504, 298] on input "text" at bounding box center [547, 299] width 100 height 19
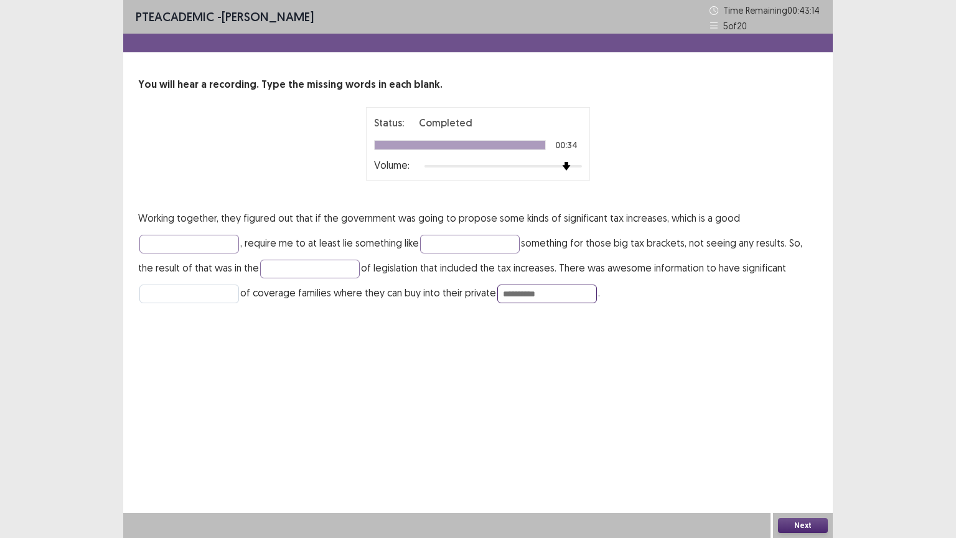
type input "**********"
click at [162, 290] on input "text" at bounding box center [189, 294] width 100 height 19
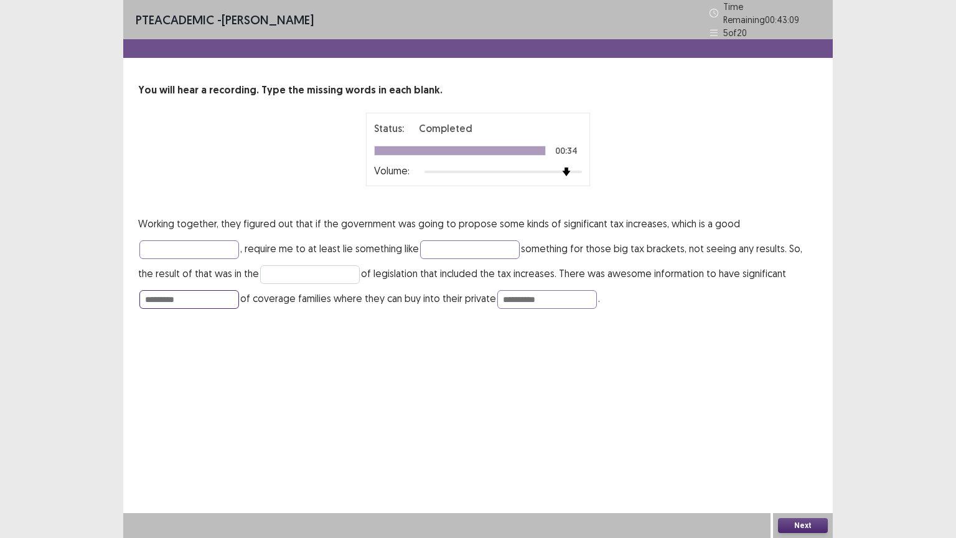
type input "*********"
click at [260, 269] on input "text" at bounding box center [310, 274] width 100 height 19
type input "********"
click at [165, 242] on input "text" at bounding box center [189, 249] width 100 height 19
type input "********"
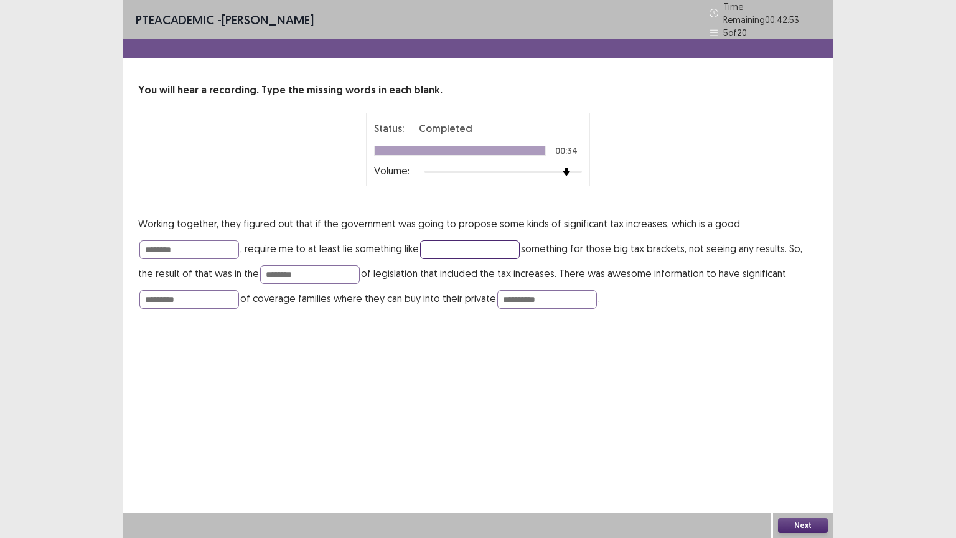
click at [438, 247] on input "text" at bounding box center [470, 249] width 100 height 19
click at [798, 432] on button "Next" at bounding box center [803, 525] width 50 height 15
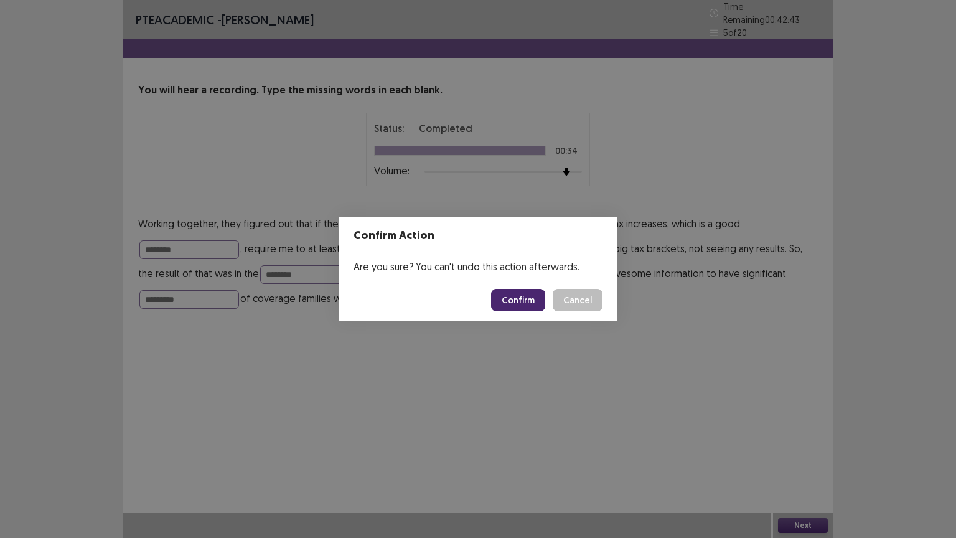
click at [522, 304] on button "Confirm" at bounding box center [518, 300] width 54 height 22
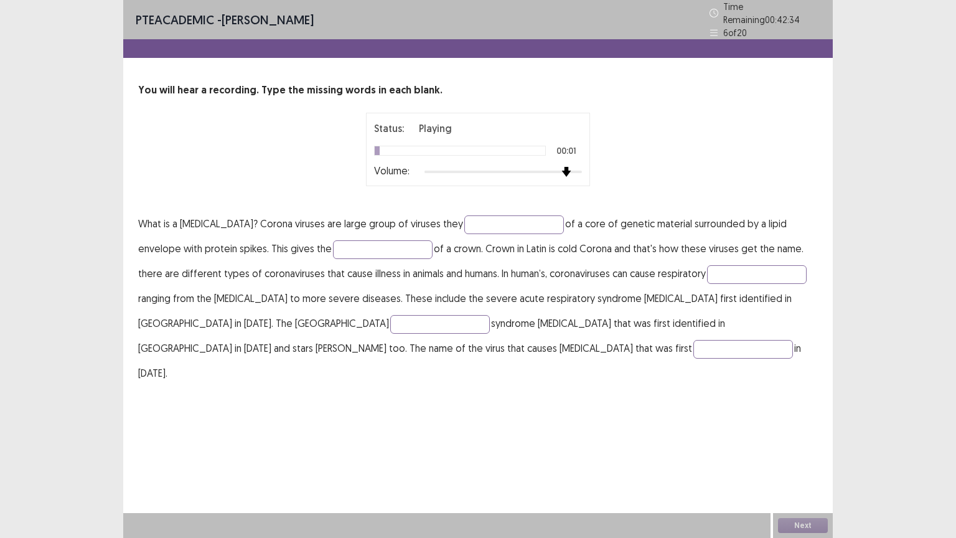
click at [573, 171] on div at bounding box center [504, 172] width 158 height 2
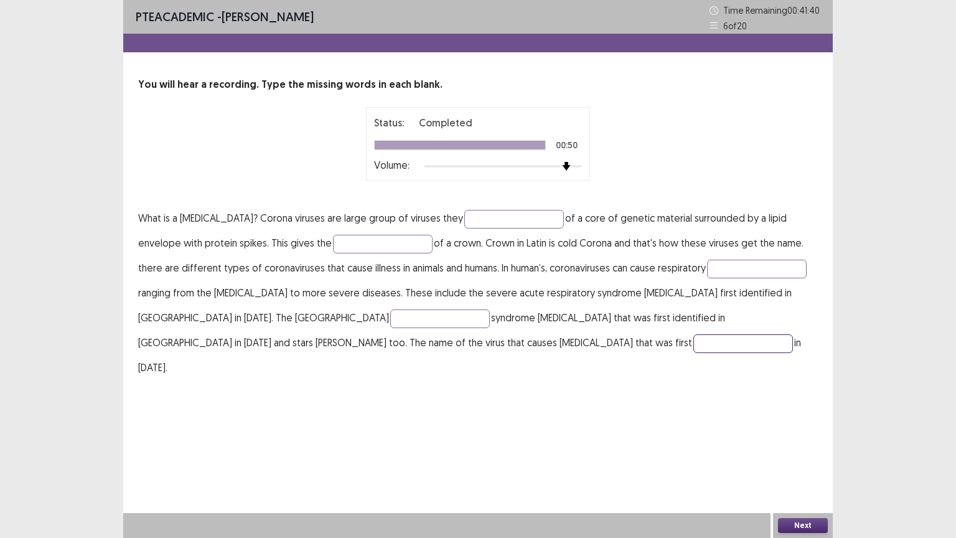
click at [694, 344] on input "text" at bounding box center [744, 343] width 100 height 19
type input "********"
click at [390, 319] on input "text" at bounding box center [440, 318] width 100 height 19
type input "**********"
click at [707, 263] on input "text" at bounding box center [757, 269] width 100 height 19
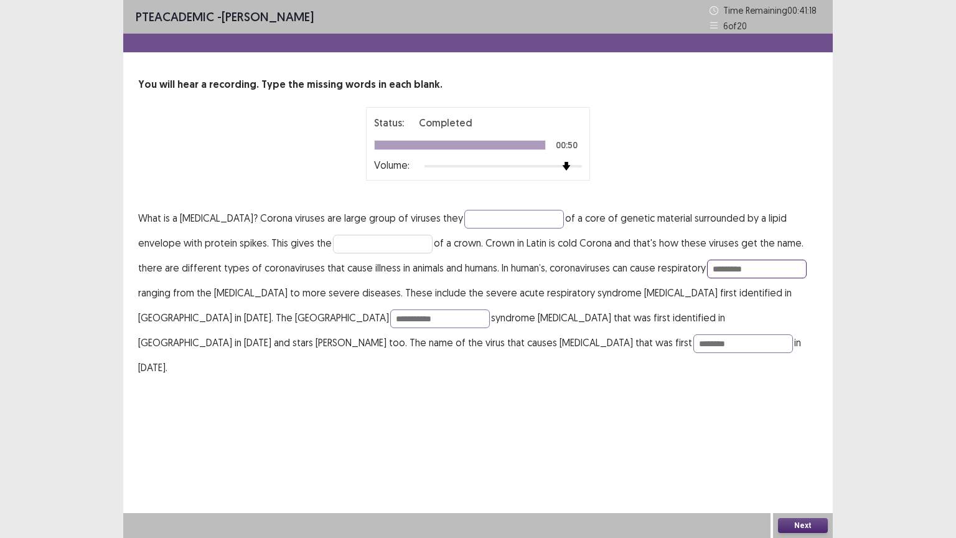
type input "*********"
click at [333, 247] on input "text" at bounding box center [383, 244] width 100 height 19
type input "**********"
click at [484, 215] on input "text" at bounding box center [514, 219] width 100 height 19
type input "********"
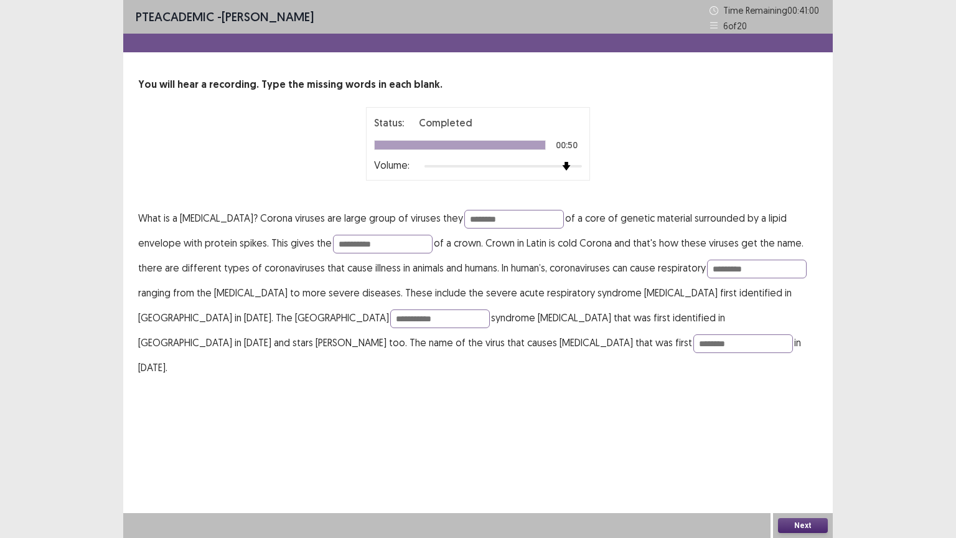
click at [808, 432] on button "Next" at bounding box center [803, 525] width 50 height 15
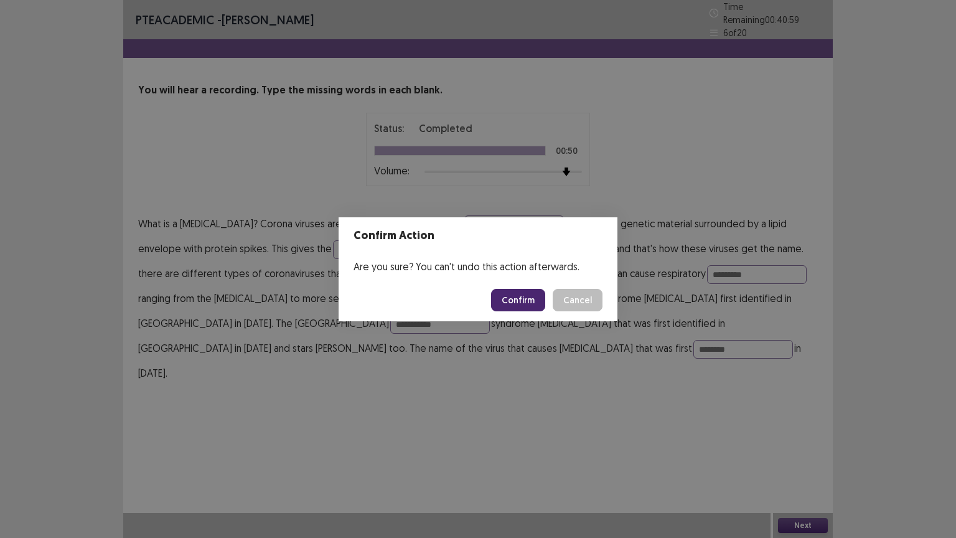
click at [520, 301] on button "Confirm" at bounding box center [518, 300] width 54 height 22
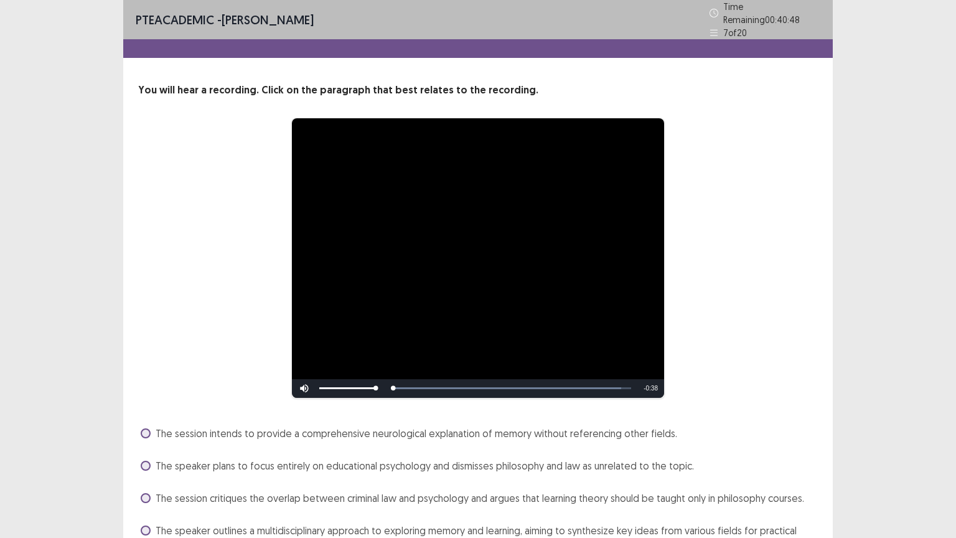
scroll to position [66, 0]
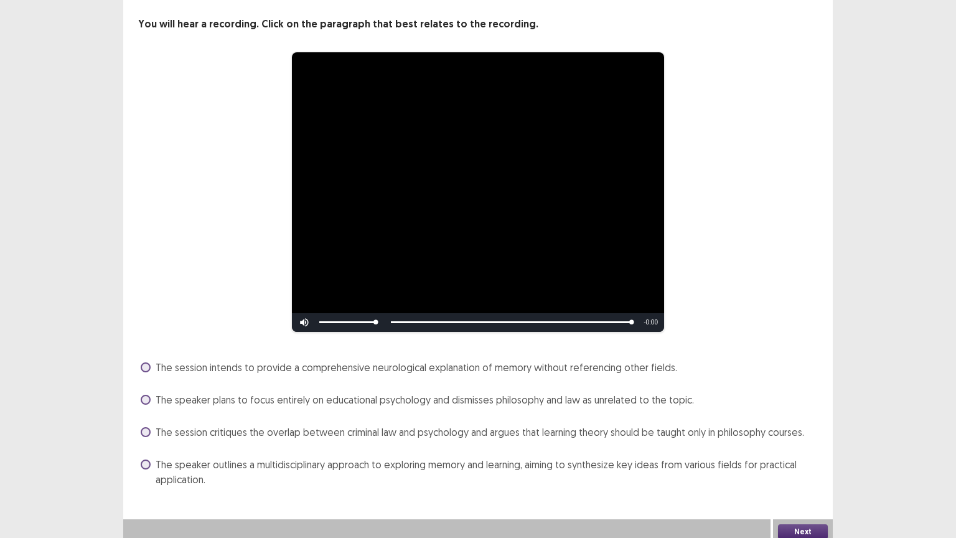
click at [148, 432] on span at bounding box center [146, 465] width 10 height 10
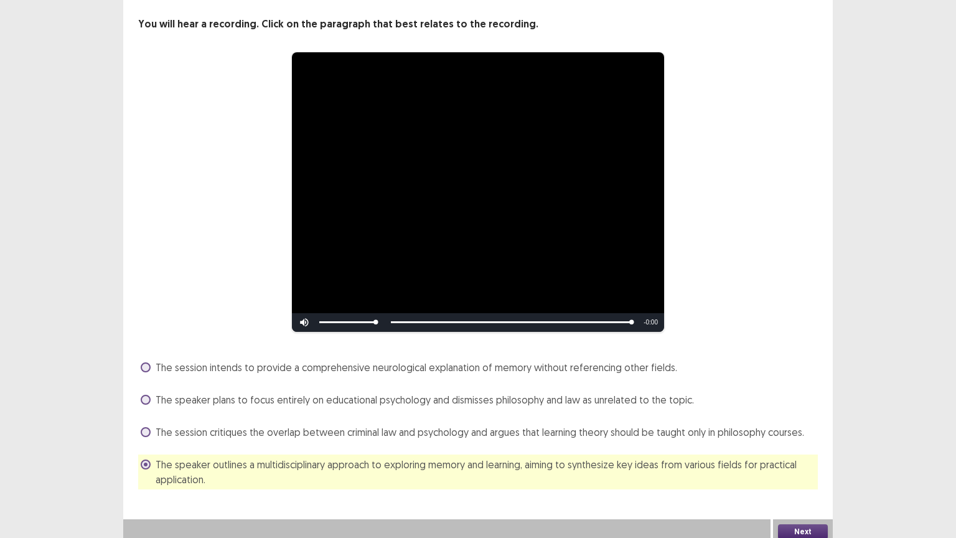
click at [794, 432] on button "Next" at bounding box center [803, 531] width 50 height 15
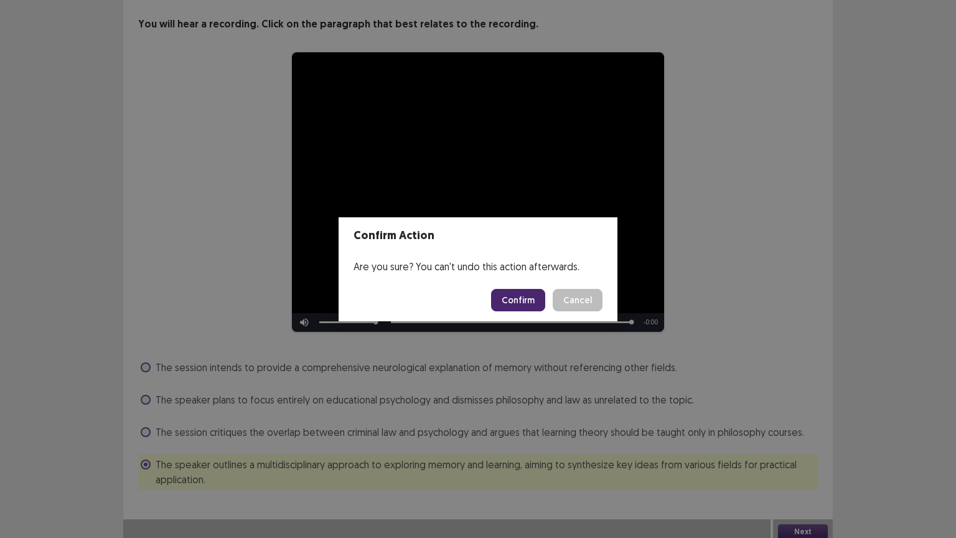
click at [517, 305] on button "Confirm" at bounding box center [518, 300] width 54 height 22
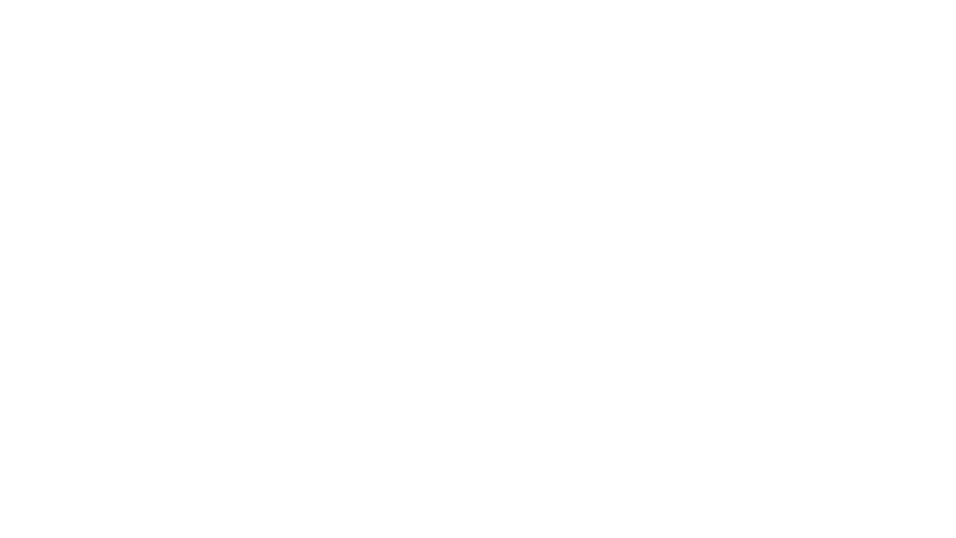
scroll to position [0, 0]
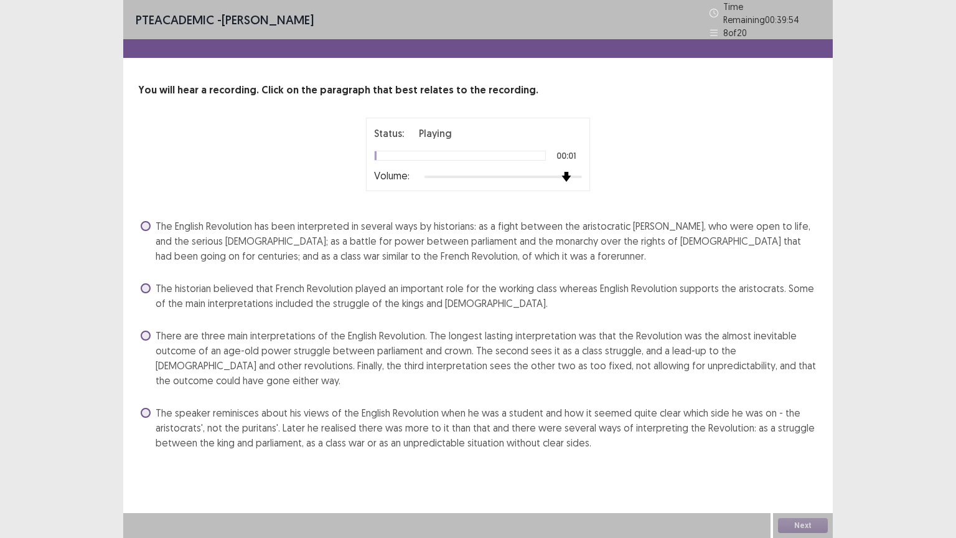
click at [565, 172] on div at bounding box center [504, 177] width 158 height 10
click at [149, 408] on span at bounding box center [146, 413] width 10 height 10
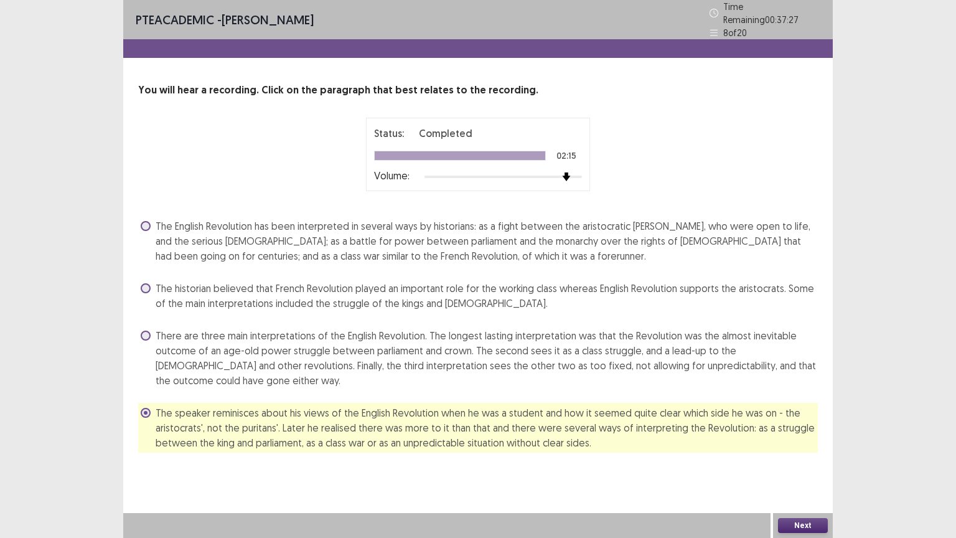
click at [809, 432] on button "Next" at bounding box center [803, 525] width 50 height 15
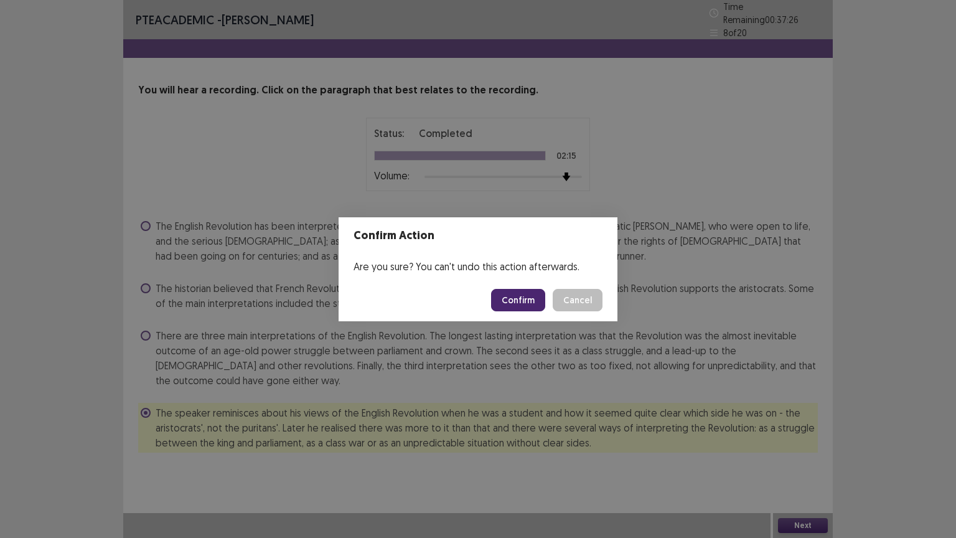
click at [533, 301] on button "Confirm" at bounding box center [518, 300] width 54 height 22
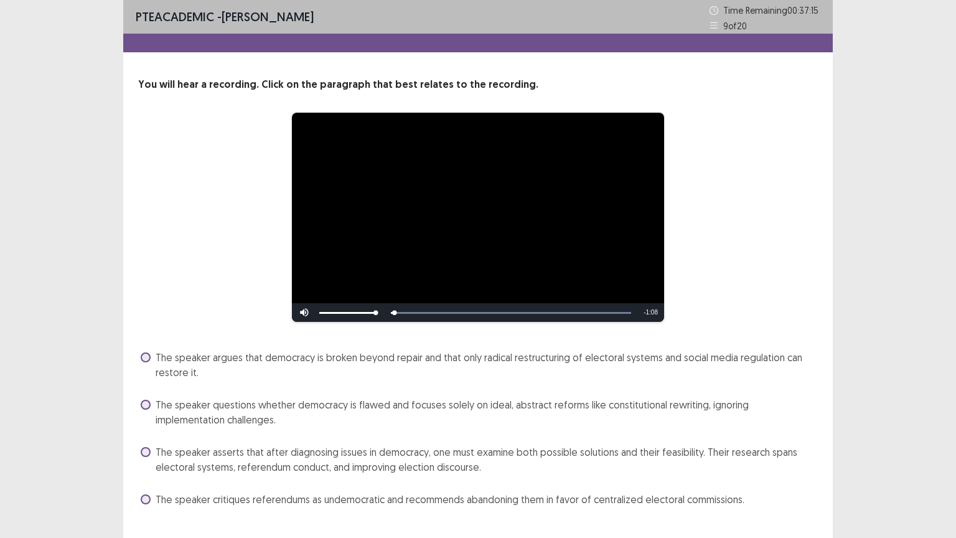
scroll to position [26, 0]
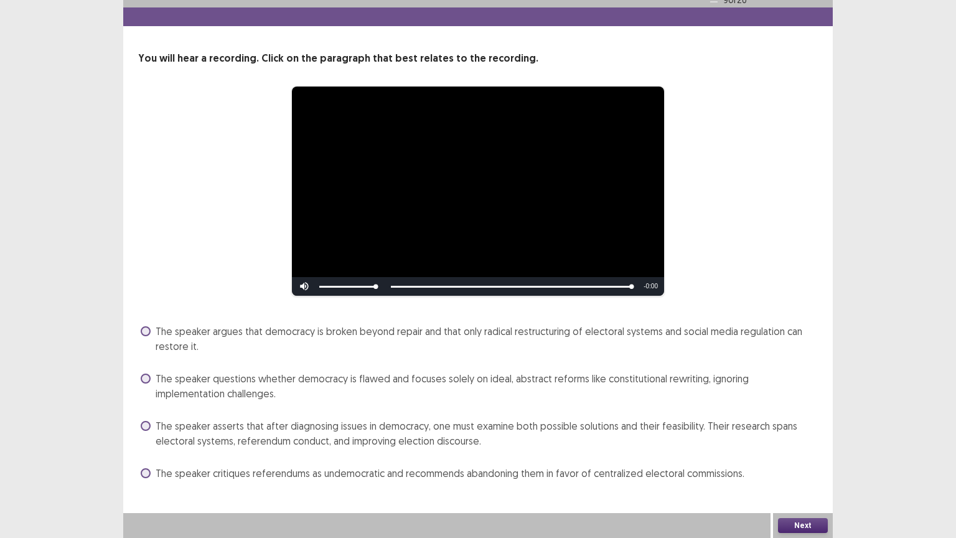
click at [149, 336] on label "The speaker argues that democracy is broken beyond repair and that only radical…" at bounding box center [479, 339] width 677 height 30
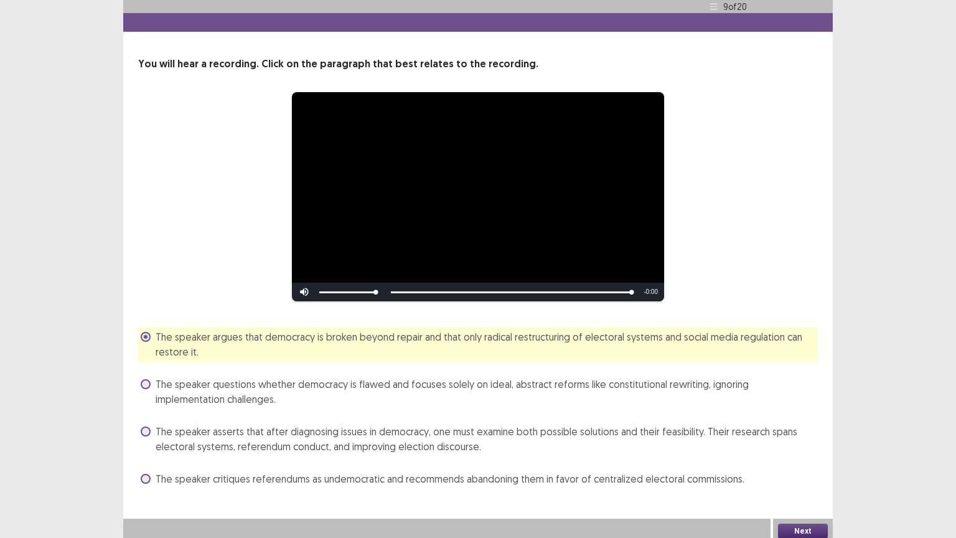
click at [795, 432] on div "Next" at bounding box center [803, 531] width 60 height 25
click at [804, 432] on button "Next" at bounding box center [803, 531] width 50 height 15
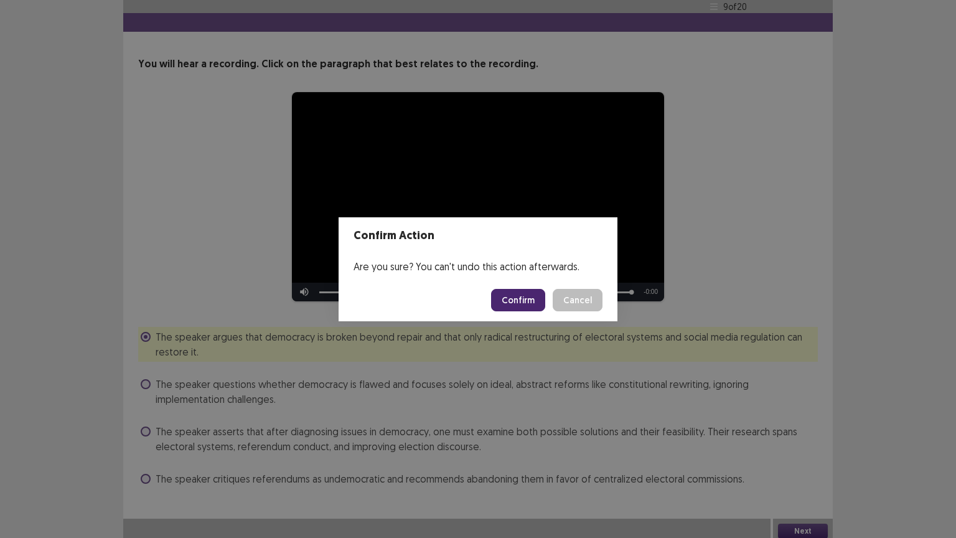
click at [527, 293] on button "Confirm" at bounding box center [518, 300] width 54 height 22
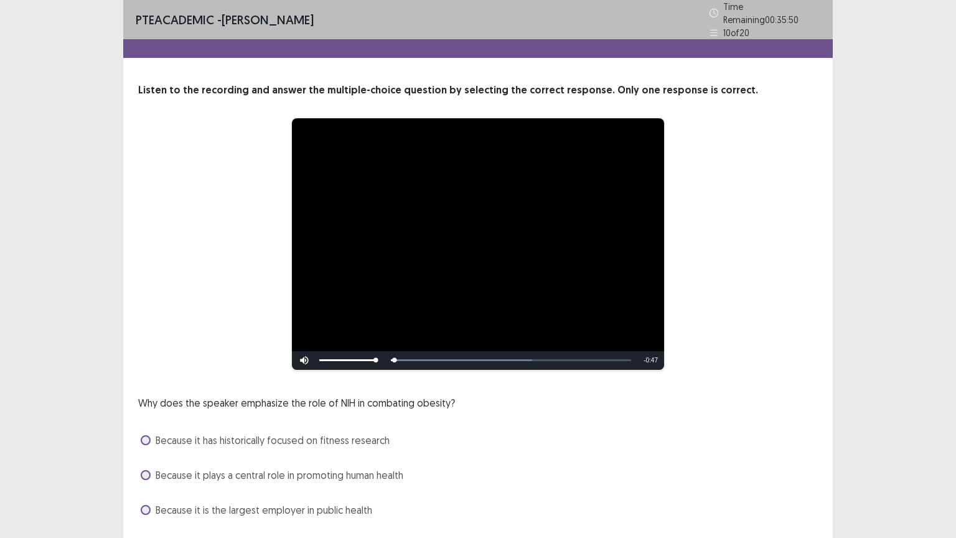
scroll to position [65, 0]
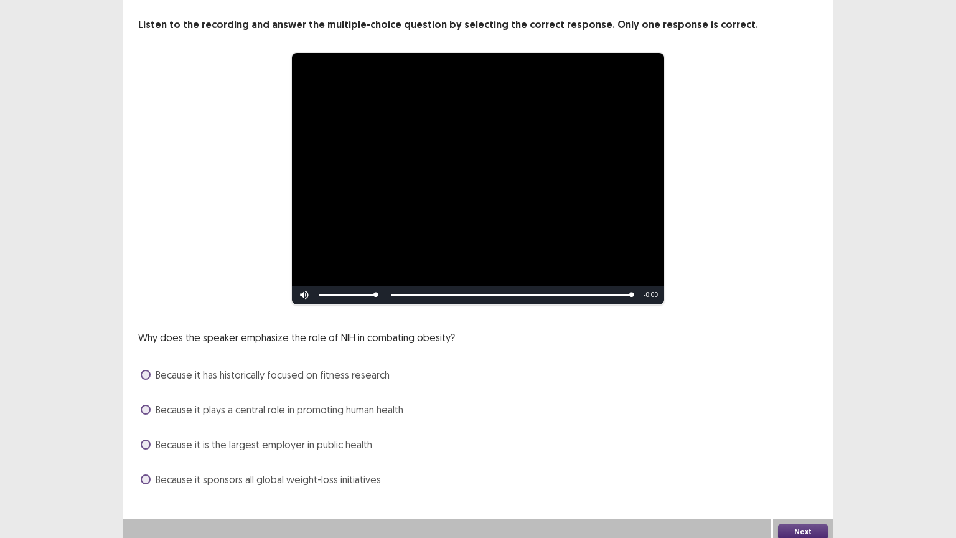
click at [149, 405] on span at bounding box center [146, 410] width 10 height 10
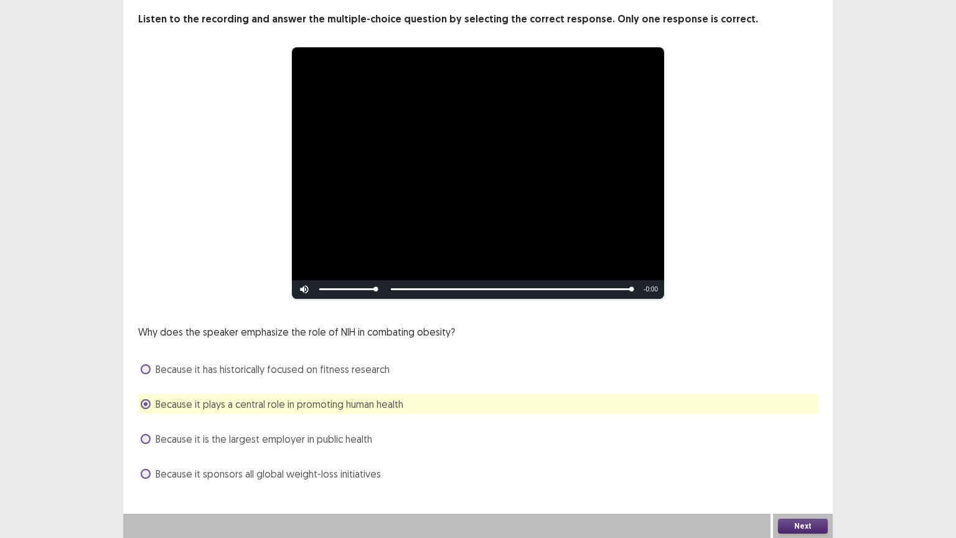
click at [816, 432] on button "Next" at bounding box center [803, 526] width 50 height 15
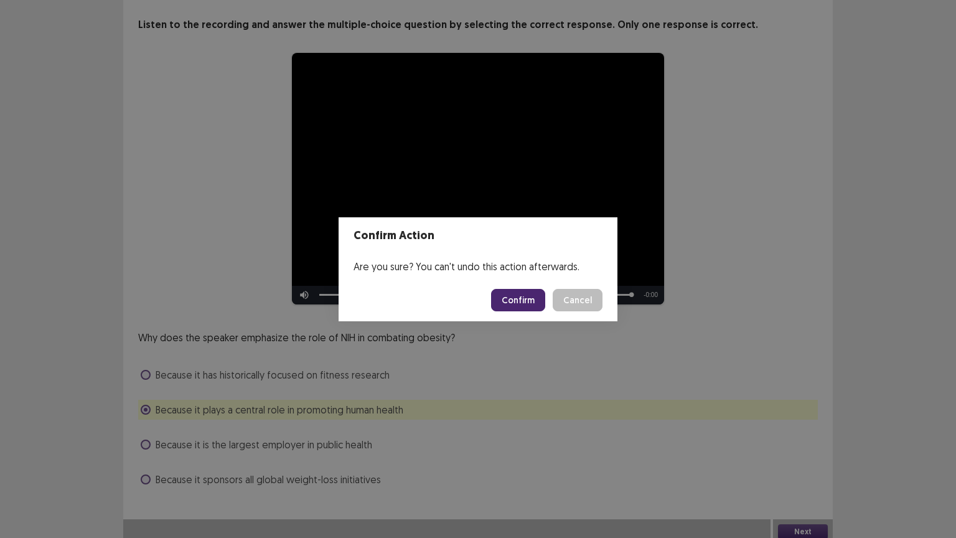
click at [519, 296] on button "Confirm" at bounding box center [518, 300] width 54 height 22
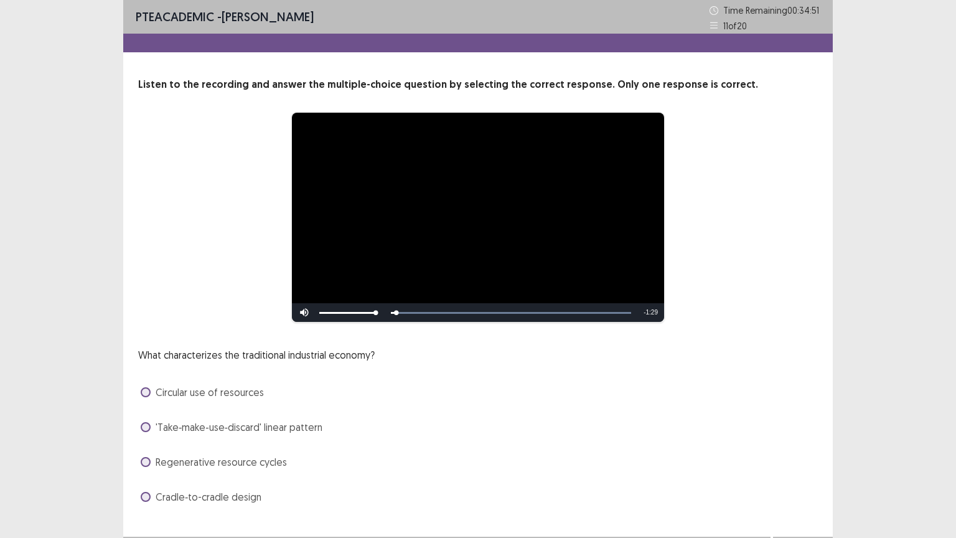
scroll to position [24, 0]
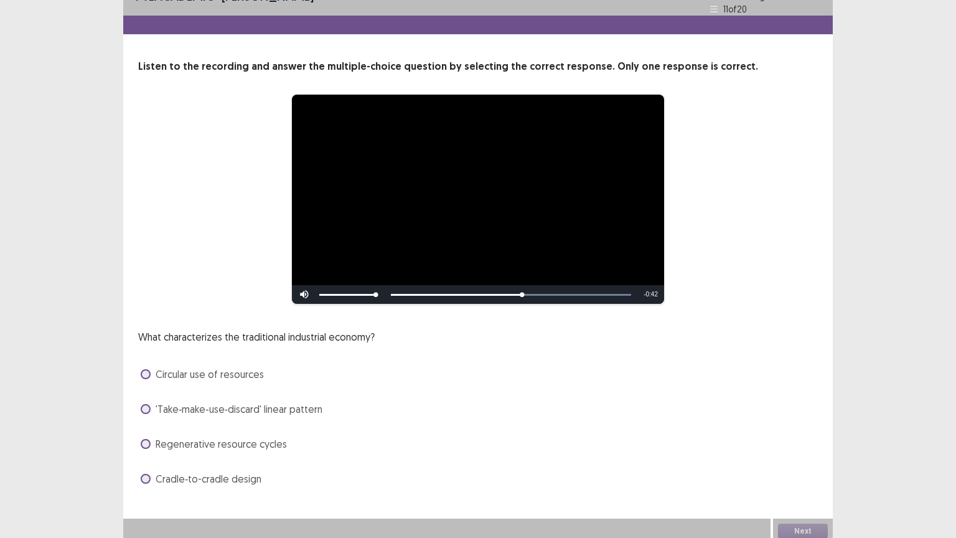
click at [186, 380] on div "What characterizes the traditional industrial economy? Circular use of resource…" at bounding box center [478, 408] width 680 height 159
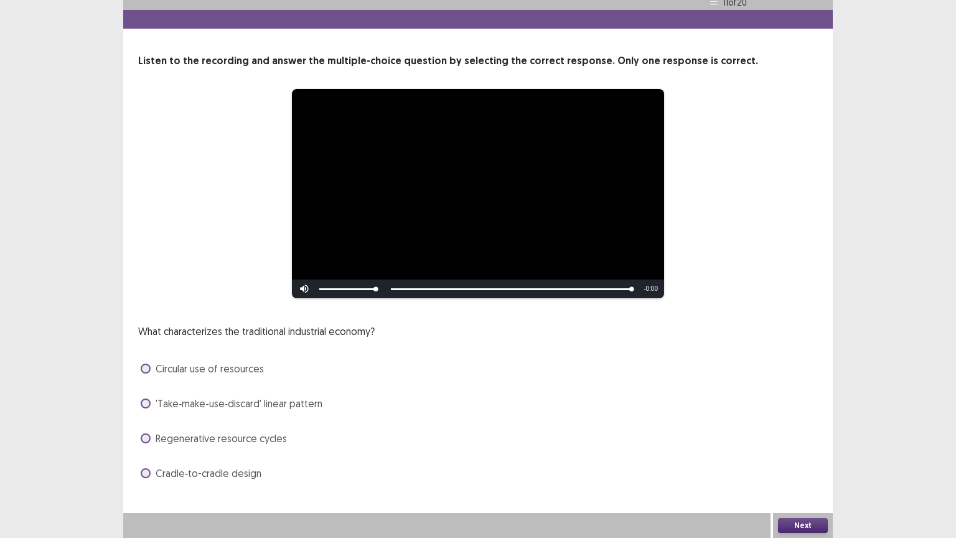
click at [146, 432] on span at bounding box center [146, 438] width 10 height 10
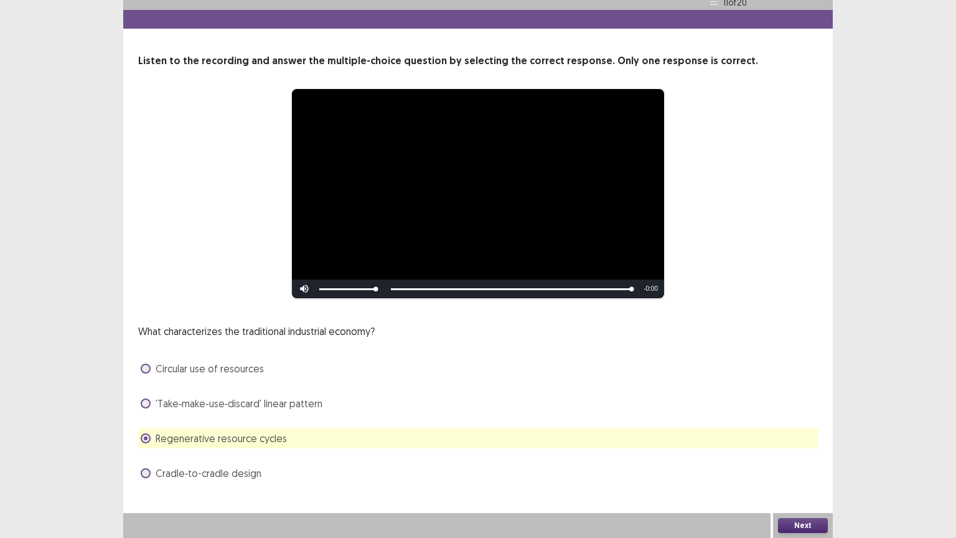
click at [786, 432] on button "Next" at bounding box center [803, 525] width 50 height 15
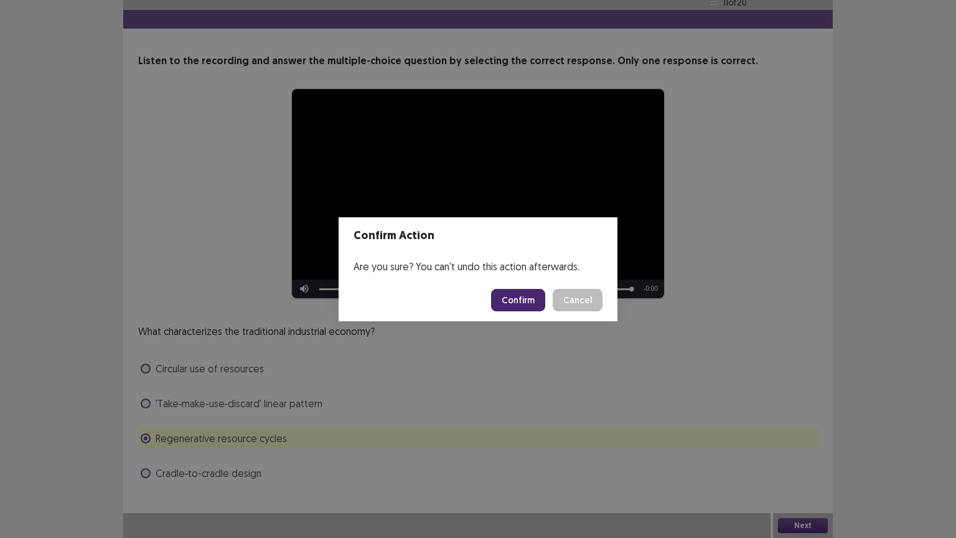
click at [513, 293] on button "Confirm" at bounding box center [518, 300] width 54 height 22
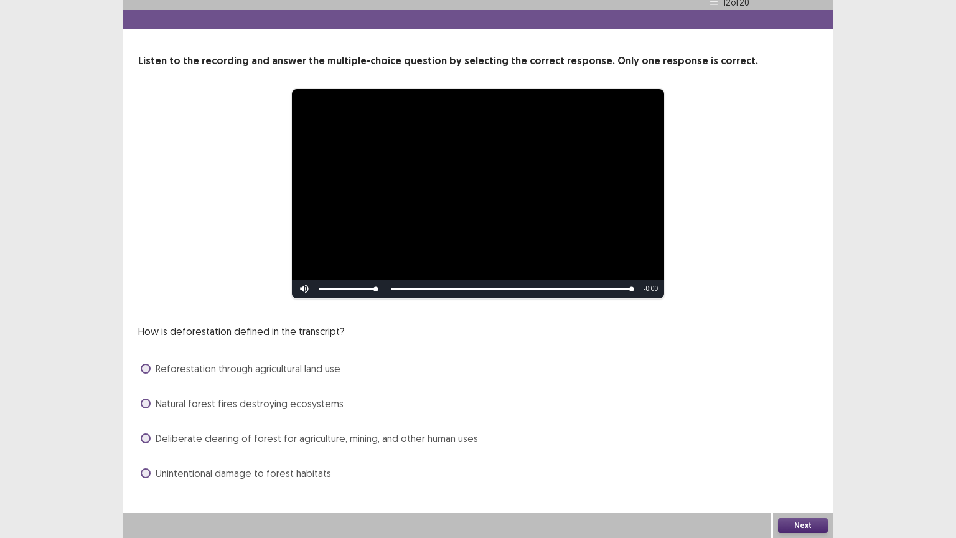
click at [141, 432] on label "Deliberate clearing of forest for agriculture, mining, and other human uses" at bounding box center [309, 438] width 337 height 15
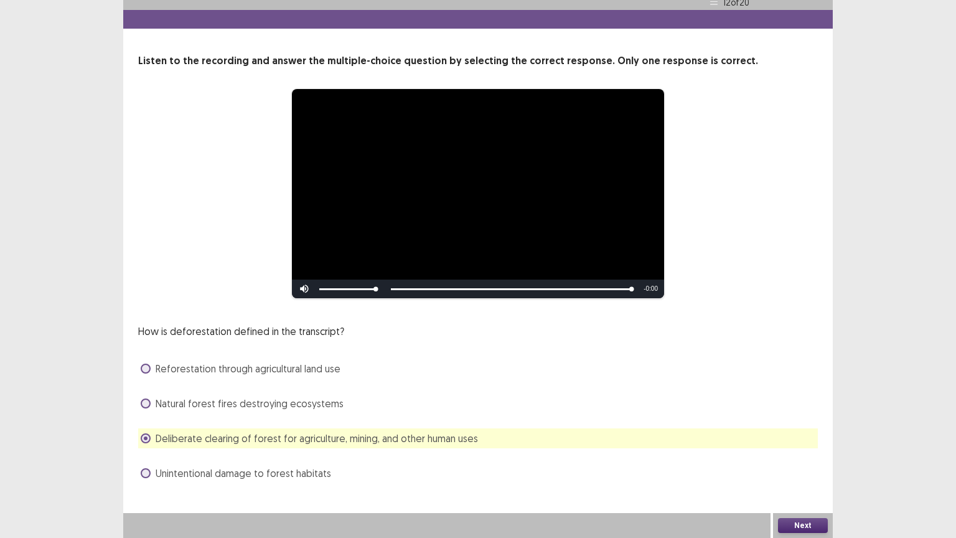
click at [806, 432] on button "Next" at bounding box center [803, 525] width 50 height 15
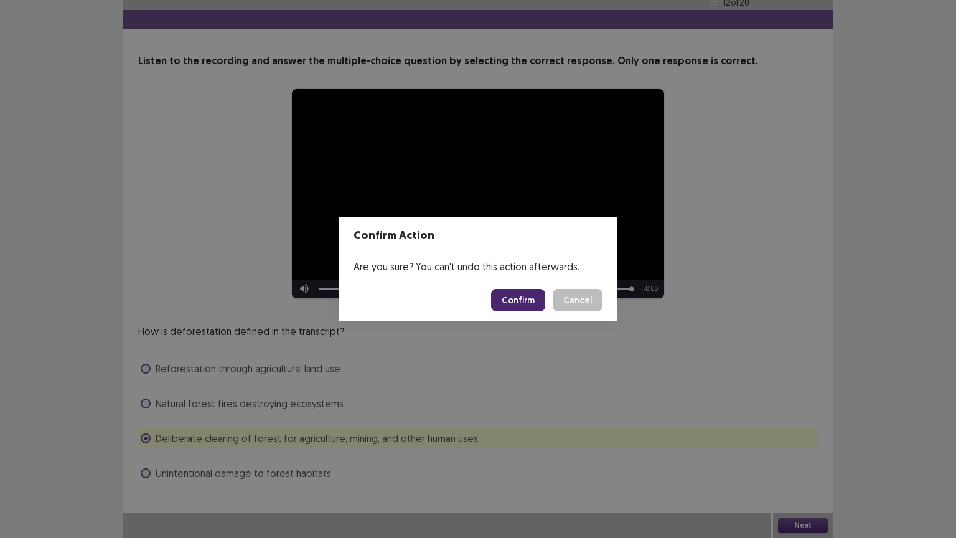
click at [515, 304] on button "Confirm" at bounding box center [518, 300] width 54 height 22
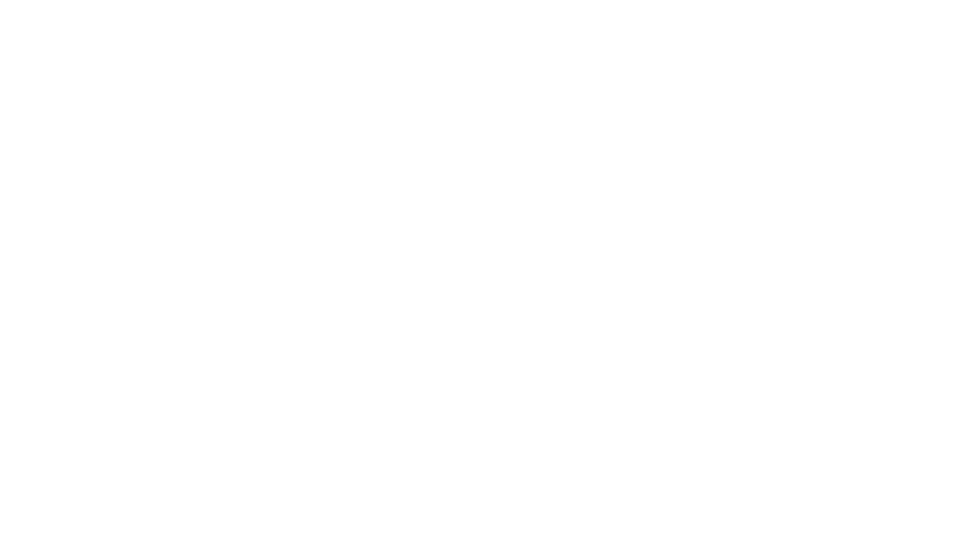
scroll to position [0, 0]
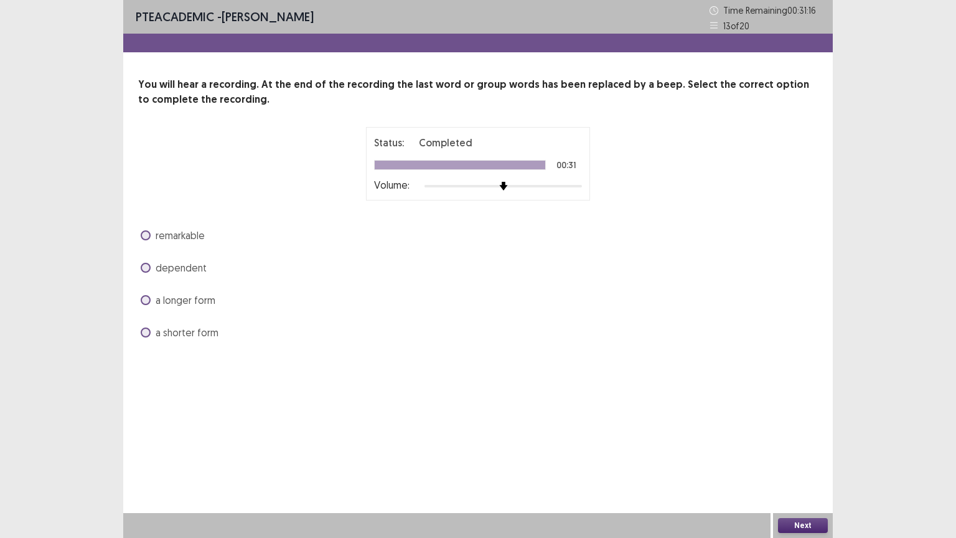
click at [144, 233] on span at bounding box center [146, 235] width 10 height 10
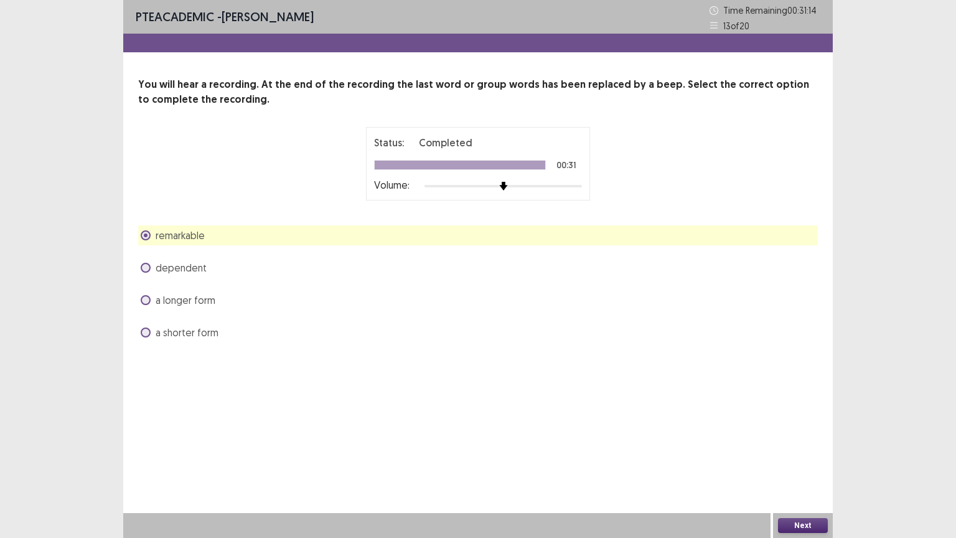
click at [816, 432] on button "Next" at bounding box center [803, 525] width 50 height 15
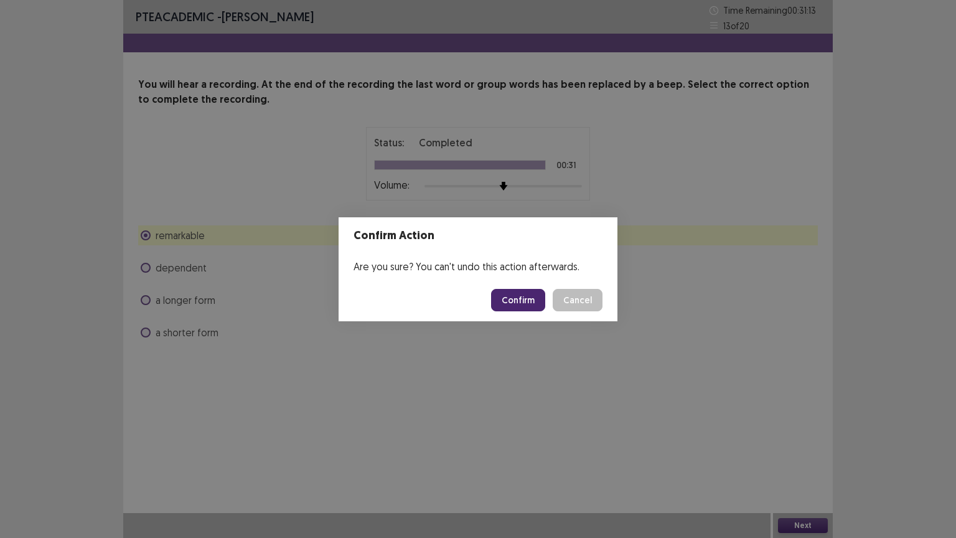
click at [516, 299] on button "Confirm" at bounding box center [518, 300] width 54 height 22
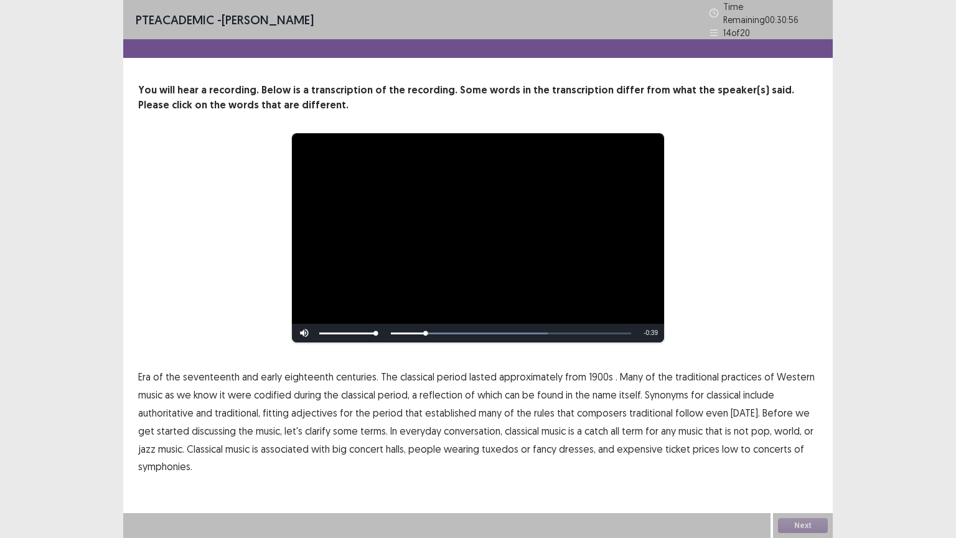
click at [593, 371] on span "1900s" at bounding box center [601, 376] width 24 height 15
click at [641, 406] on span "traditional" at bounding box center [651, 412] width 44 height 15
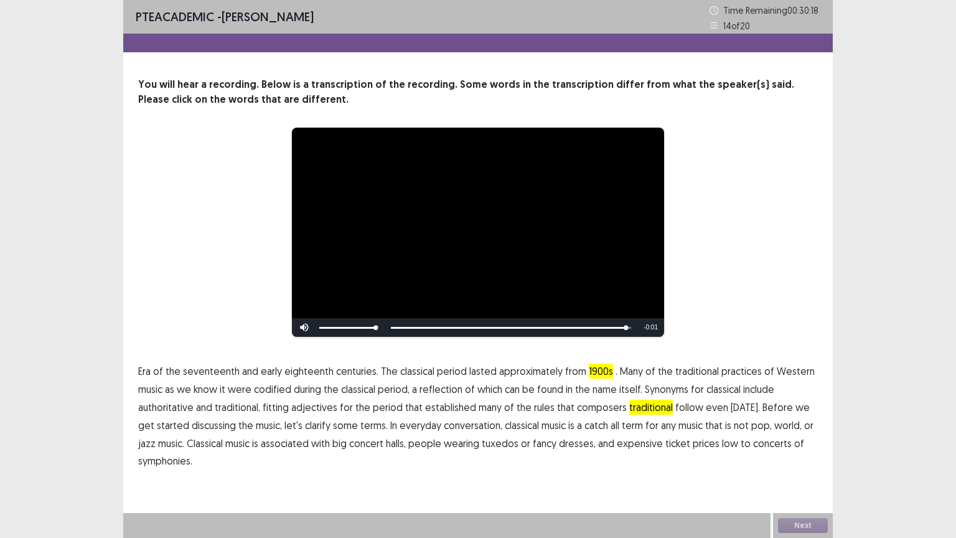
click at [722, 432] on span "low" at bounding box center [730, 443] width 16 height 15
click at [792, 432] on button "Next" at bounding box center [803, 525] width 50 height 15
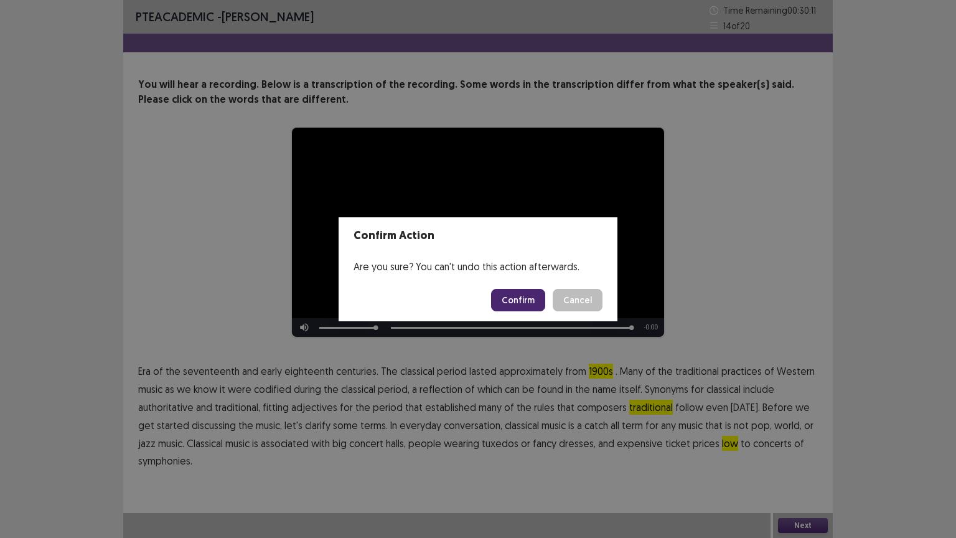
click at [518, 303] on button "Confirm" at bounding box center [518, 300] width 54 height 22
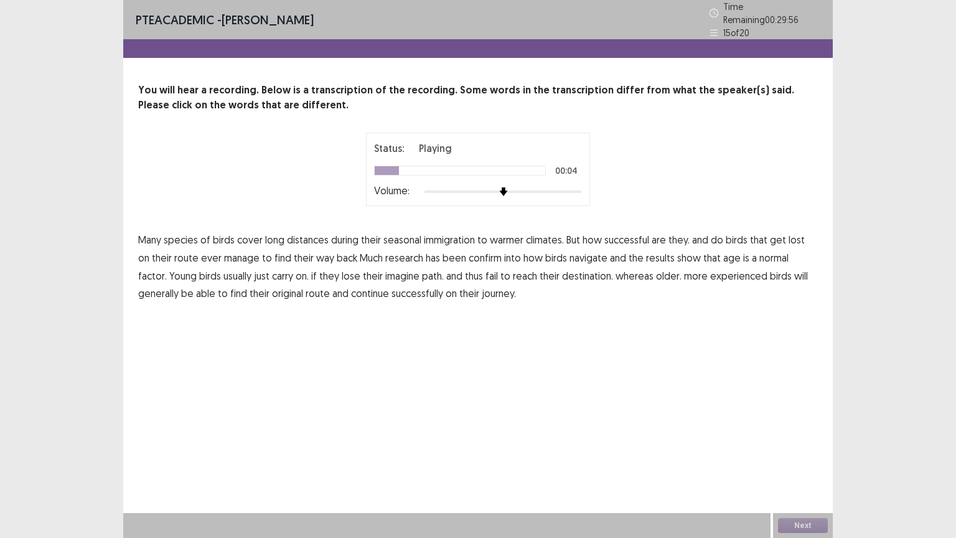
click at [458, 236] on span "immigration" at bounding box center [449, 239] width 51 height 15
click at [478, 253] on span "confirm" at bounding box center [485, 257] width 33 height 15
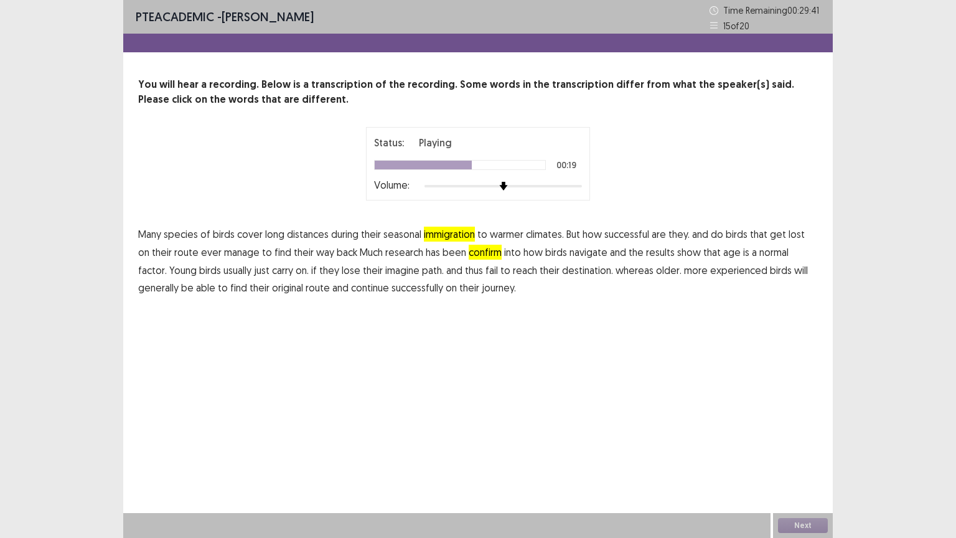
click at [765, 252] on span "normal" at bounding box center [774, 252] width 29 height 15
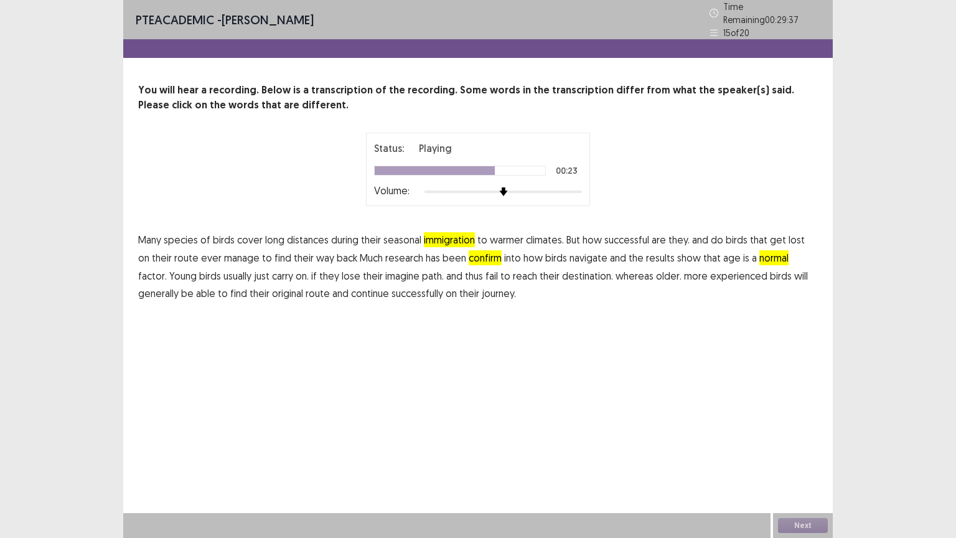
click at [385, 273] on span "imagine" at bounding box center [402, 275] width 34 height 15
click at [802, 432] on button "Next" at bounding box center [803, 525] width 50 height 15
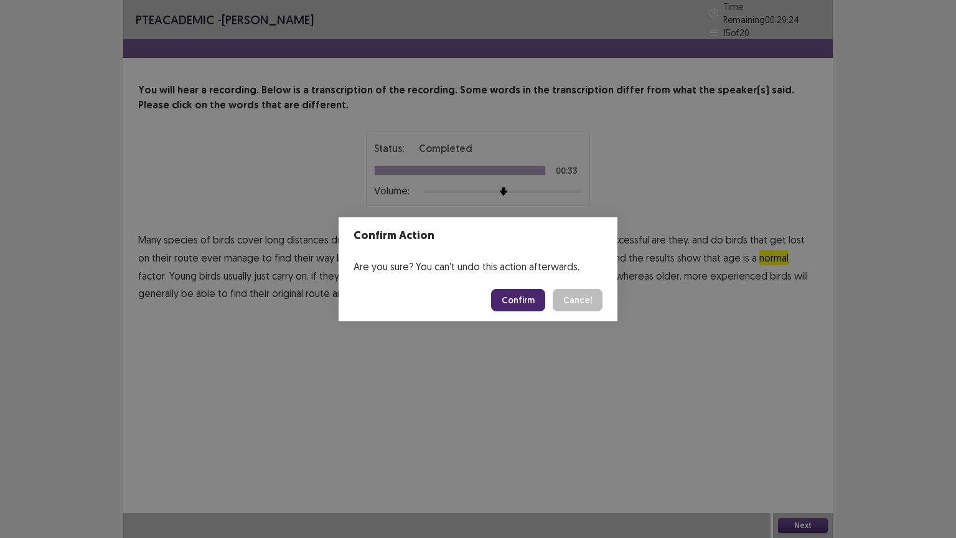
click at [524, 304] on button "Confirm" at bounding box center [518, 300] width 54 height 22
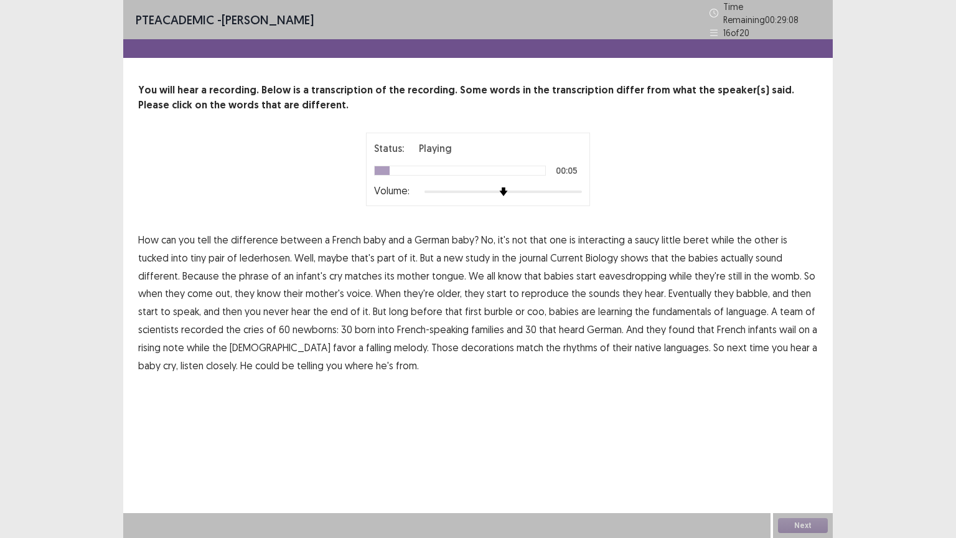
click at [585, 235] on span "interacting" at bounding box center [601, 239] width 47 height 15
click at [239, 269] on span "phrase" at bounding box center [254, 275] width 30 height 15
click at [522, 288] on span "reproduce" at bounding box center [545, 293] width 47 height 15
click at [653, 308] on span "fundamentals" at bounding box center [682, 311] width 59 height 15
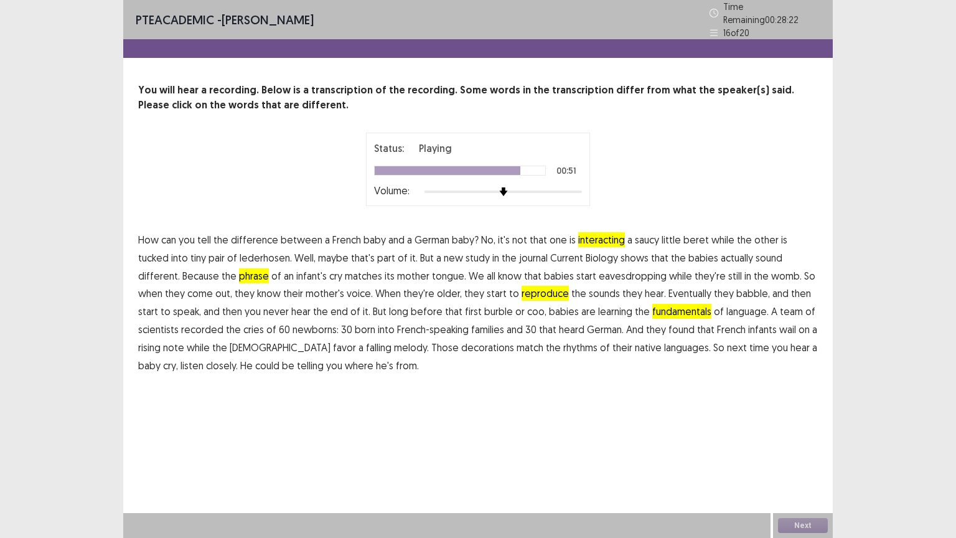
click at [461, 346] on span "decorations" at bounding box center [487, 347] width 53 height 15
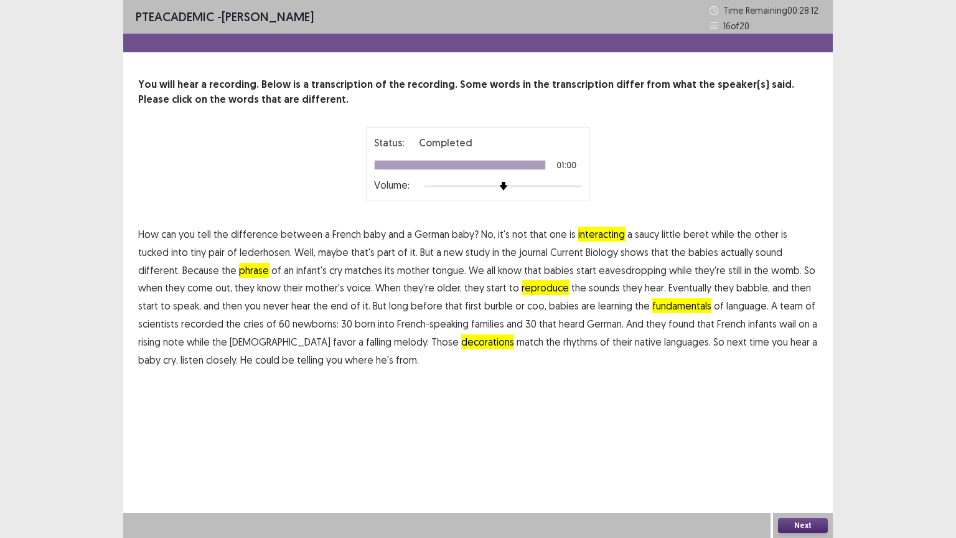
click at [798, 432] on button "Next" at bounding box center [803, 525] width 50 height 15
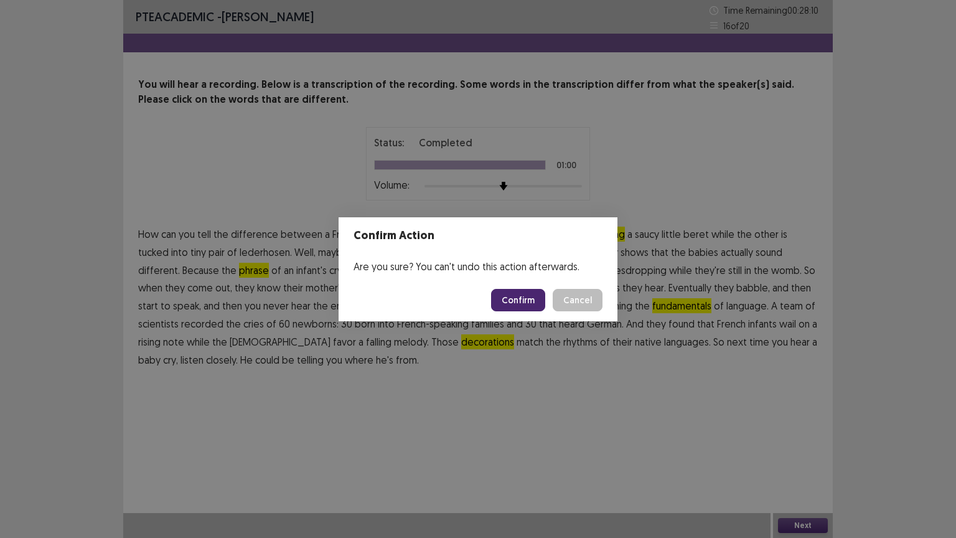
click at [527, 299] on button "Confirm" at bounding box center [518, 300] width 54 height 22
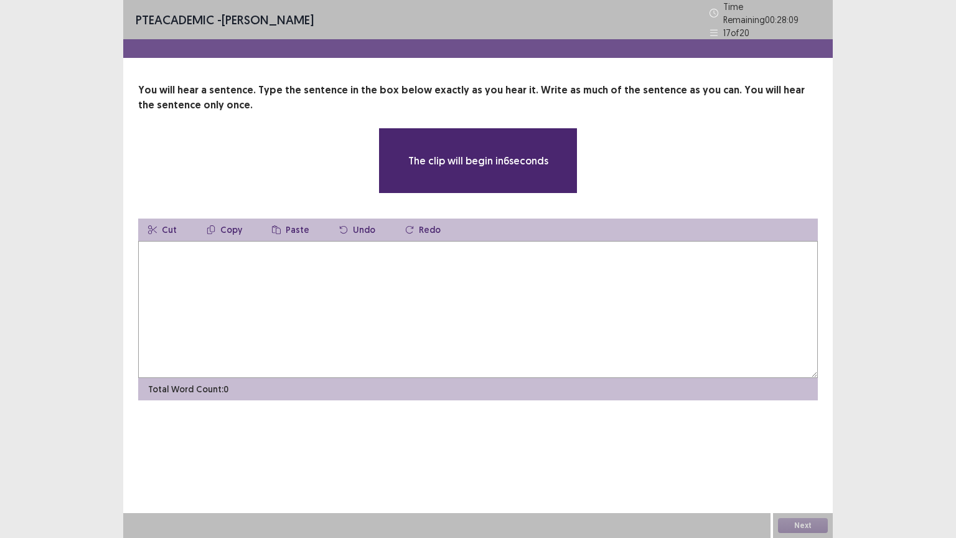
click at [284, 258] on textarea at bounding box center [478, 309] width 680 height 137
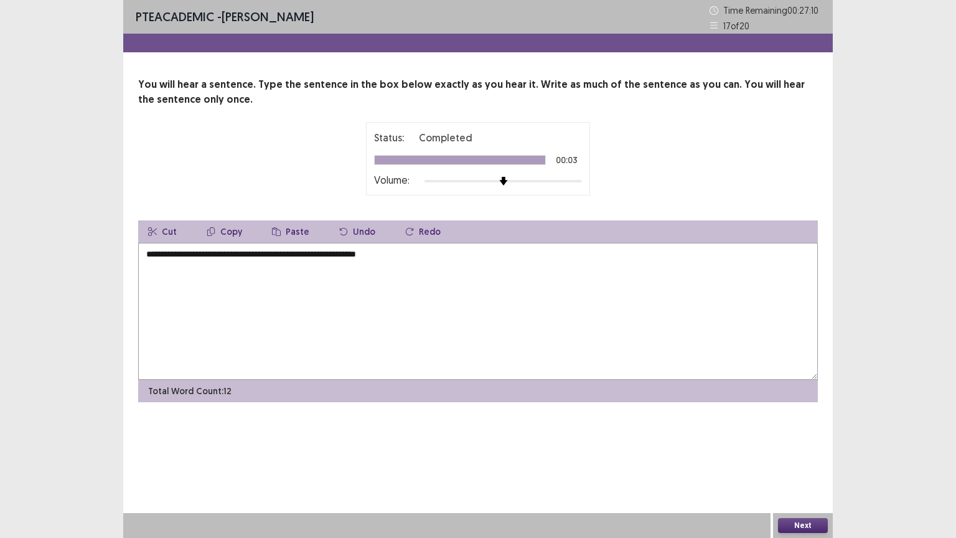
type textarea "**********"
click at [694, 432] on div "**********" at bounding box center [478, 269] width 710 height 538
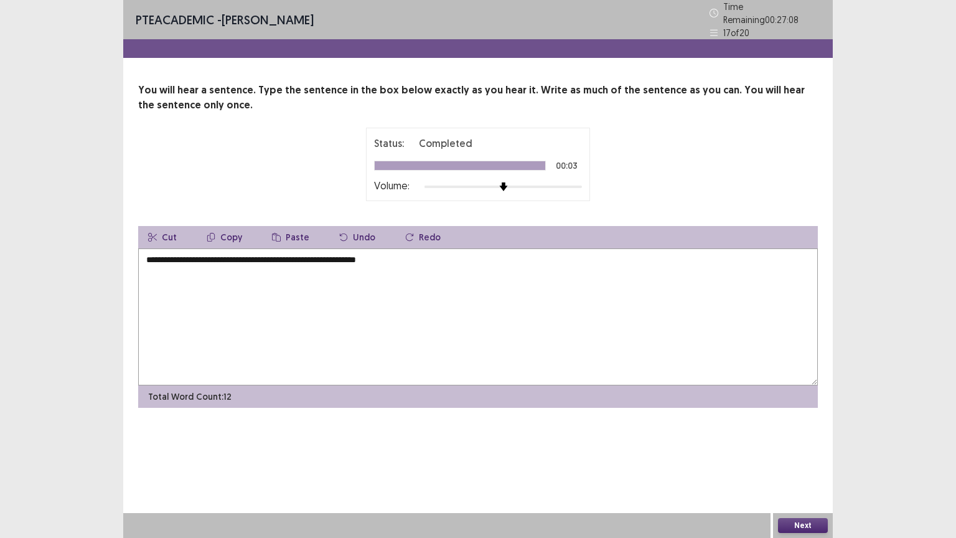
click at [792, 432] on button "Next" at bounding box center [803, 525] width 50 height 15
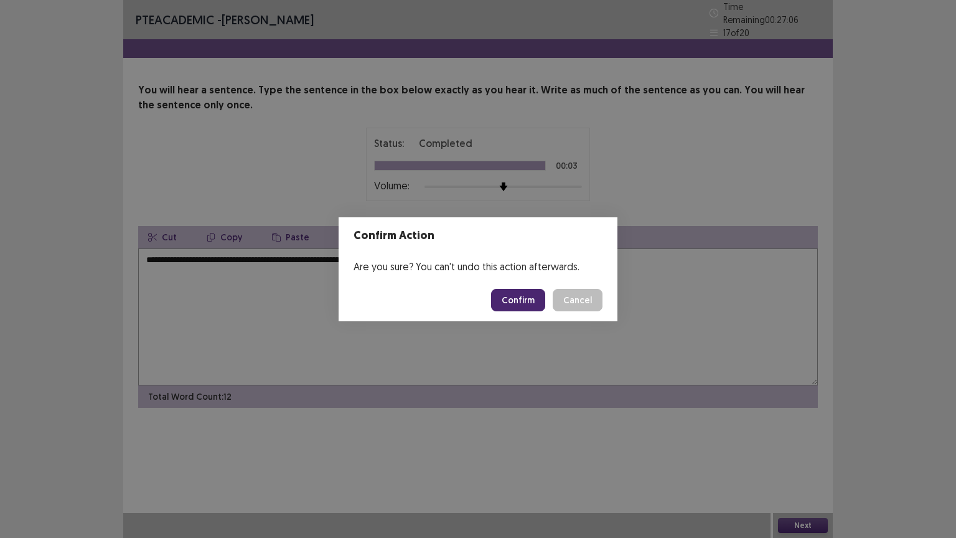
click at [512, 295] on button "Confirm" at bounding box center [518, 300] width 54 height 22
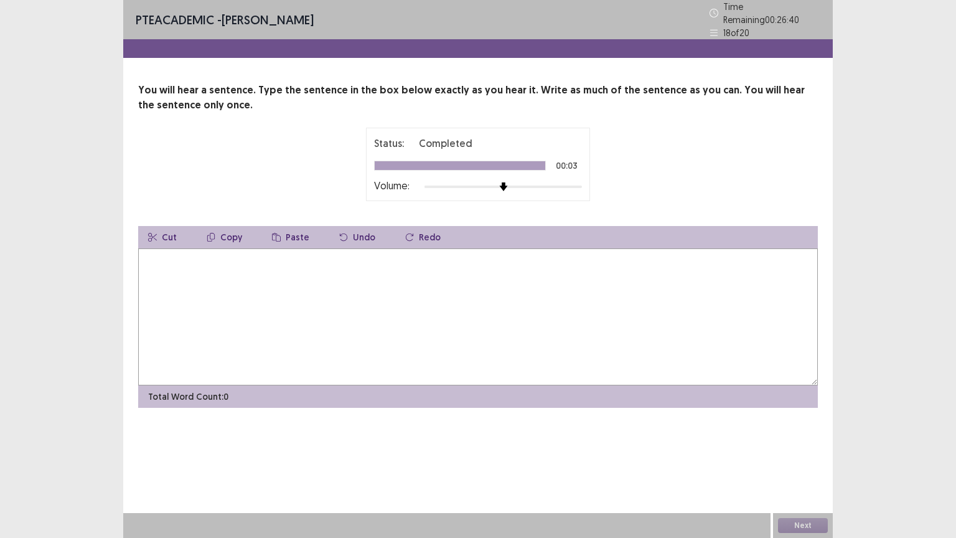
click at [164, 278] on textarea at bounding box center [478, 316] width 680 height 137
type textarea "**********"
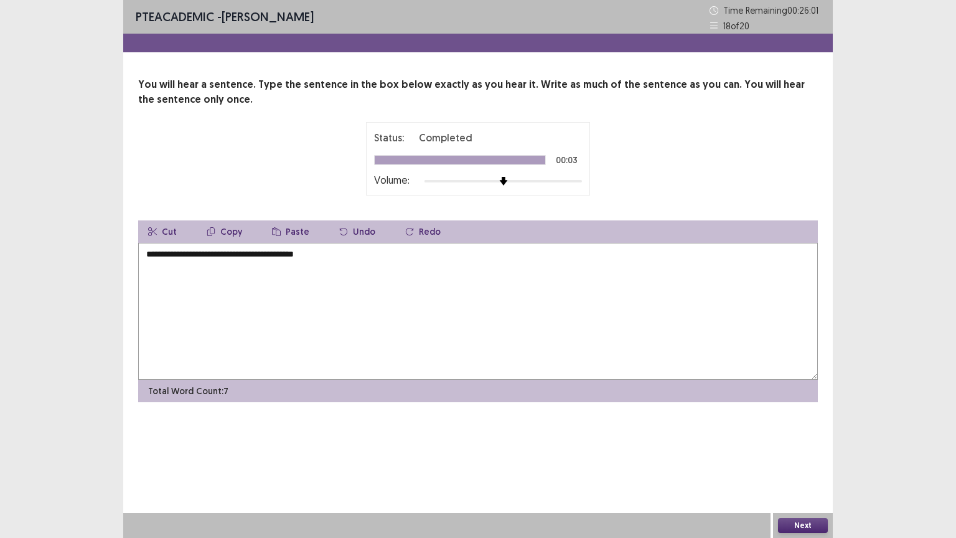
click at [800, 432] on div "Next" at bounding box center [803, 525] width 60 height 25
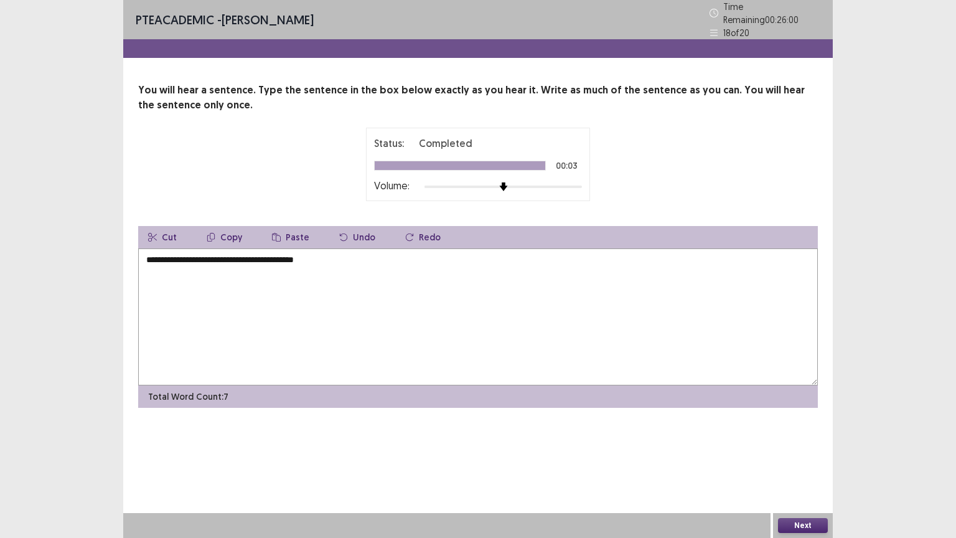
click at [796, 432] on button "Next" at bounding box center [803, 525] width 50 height 15
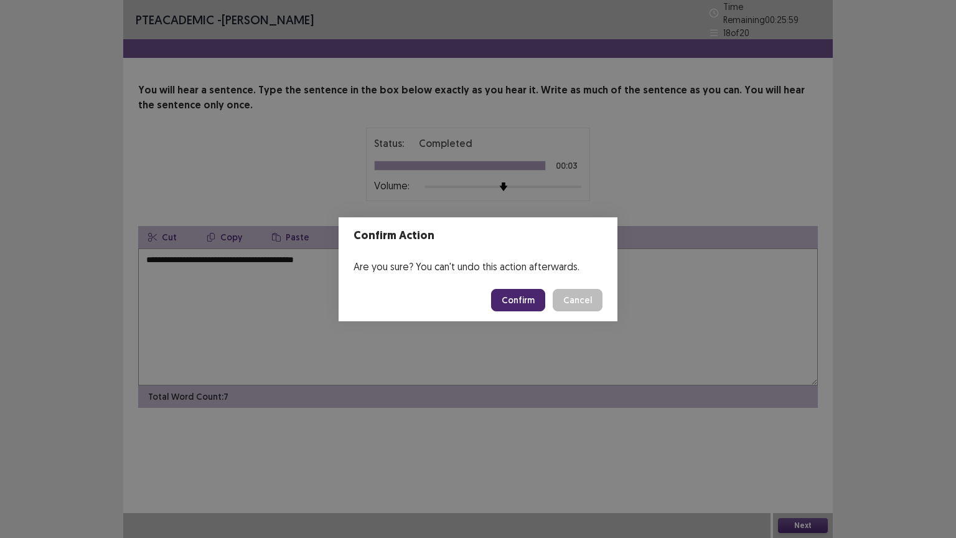
click at [528, 298] on button "Confirm" at bounding box center [518, 300] width 54 height 22
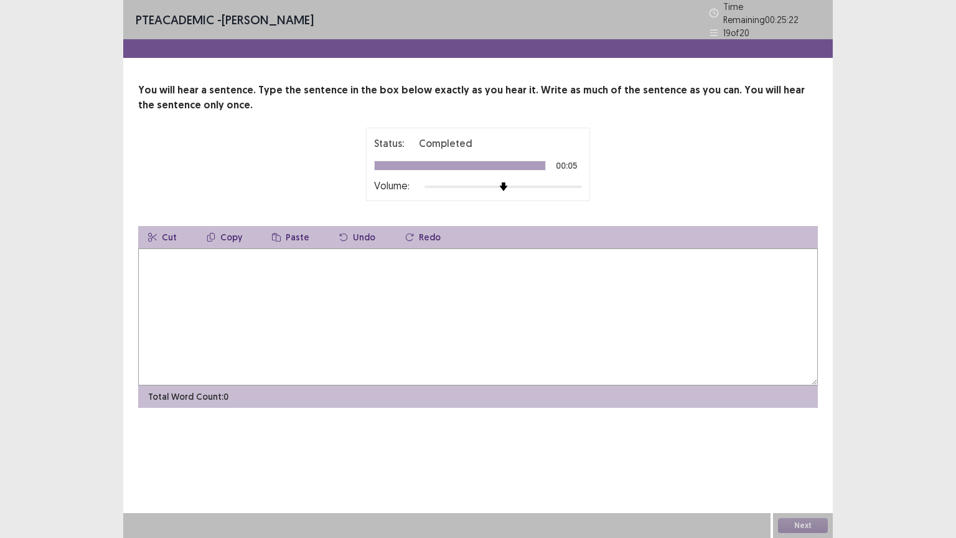
click at [205, 270] on textarea at bounding box center [478, 316] width 680 height 137
click at [205, 252] on textarea "**********" at bounding box center [478, 316] width 680 height 137
click at [298, 252] on textarea "**********" at bounding box center [478, 316] width 680 height 137
click at [313, 254] on textarea "**********" at bounding box center [478, 316] width 680 height 137
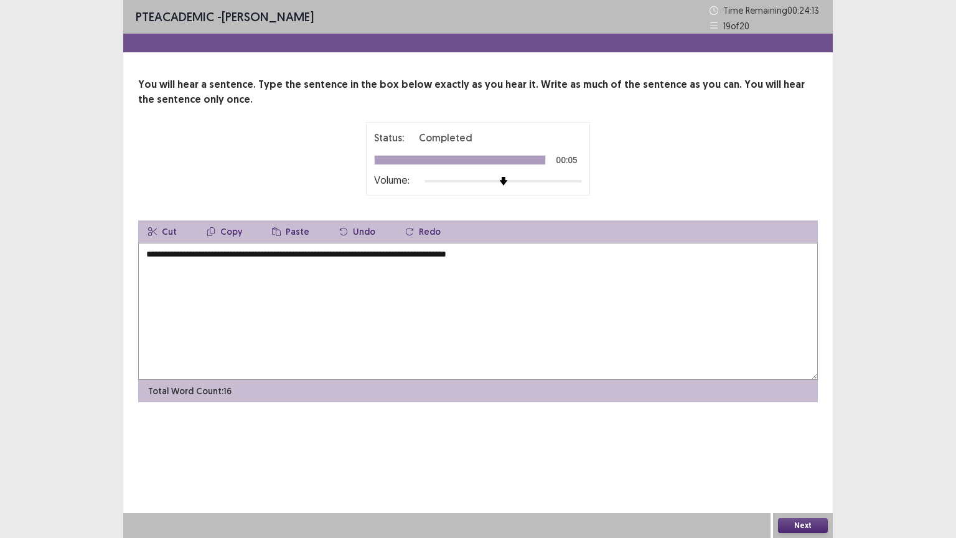
type textarea "**********"
click at [811, 432] on button "Next" at bounding box center [803, 525] width 50 height 15
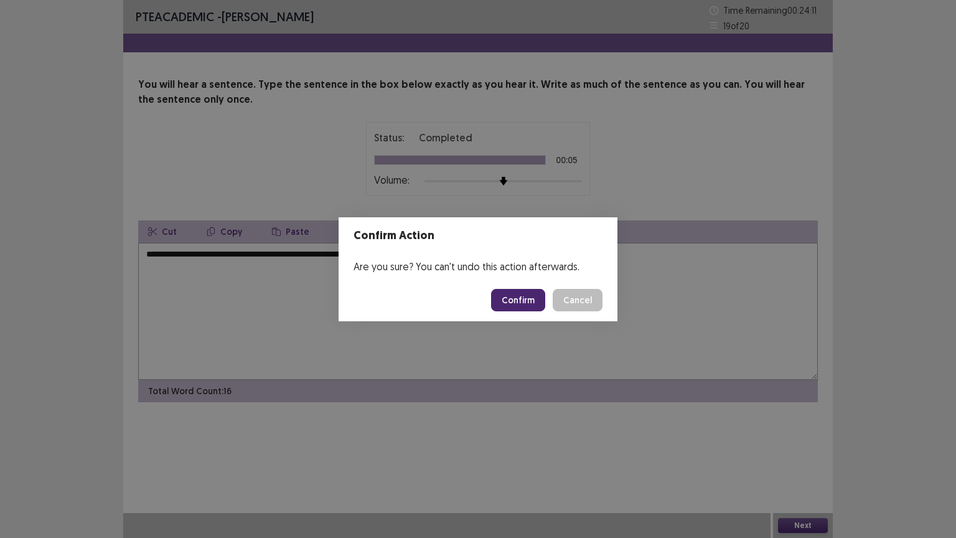
click at [512, 301] on button "Confirm" at bounding box center [518, 300] width 54 height 22
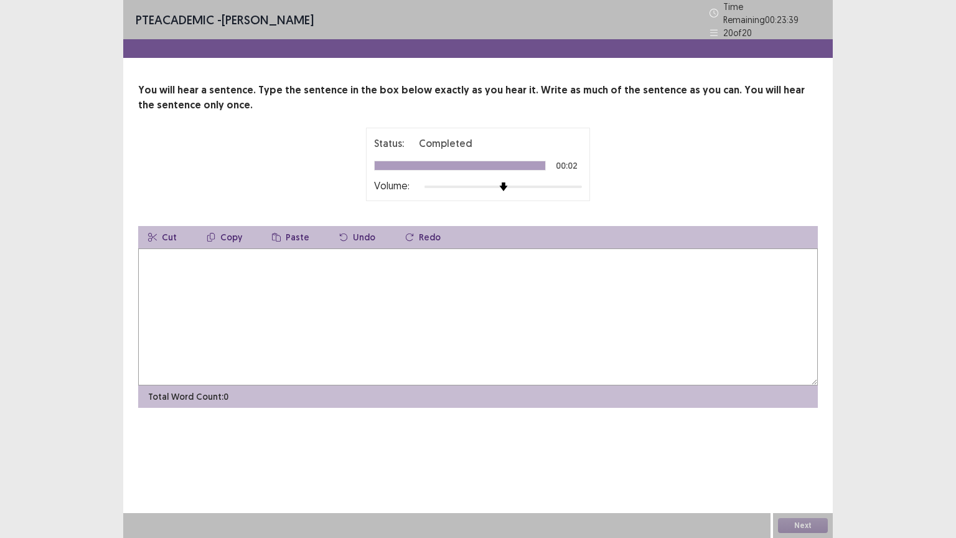
click at [254, 311] on textarea at bounding box center [478, 316] width 680 height 137
click at [255, 255] on textarea "**********" at bounding box center [478, 316] width 680 height 137
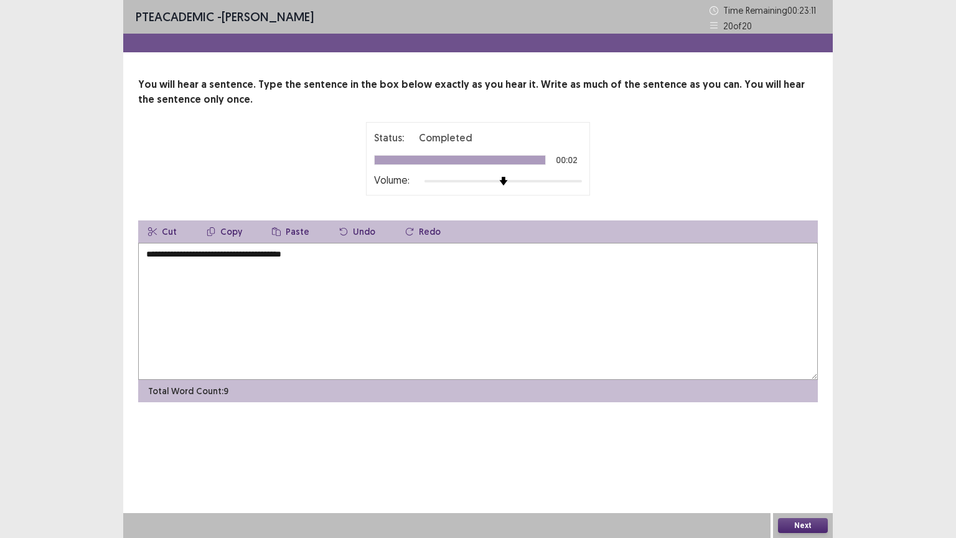
type textarea "**********"
click at [804, 432] on button "Next" at bounding box center [803, 525] width 50 height 15
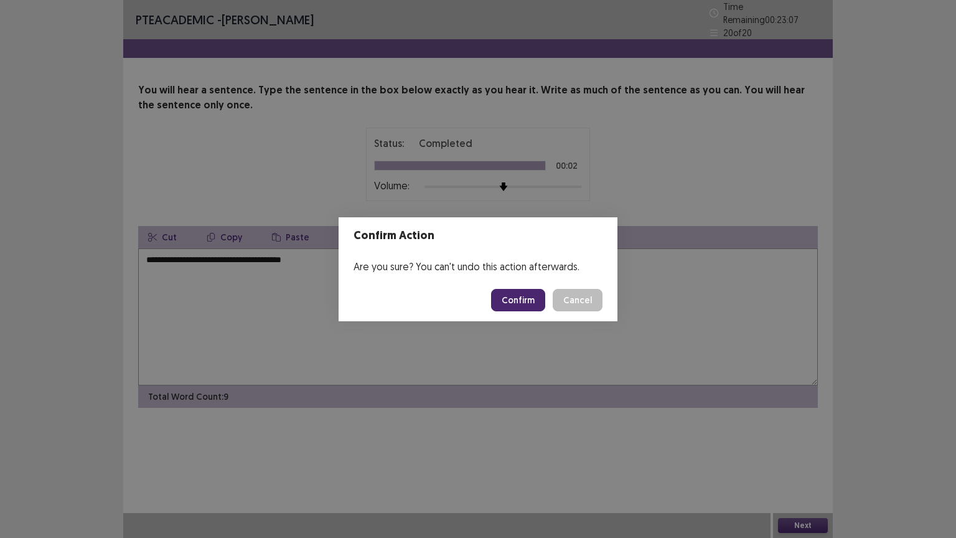
click at [521, 305] on button "Confirm" at bounding box center [518, 300] width 54 height 22
